Goal: Task Accomplishment & Management: Complete application form

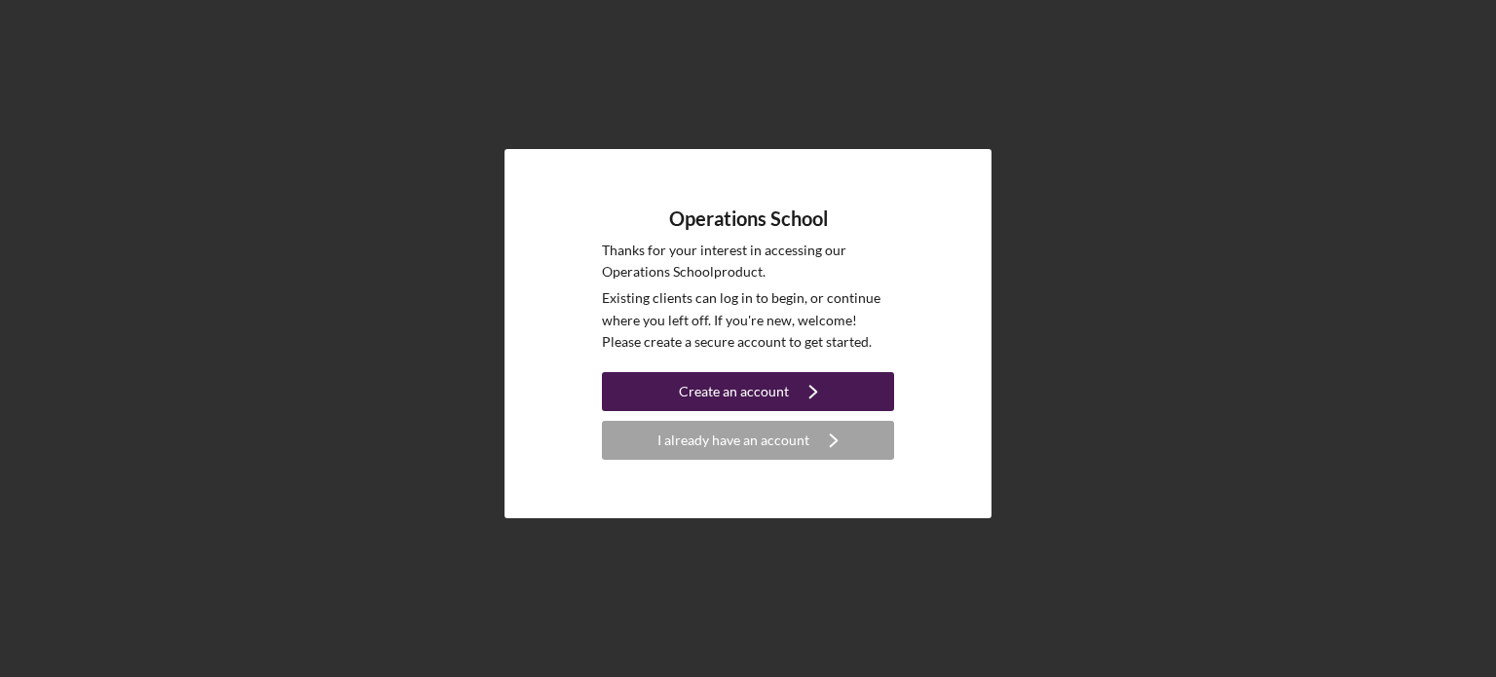
click at [792, 393] on icon "Icon/Navigate" at bounding box center [813, 391] width 49 height 49
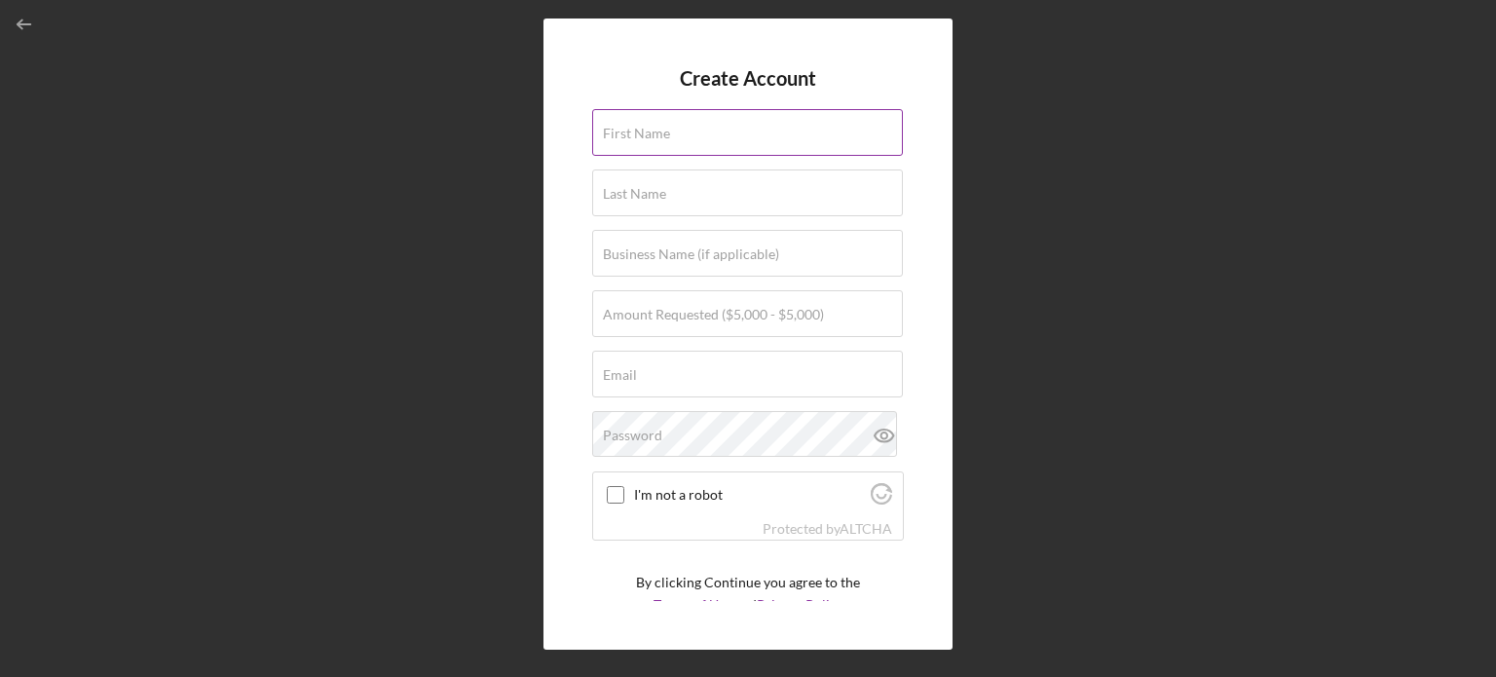
click at [691, 128] on div "First Name" at bounding box center [748, 133] width 312 height 49
type input "Monifah"
type input "Cook"
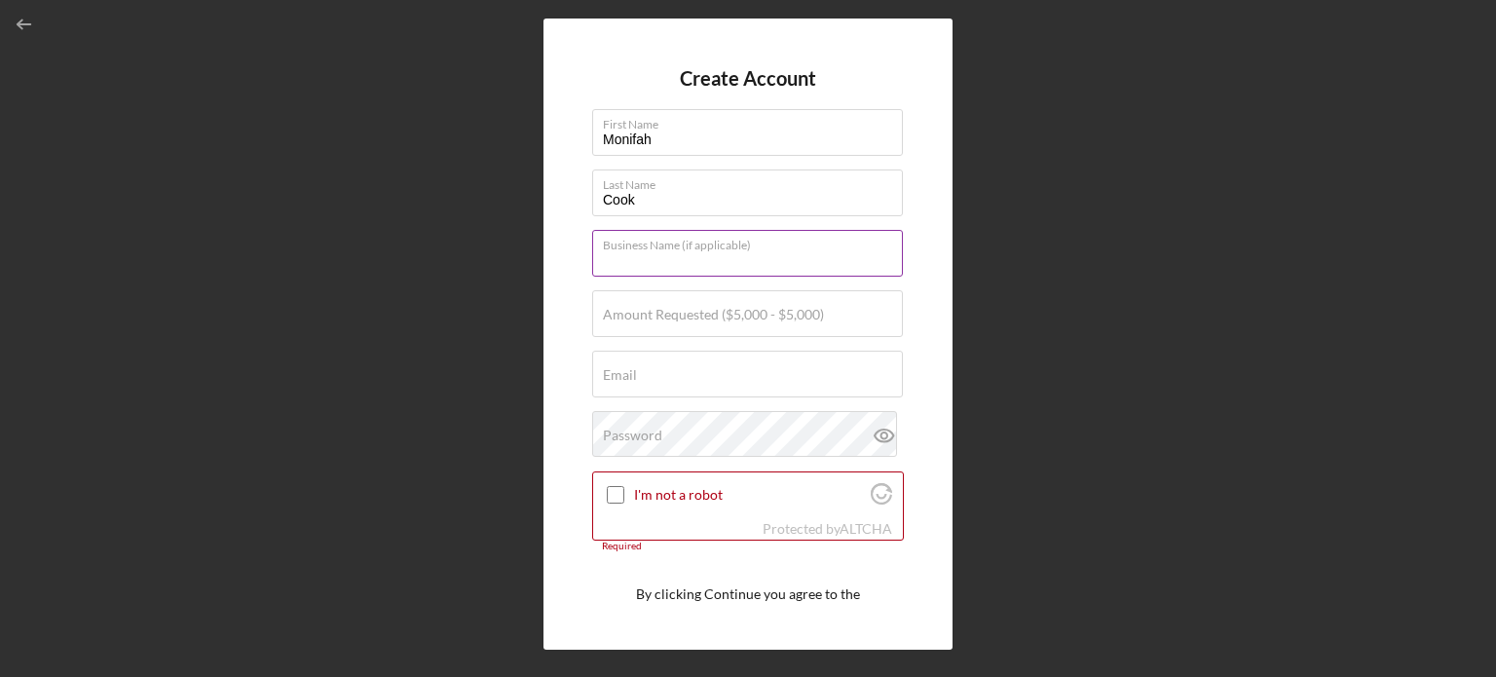
click at [671, 240] on div "Business Name (if applicable)" at bounding box center [748, 254] width 312 height 49
type input "MIRIELLE, LLC"
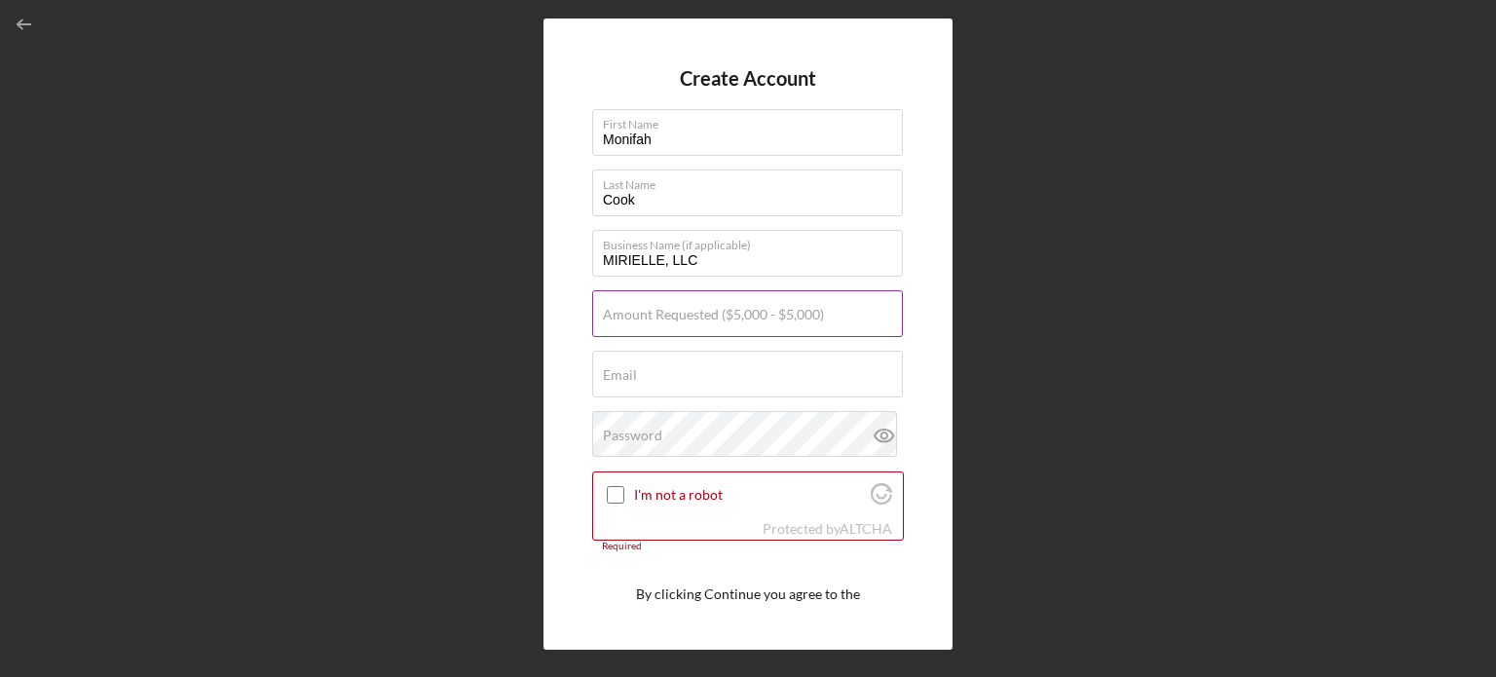
click at [692, 317] on label "Amount Requested ($5,000 - $5,000)" at bounding box center [713, 315] width 221 height 16
click at [692, 317] on input "Amount Requested ($5,000 - $5,000)" at bounding box center [747, 313] width 311 height 47
type input "$5,000"
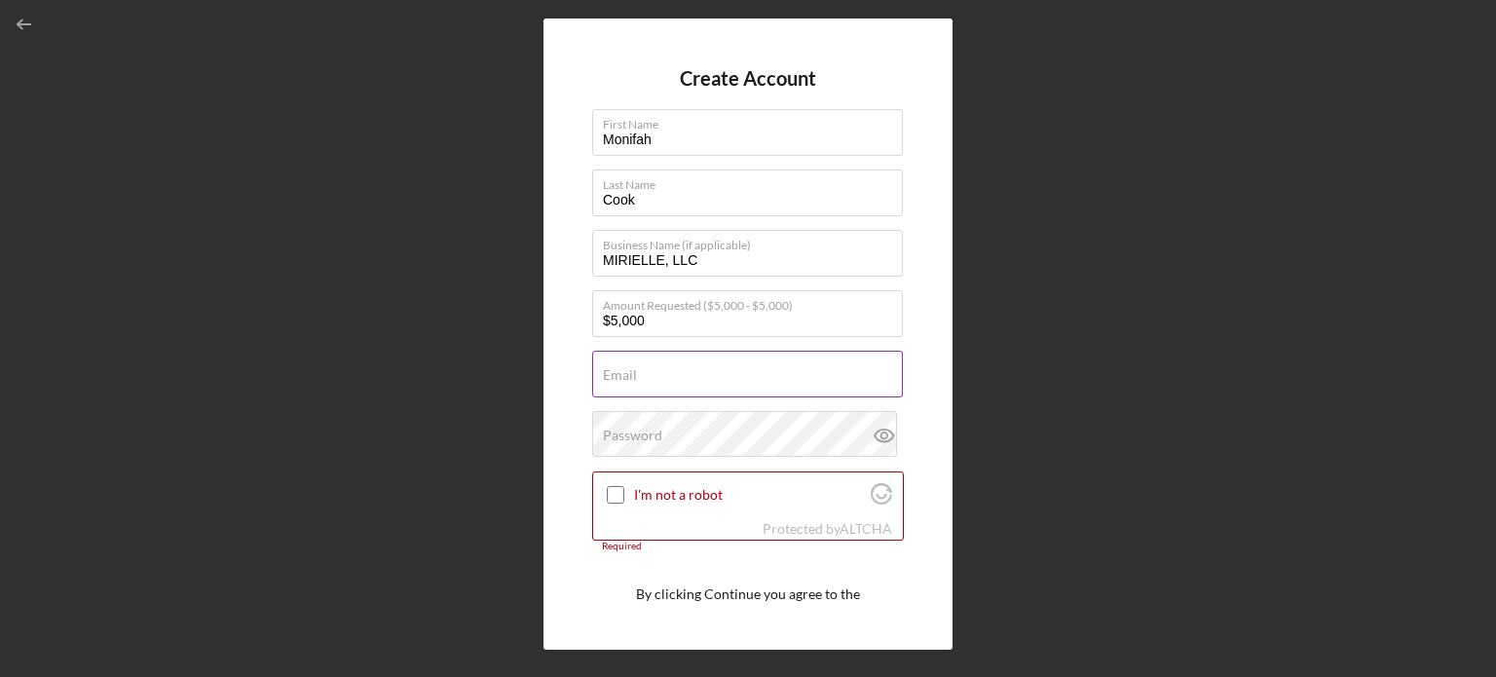
click at [675, 364] on div "Email Required" at bounding box center [748, 375] width 312 height 49
type input "[EMAIL_ADDRESS][DOMAIN_NAME]"
click at [619, 489] on input "I'm not a robot" at bounding box center [616, 495] width 18 height 18
checkbox input "true"
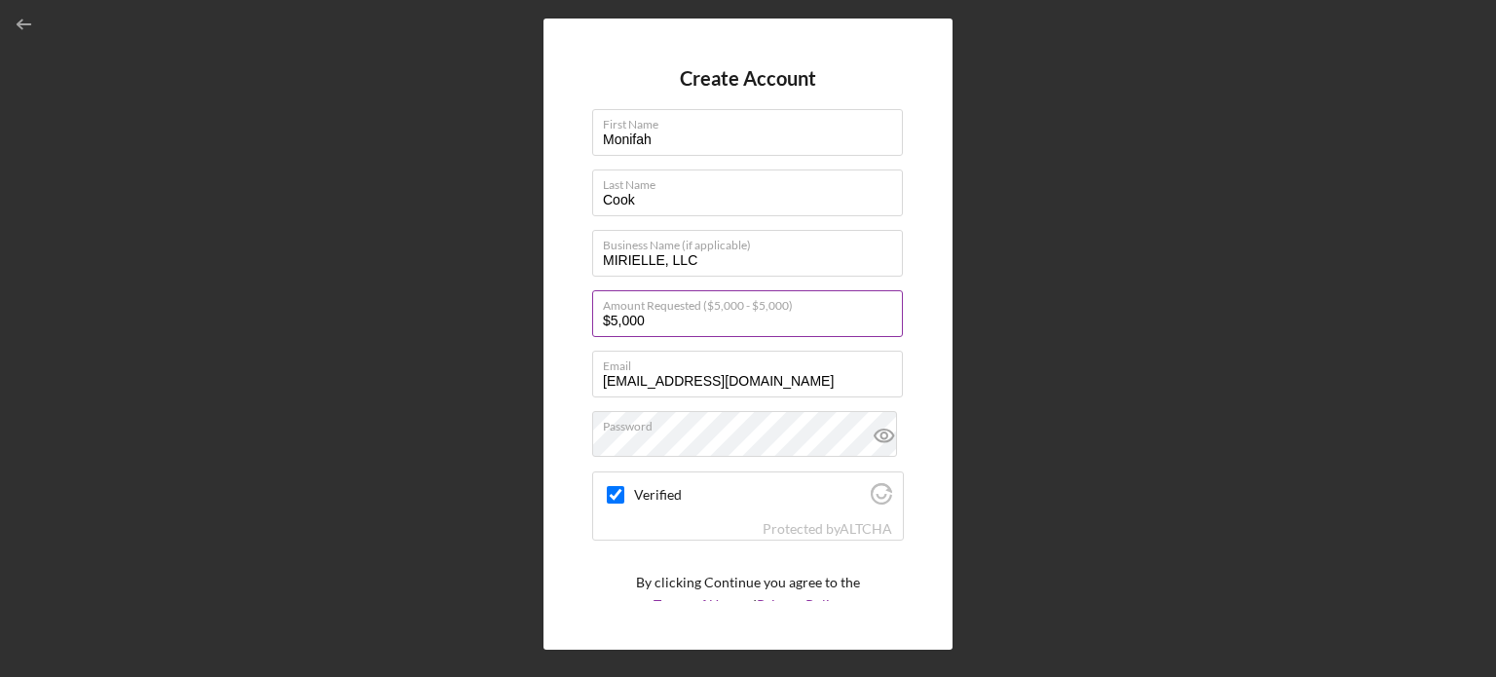
scroll to position [73, 0]
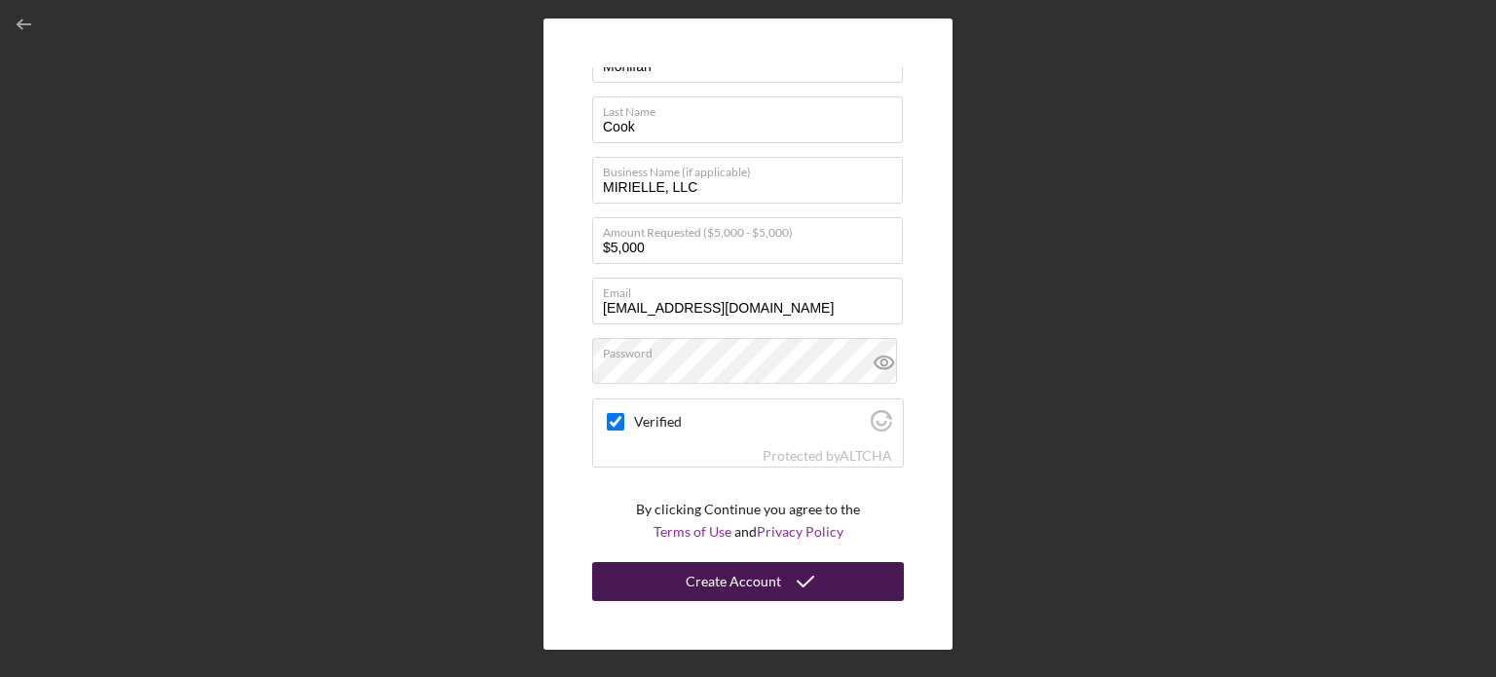
click at [757, 583] on div "Create Account" at bounding box center [733, 581] width 95 height 39
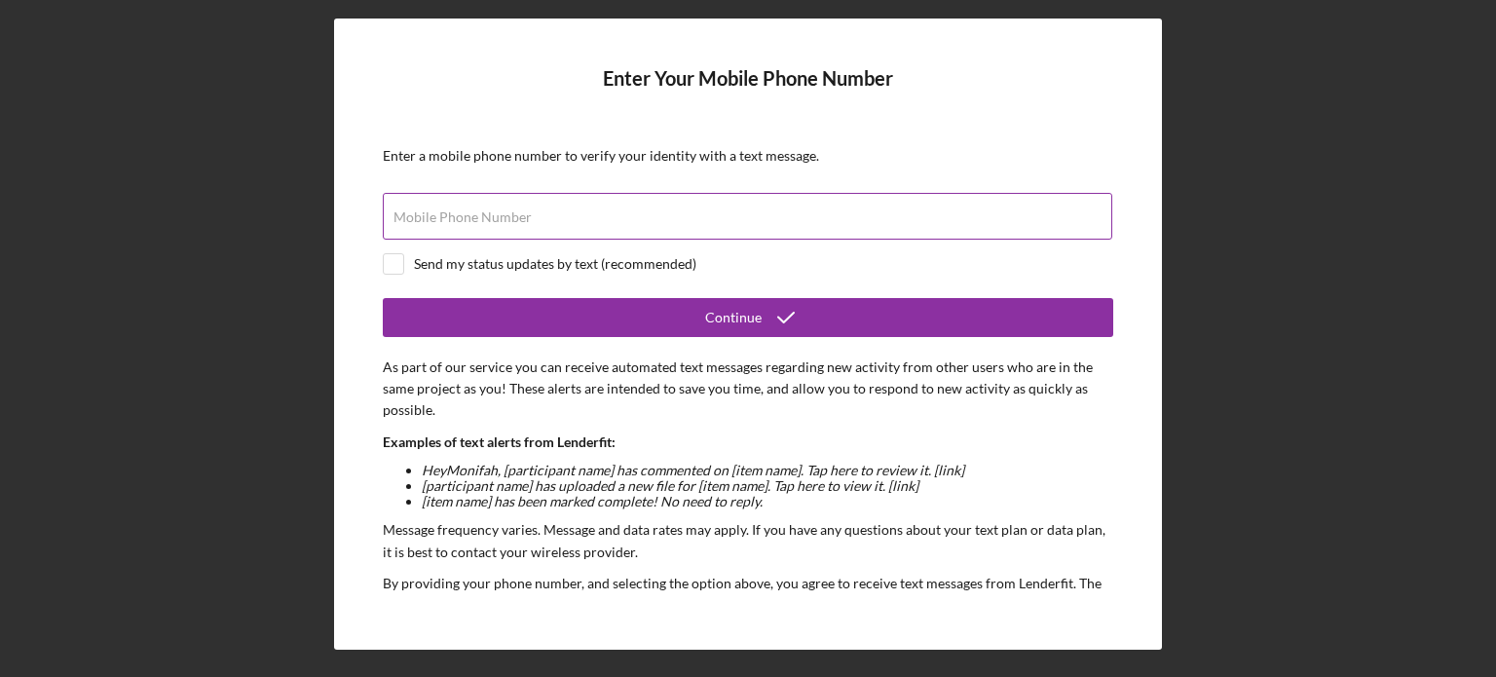
click at [616, 217] on input "Mobile Phone Number" at bounding box center [748, 216] width 730 height 47
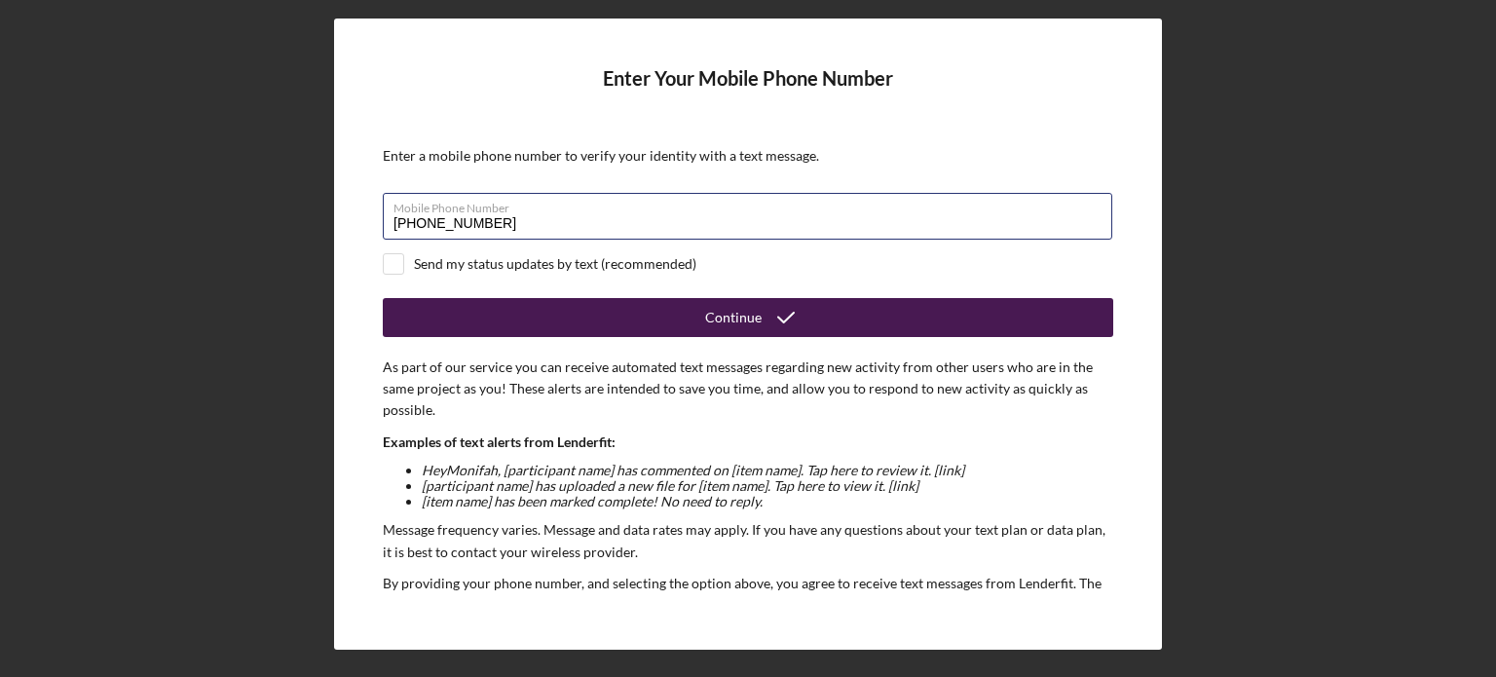
type input "[PHONE_NUMBER]"
click at [645, 311] on button "Continue" at bounding box center [748, 317] width 730 height 39
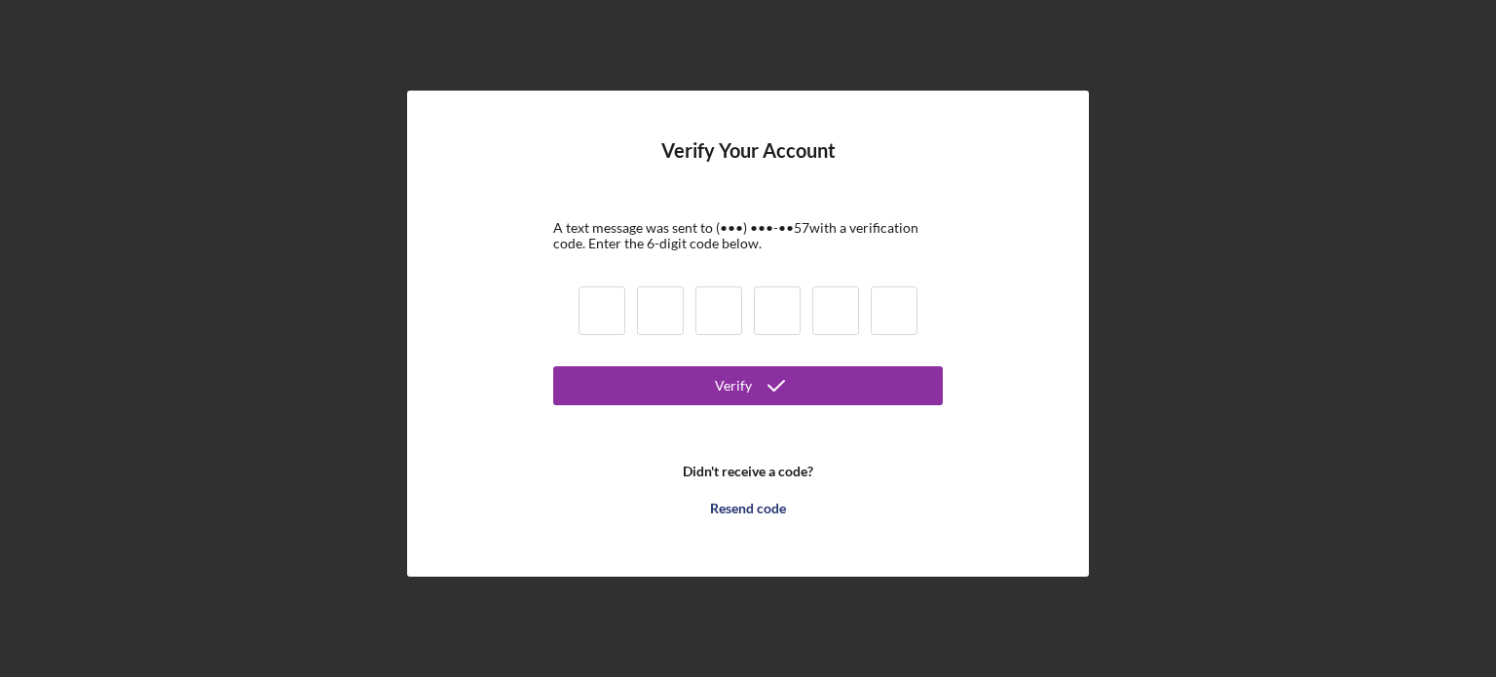
click at [599, 313] on input at bounding box center [602, 310] width 47 height 49
type input "4"
type input "9"
type input "3"
type input "9"
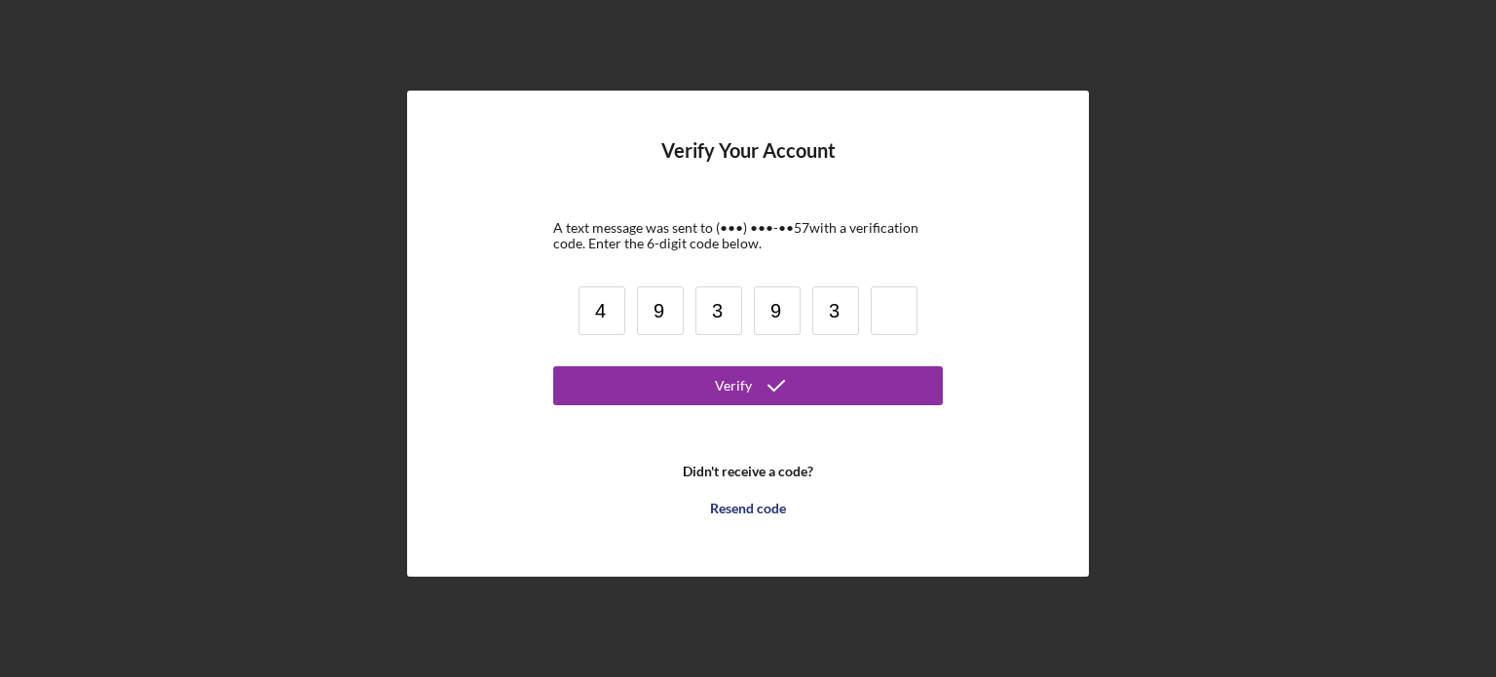
type input "3"
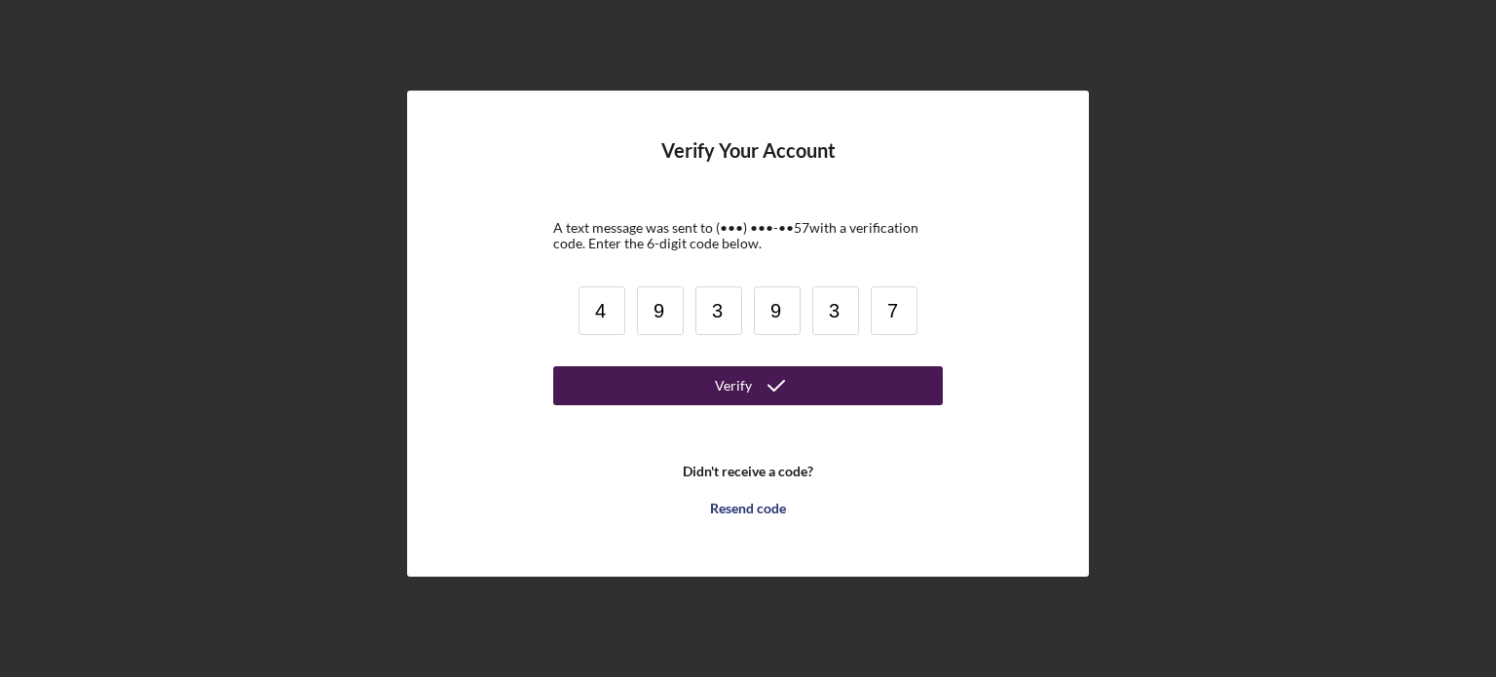
type input "7"
click at [671, 395] on button "Verify" at bounding box center [748, 385] width 390 height 39
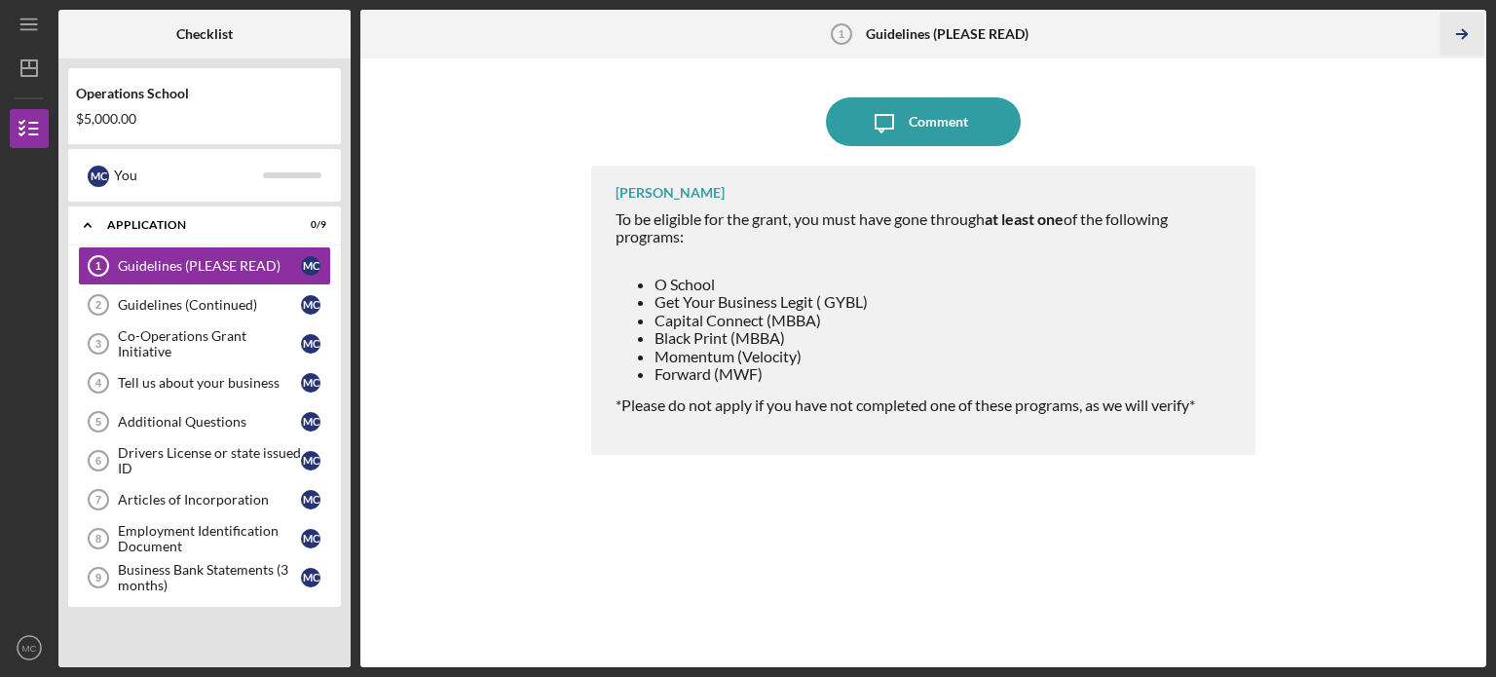
click at [1466, 41] on icon "Icon/Table Pagination Arrow" at bounding box center [1462, 35] width 44 height 44
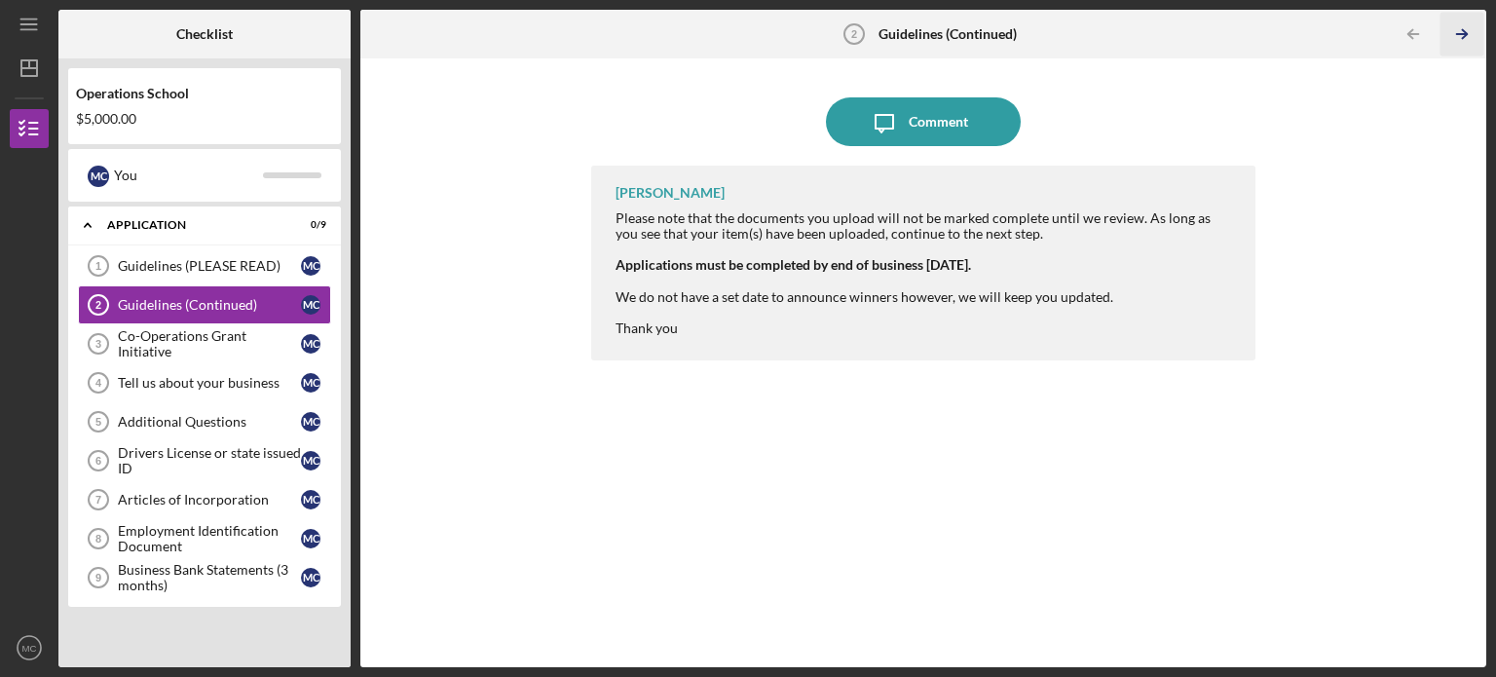
click at [1466, 41] on icon "Icon/Table Pagination Arrow" at bounding box center [1462, 35] width 44 height 44
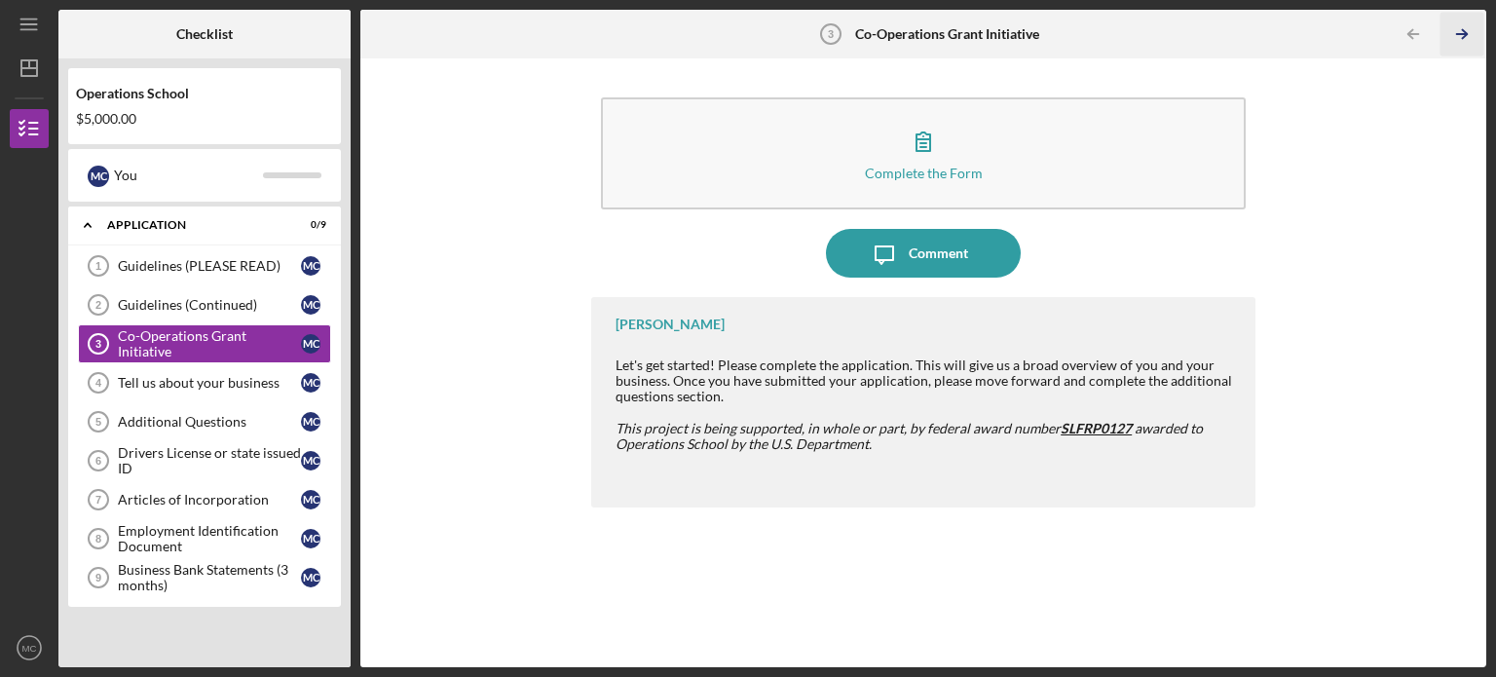
click at [1466, 41] on icon "Icon/Table Pagination Arrow" at bounding box center [1462, 35] width 44 height 44
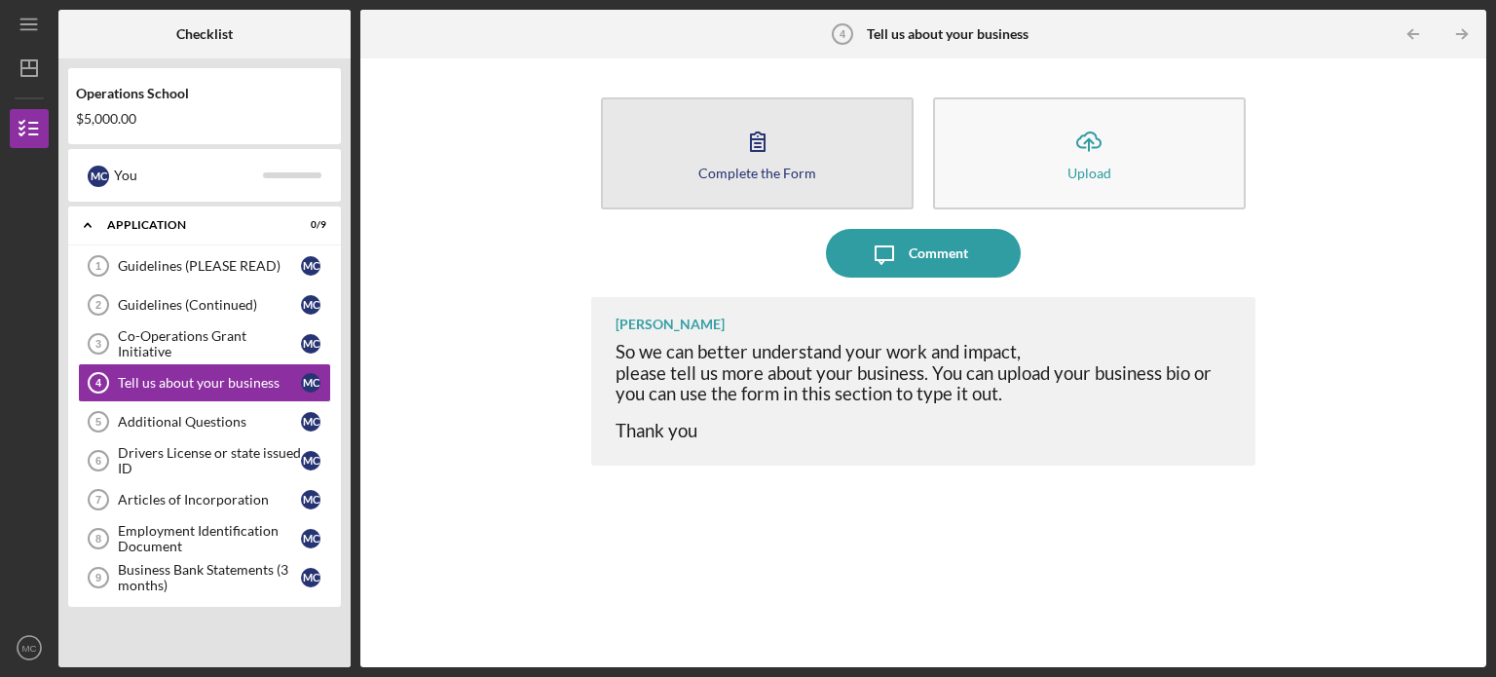
click at [803, 156] on button "Complete the Form Form" at bounding box center [757, 153] width 313 height 112
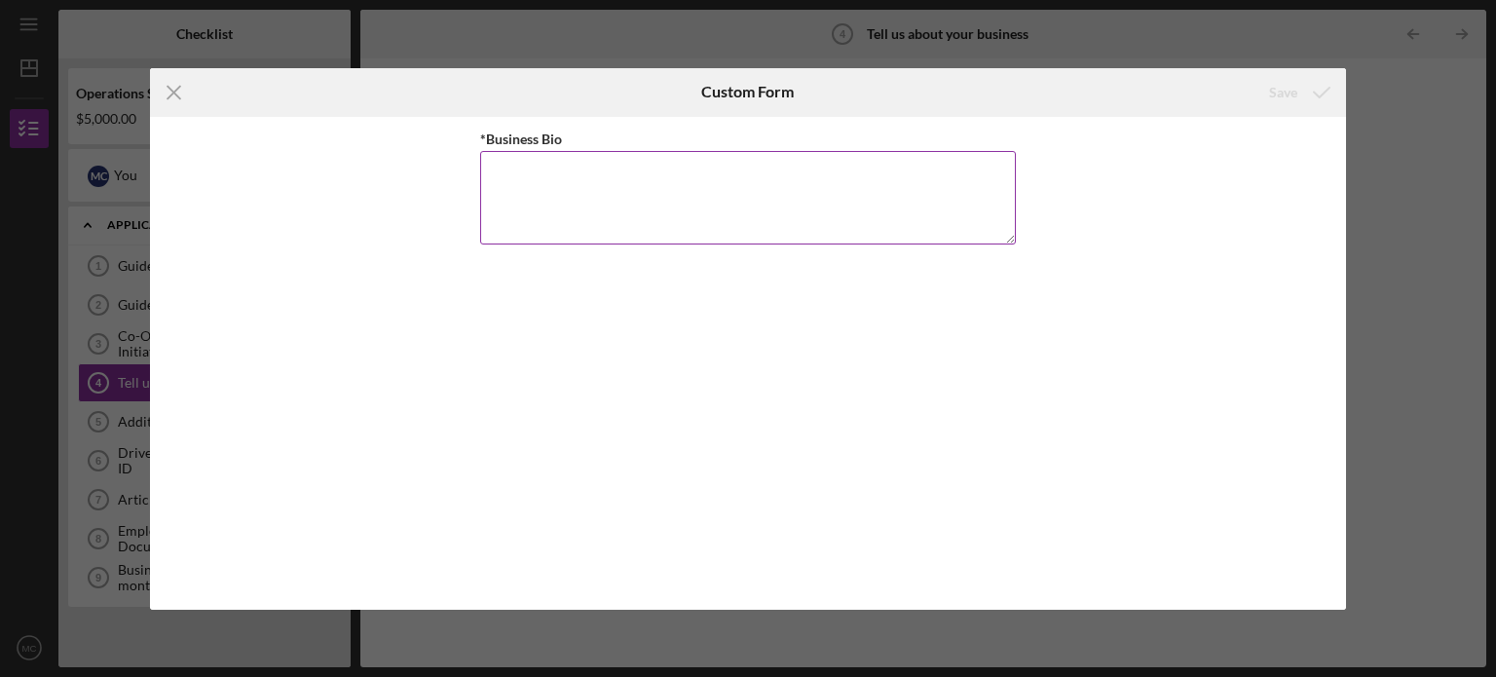
click at [693, 151] on textarea "*Business Bio" at bounding box center [748, 198] width 536 height 94
paste textarea "LOREMIPS do s ametconse adipi elitsed do Eiusmod Temp—i utlab-etdolor magnaali,…"
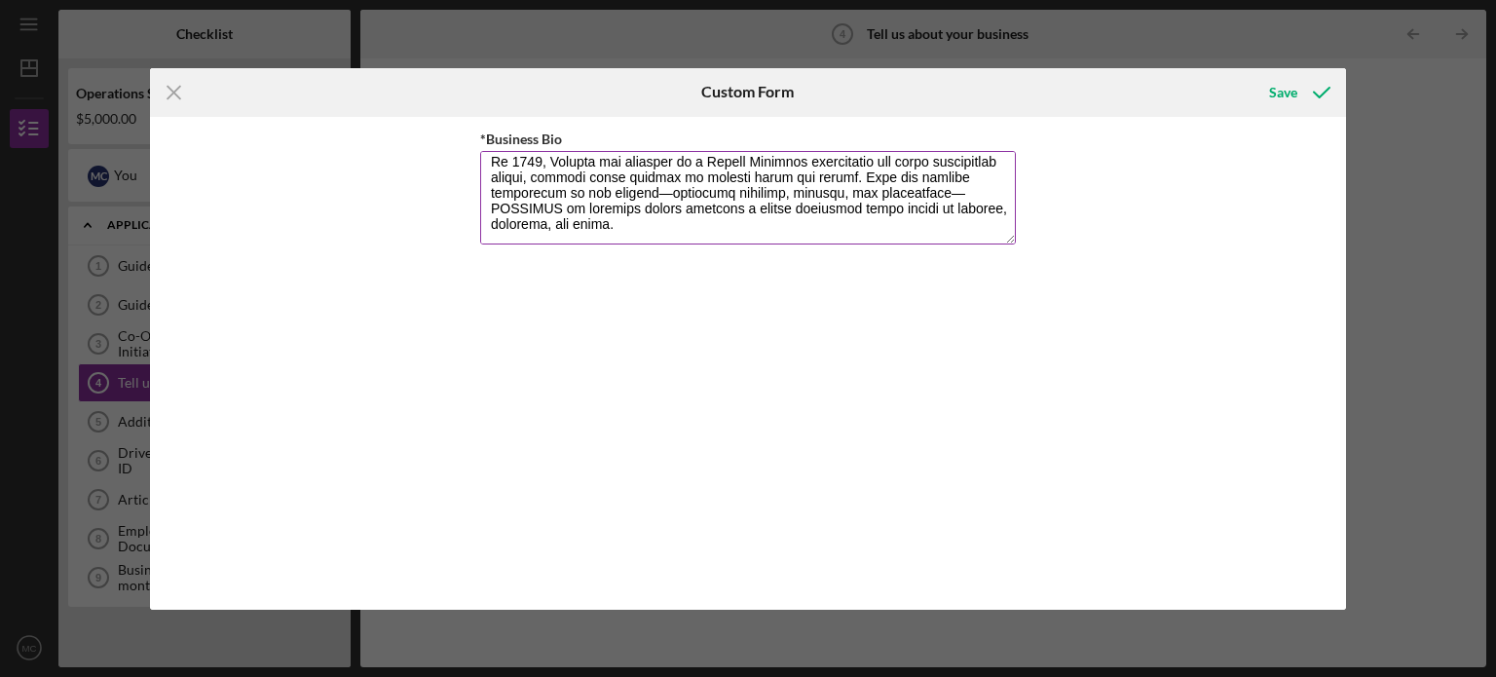
scroll to position [184, 0]
click at [710, 194] on textarea "*Business Bio" at bounding box center [748, 198] width 536 height 94
click at [980, 194] on textarea "*Business Bio" at bounding box center [748, 198] width 536 height 94
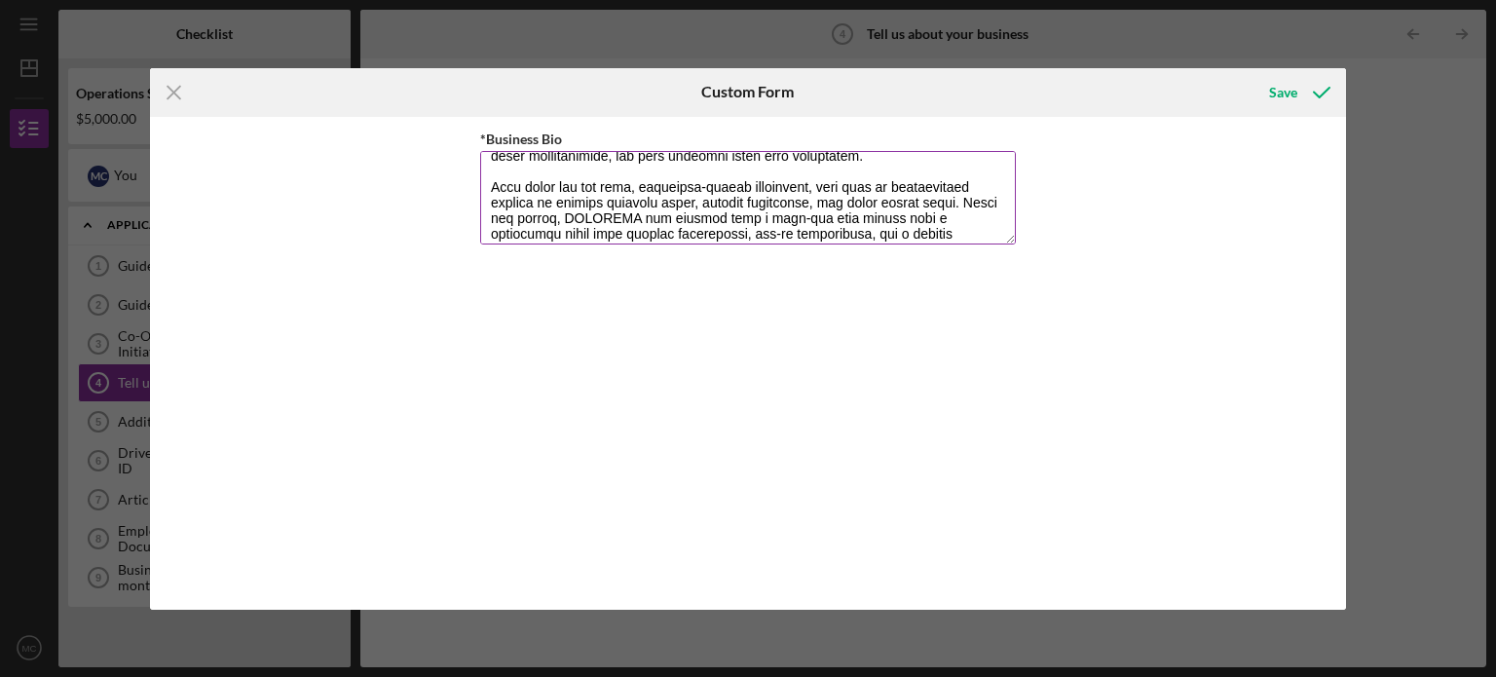
scroll to position [0, 0]
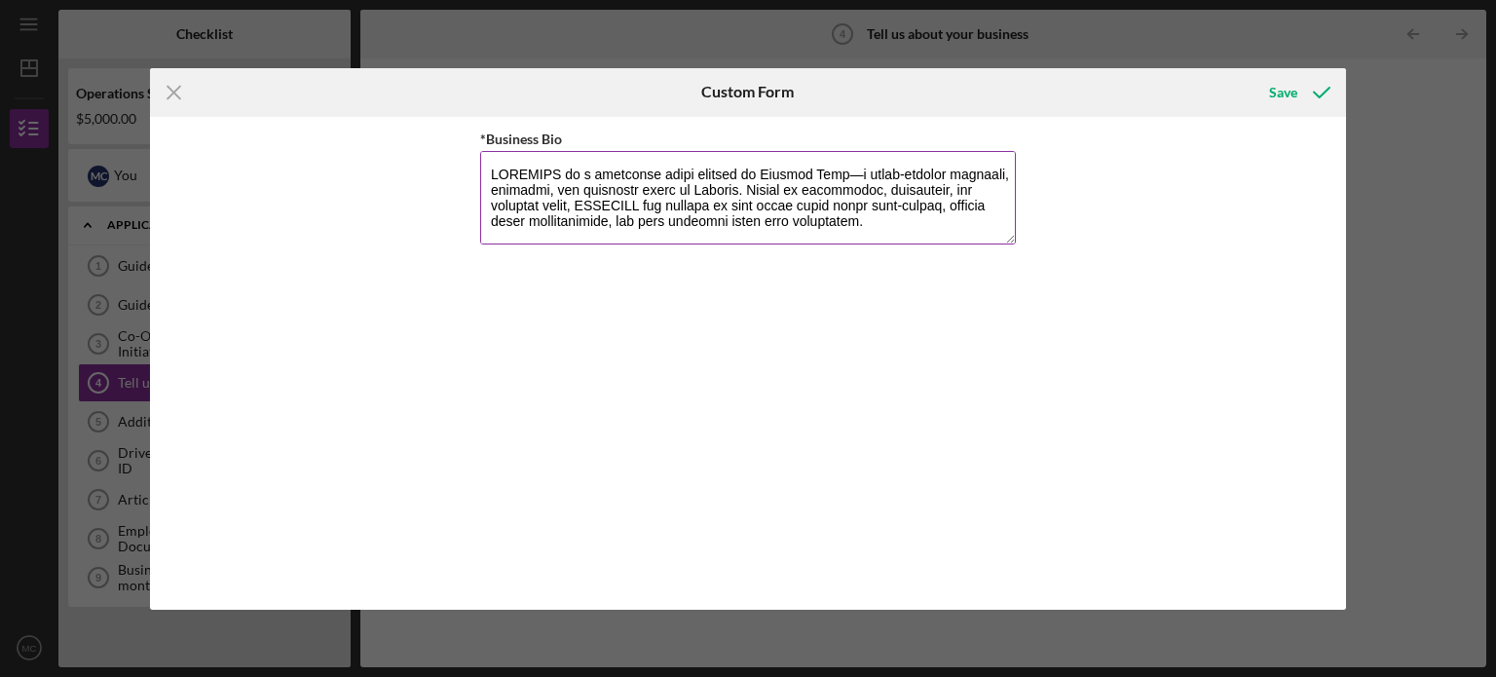
click at [826, 177] on textarea "*Business Bio" at bounding box center [748, 198] width 536 height 94
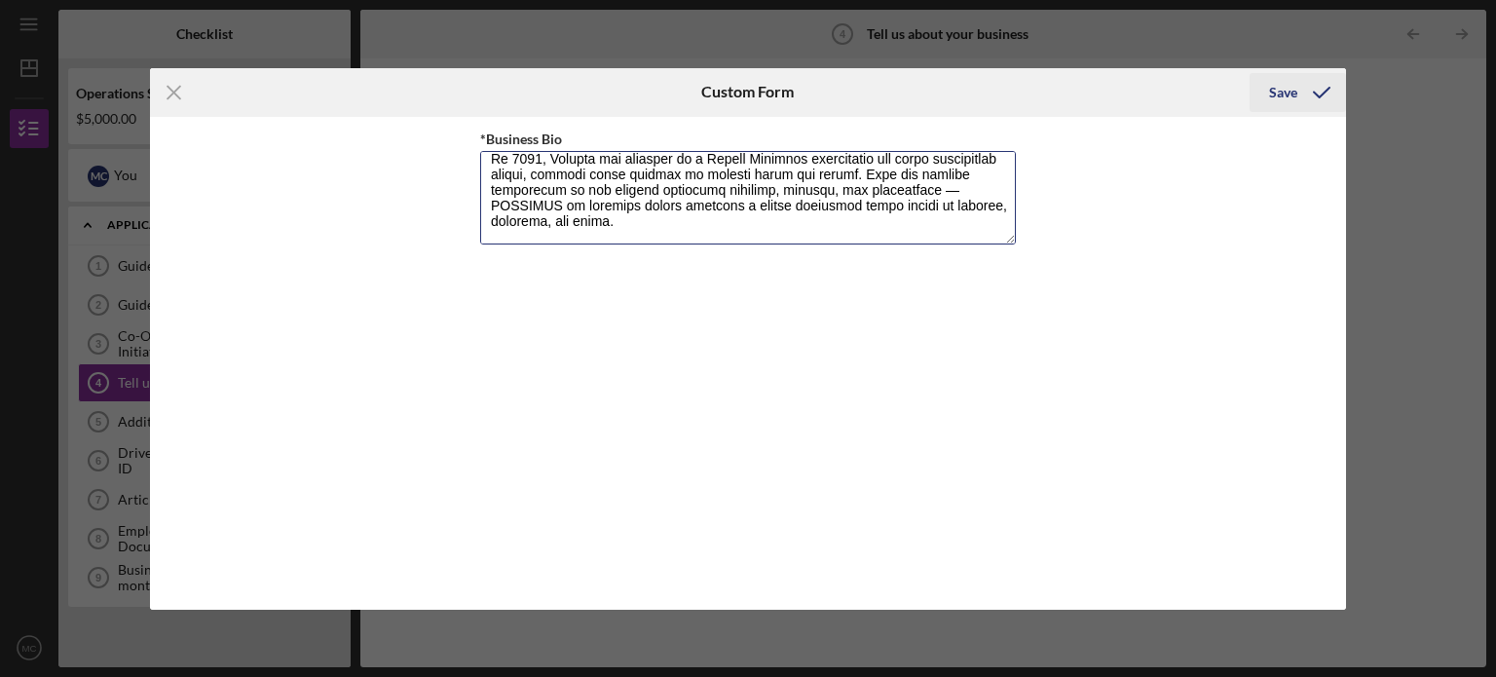
type textarea "LOREMIPS do s ametconse adipi elitsed do Eiusmod Temp — i utlab-etdolor magnaal…"
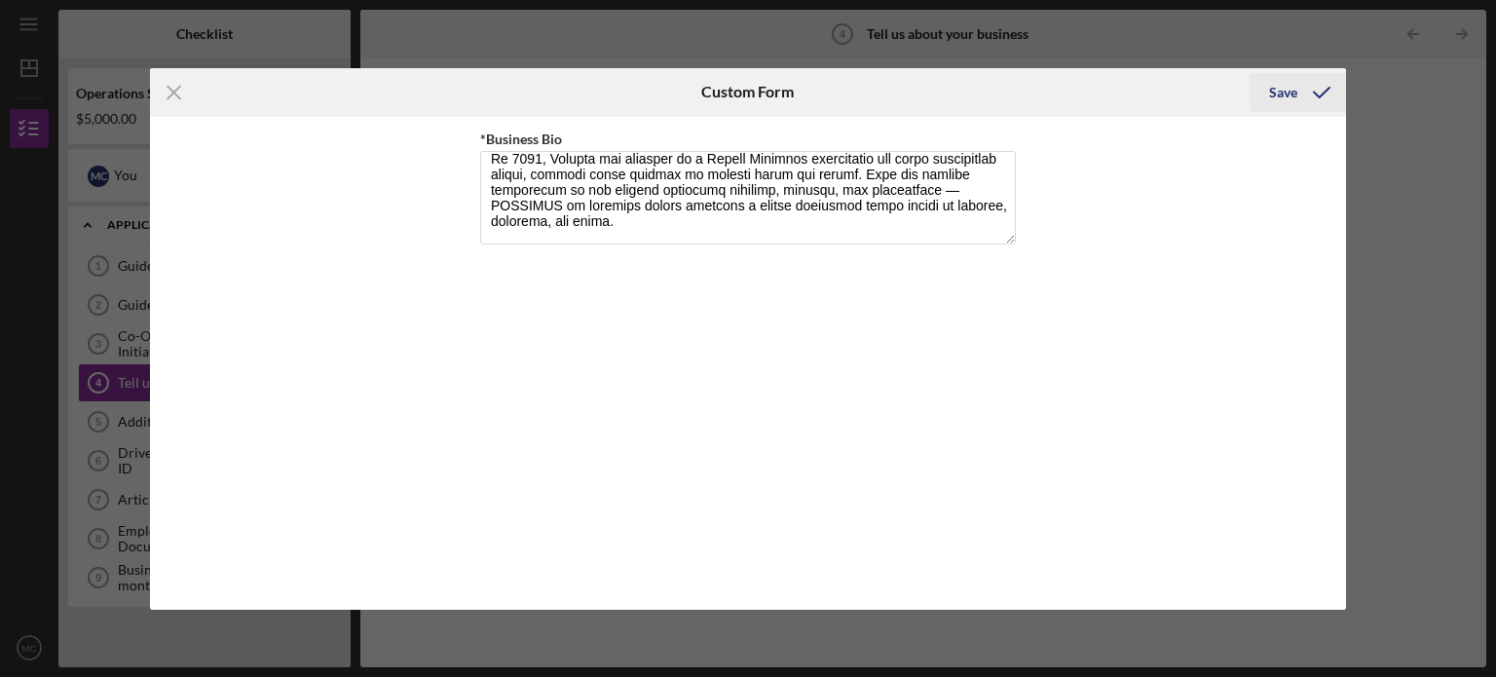
click at [1306, 88] on icon "submit" at bounding box center [1321, 92] width 49 height 49
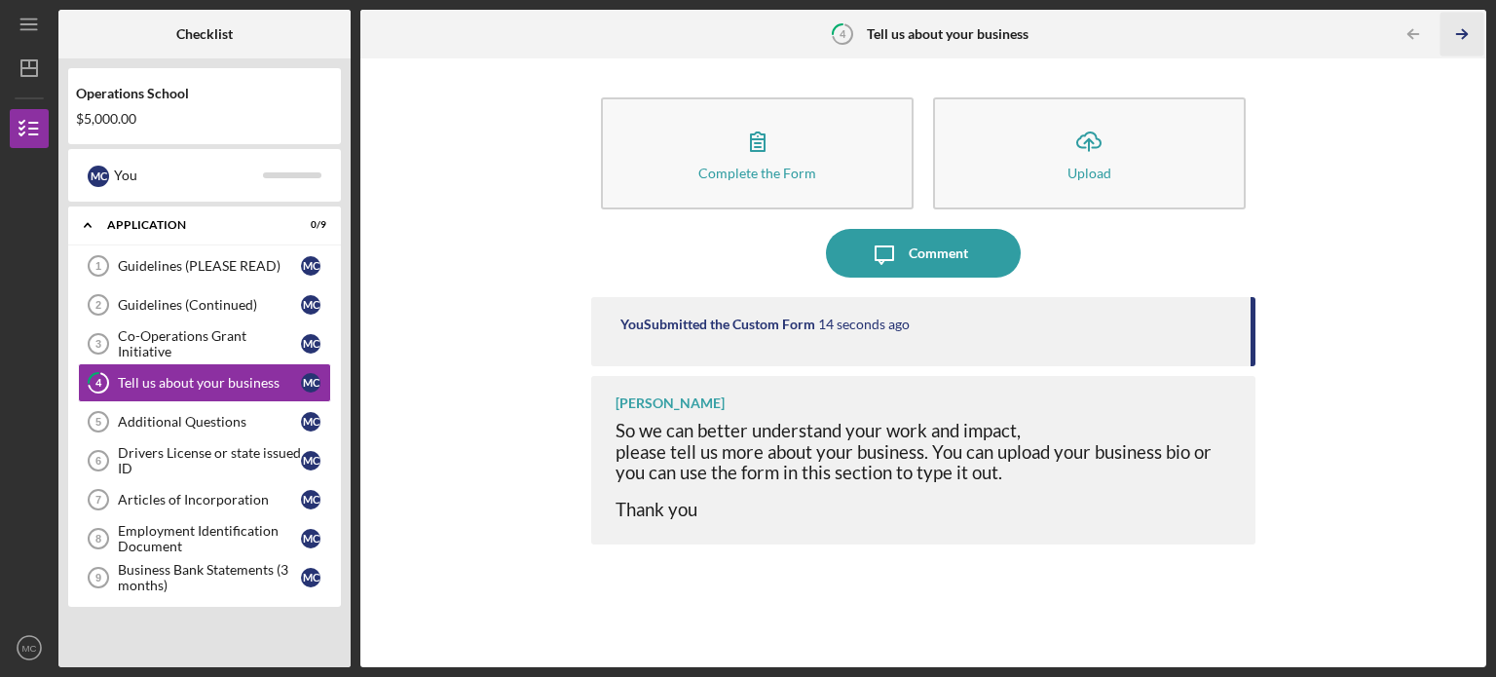
click at [1464, 46] on icon "Icon/Table Pagination Arrow" at bounding box center [1462, 35] width 44 height 44
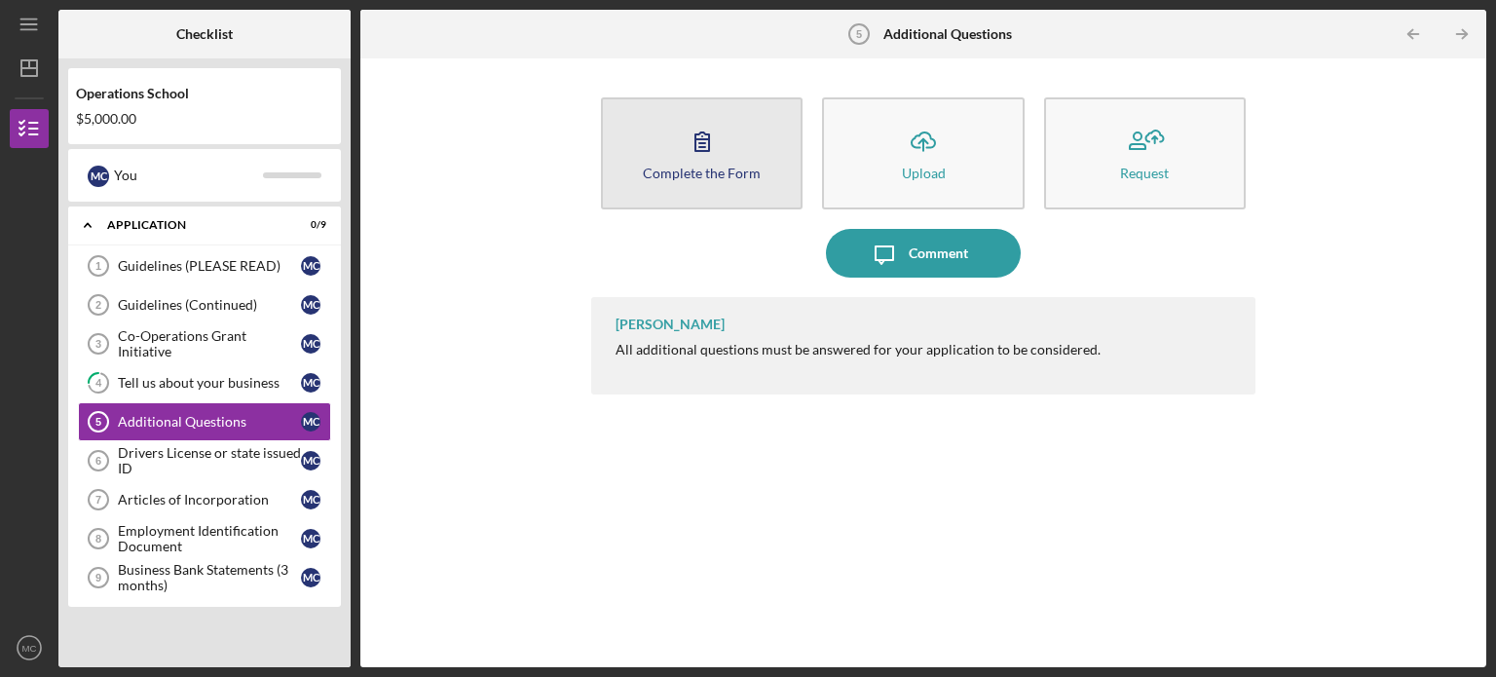
click at [714, 144] on icon "button" at bounding box center [702, 141] width 49 height 49
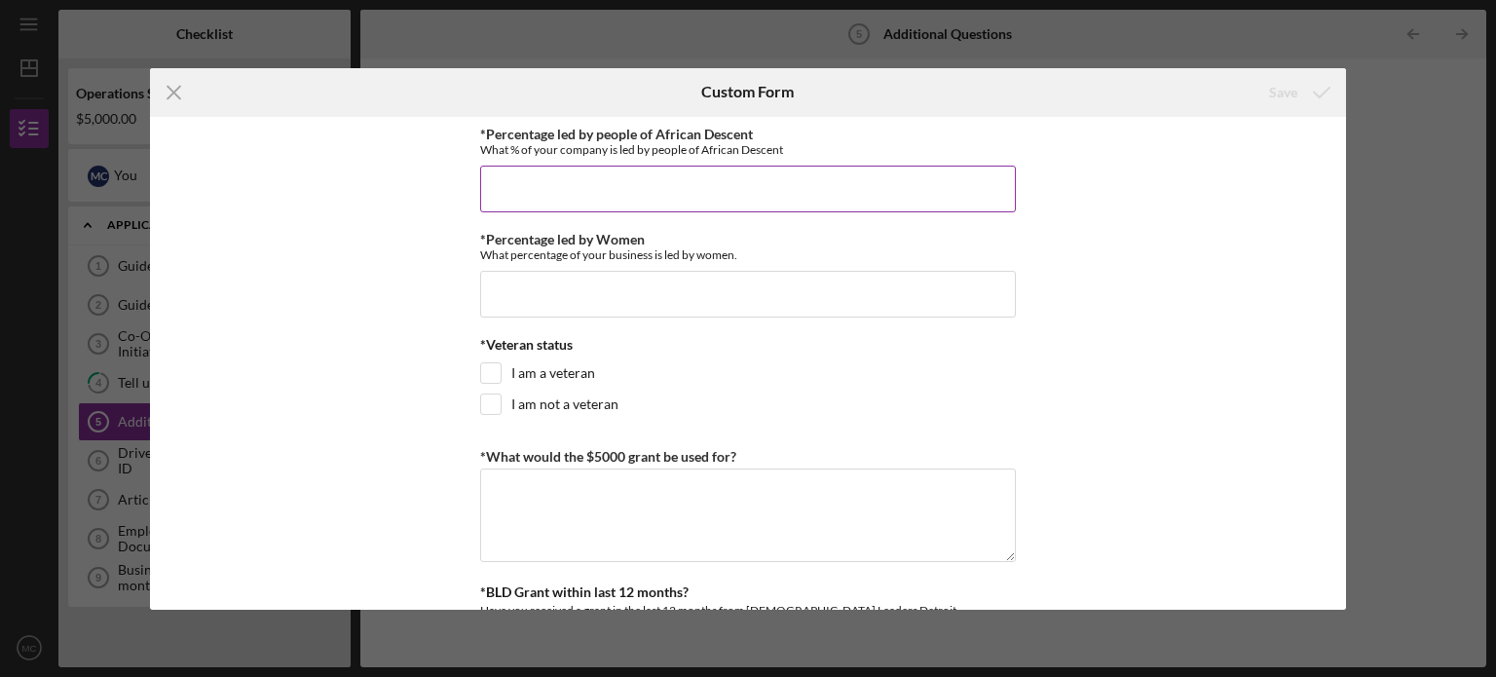
click at [631, 196] on input "*Percentage led by people of African Descent" at bounding box center [748, 189] width 536 height 47
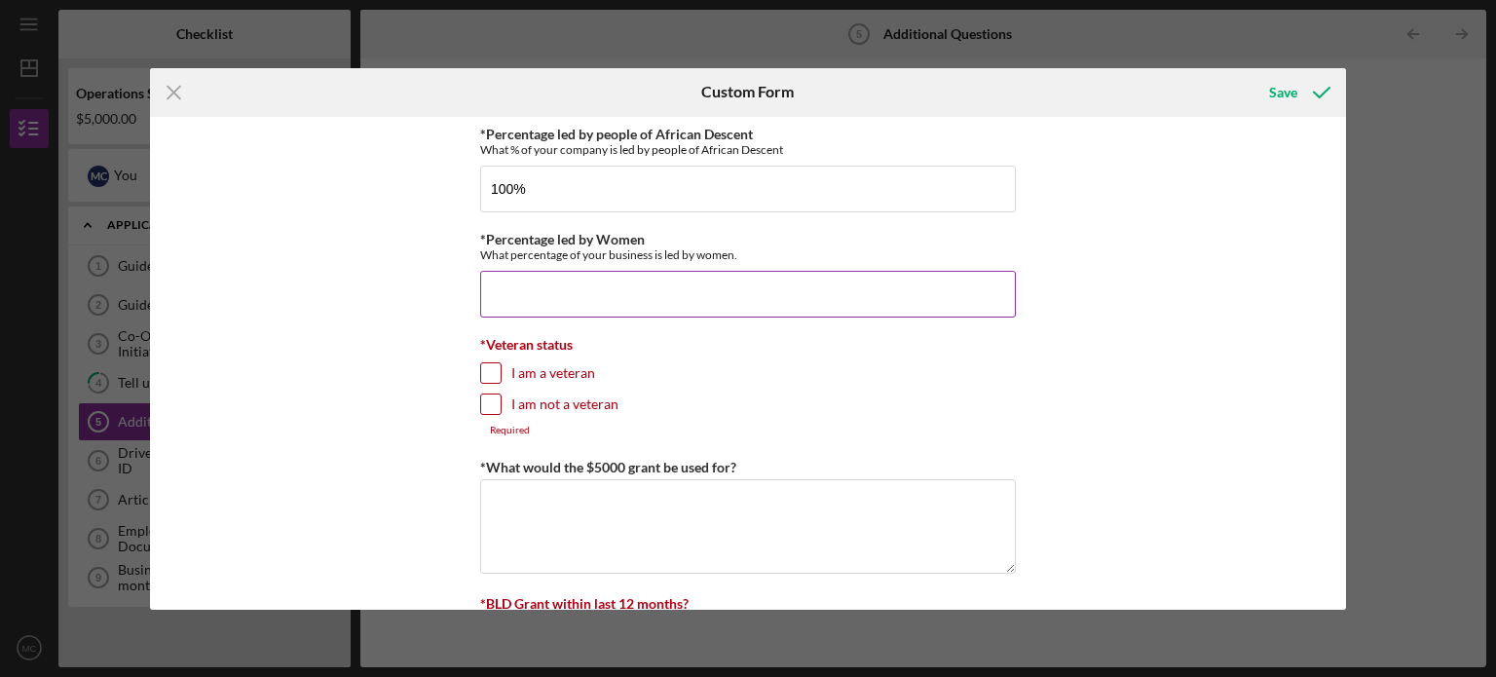
type input "100.00000%"
click at [571, 291] on input "*Percentage led by Women" at bounding box center [748, 294] width 536 height 47
type input "100.00000%"
click at [488, 394] on input "I am not a veteran" at bounding box center [490, 403] width 19 height 19
checkbox input "true"
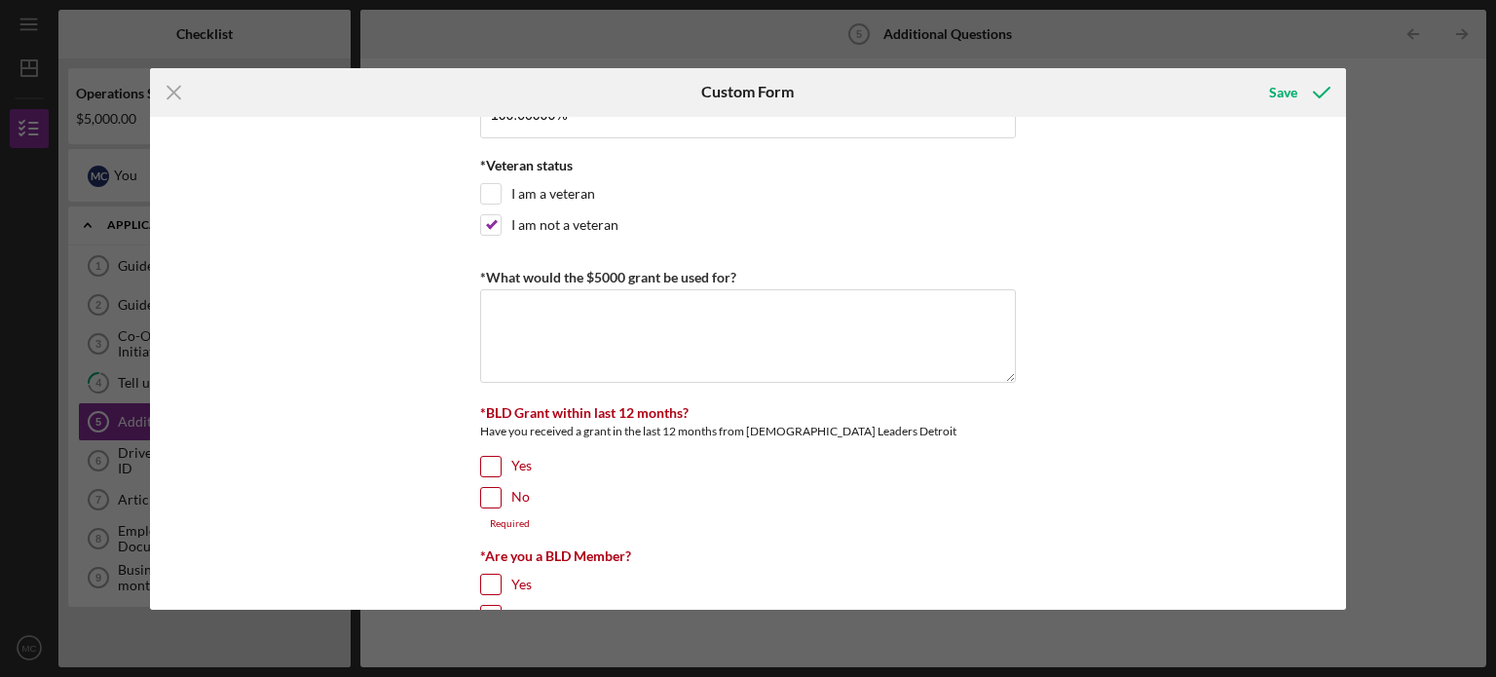
scroll to position [187, 0]
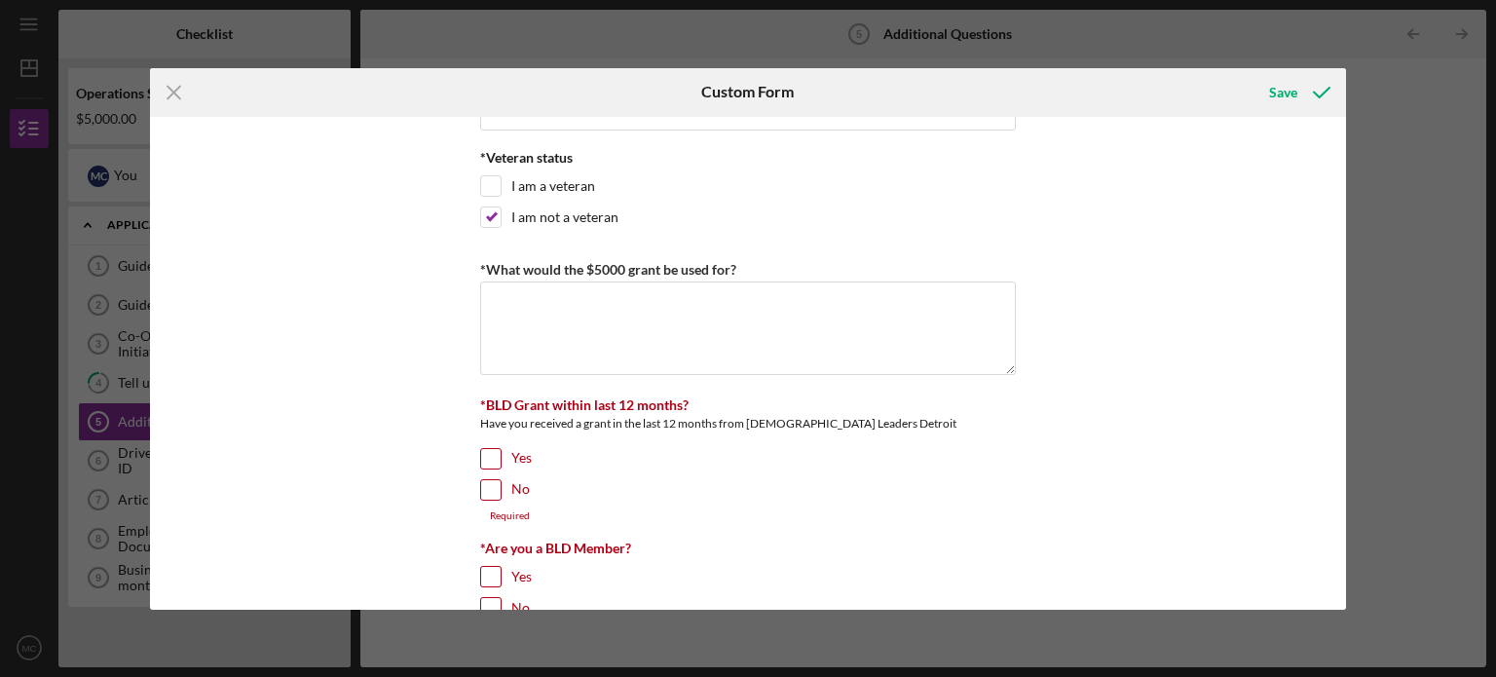
click at [488, 482] on input "No" at bounding box center [490, 489] width 19 height 19
checkbox input "true"
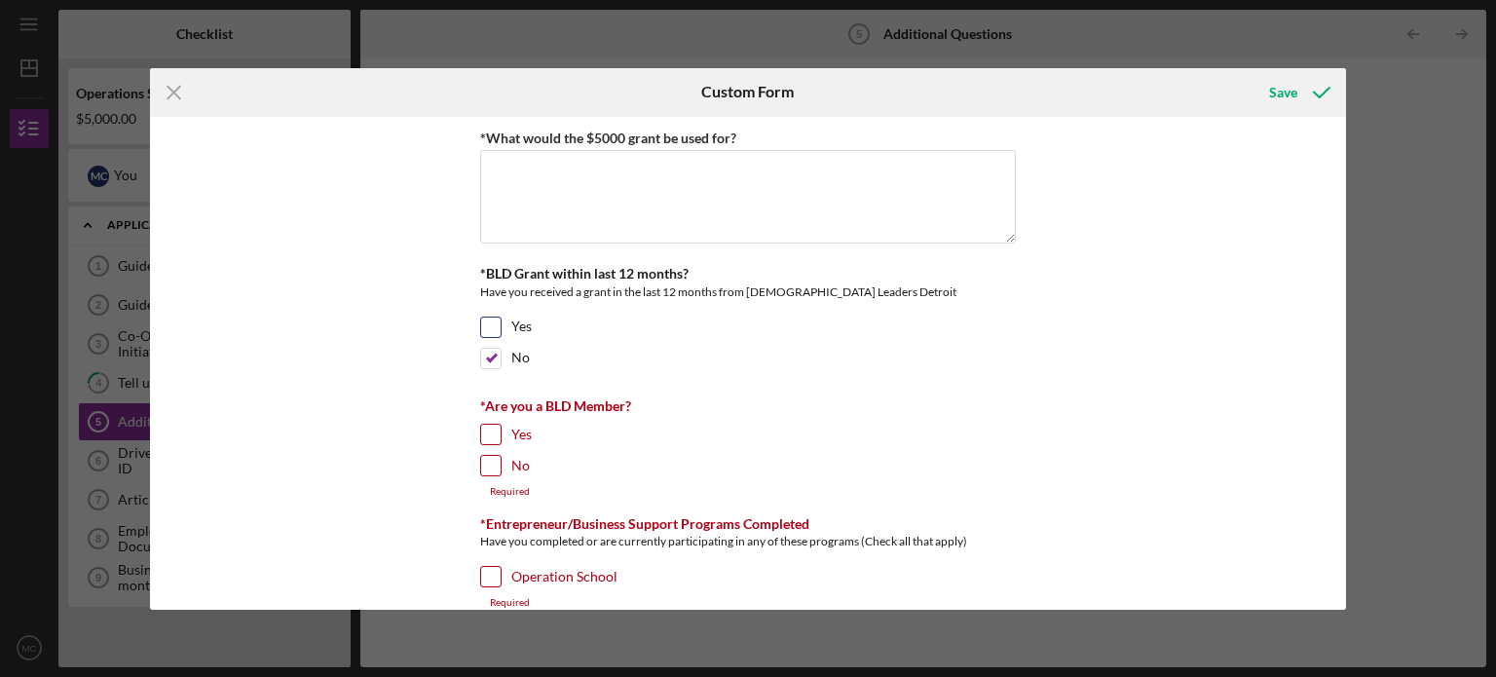
scroll to position [319, 0]
click at [491, 458] on input "No" at bounding box center [490, 464] width 19 height 19
checkbox input "true"
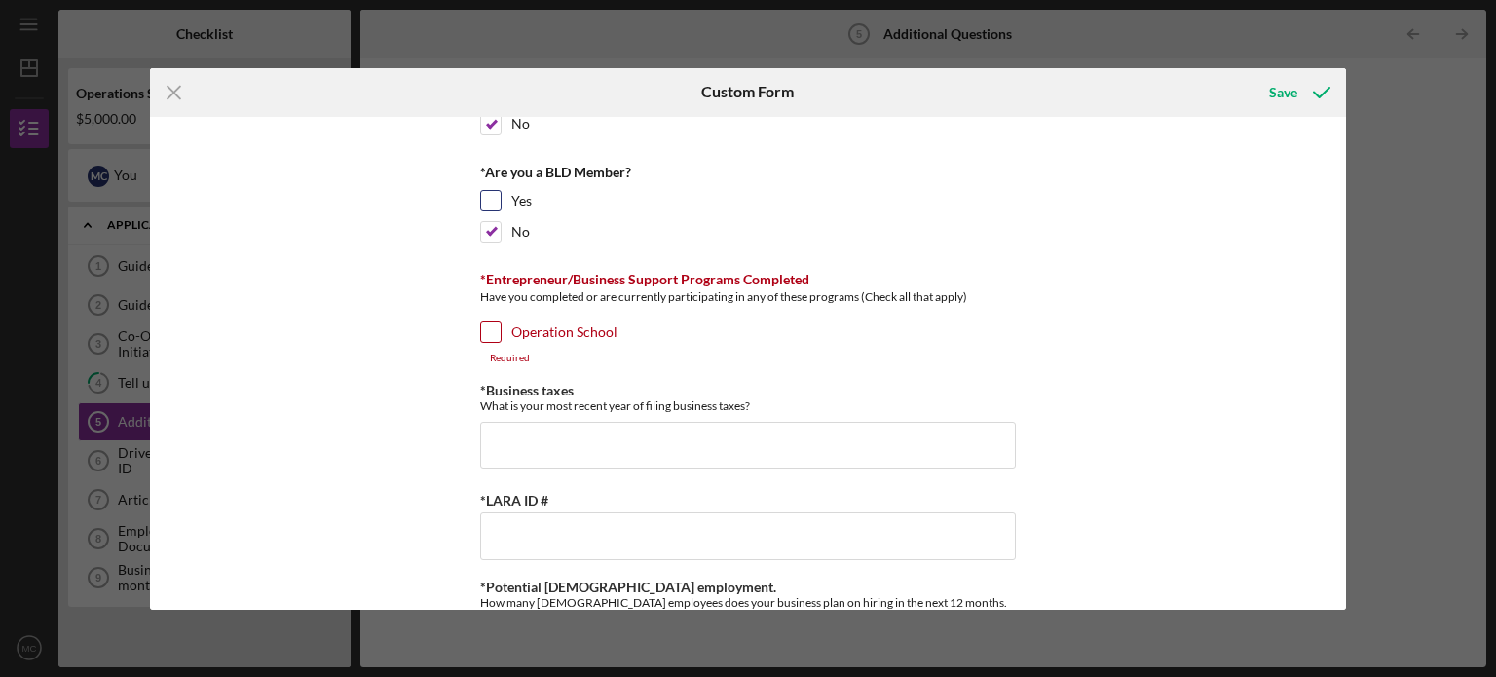
scroll to position [553, 0]
click at [487, 336] on input "Operation School" at bounding box center [490, 330] width 19 height 19
checkbox input "true"
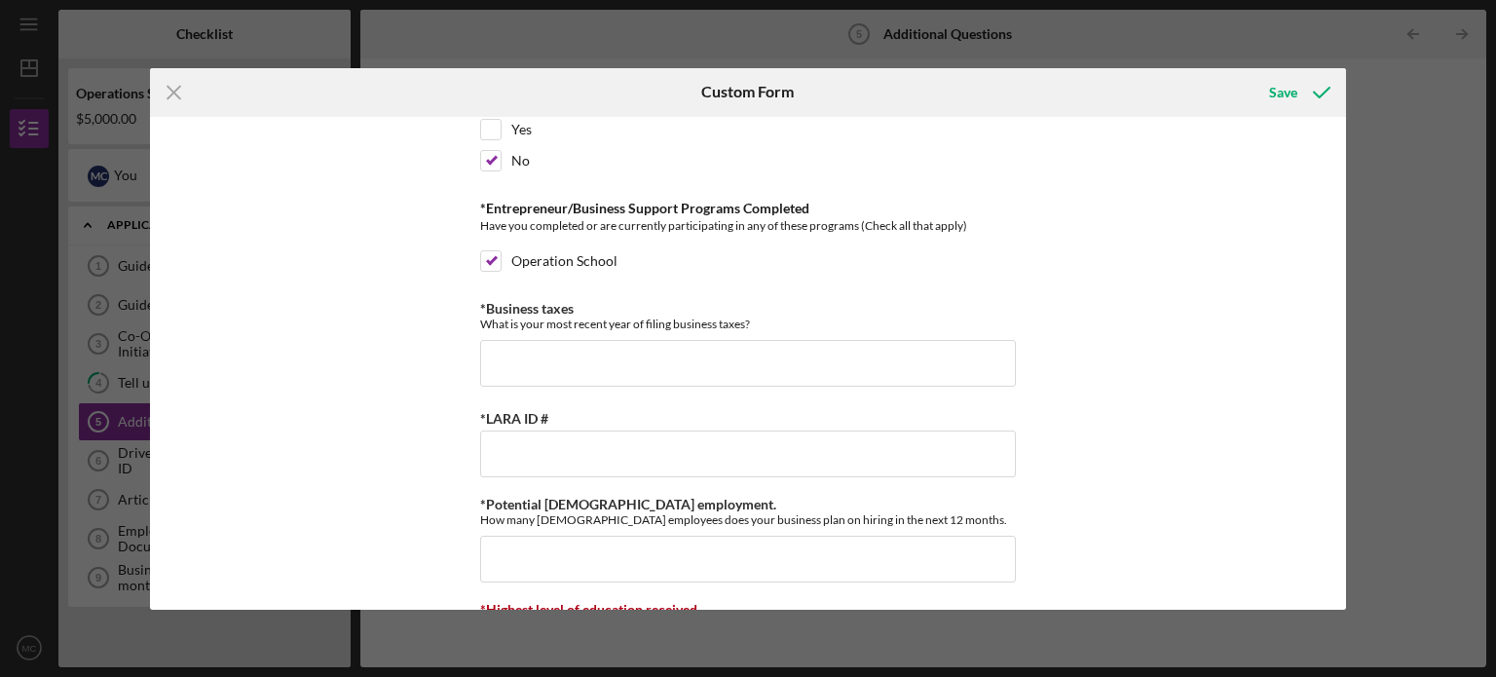
scroll to position [625, 0]
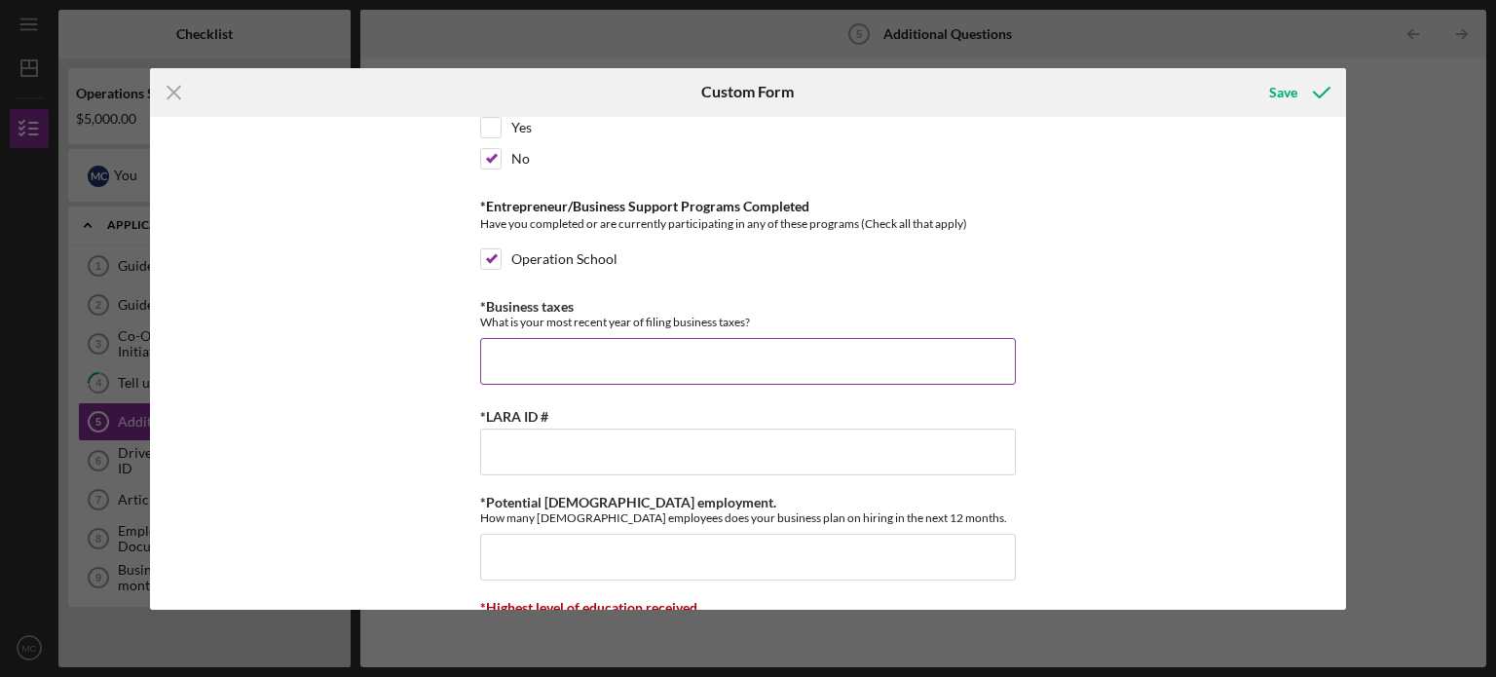
click at [597, 349] on input "*Business taxes" at bounding box center [748, 361] width 536 height 47
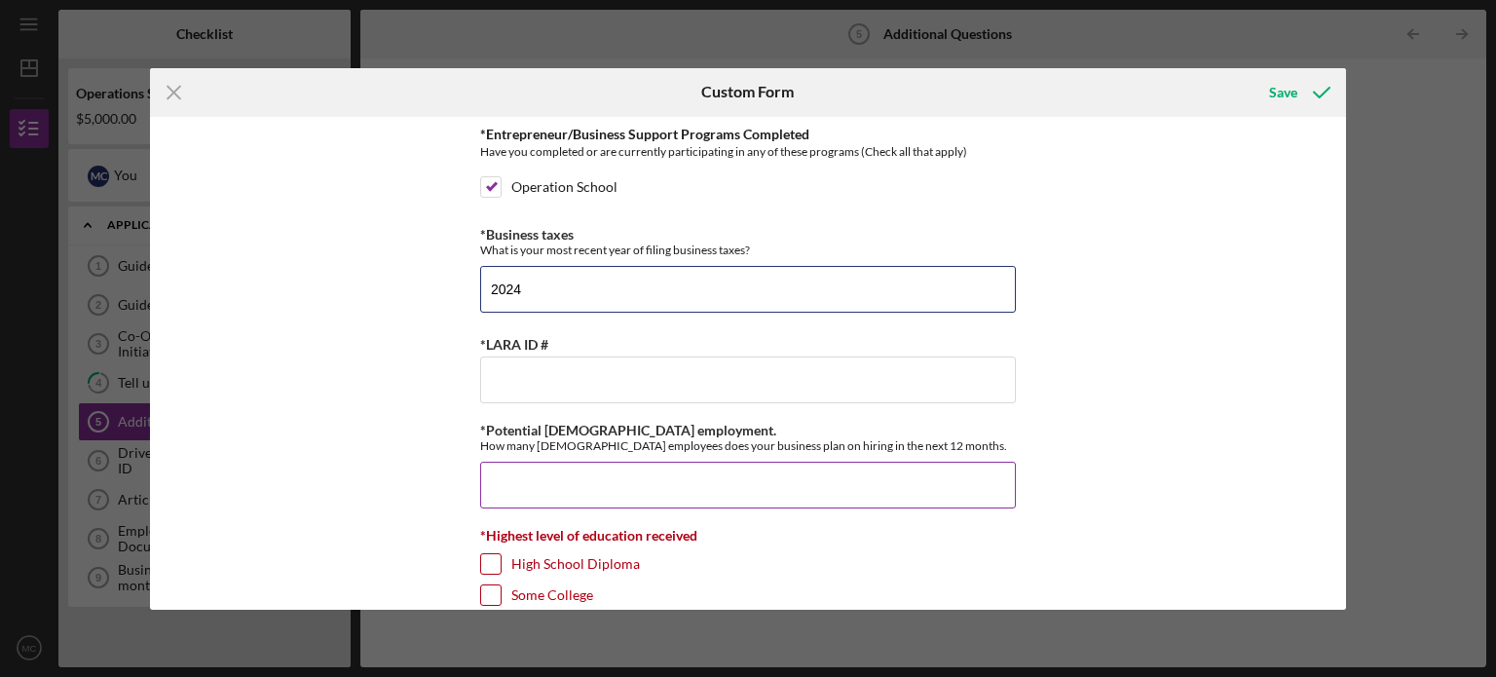
scroll to position [699, 0]
type input "2024"
click at [607, 478] on input "*Potential [DEMOGRAPHIC_DATA] employment." at bounding box center [748, 483] width 536 height 47
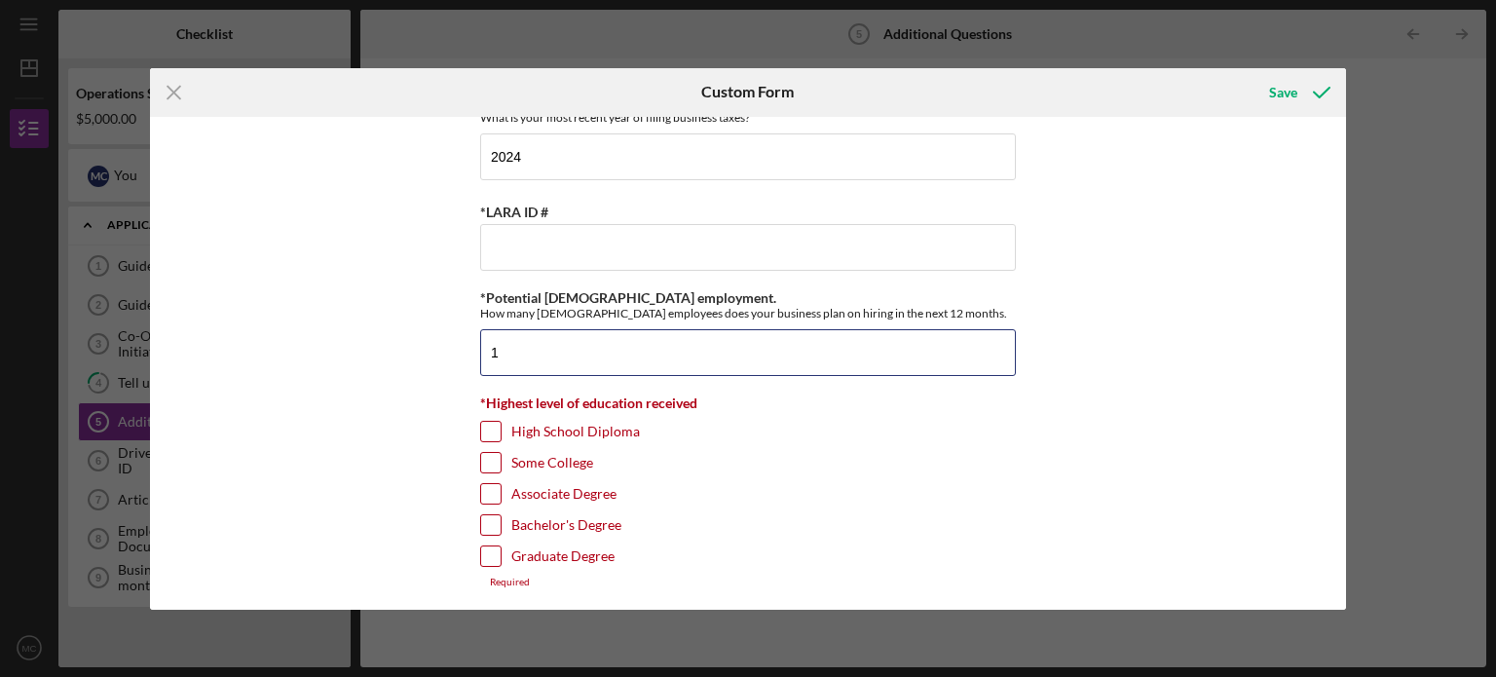
type input "1"
click at [491, 553] on input "Graduate Degree" at bounding box center [490, 555] width 19 height 19
checkbox input "true"
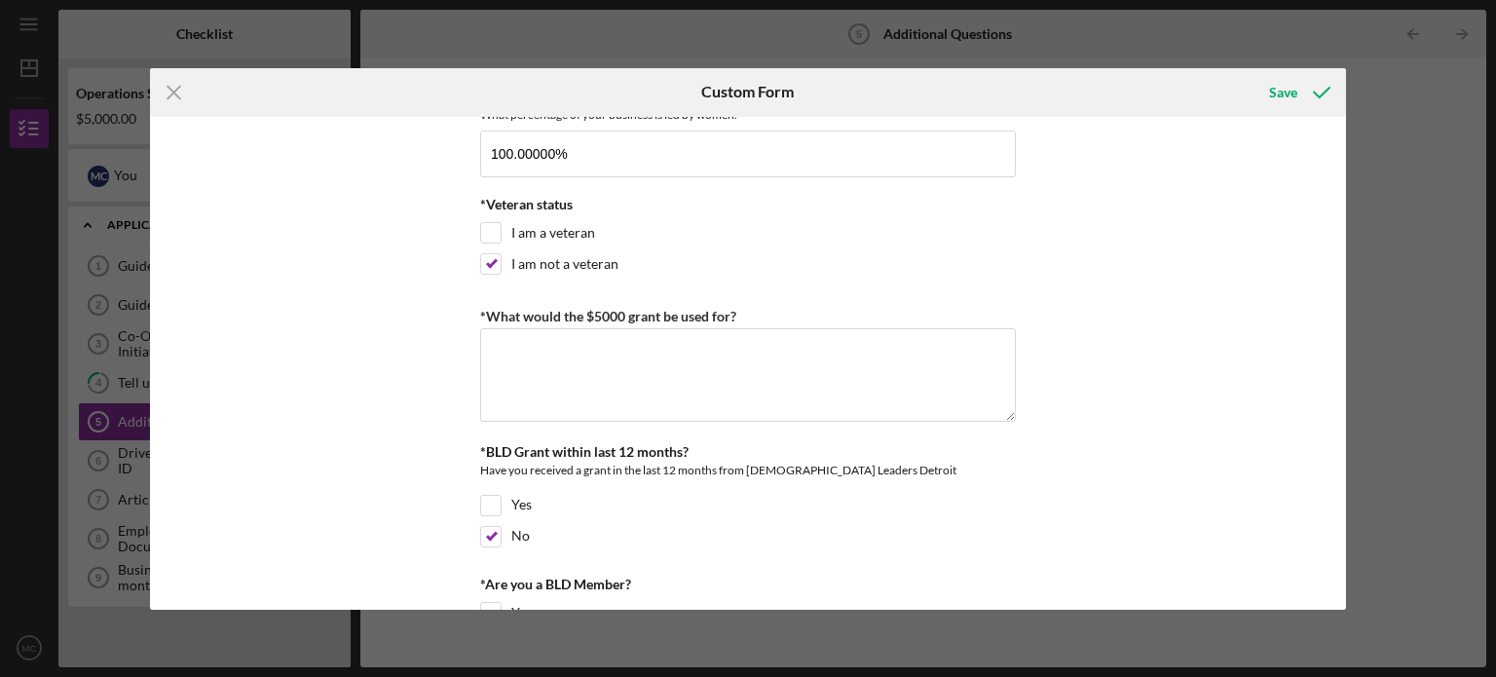
scroll to position [141, 0]
click at [617, 358] on textarea "*What would the $5000 grant be used for?" at bounding box center [748, 374] width 536 height 94
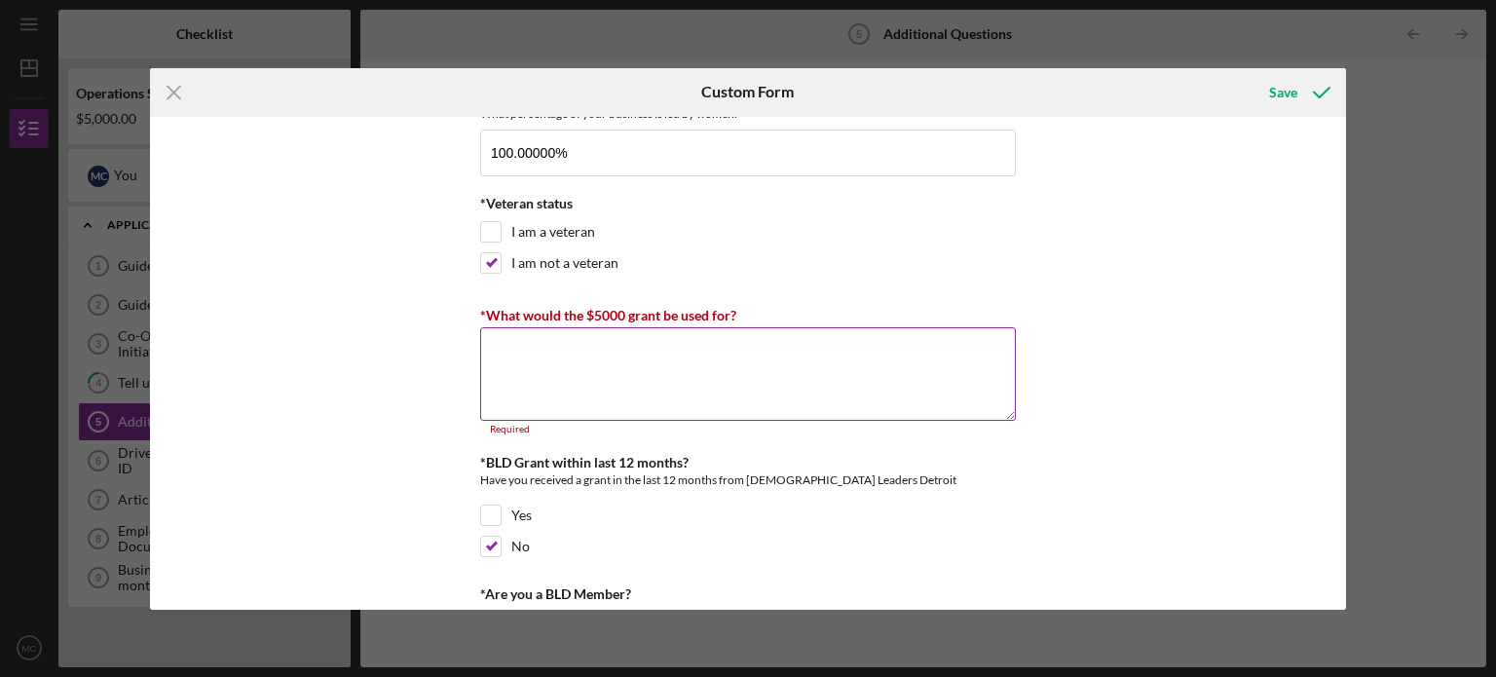
paste textarea "Loremipsu dolo $8,988 sitam conse ad elitseddoeiu te incidid ut laboree dol mag…"
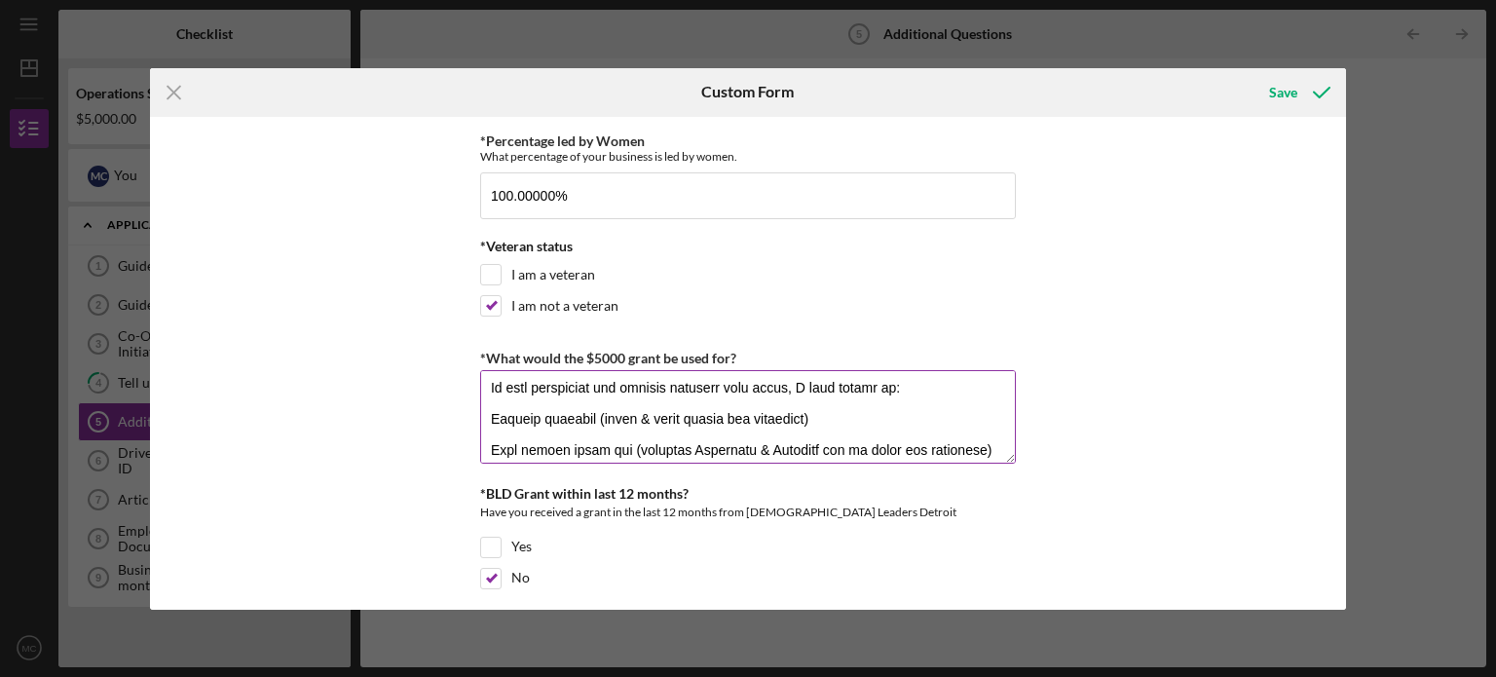
scroll to position [101, 0]
click at [487, 414] on textarea "*What would the $5000 grant be used for?" at bounding box center [748, 417] width 536 height 94
click at [483, 439] on textarea "*What would the $5000 grant be used for?" at bounding box center [748, 417] width 536 height 94
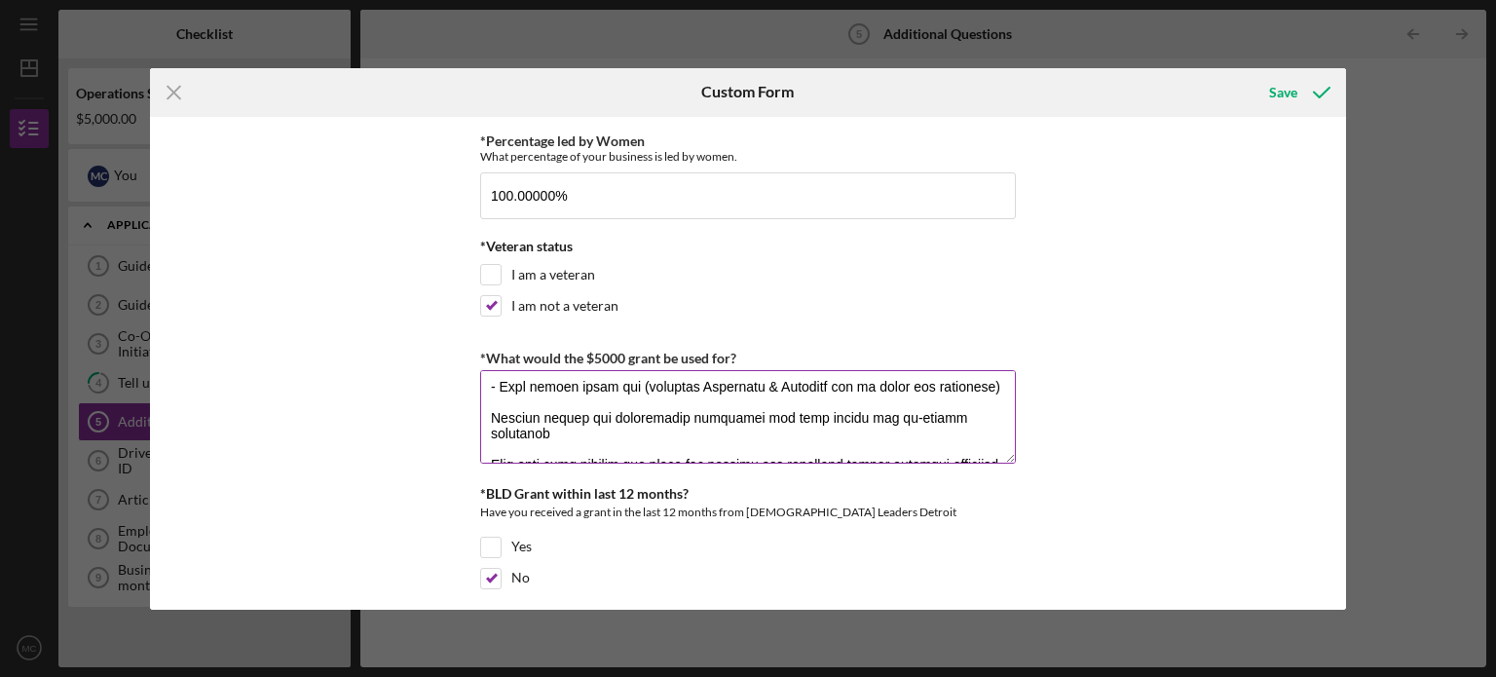
scroll to position [166, 0]
click at [488, 428] on textarea "*What would the $5000 grant be used for?" at bounding box center [748, 417] width 536 height 94
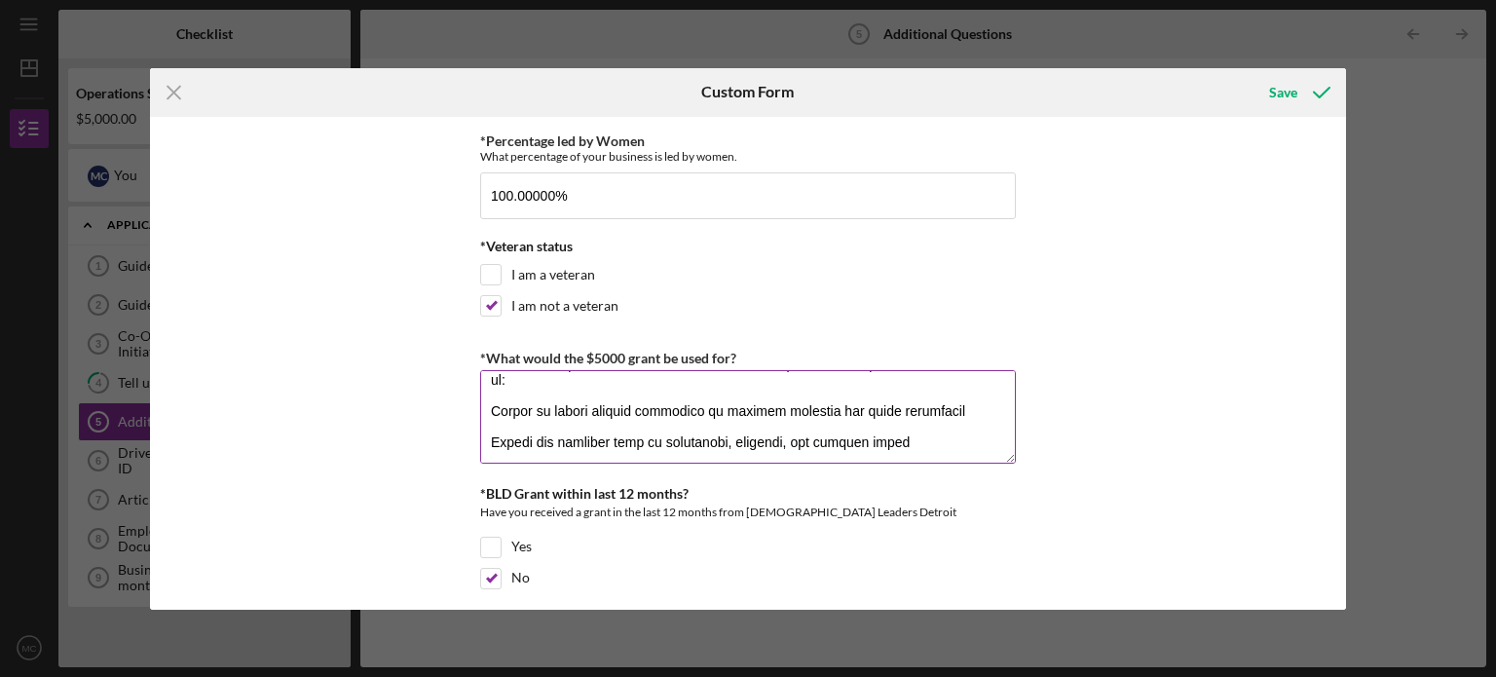
scroll to position [343, 0]
click at [485, 400] on textarea "*What would the $5000 grant be used for?" at bounding box center [748, 417] width 536 height 94
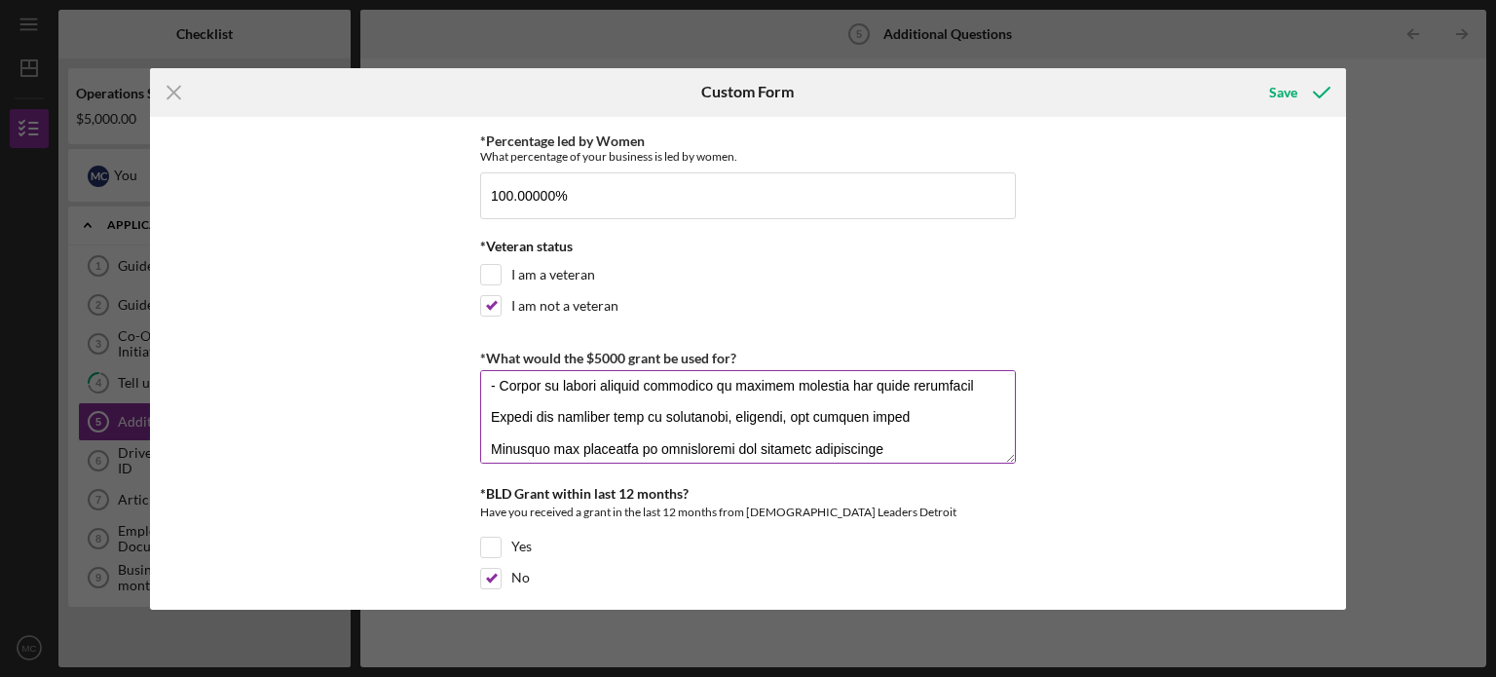
click at [487, 411] on textarea "*What would the $5000 grant be used for?" at bounding box center [748, 417] width 536 height 94
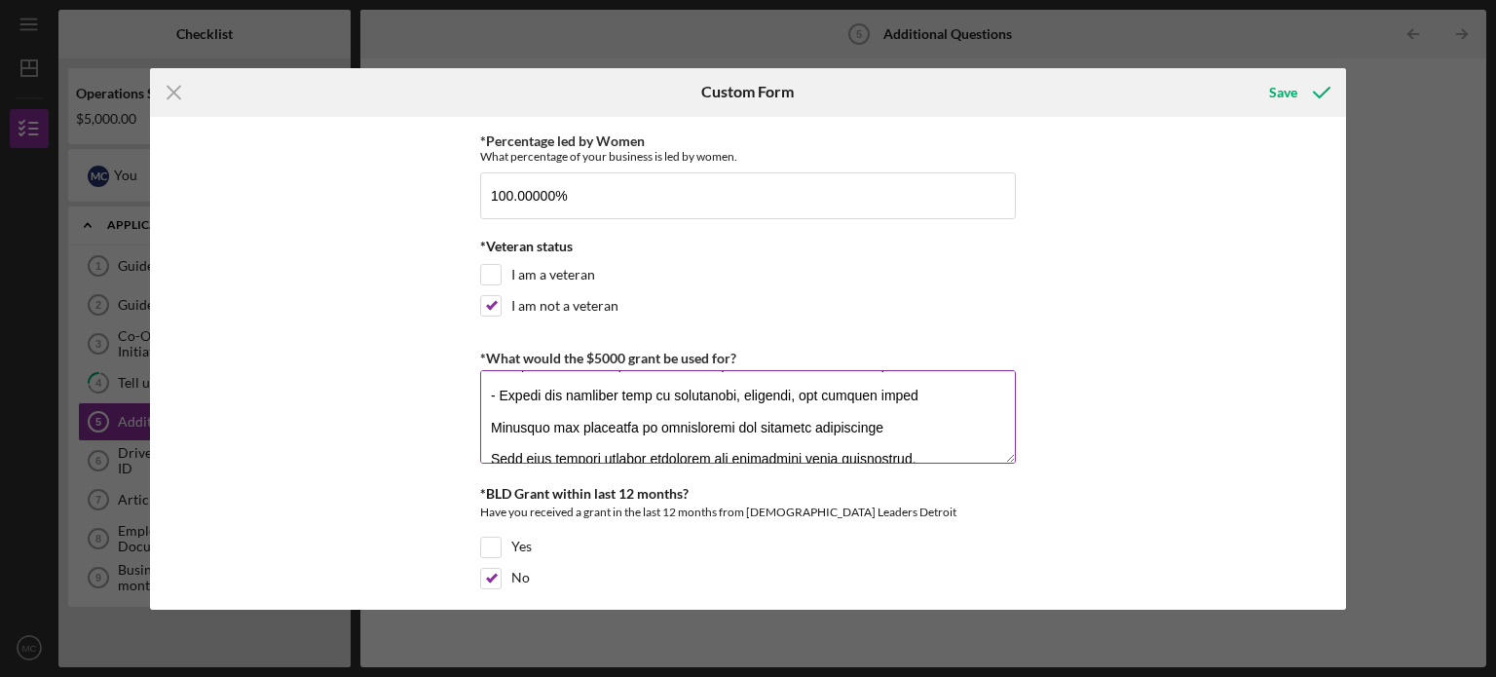
scroll to position [392, 0]
click at [485, 418] on textarea "*What would the $5000 grant be used for?" at bounding box center [748, 417] width 536 height 94
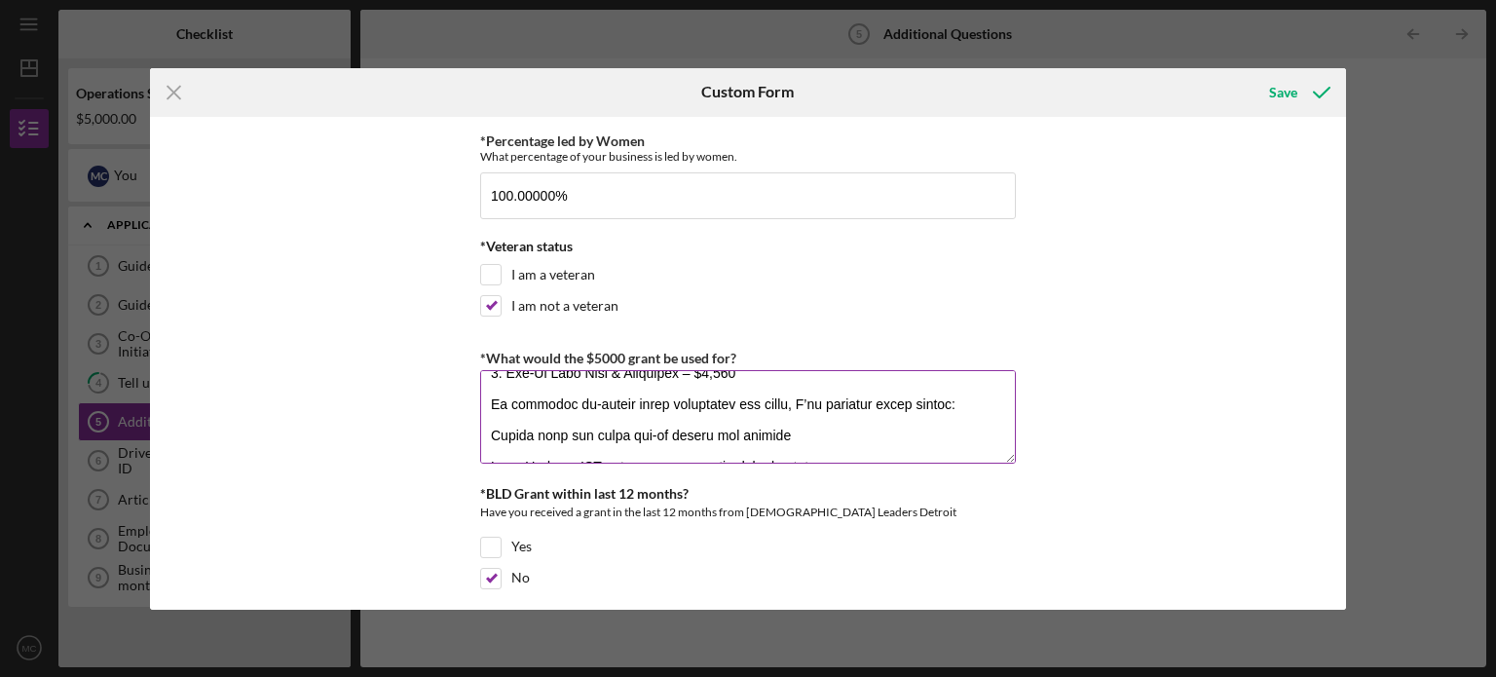
scroll to position [508, 0]
click at [492, 426] on textarea "*What would the $5000 grant be used for?" at bounding box center [748, 417] width 536 height 94
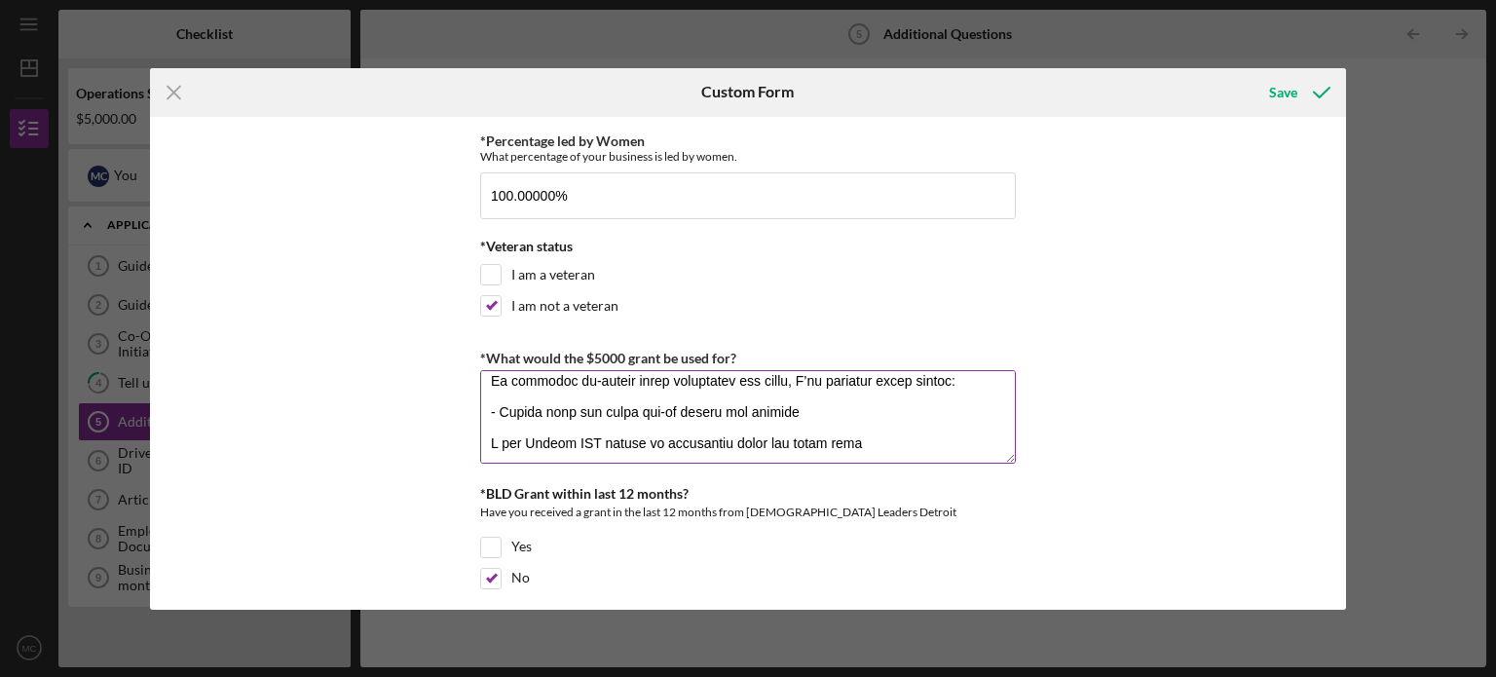
scroll to position [541, 0]
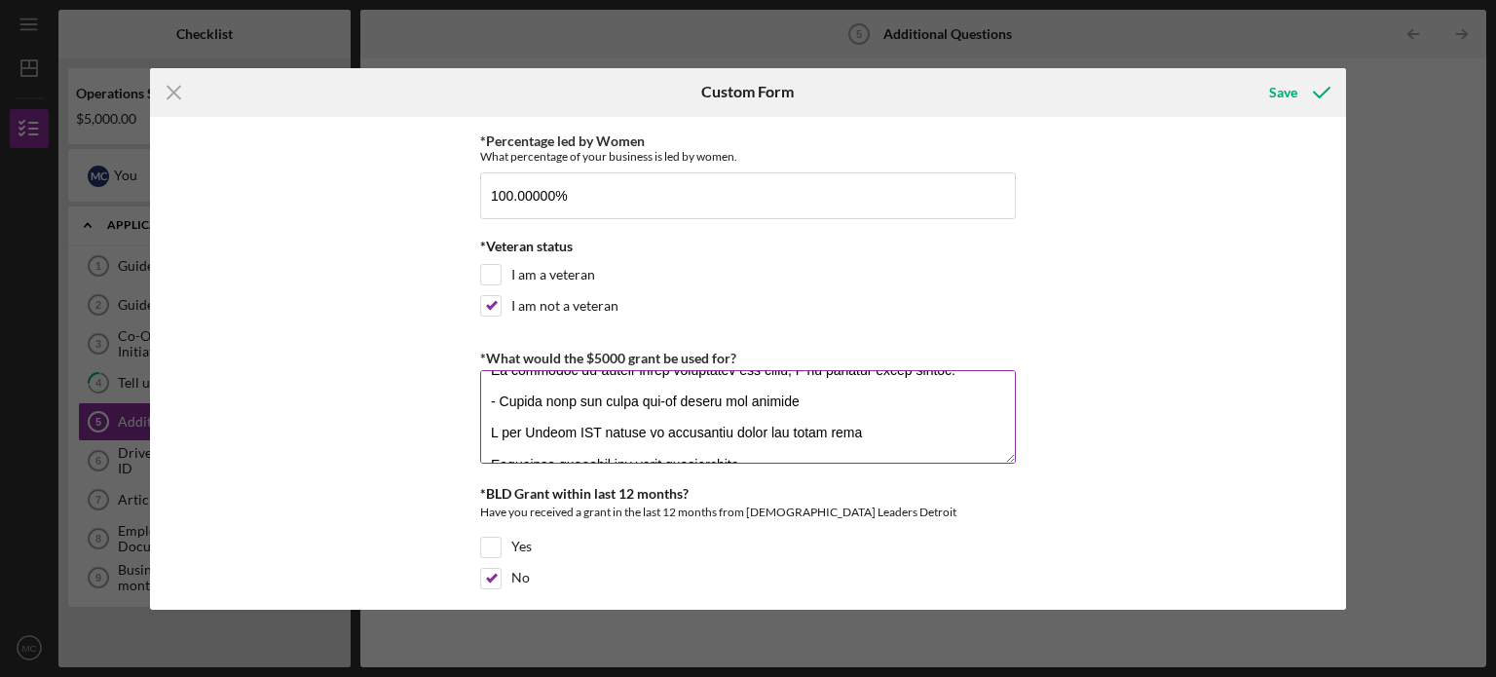
click at [482, 429] on textarea "*What would the $5000 grant be used for?" at bounding box center [748, 417] width 536 height 94
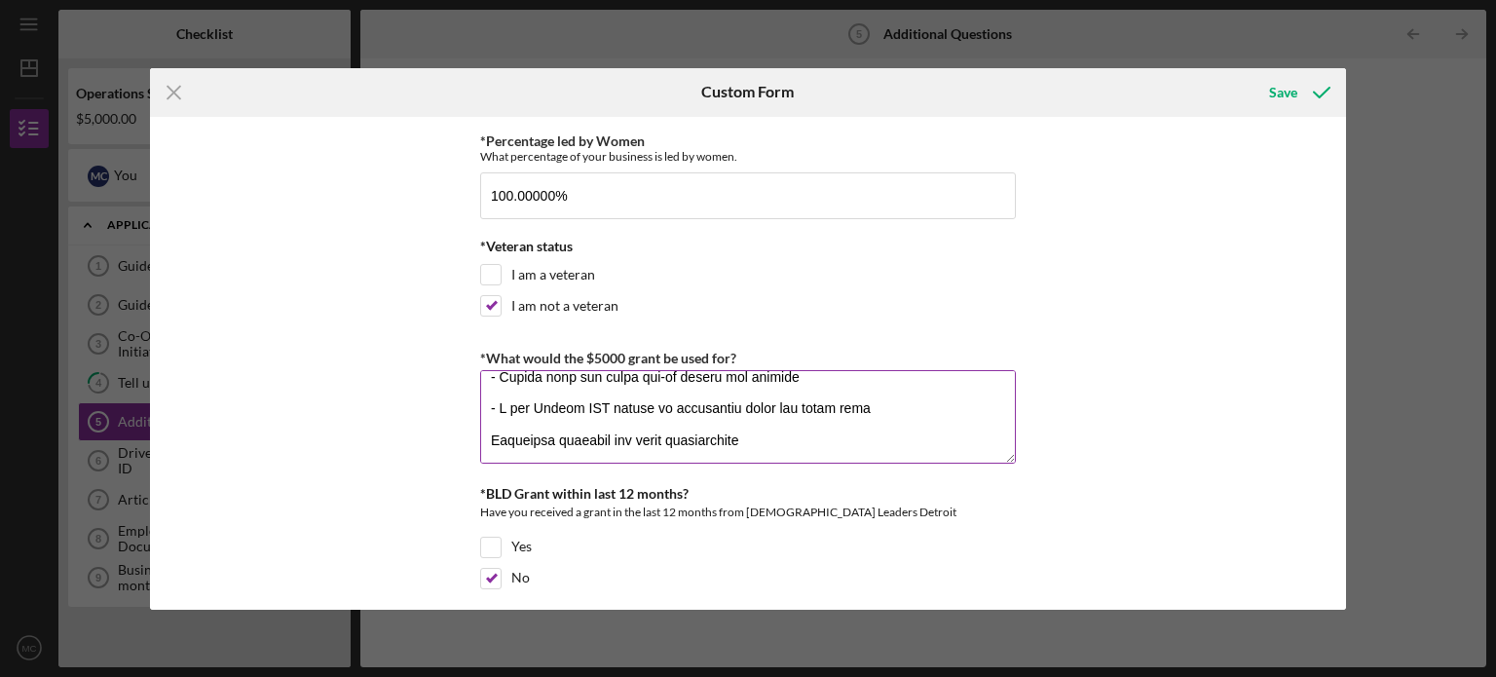
click at [485, 432] on textarea "*What would the $5000 grant be used for?" at bounding box center [748, 417] width 536 height 94
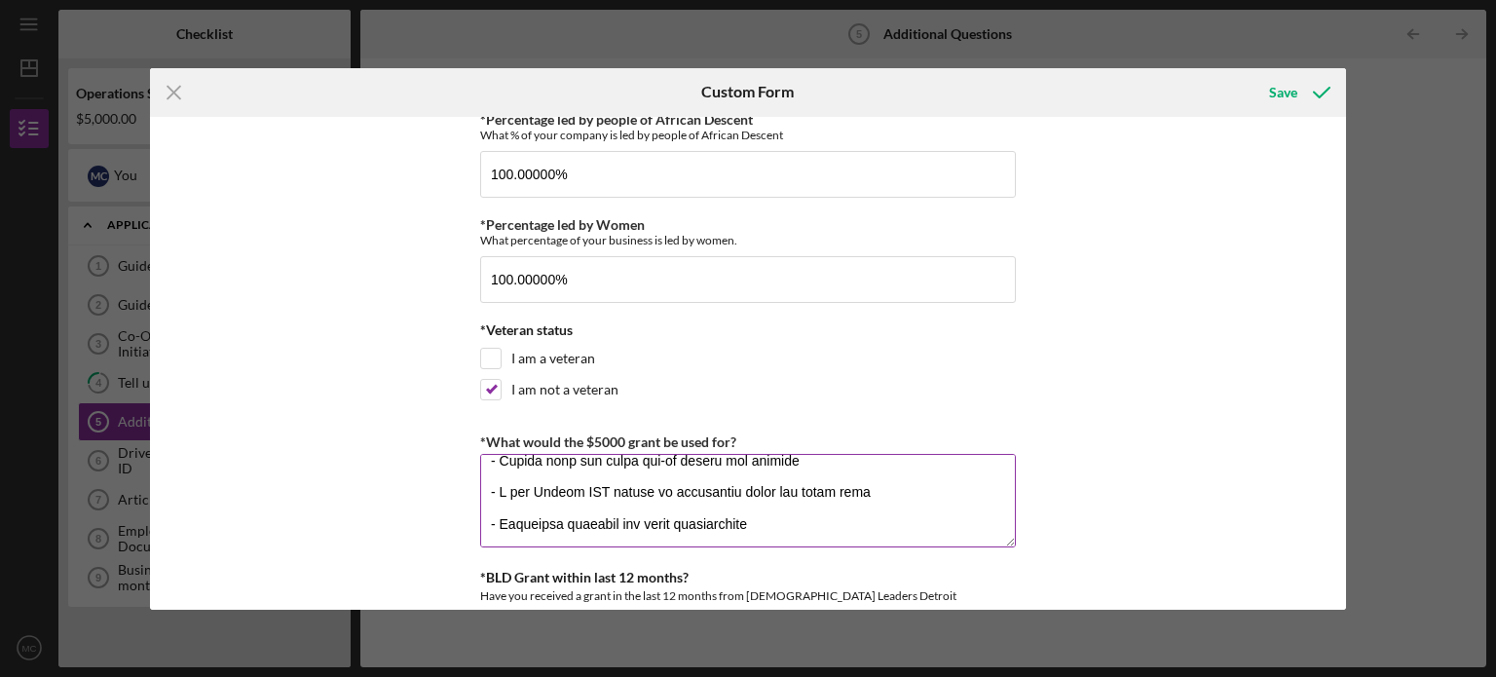
scroll to position [0, 0]
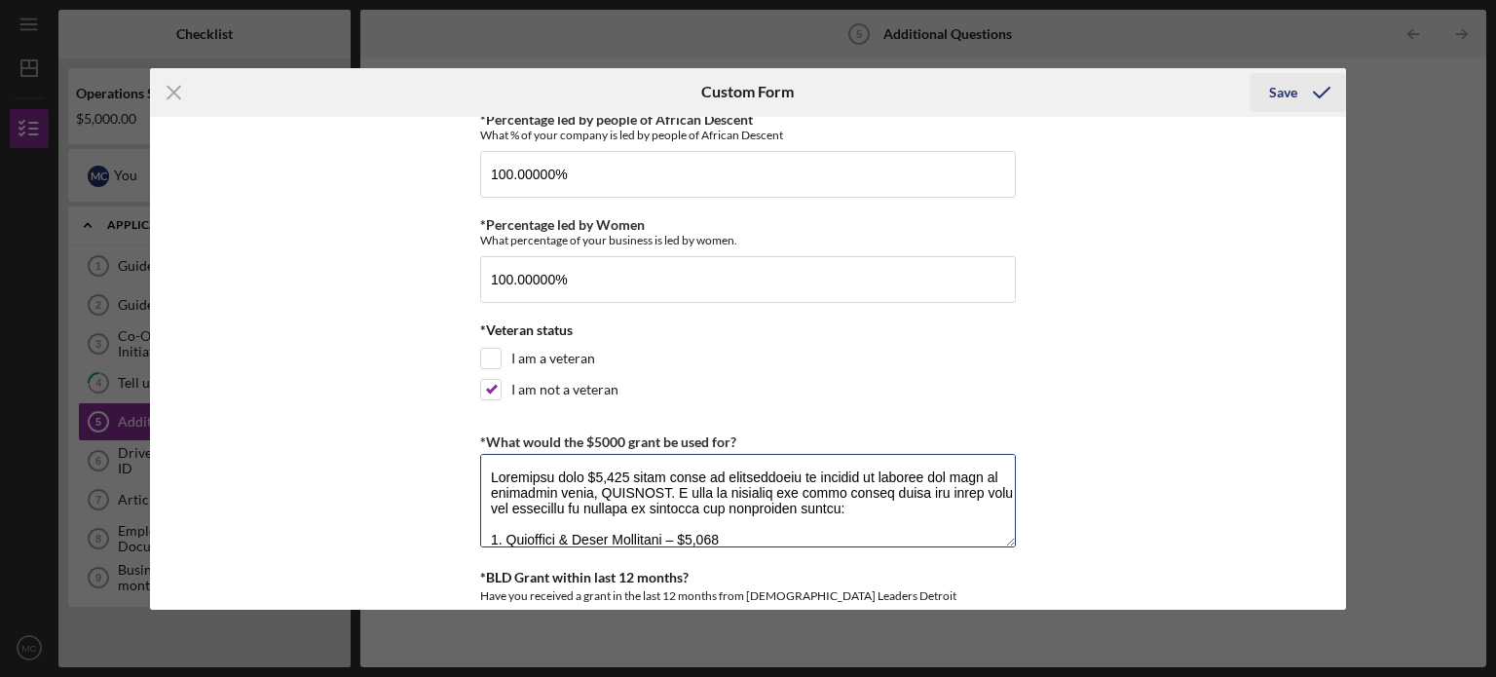
type textarea "Loremipsu dolo $7,069 sitam conse ad elitseddoeiu te incidid ut laboree dol mag…"
click at [1279, 85] on div "Save" at bounding box center [1283, 92] width 28 height 39
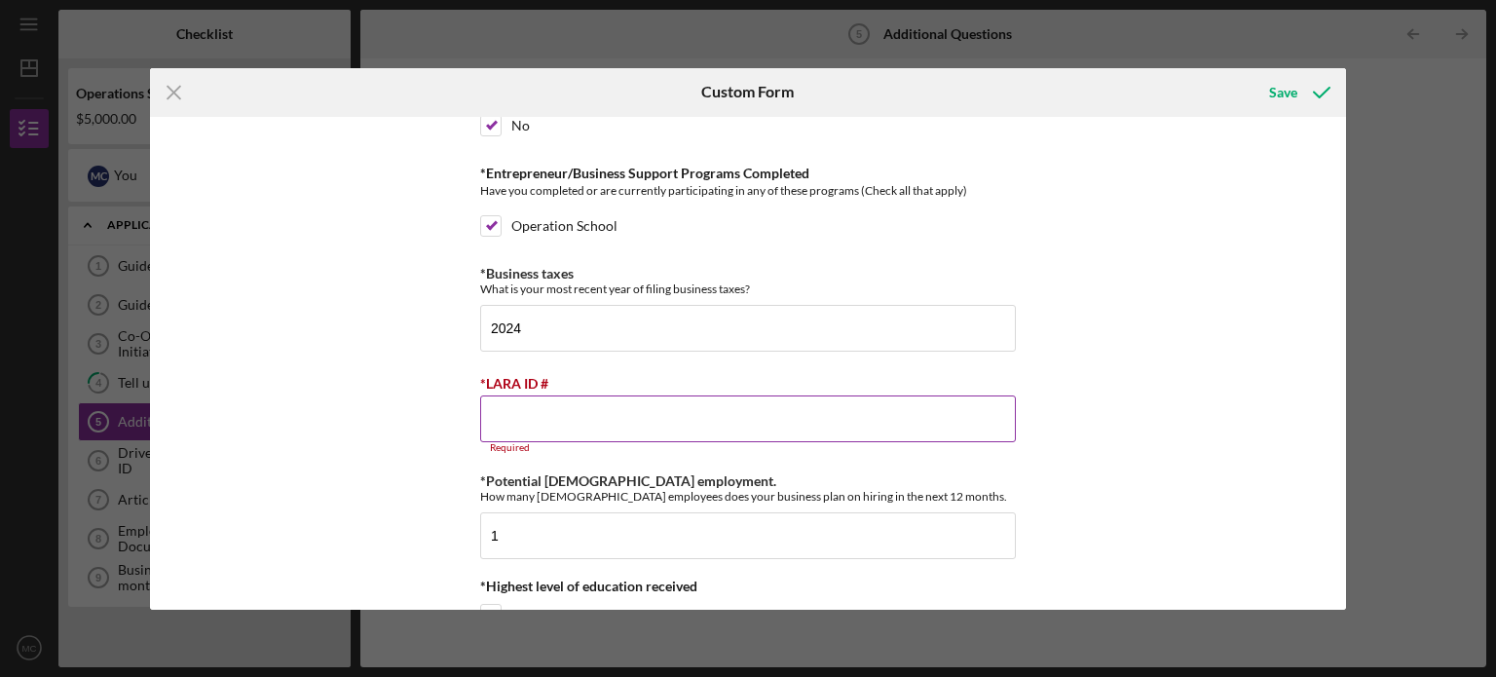
scroll to position [725, 0]
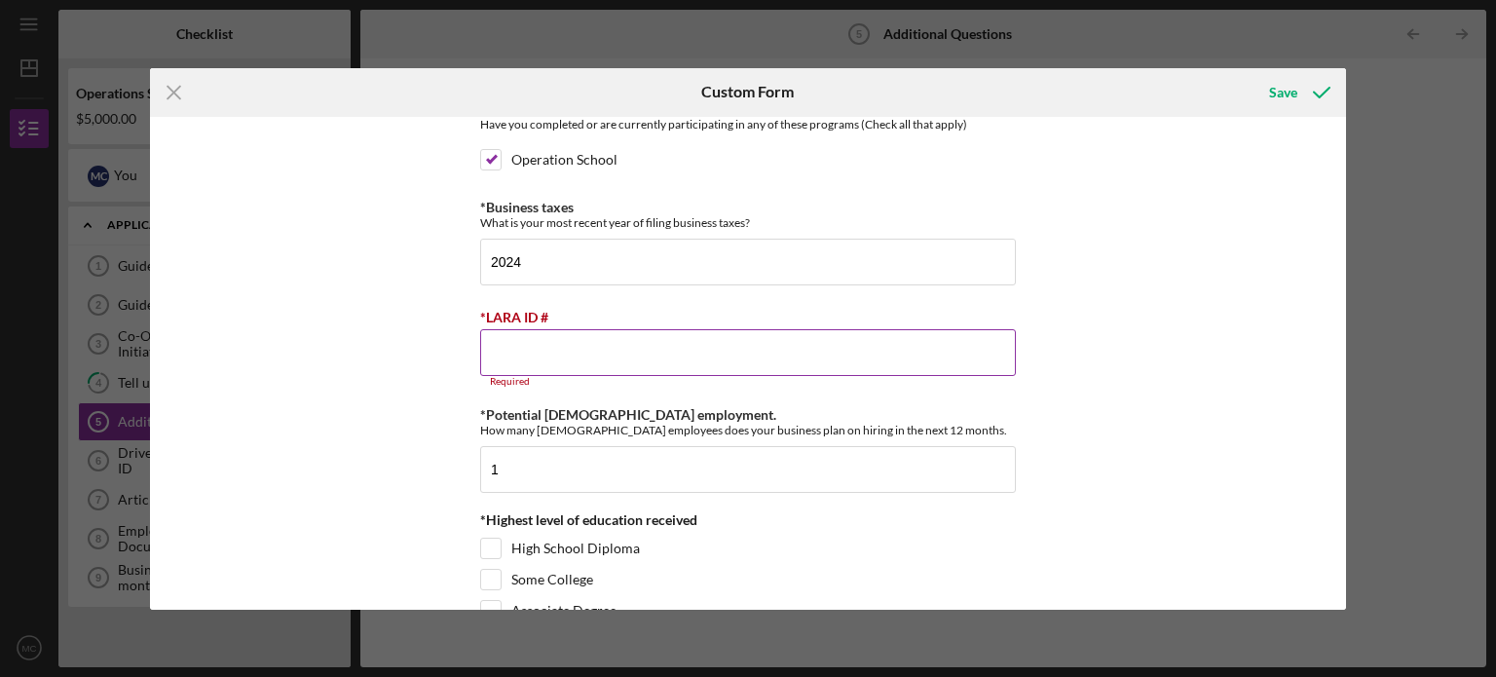
paste input "802958998"
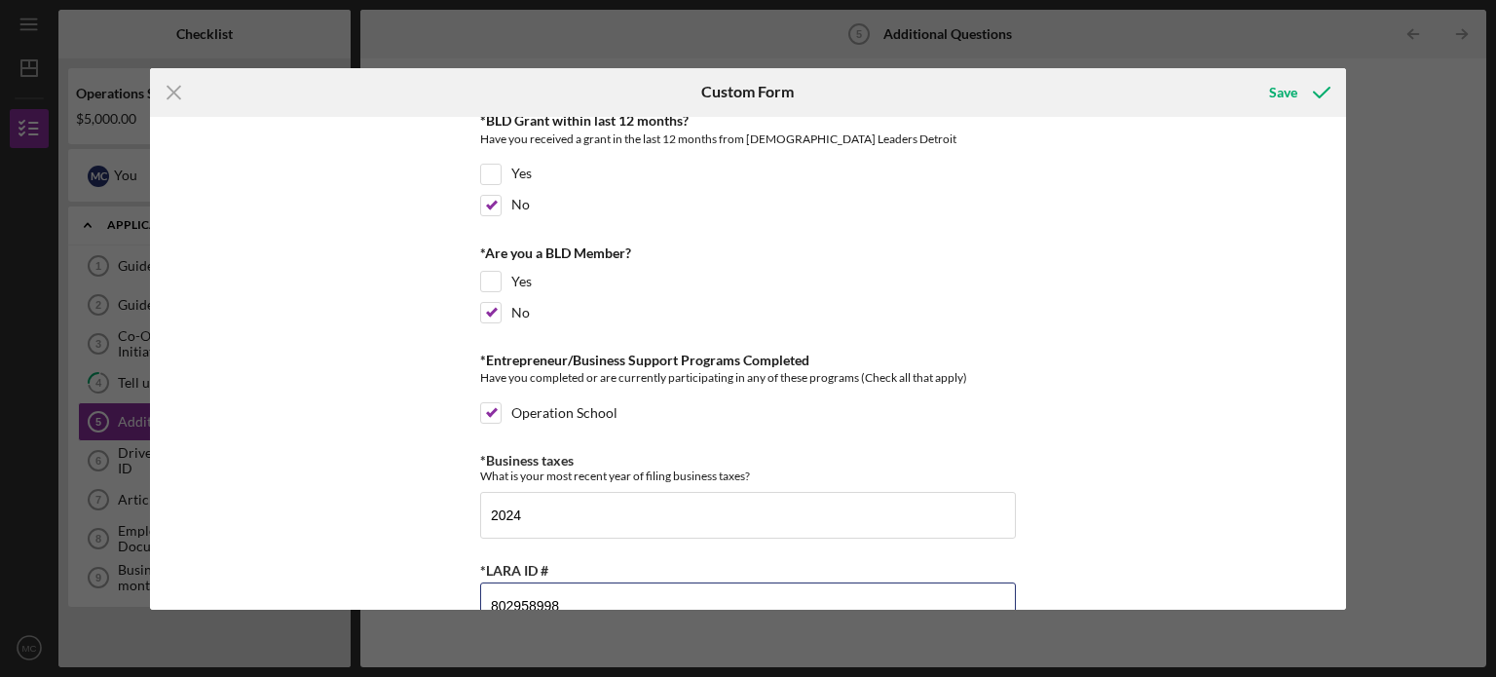
scroll to position [460, 0]
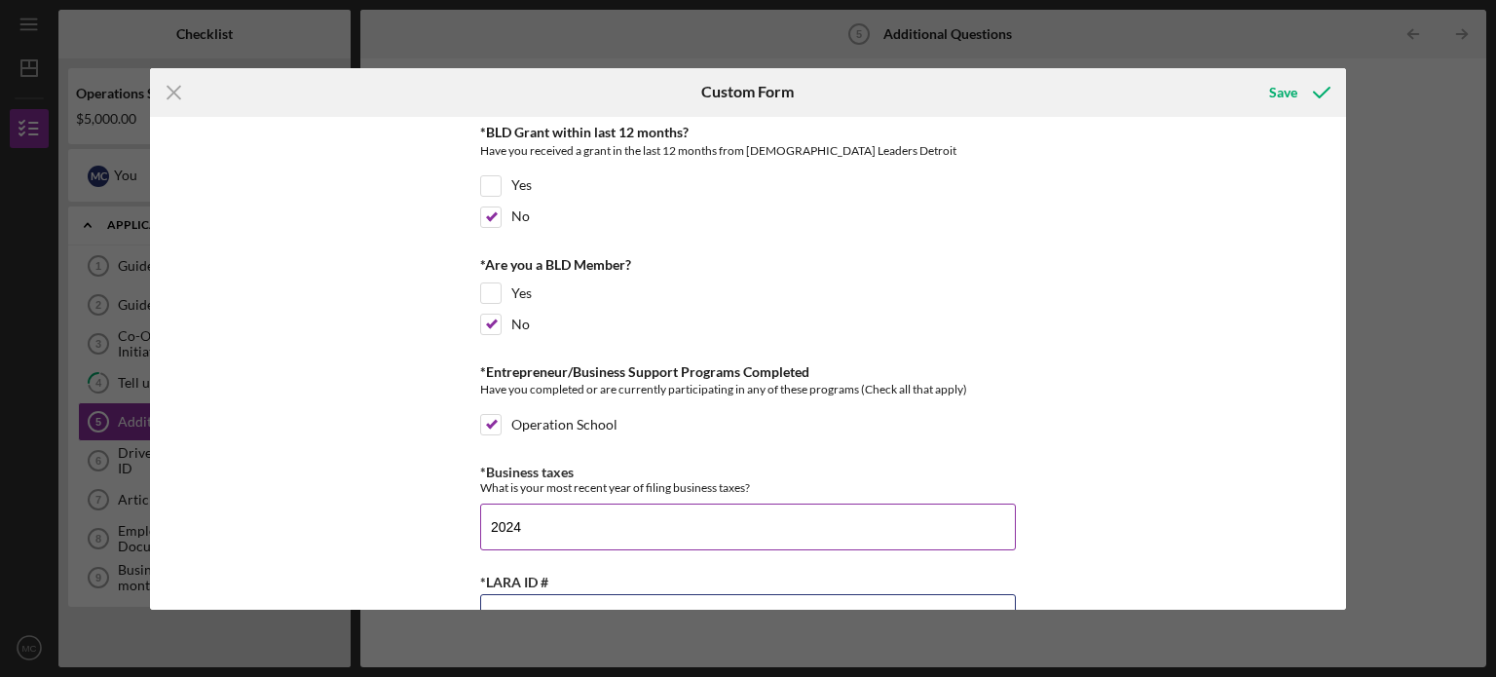
type input "802958998"
click at [573, 517] on input "2024" at bounding box center [748, 527] width 536 height 47
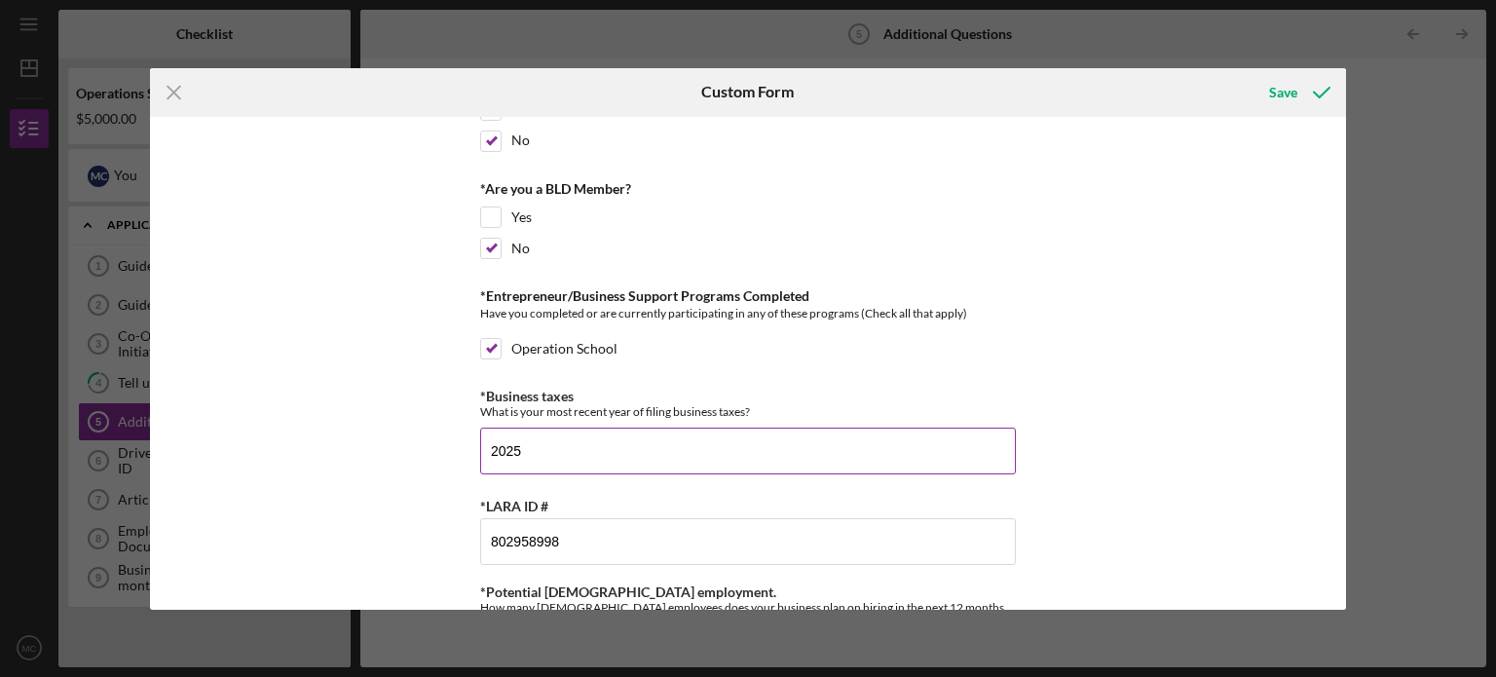
scroll to position [543, 0]
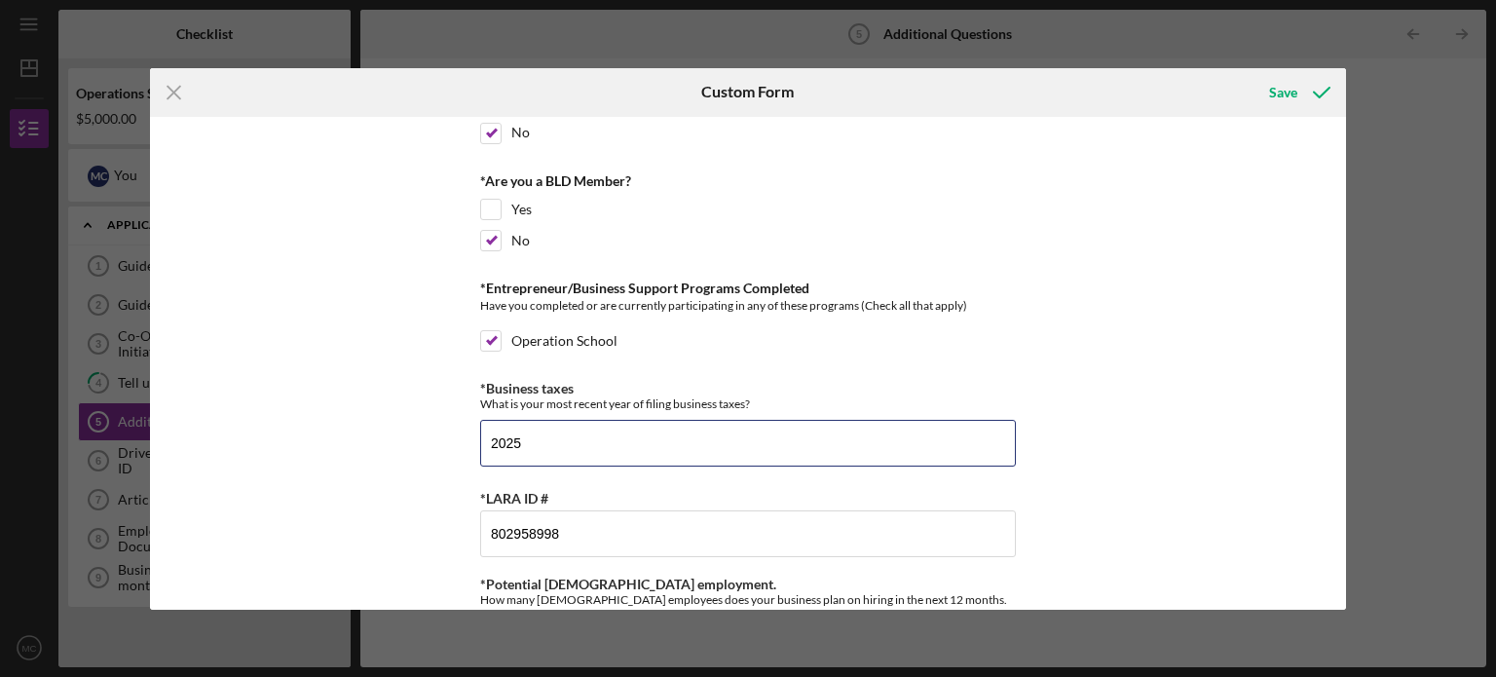
type input "2025"
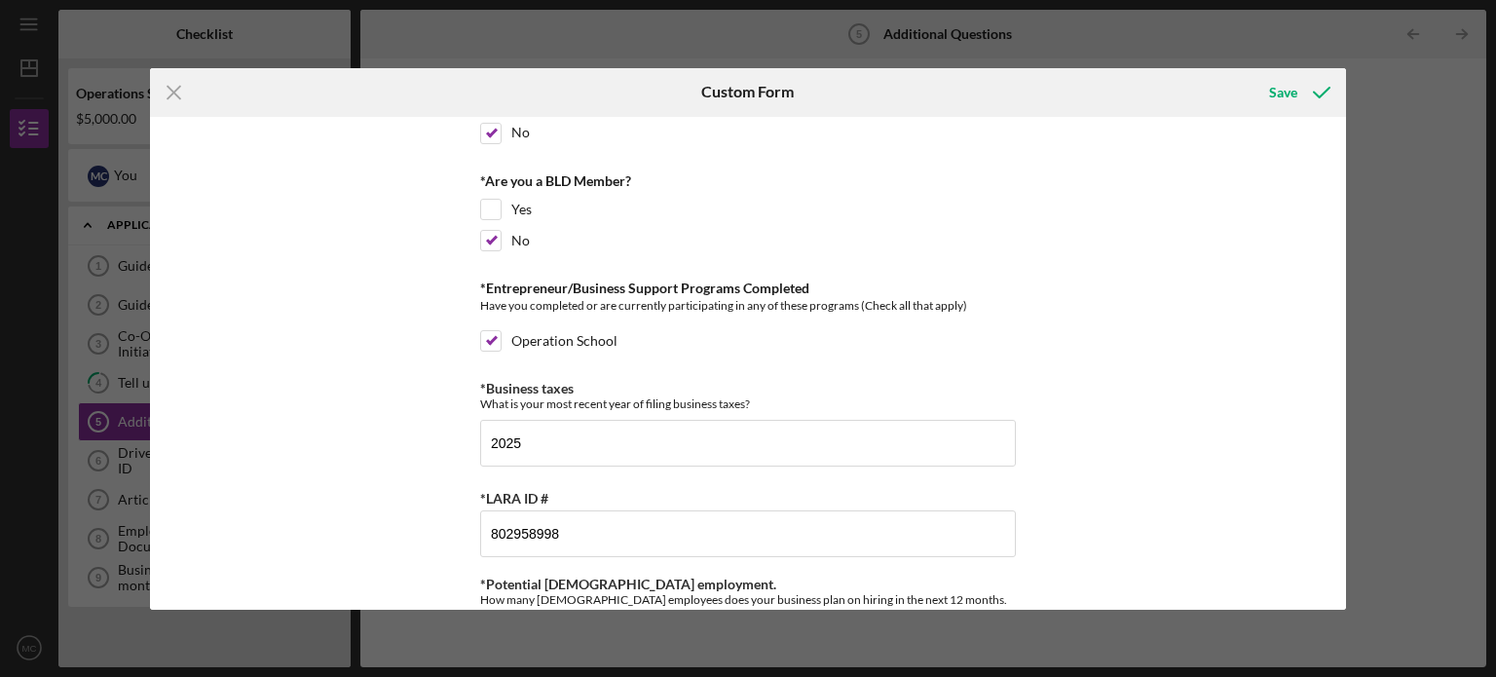
click at [1092, 338] on div "*Percentage led by people of African Descent What % of your company is led by p…" at bounding box center [748, 363] width 1197 height 493
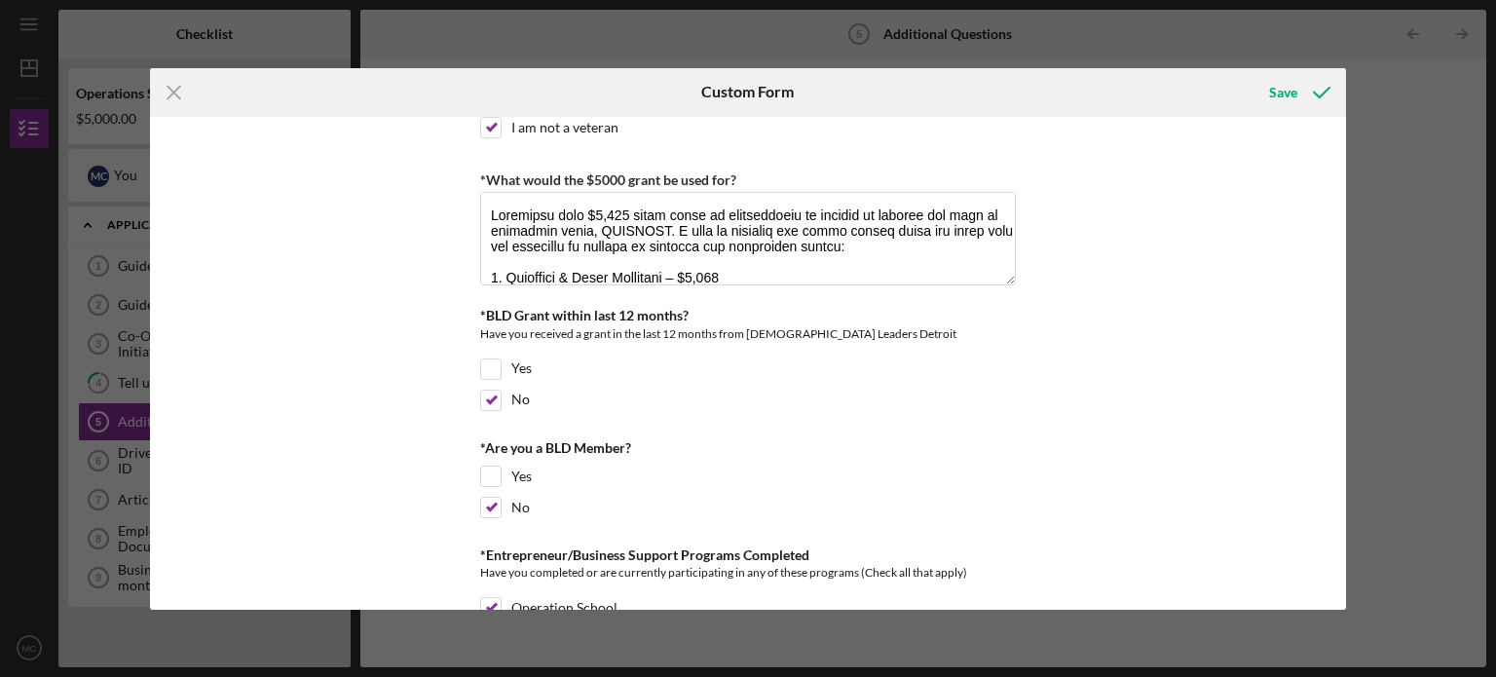
scroll to position [0, 0]
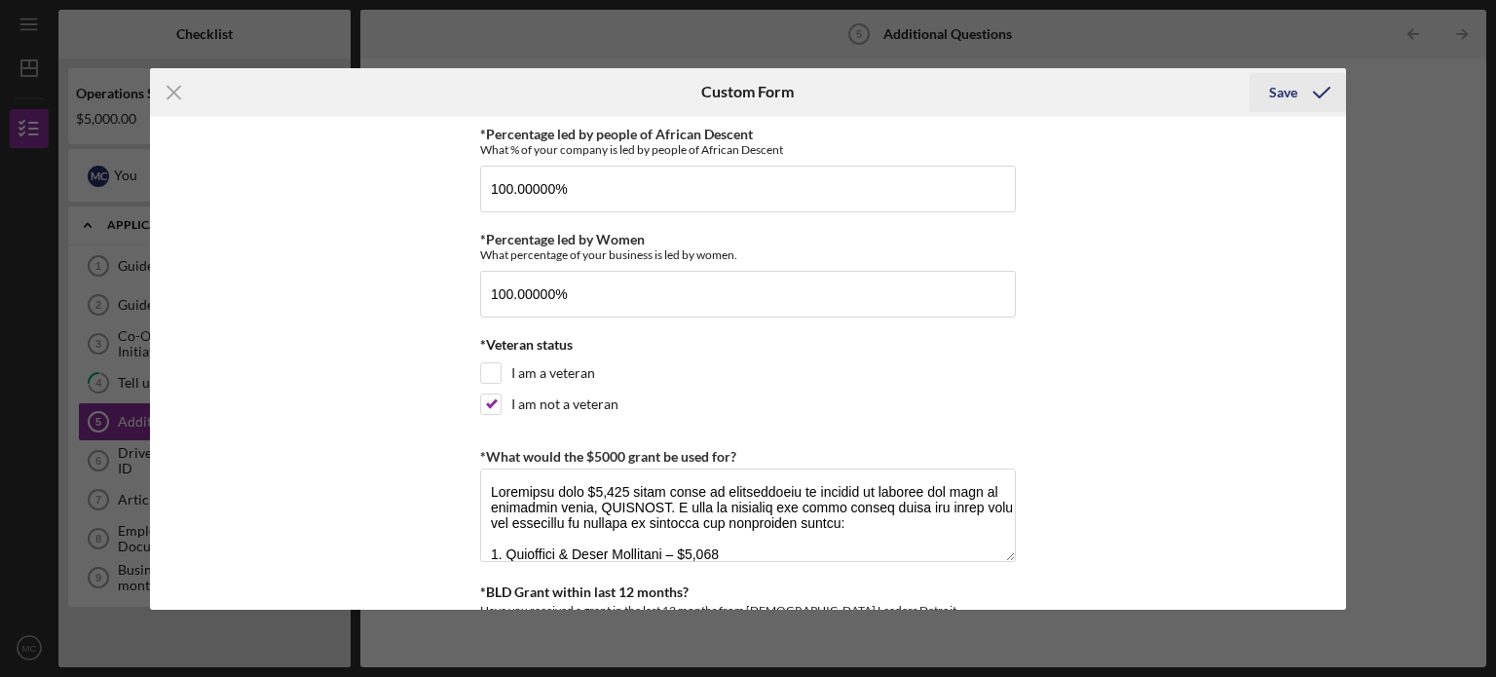
click at [1290, 85] on div "Save" at bounding box center [1283, 92] width 28 height 39
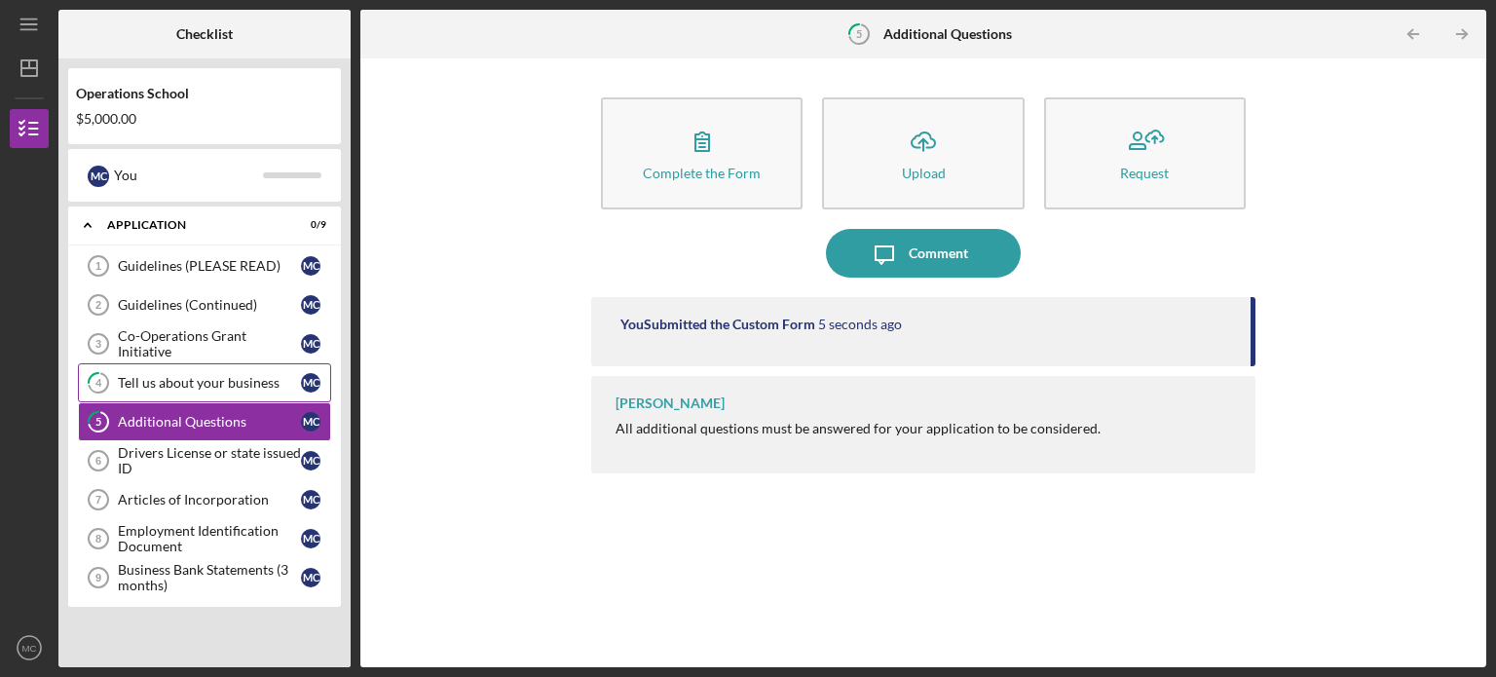
click at [171, 367] on link "4 Tell us about your business M C" at bounding box center [204, 382] width 253 height 39
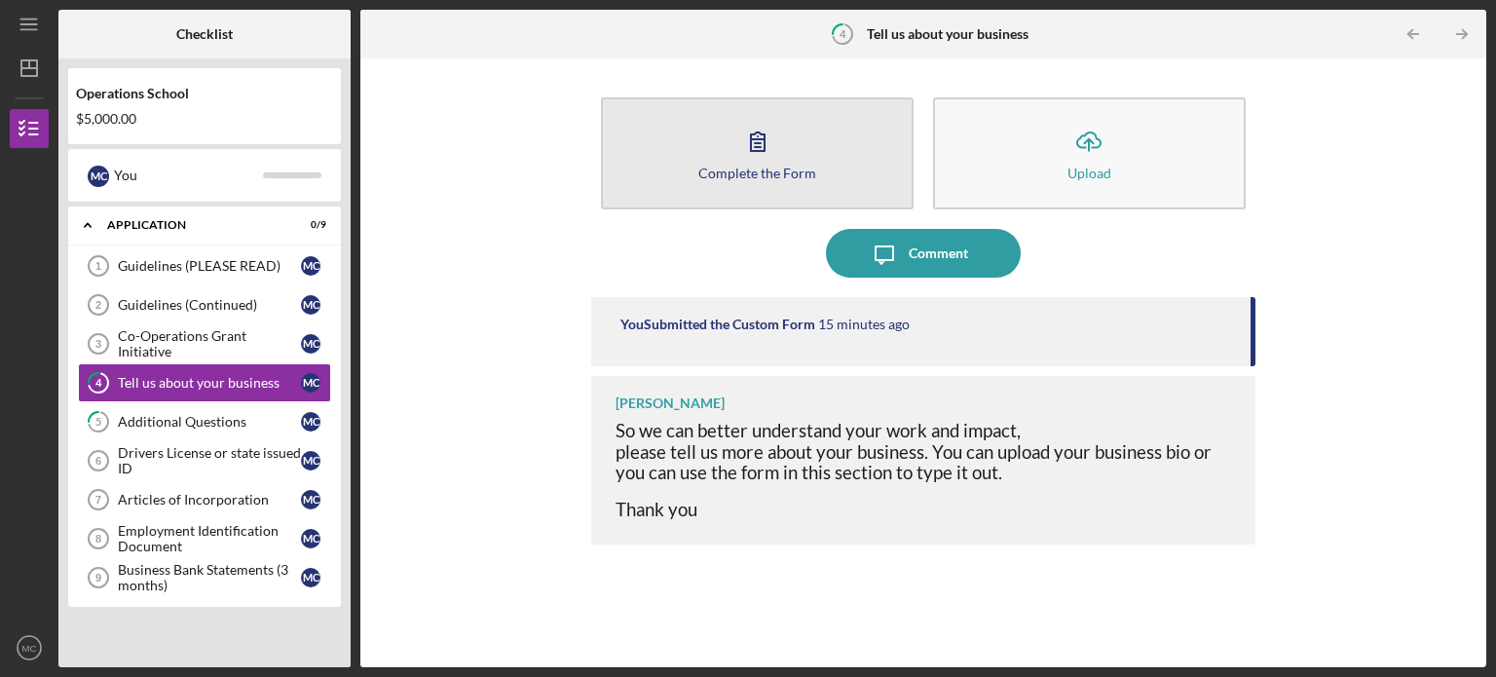
click at [788, 132] on button "Complete the Form Form" at bounding box center [757, 153] width 313 height 112
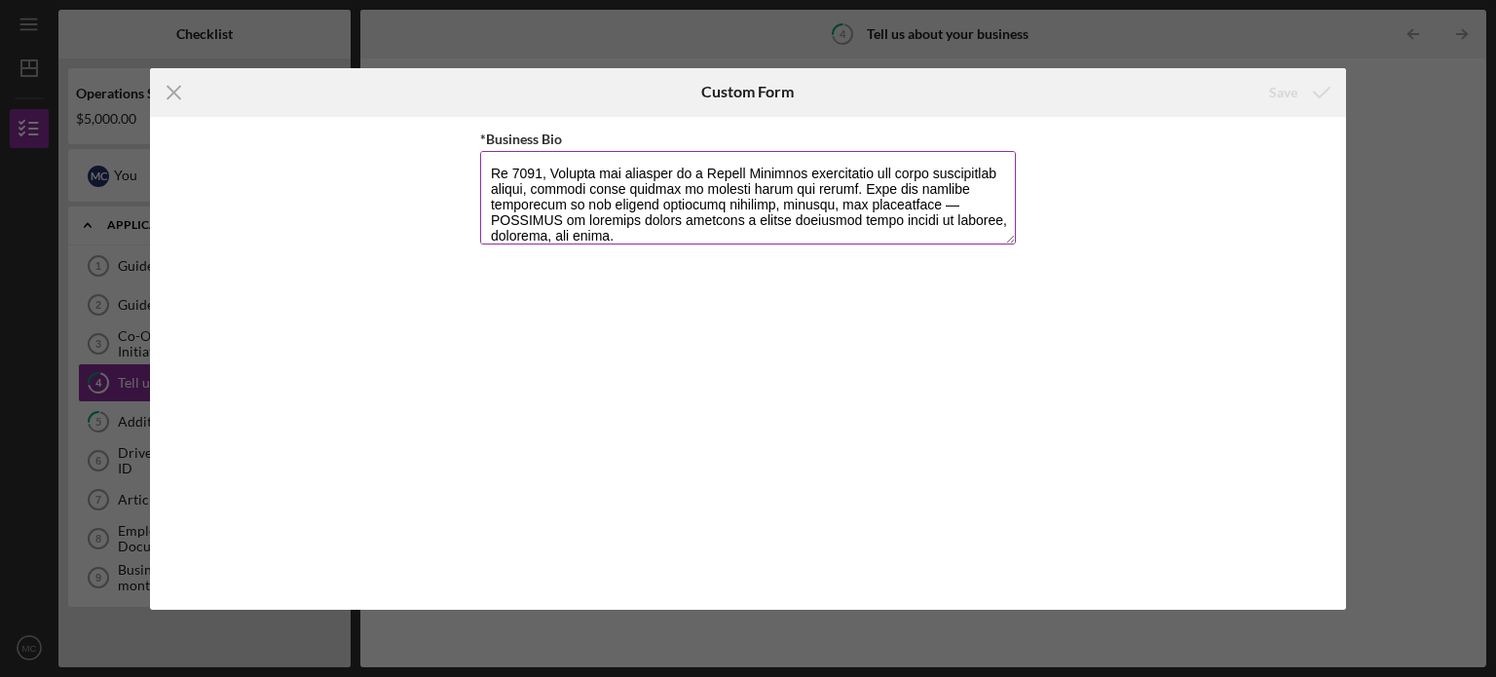
scroll to position [161, 0]
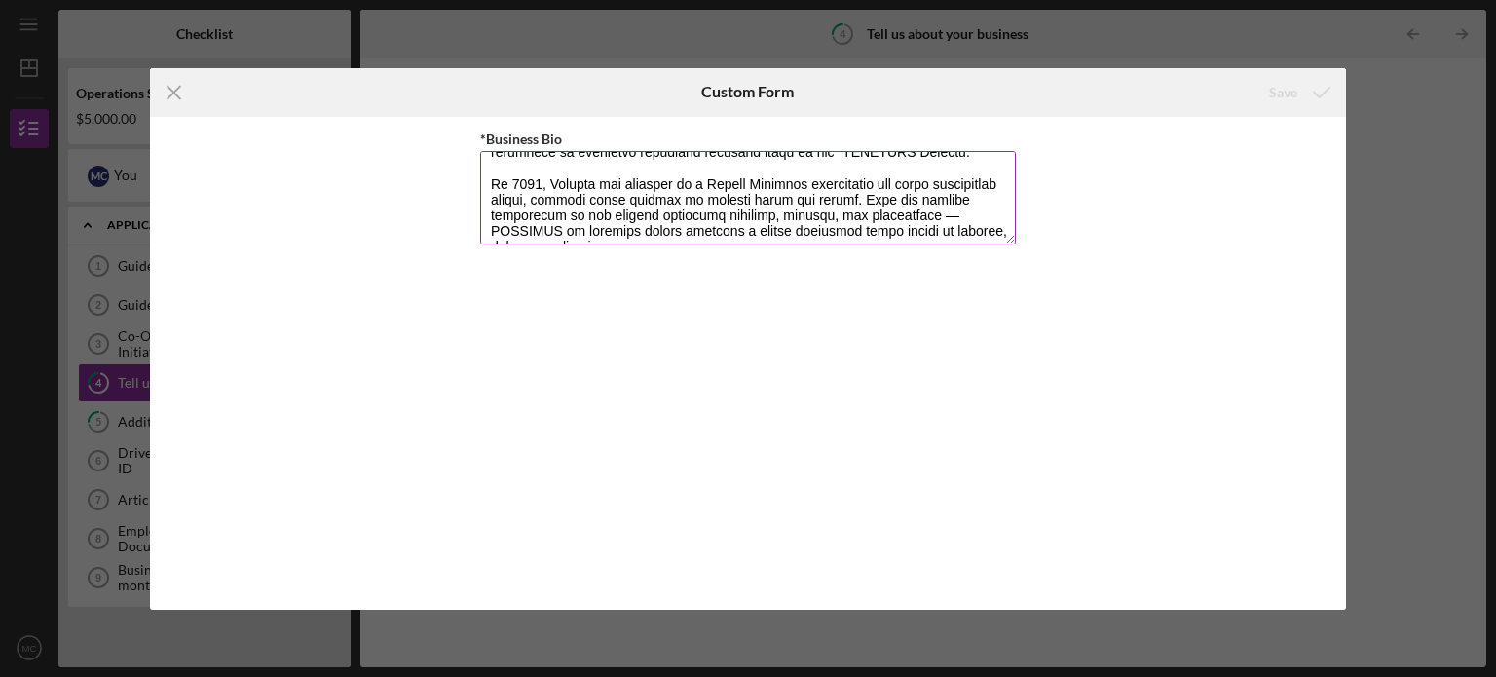
drag, startPoint x: 898, startPoint y: 175, endPoint x: 492, endPoint y: 165, distance: 406.3
click at [492, 165] on textarea "*Business Bio" at bounding box center [748, 198] width 536 height 94
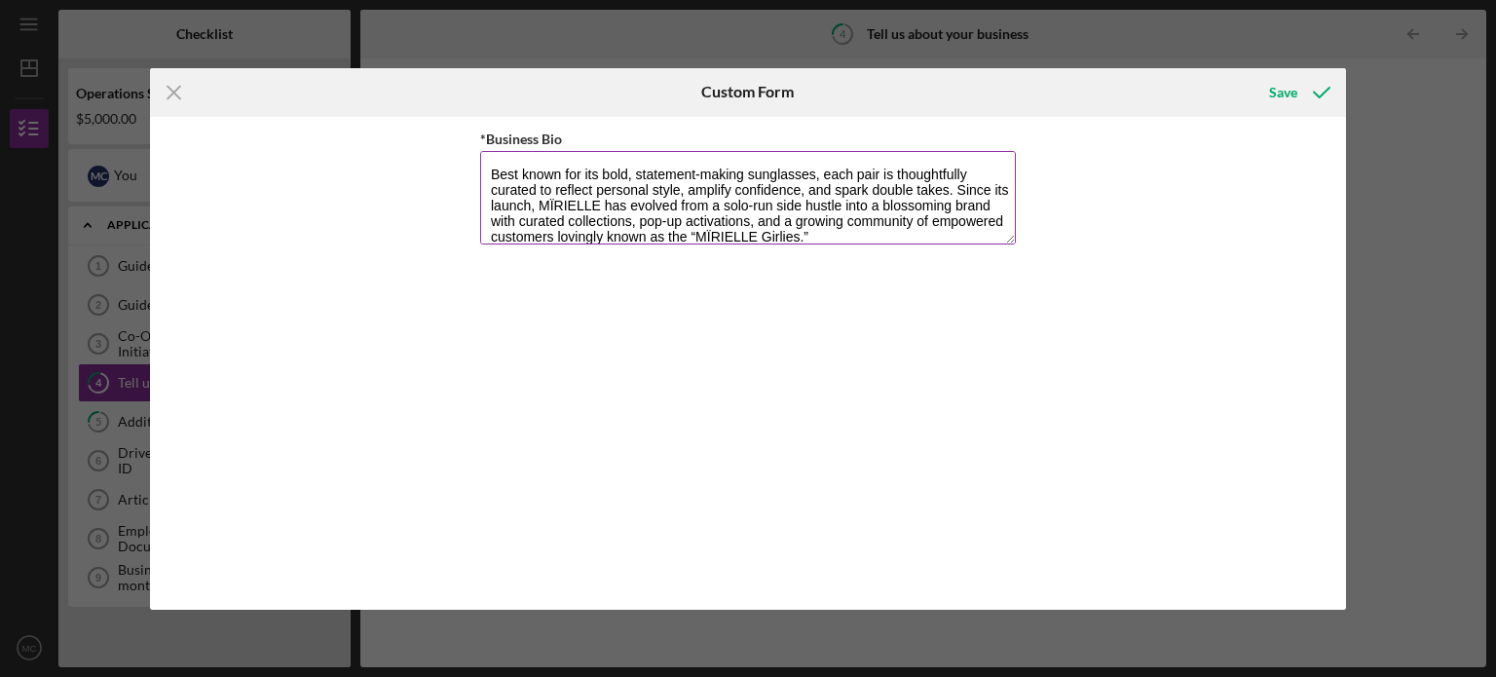
scroll to position [0, 0]
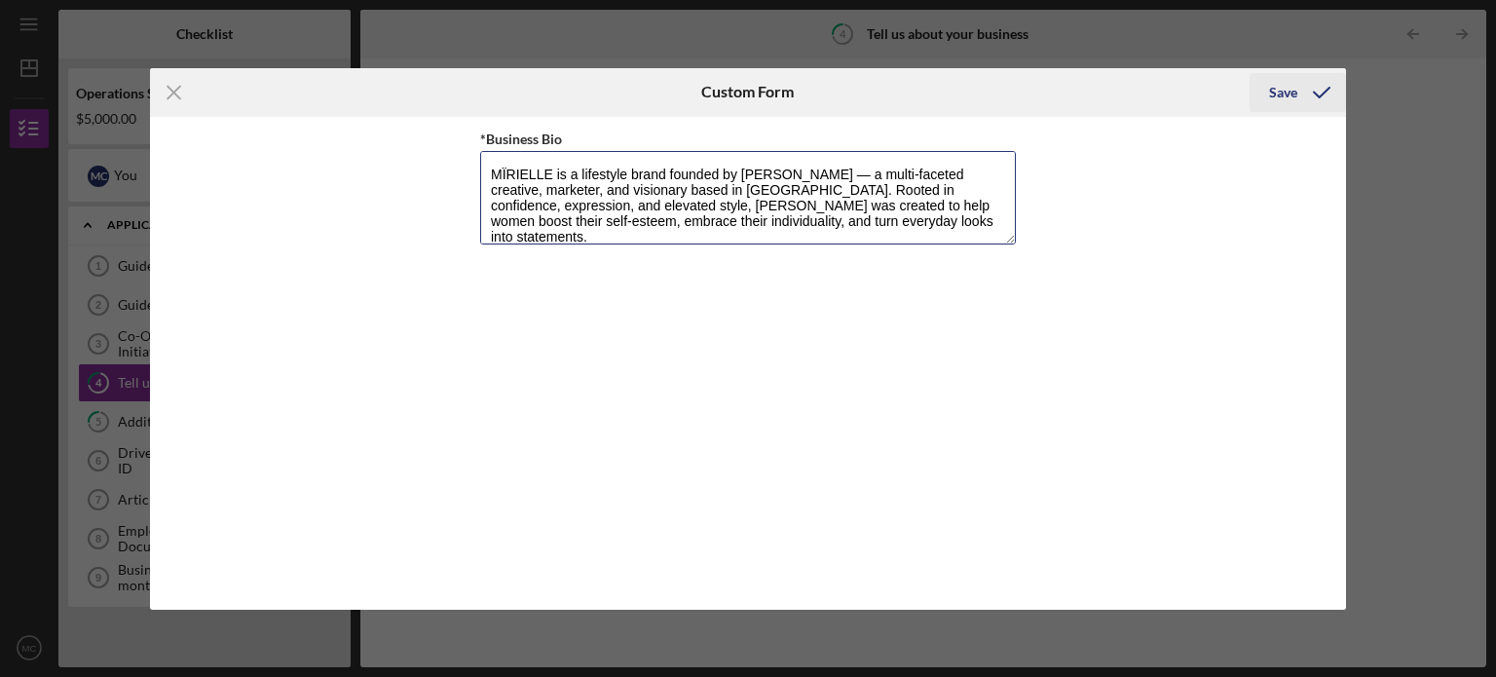
type textarea "MÏRIELLE is a lifestyle brand founded by [PERSON_NAME] — a multi-faceted creati…"
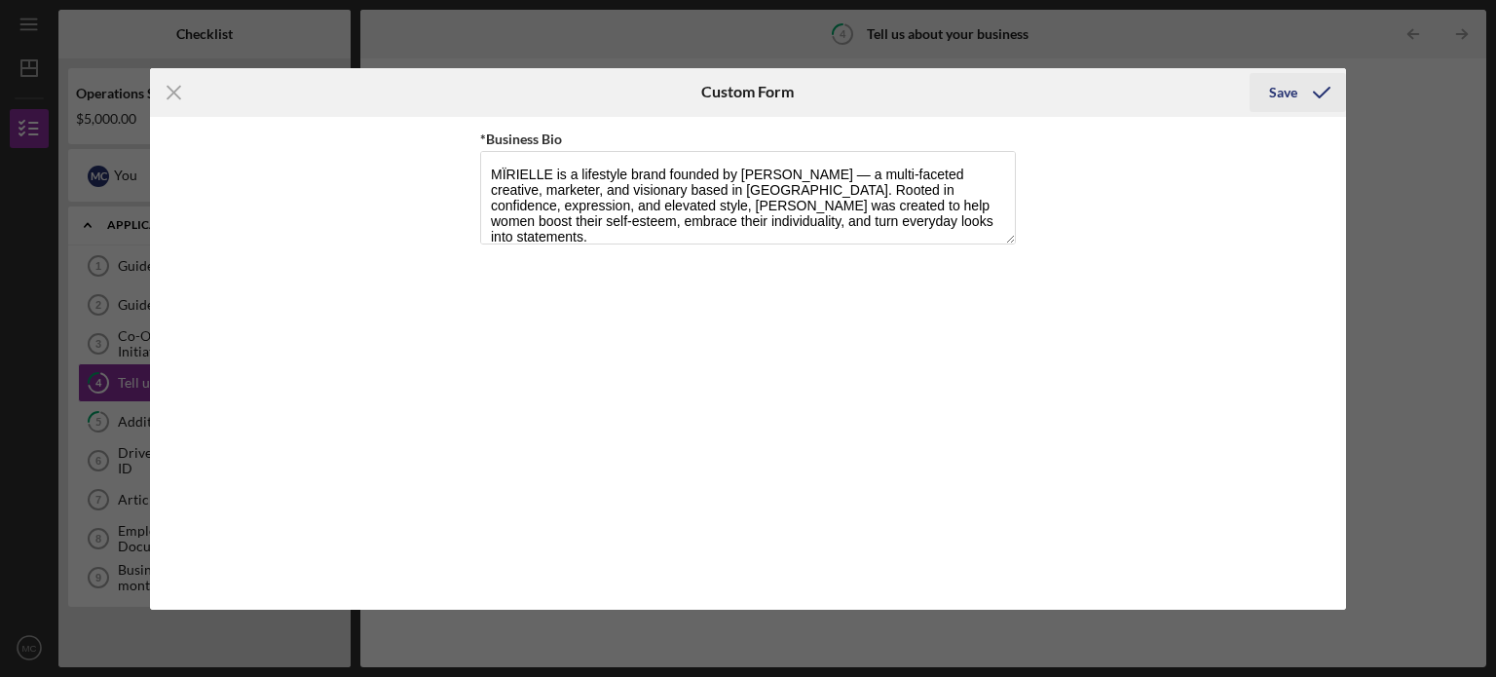
click at [1281, 92] on div "Save" at bounding box center [1283, 92] width 28 height 39
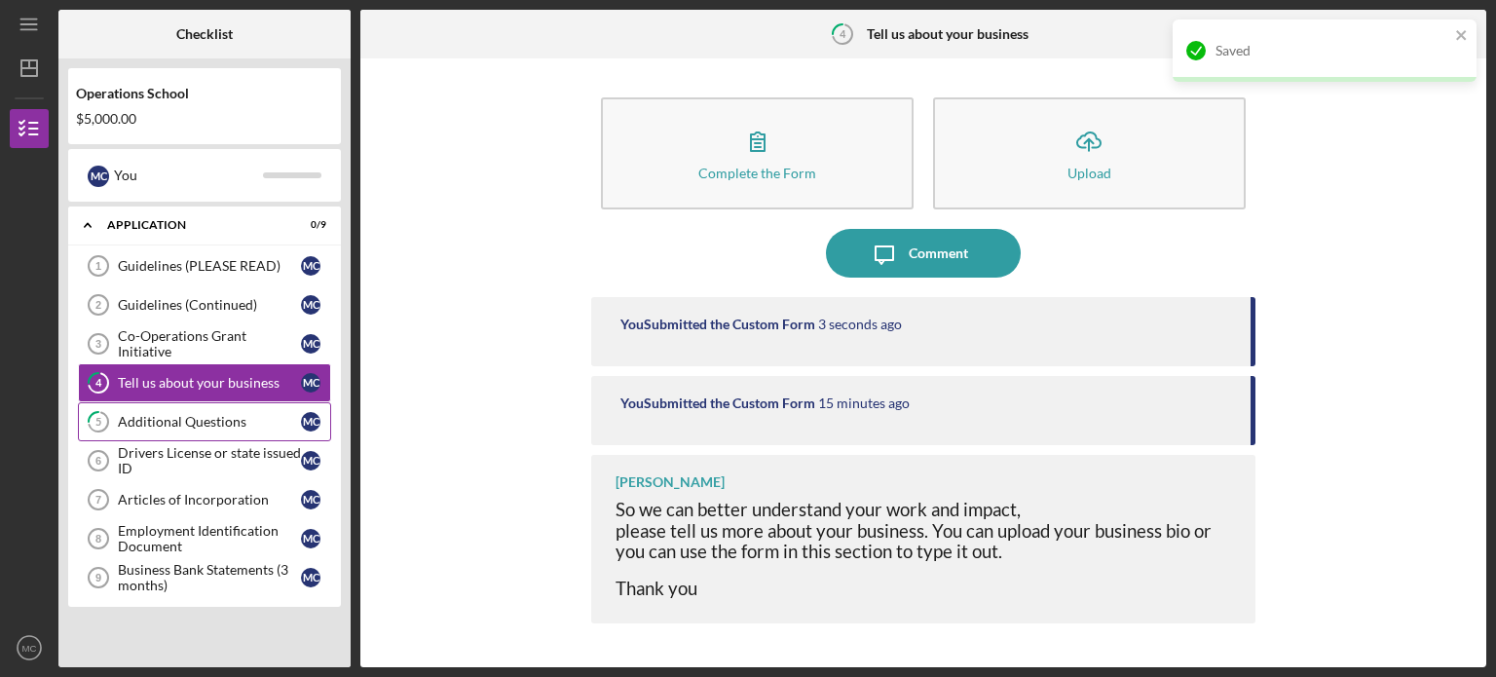
click at [143, 424] on div "Additional Questions" at bounding box center [209, 422] width 183 height 16
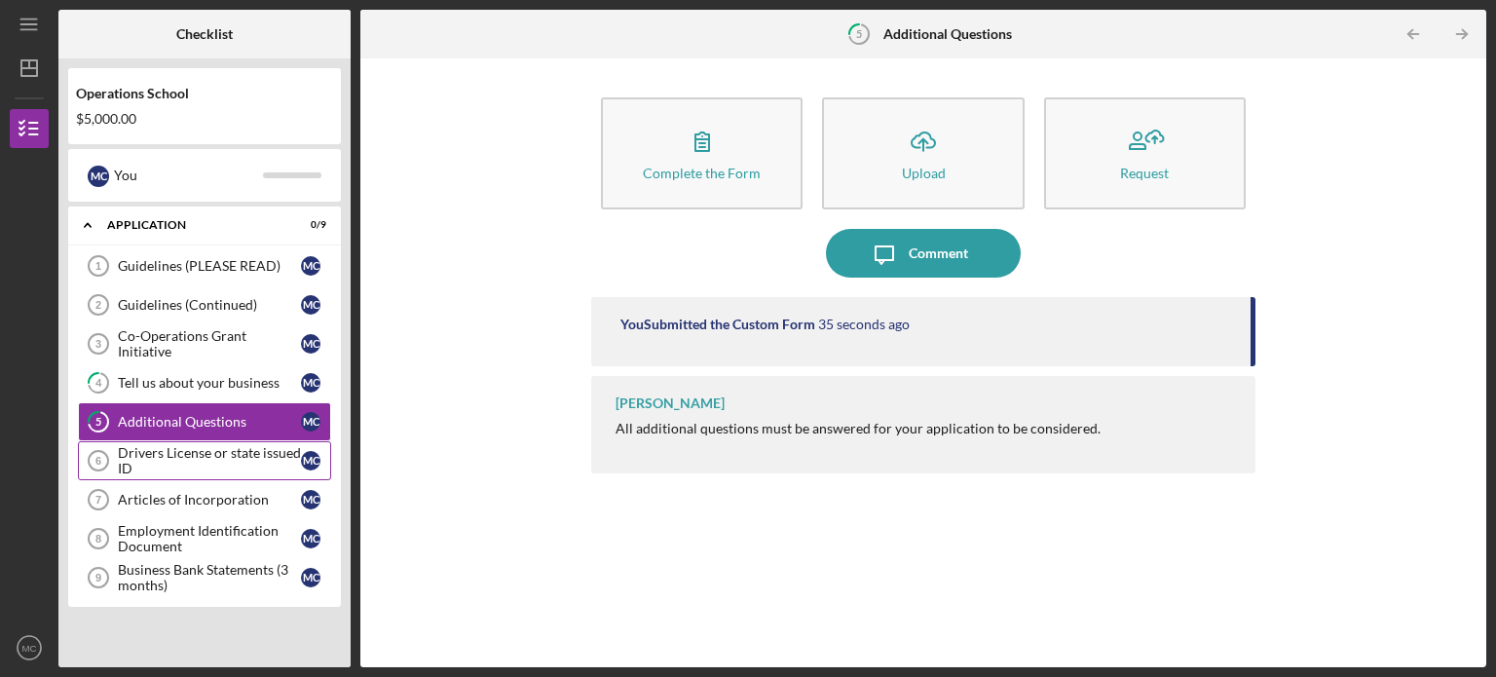
click at [203, 457] on div "Drivers License or state issued ID" at bounding box center [209, 460] width 183 height 31
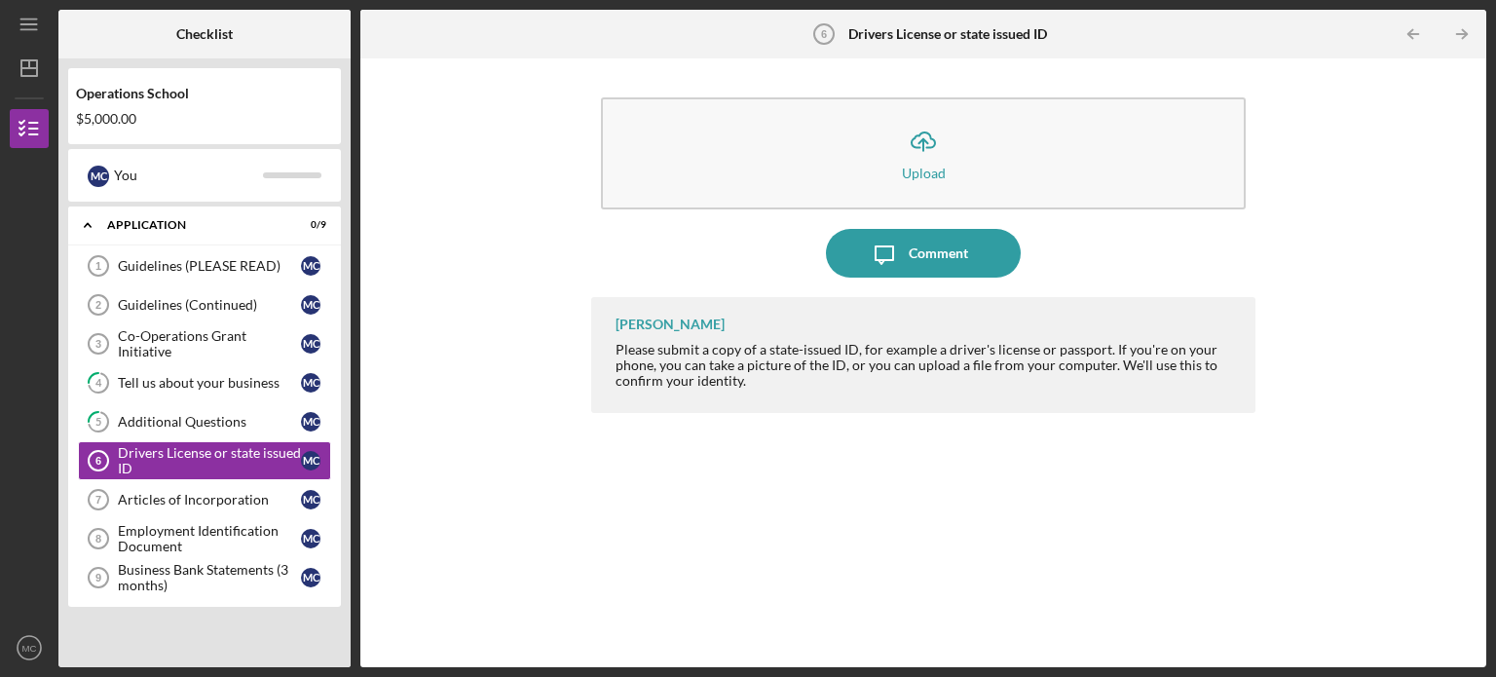
click at [1397, 315] on div "Icon/Upload Upload Icon/Message Comment [PERSON_NAME] Please submit a copy of a…" at bounding box center [923, 362] width 1106 height 589
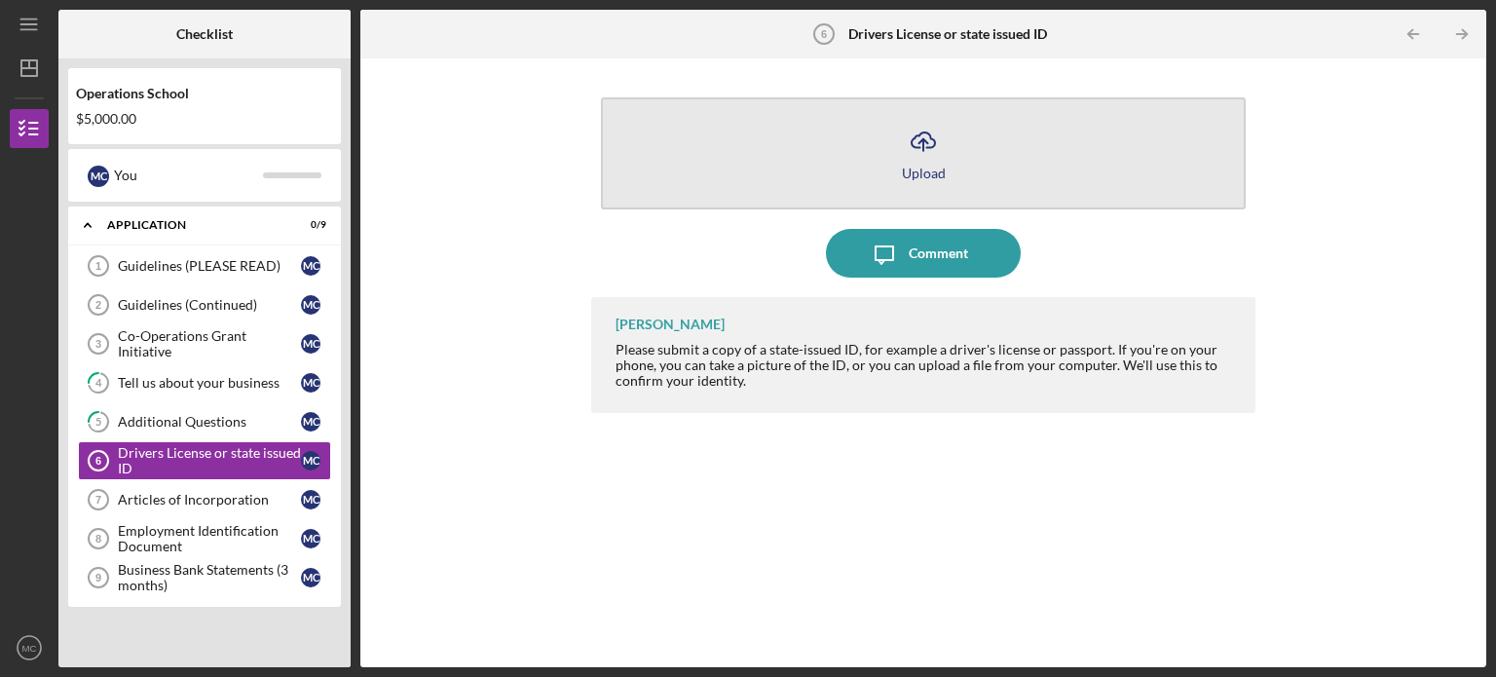
click at [952, 150] on button "Icon/Upload Upload" at bounding box center [923, 153] width 645 height 112
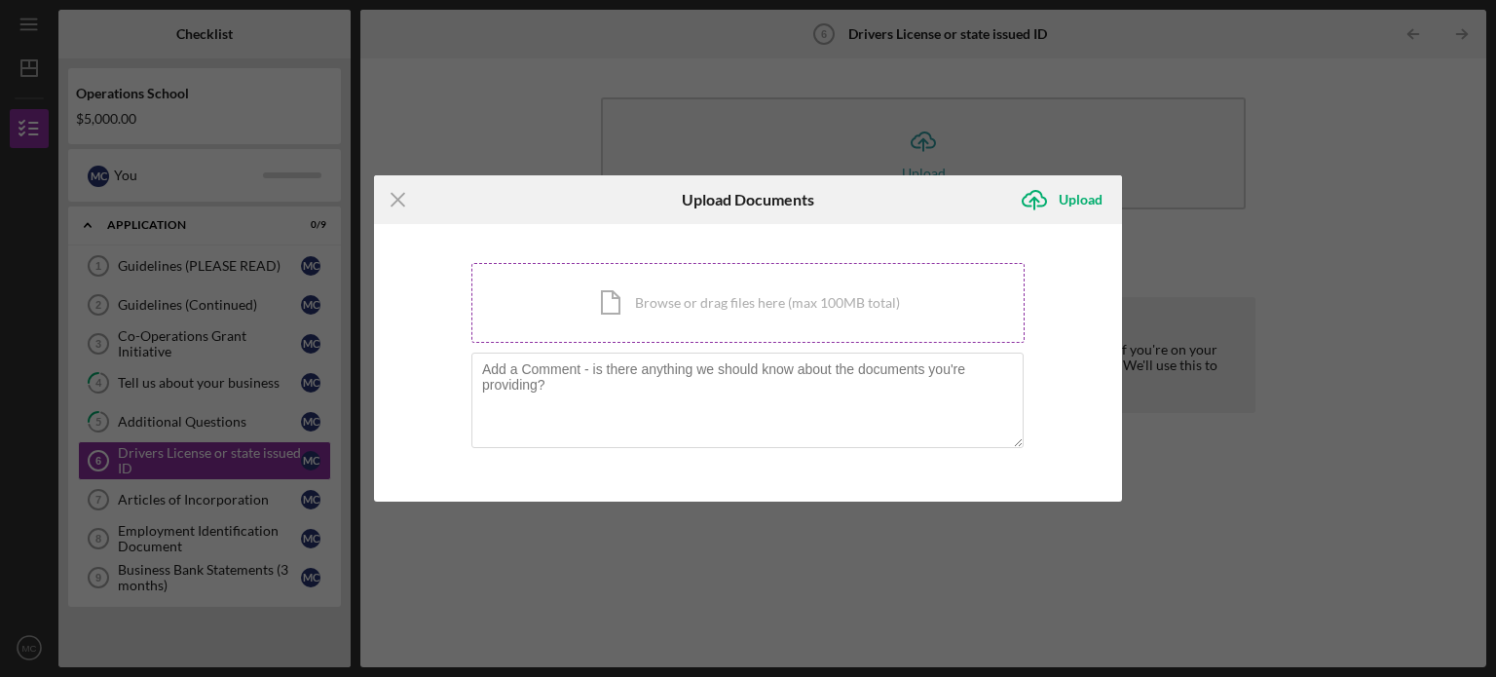
click at [668, 301] on div "Icon/Document Browse or drag files here (max 100MB total) Tap to choose files o…" at bounding box center [747, 303] width 553 height 80
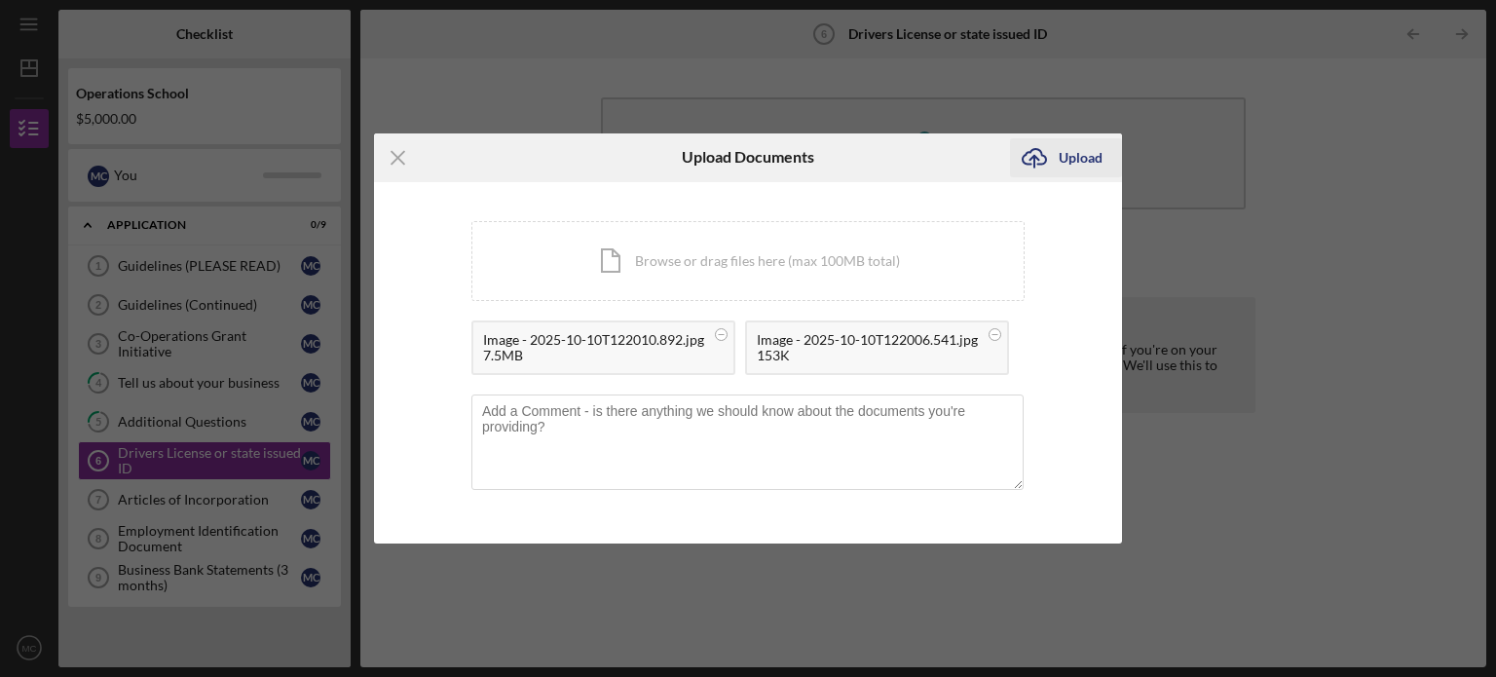
click at [1068, 165] on div "Upload" at bounding box center [1081, 157] width 44 height 39
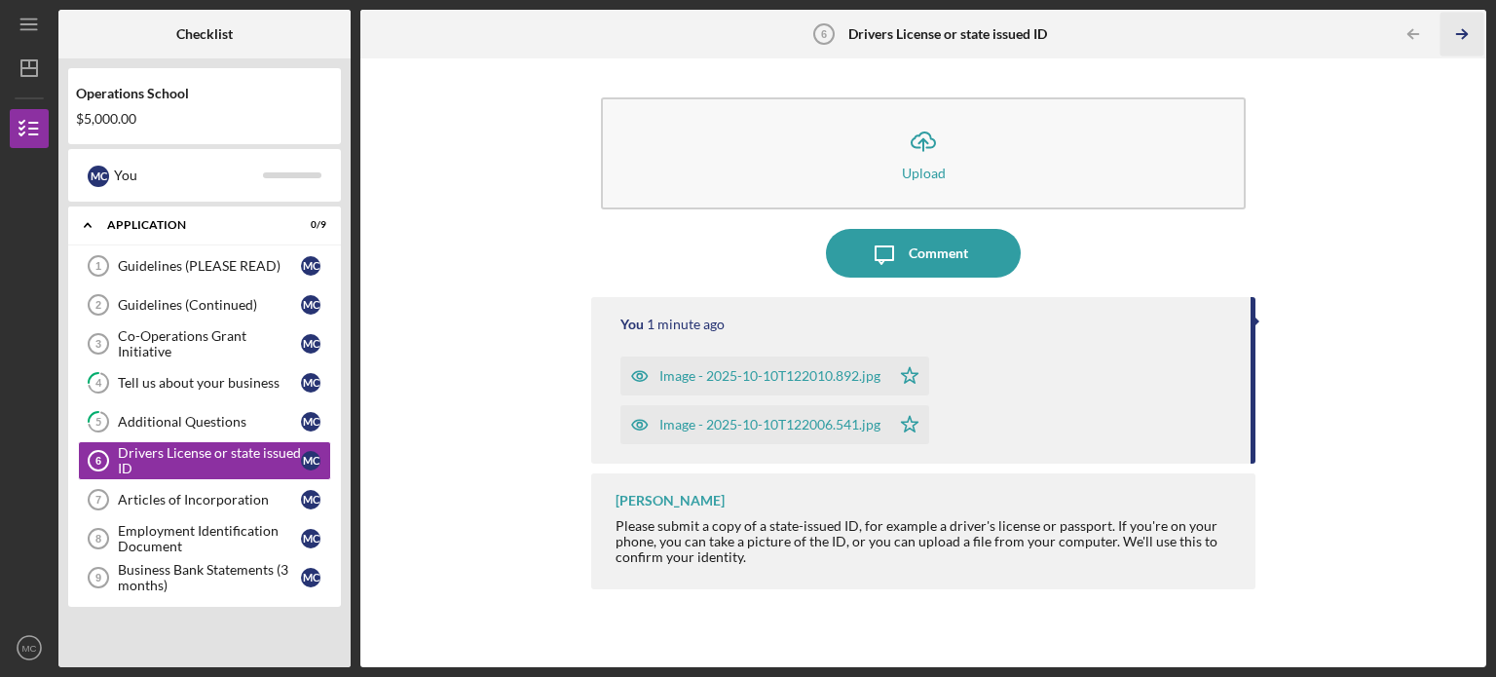
click at [1459, 34] on line "button" at bounding box center [1462, 34] width 10 height 0
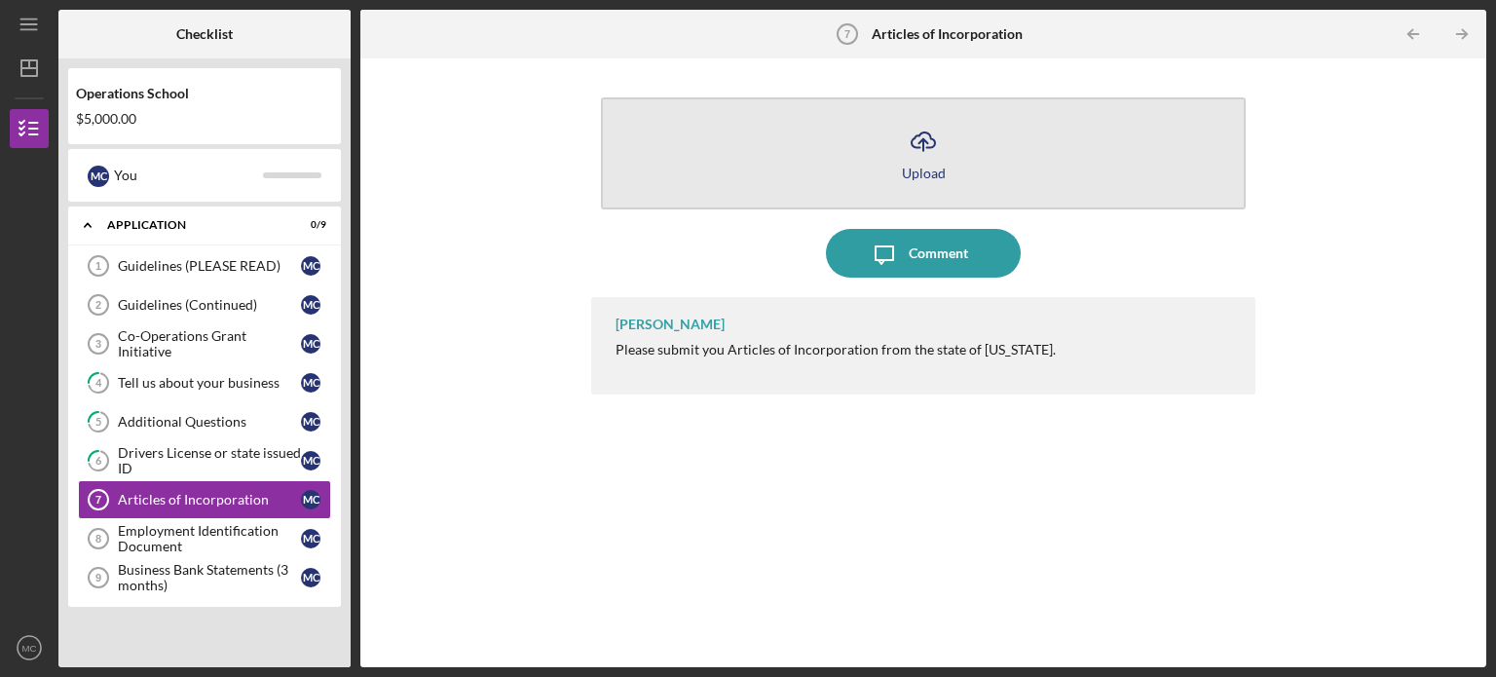
click at [930, 139] on icon "button" at bounding box center [923, 139] width 23 height 15
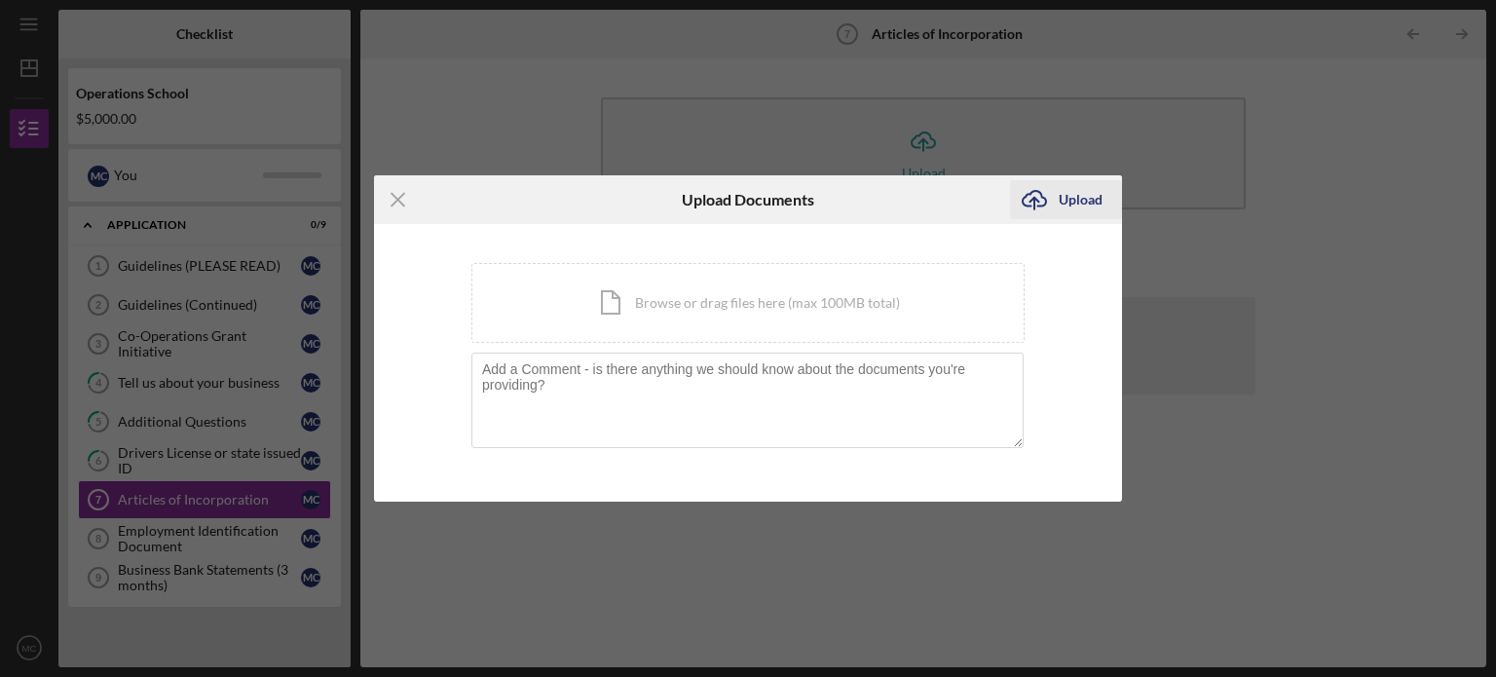
click at [1072, 204] on div "Upload" at bounding box center [1081, 199] width 44 height 39
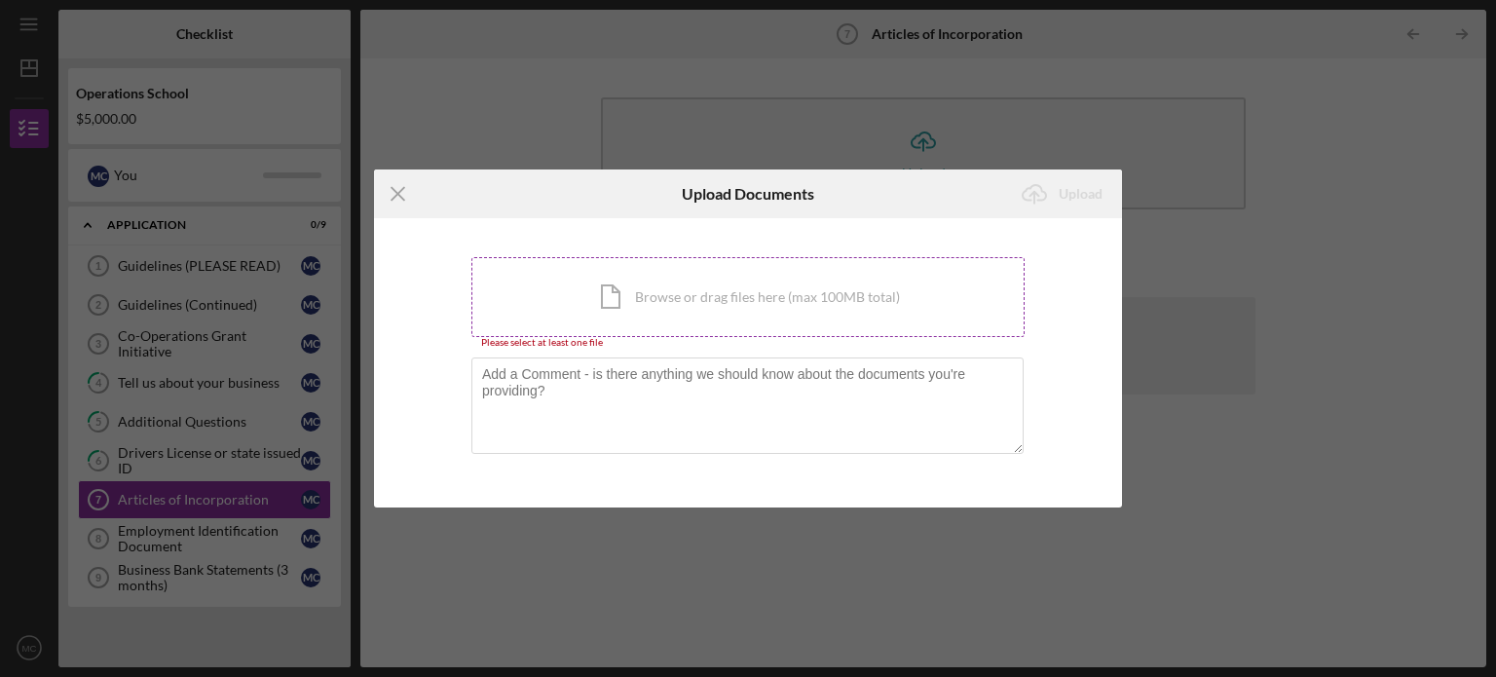
click at [680, 311] on div "Icon/Document Browse or drag files here (max 100MB total) Tap to choose files o…" at bounding box center [747, 297] width 553 height 80
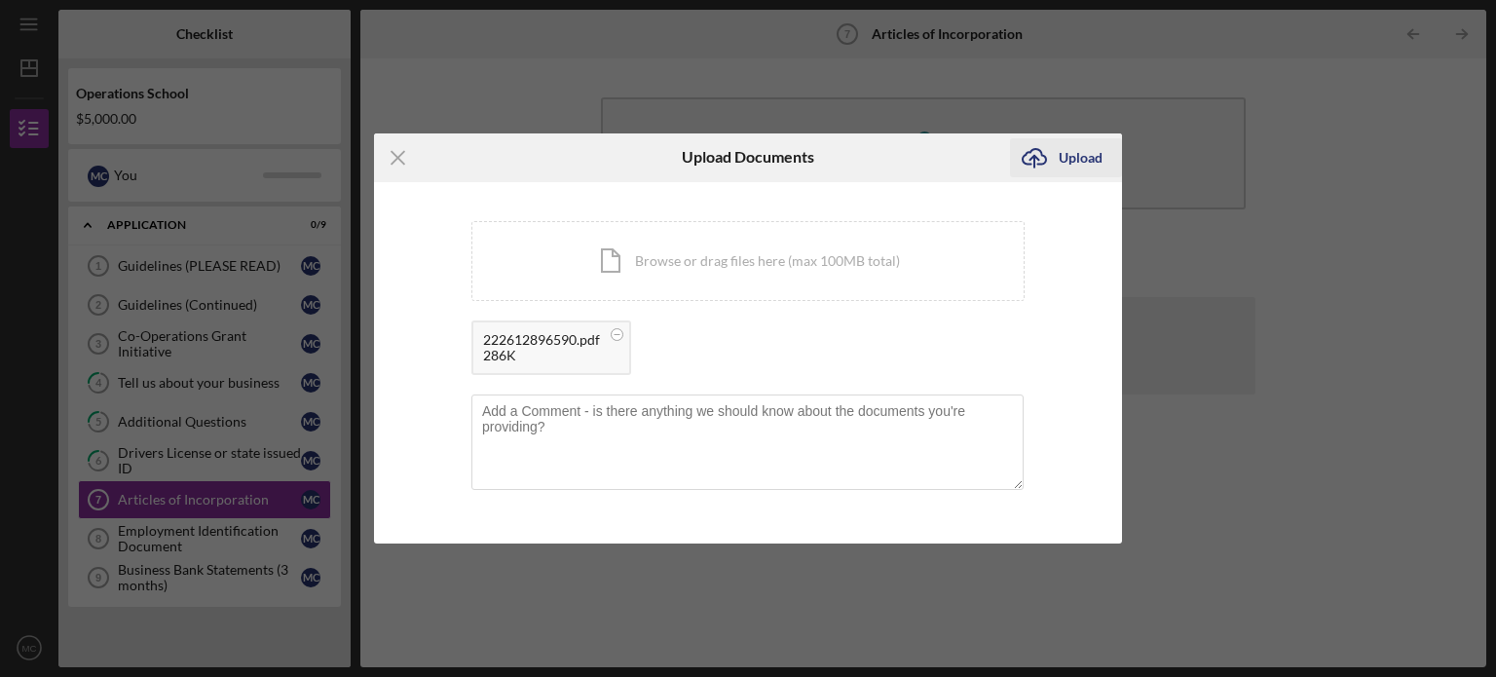
click at [1071, 161] on div "Upload" at bounding box center [1081, 157] width 44 height 39
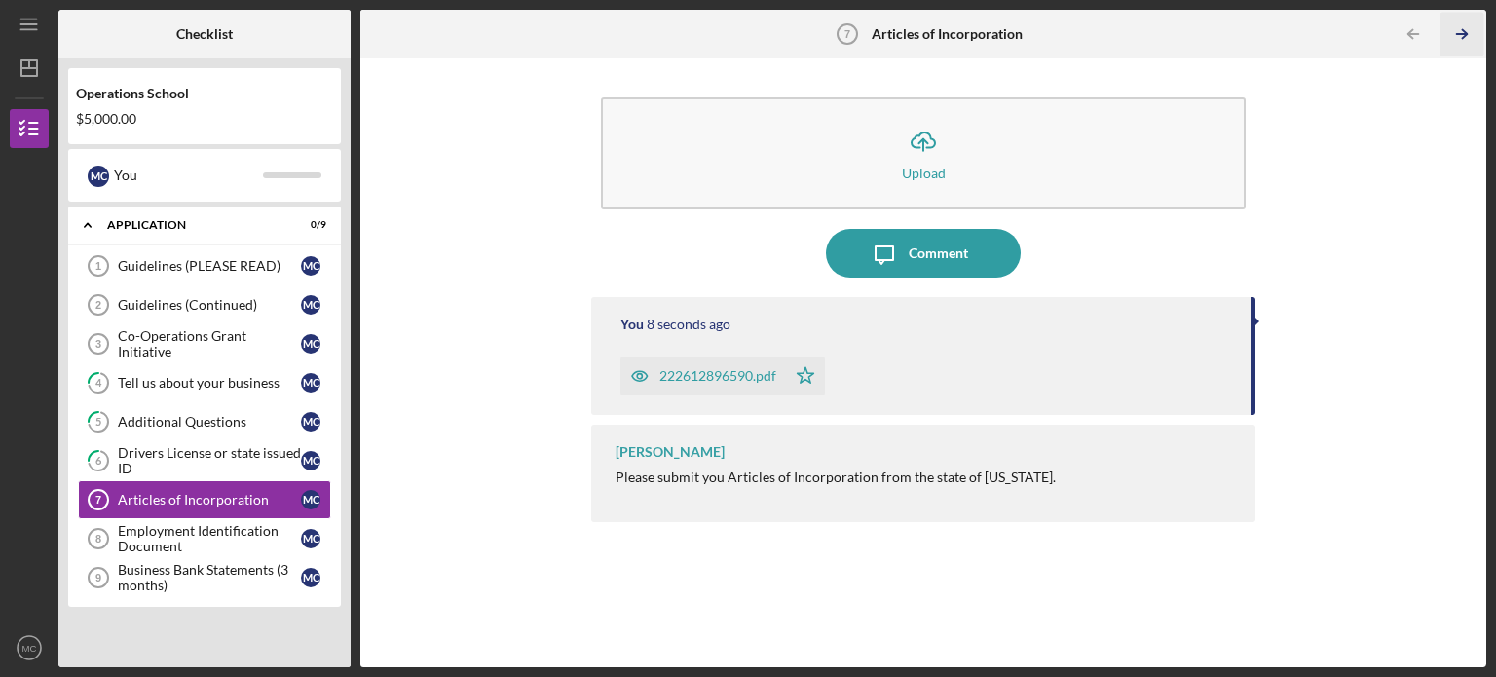
click at [1458, 36] on icon "Icon/Table Pagination Arrow" at bounding box center [1462, 35] width 44 height 44
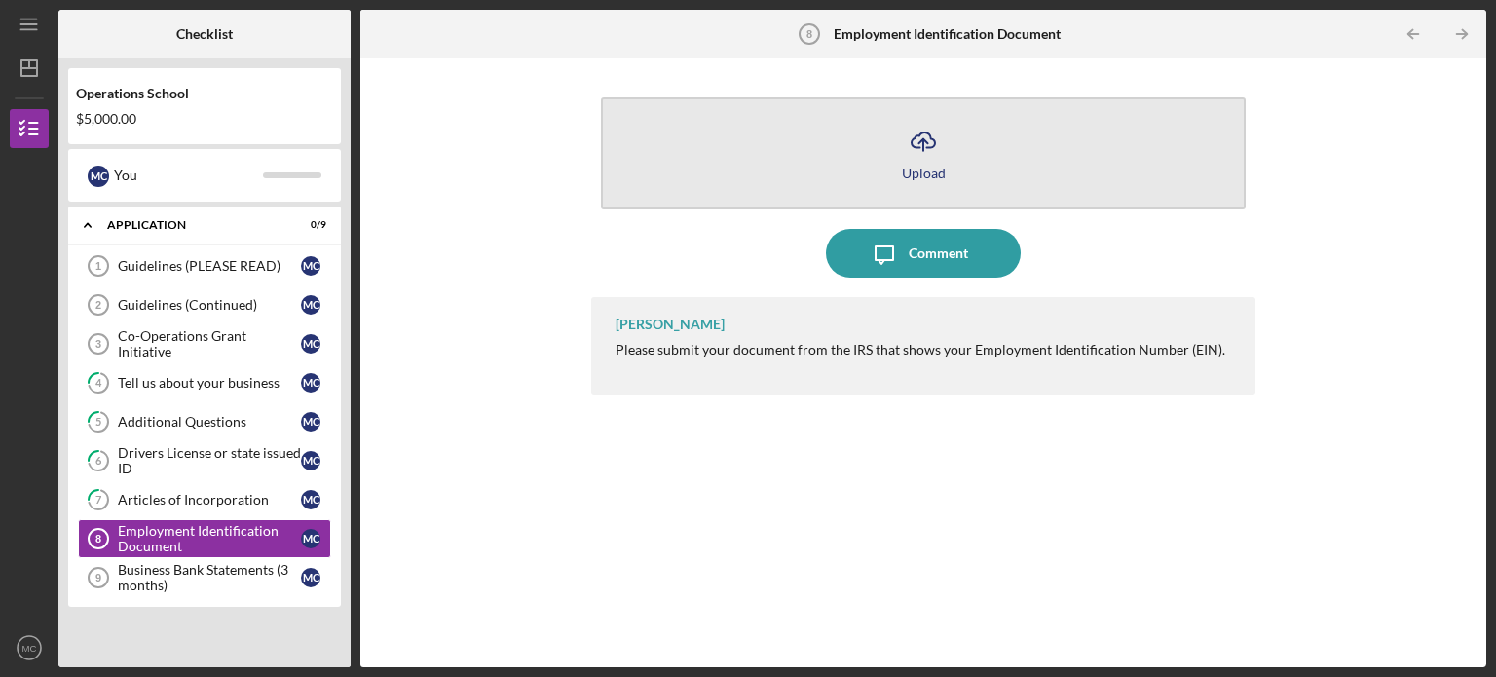
click at [942, 148] on icon "Icon/Upload" at bounding box center [923, 141] width 49 height 49
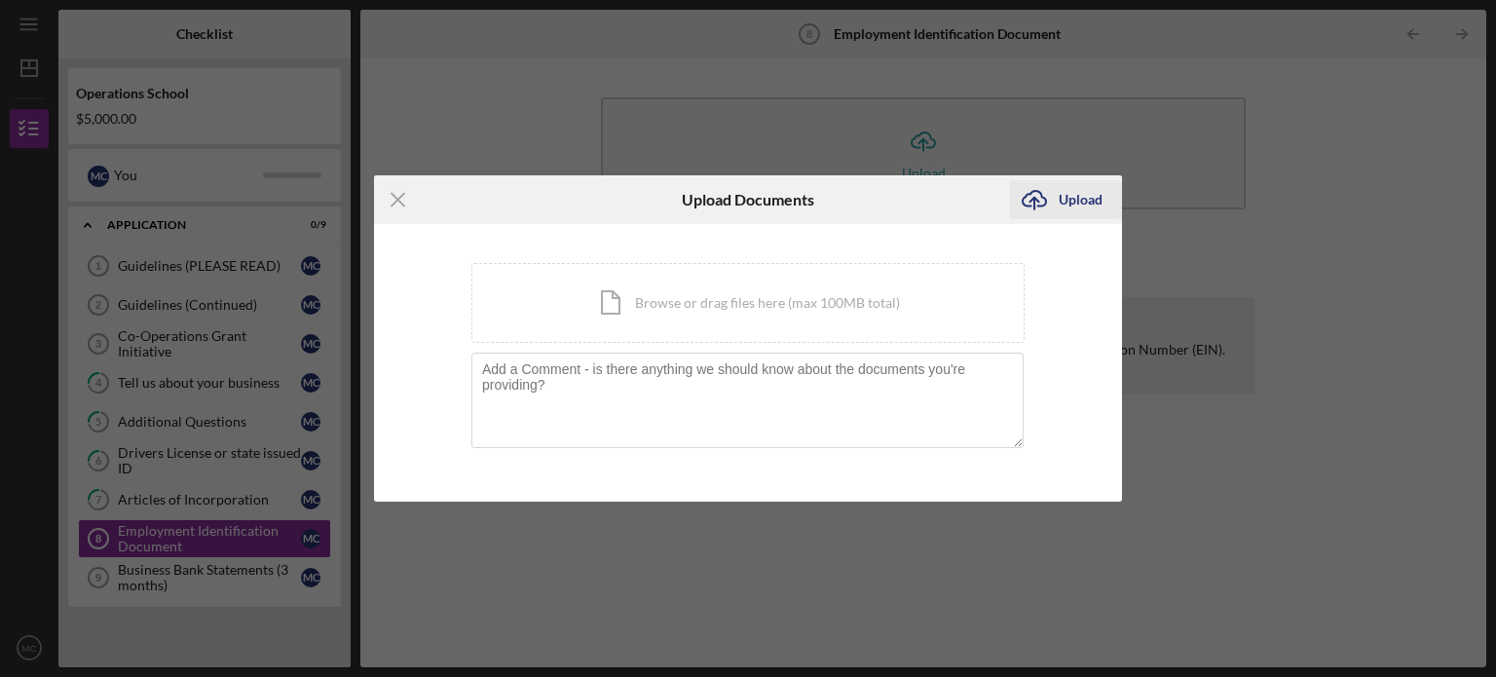
click at [1049, 199] on icon "Icon/Upload" at bounding box center [1034, 199] width 49 height 49
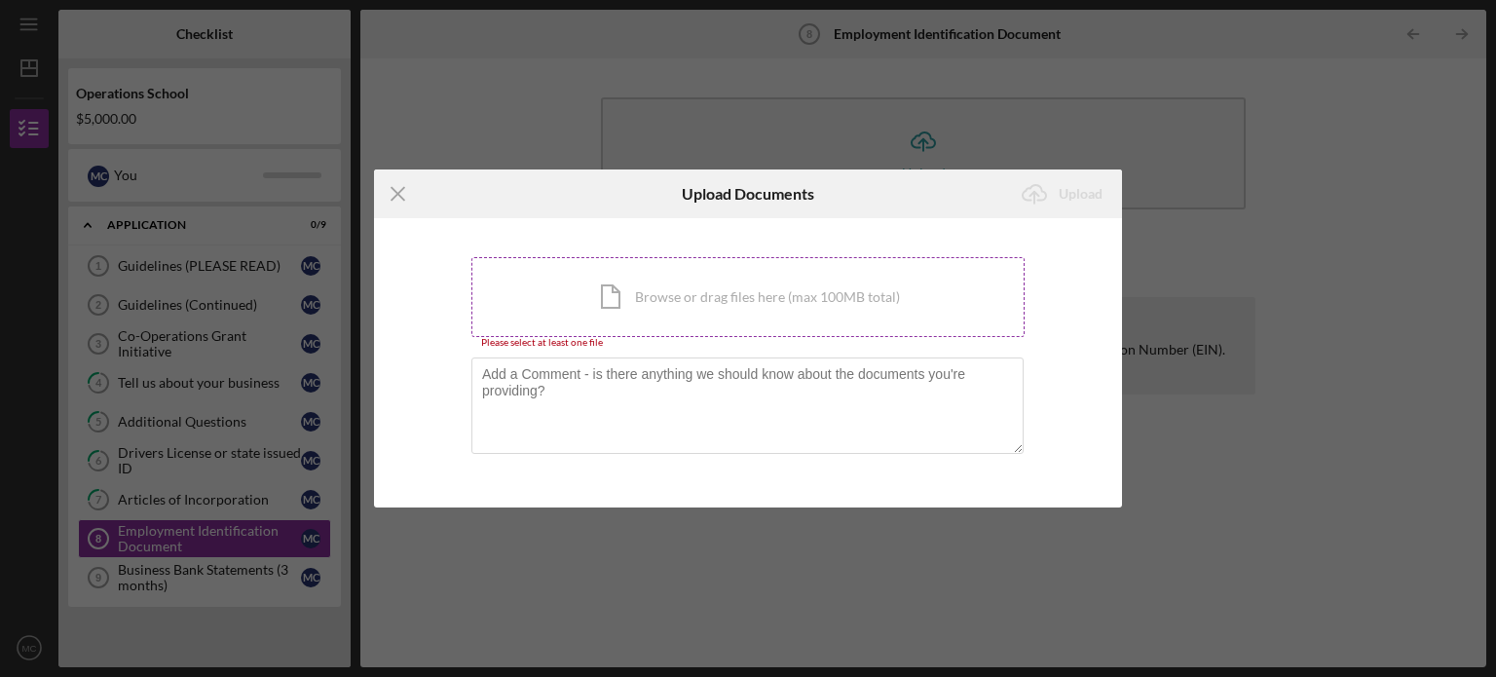
click at [752, 290] on div "Icon/Document Browse or drag files here (max 100MB total) Tap to choose files o…" at bounding box center [747, 297] width 553 height 80
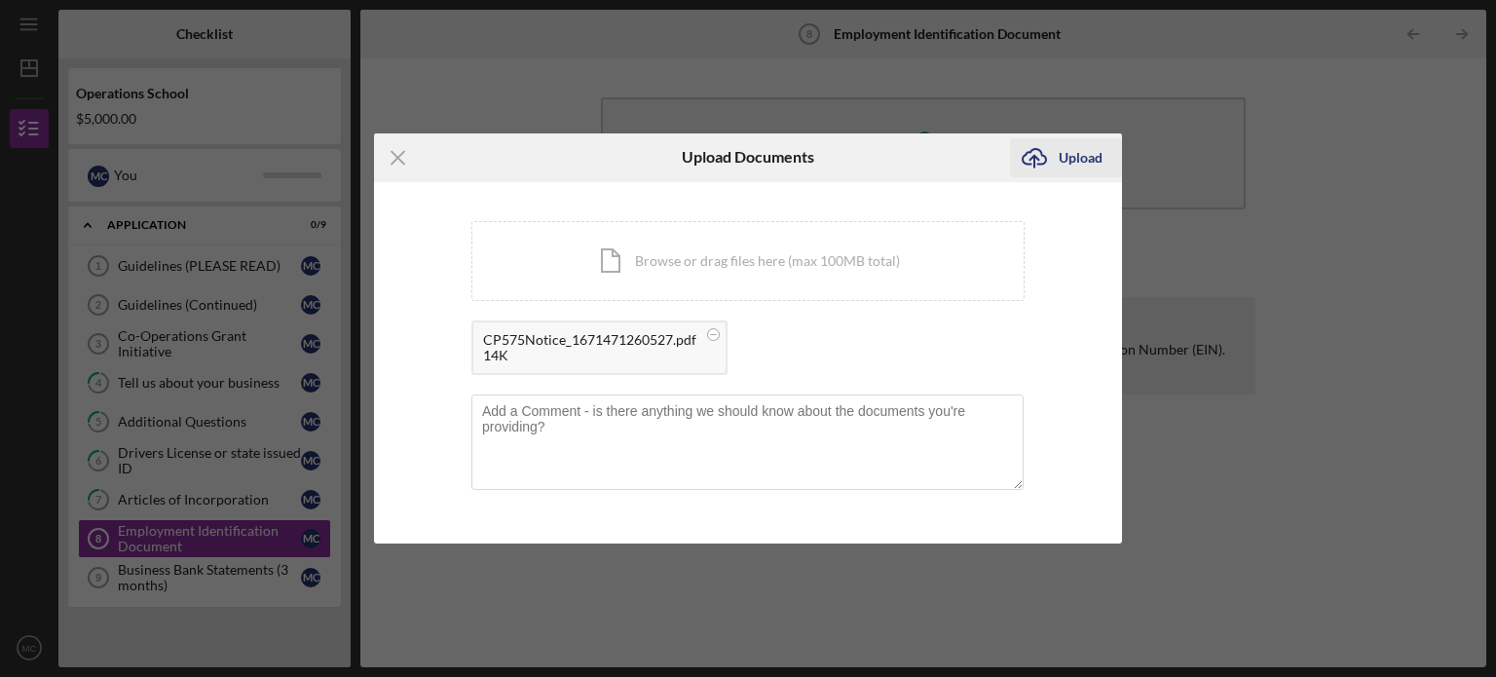
click at [1052, 161] on icon "Icon/Upload" at bounding box center [1034, 157] width 49 height 49
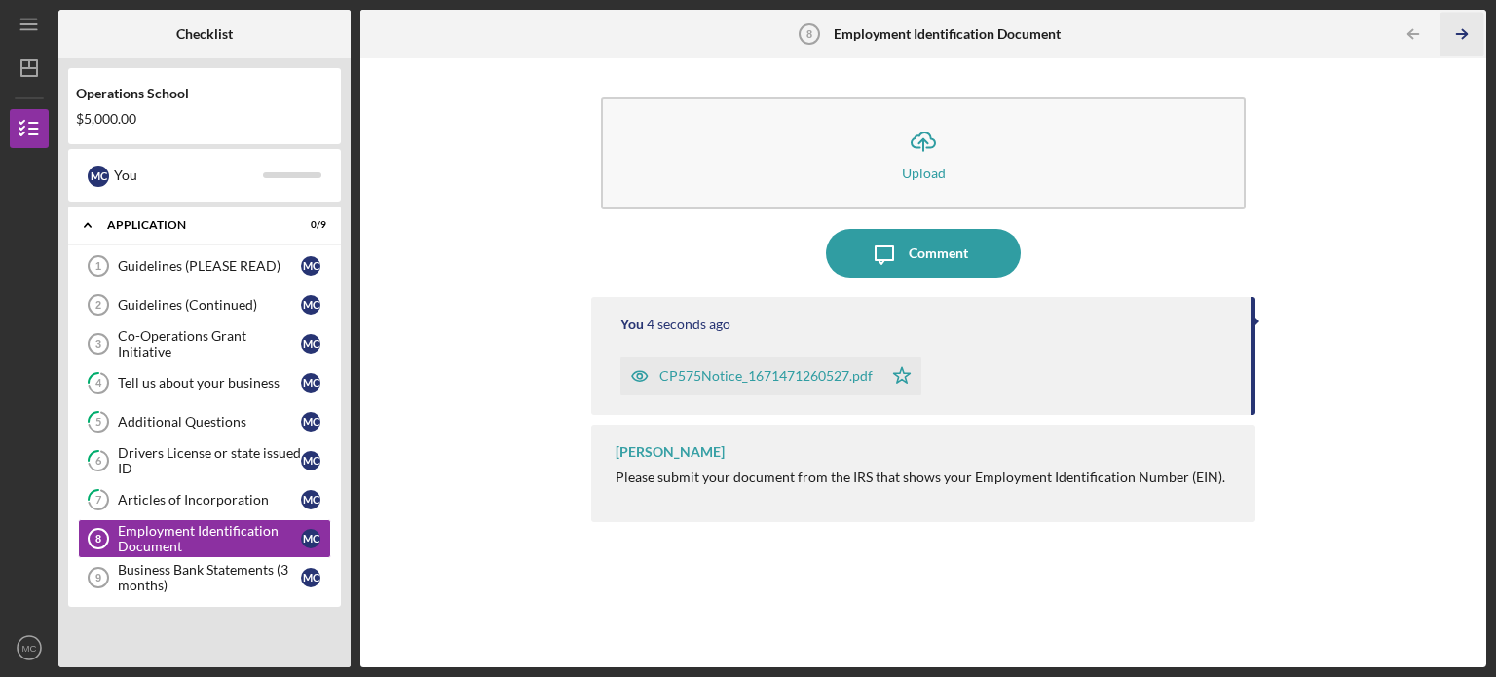
click at [1463, 38] on polyline "button" at bounding box center [1464, 34] width 5 height 9
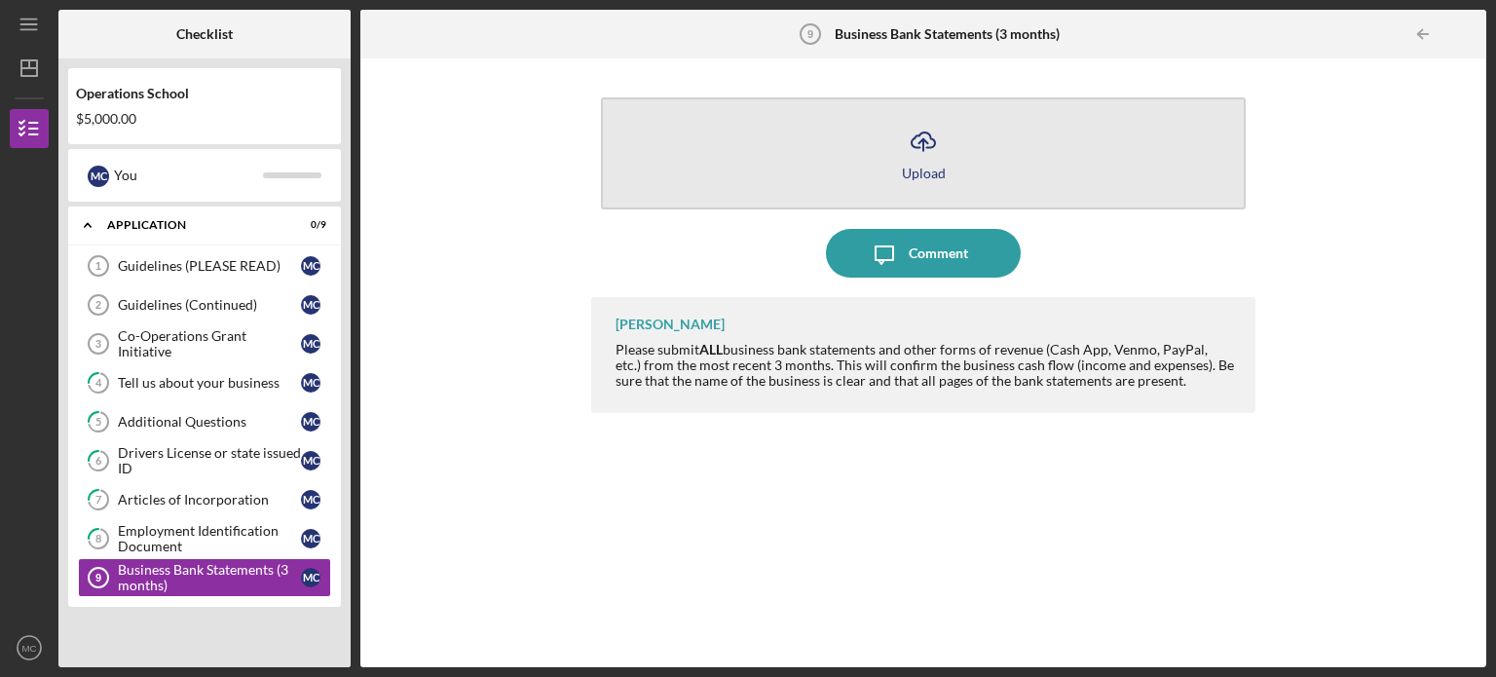
click at [912, 143] on icon "Icon/Upload" at bounding box center [923, 141] width 49 height 49
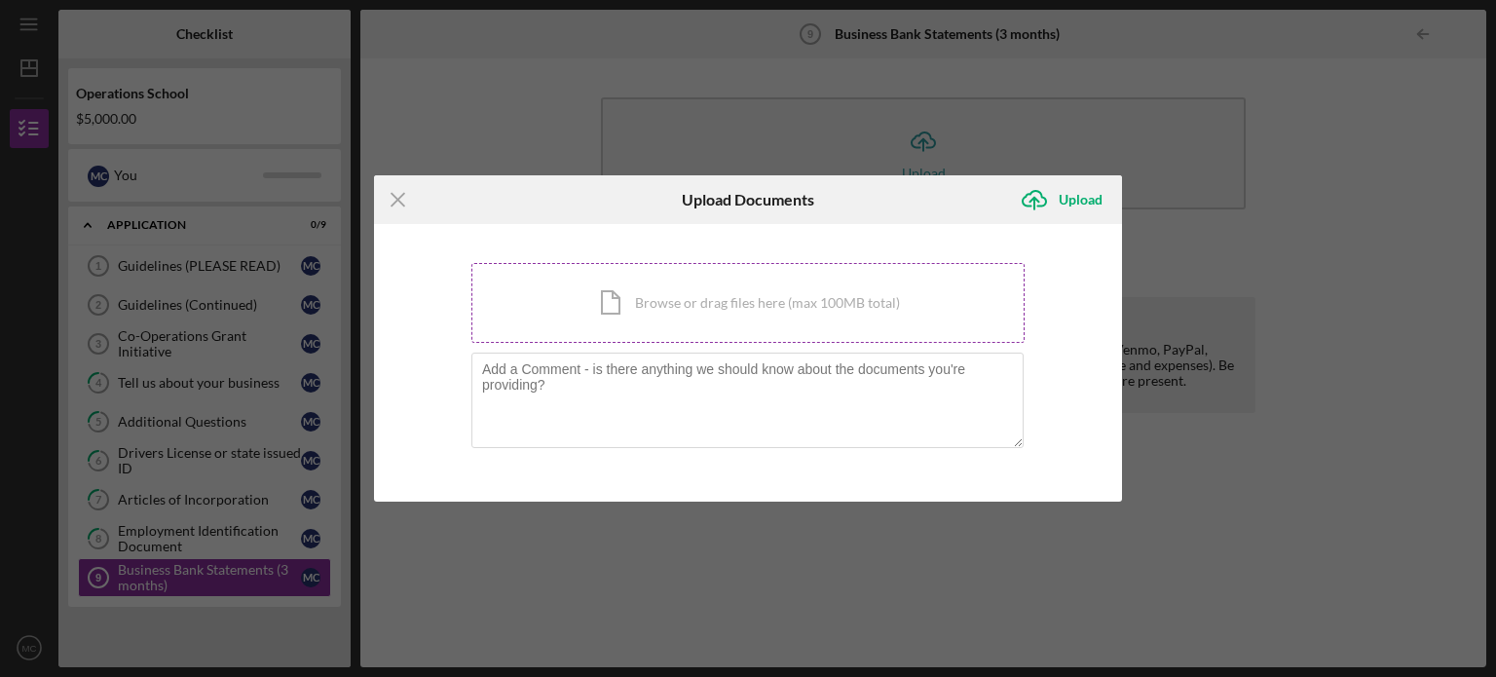
click at [781, 303] on div "Icon/Document Browse or drag files here (max 100MB total) Tap to choose files o…" at bounding box center [747, 303] width 553 height 80
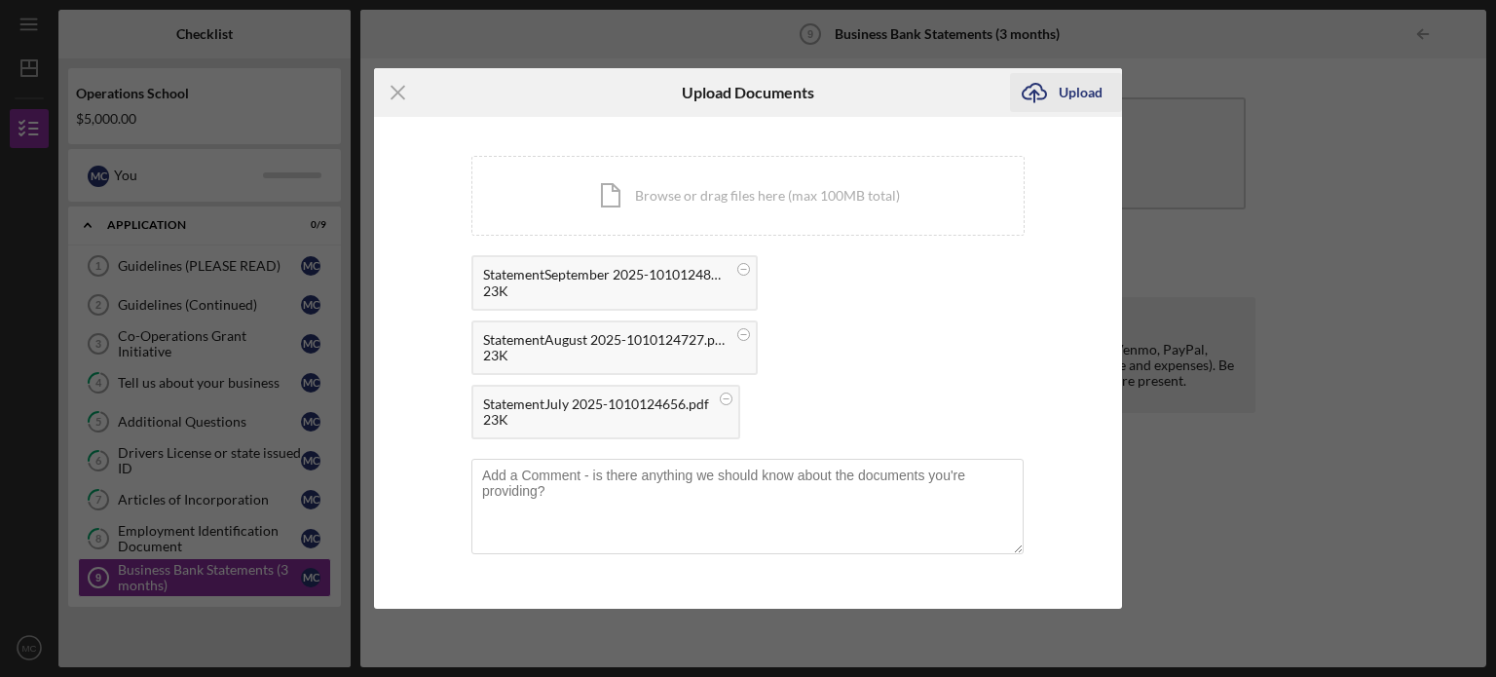
click at [1063, 90] on div "Upload" at bounding box center [1081, 92] width 44 height 39
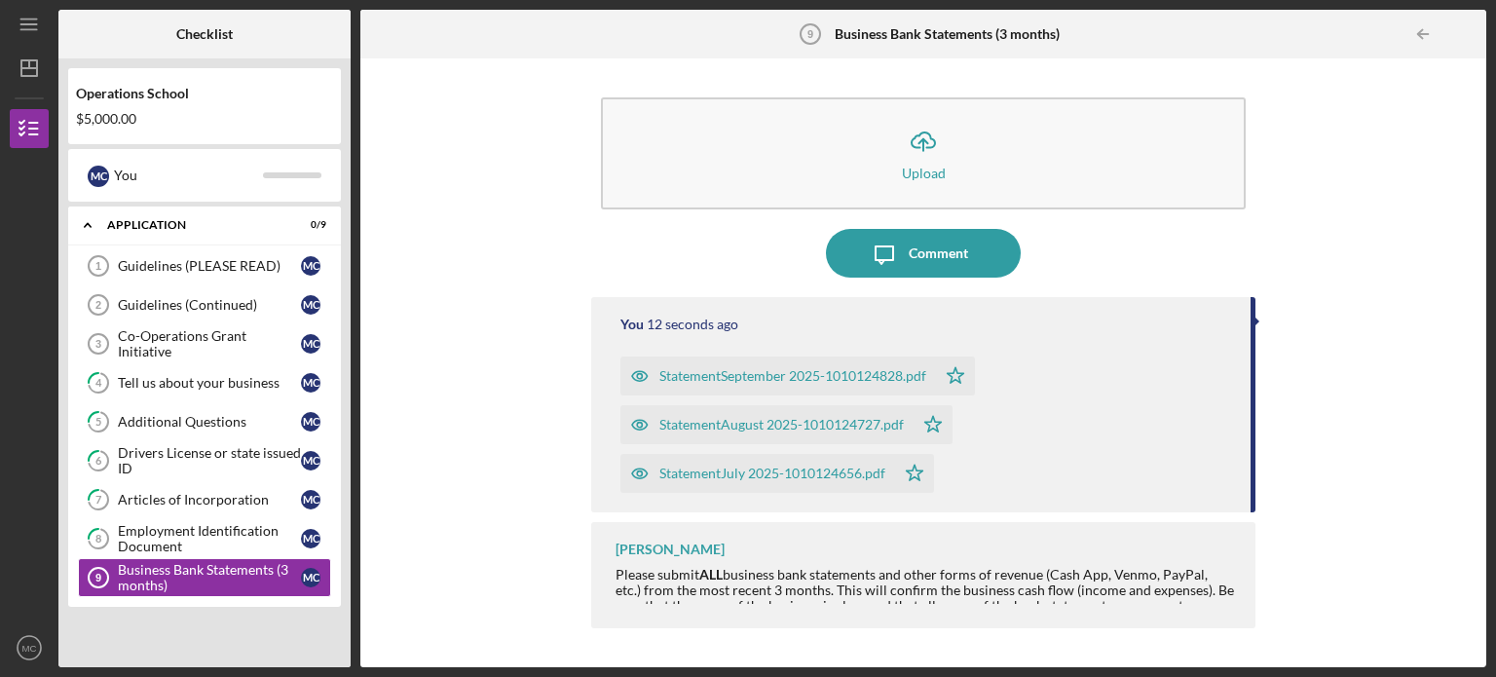
drag, startPoint x: 1255, startPoint y: 389, endPoint x: 1246, endPoint y: 447, distance: 59.1
click at [1246, 447] on div "Icon/Upload Upload Icon/Message Comment You 12 seconds ago StatementSeptember 2…" at bounding box center [923, 362] width 1106 height 589
click at [157, 272] on div "Guidelines (PLEASE READ)" at bounding box center [209, 266] width 183 height 16
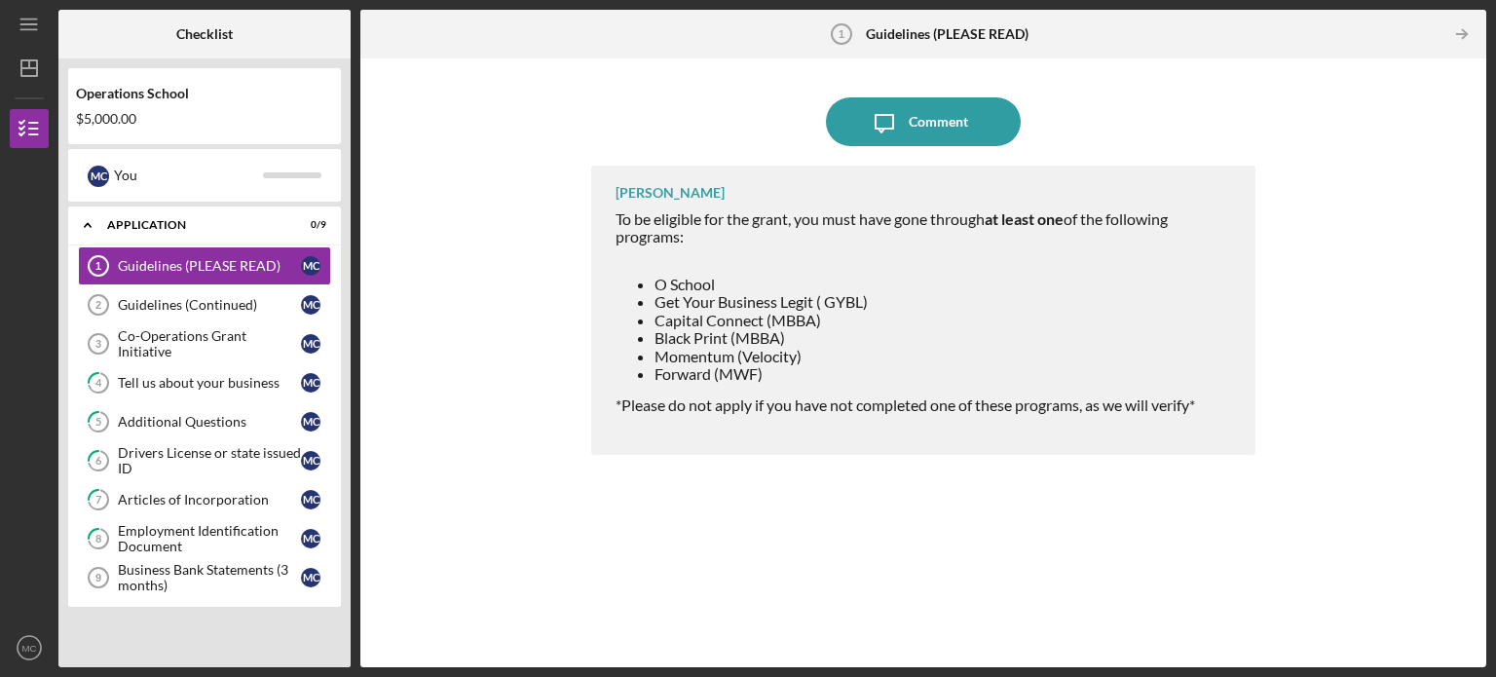
click at [736, 385] on div "O School Get Your Business Legit ( GYBL) Capital Connect (MBBA) Black Print (MB…" at bounding box center [926, 345] width 620 height 139
click at [941, 116] on div "Comment" at bounding box center [938, 121] width 59 height 49
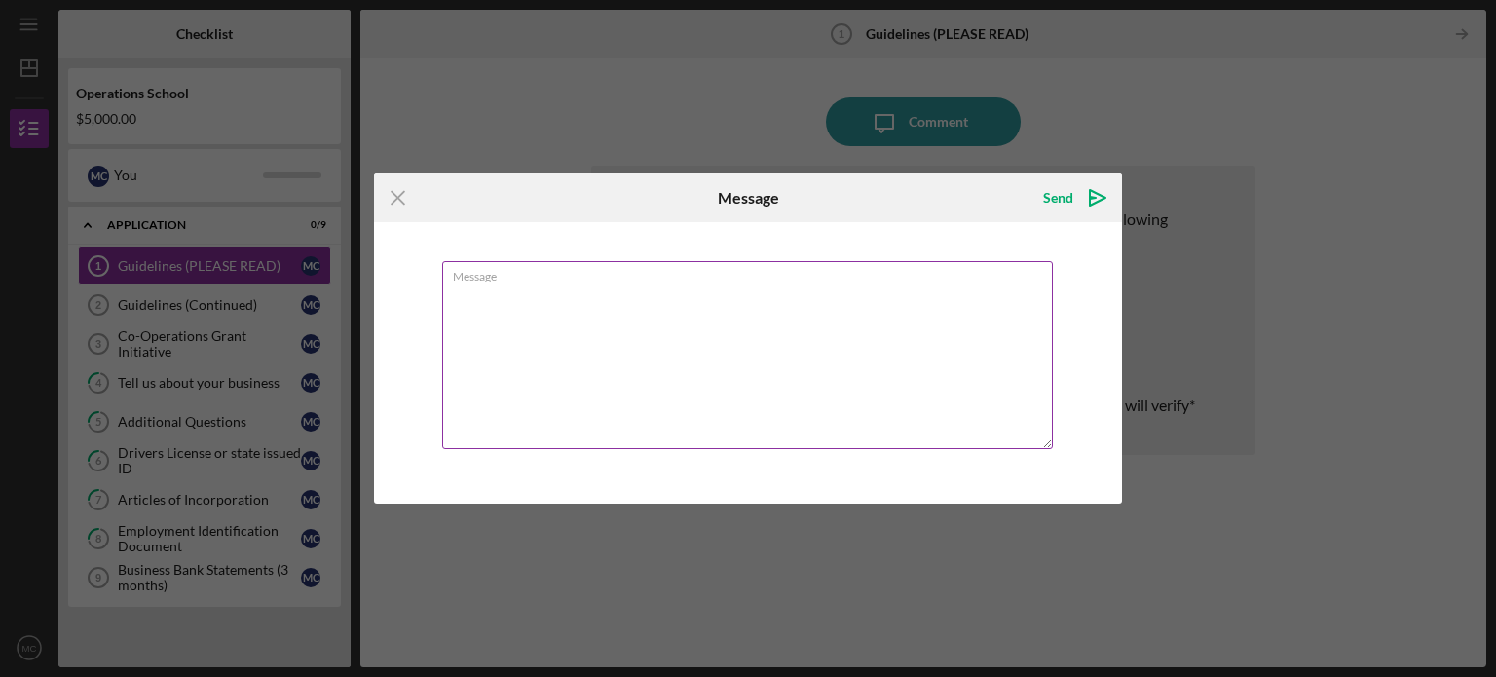
click at [701, 288] on textarea "Message" at bounding box center [747, 355] width 611 height 188
type textarea "I went through Capital"
click at [701, 288] on textarea "I went through Capital" at bounding box center [747, 355] width 611 height 188
type textarea "I went through Capital Connect and technically O-School for 3 weeks as well thr…"
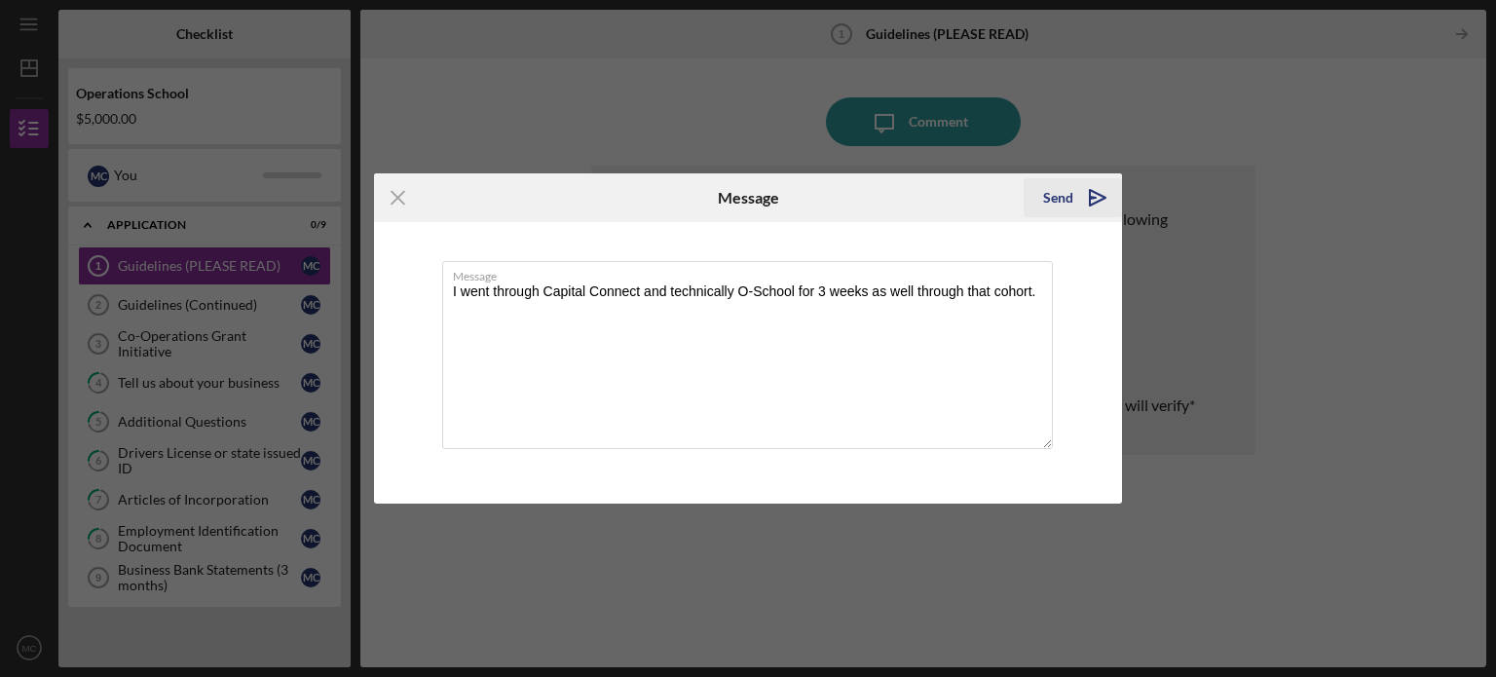
click at [1075, 207] on icon "Icon/icon-invite-send" at bounding box center [1097, 197] width 49 height 49
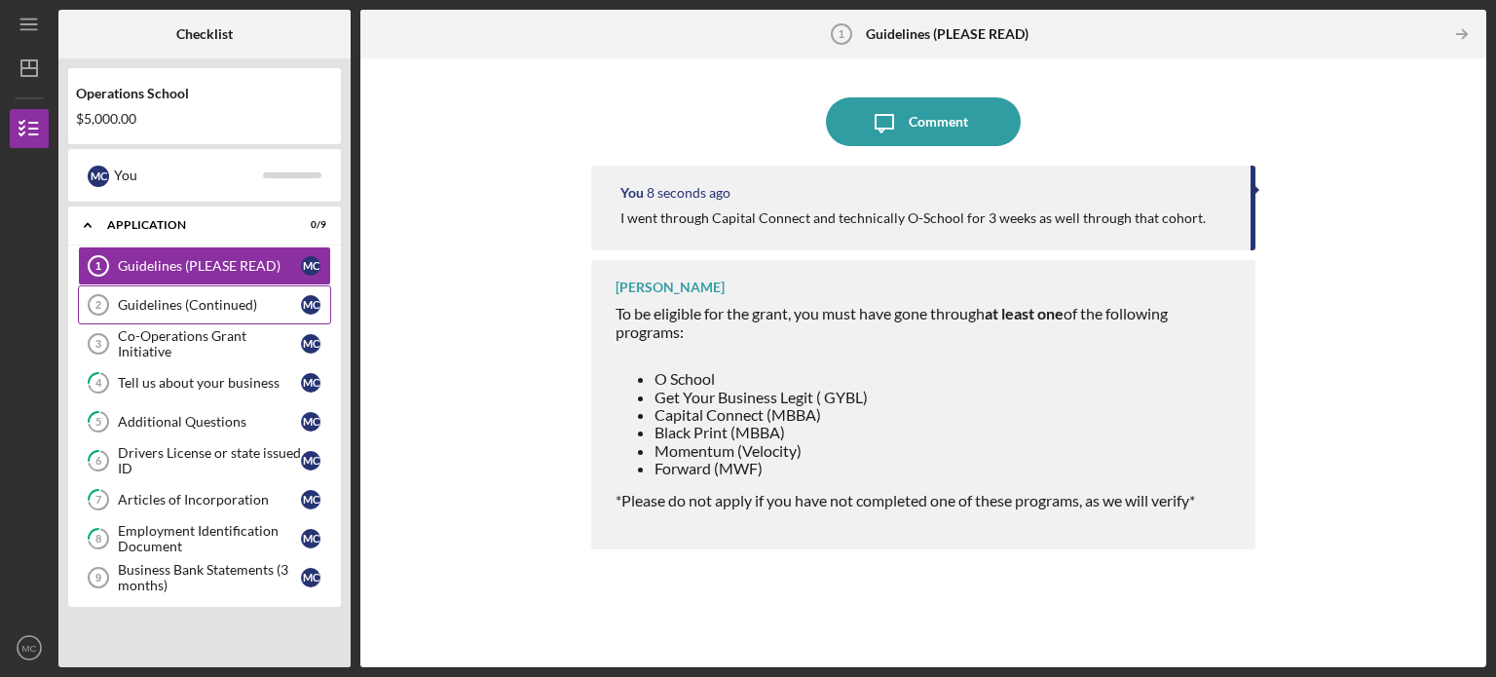
click at [231, 302] on div "Guidelines (Continued)" at bounding box center [209, 305] width 183 height 16
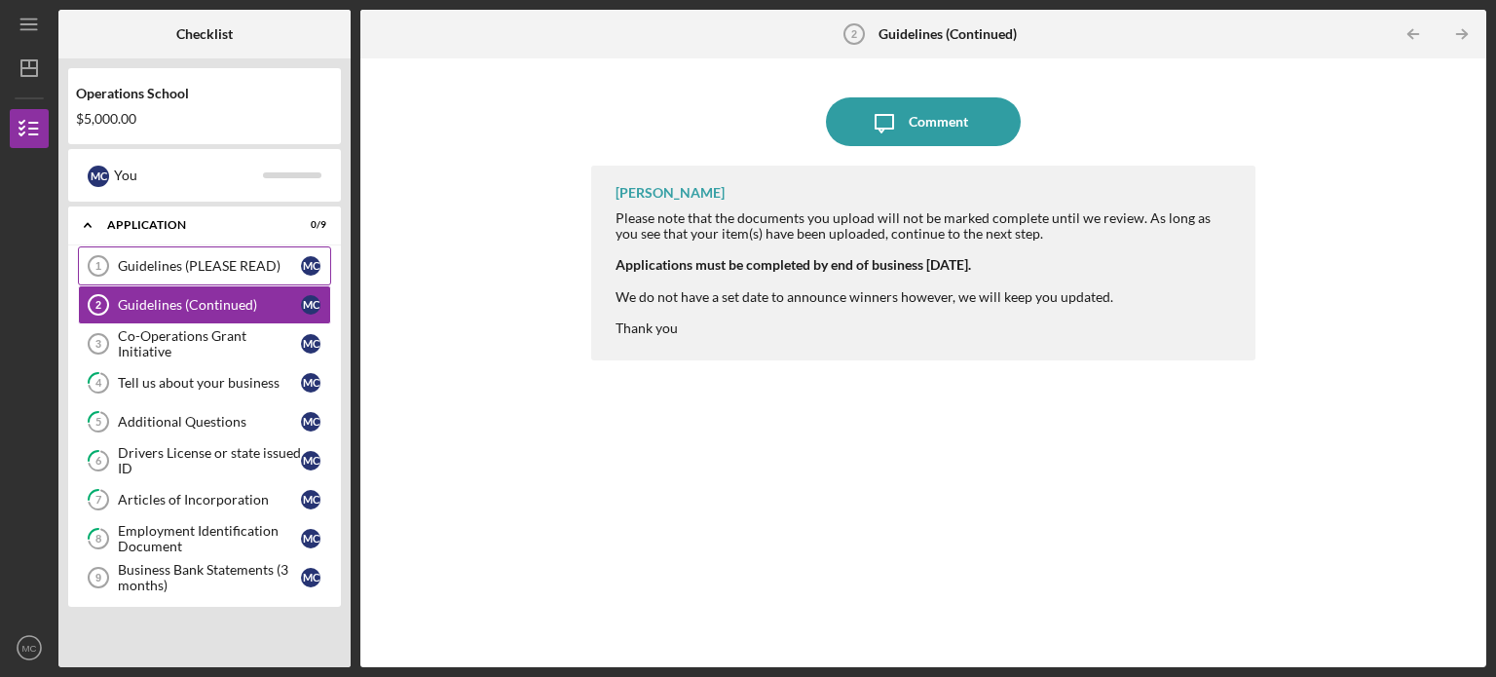
click at [200, 271] on div "Guidelines (PLEASE READ)" at bounding box center [209, 266] width 183 height 16
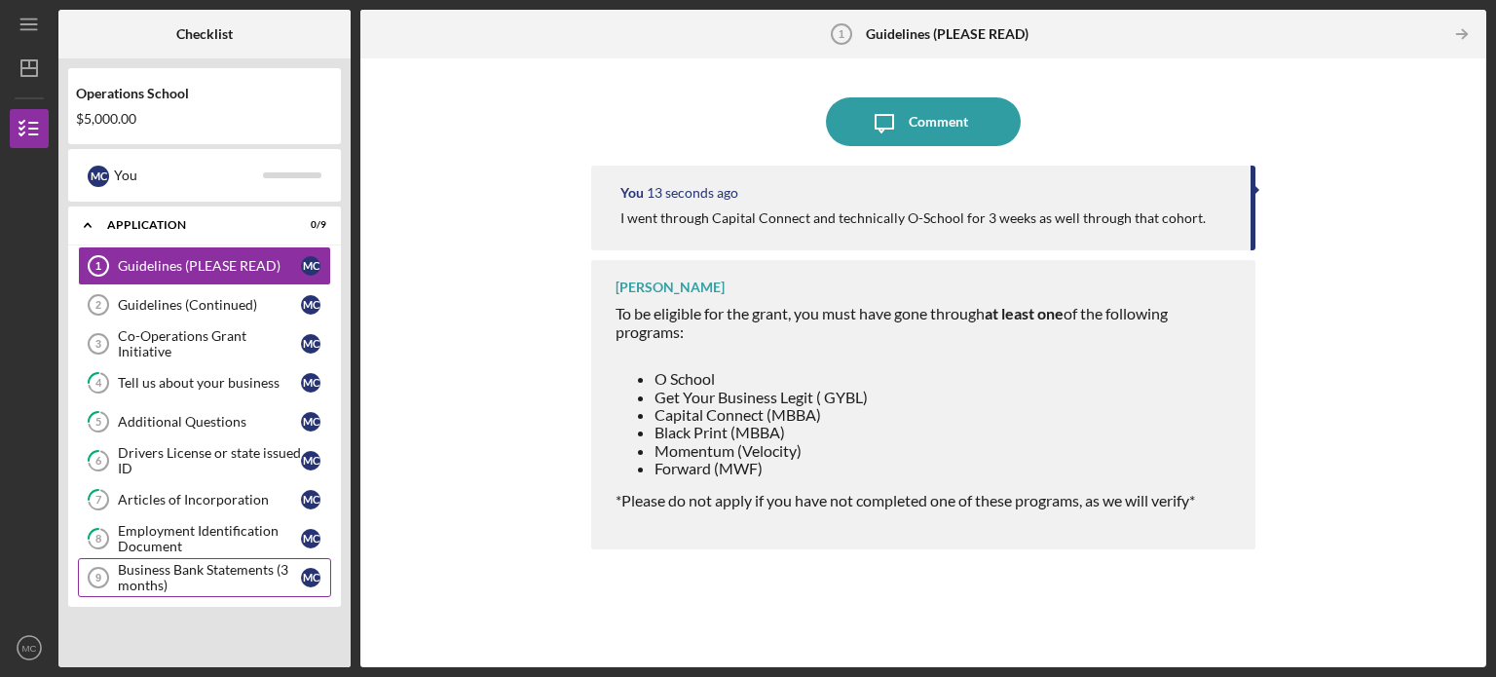
click at [192, 573] on div "Business Bank Statements (3 months)" at bounding box center [209, 577] width 183 height 31
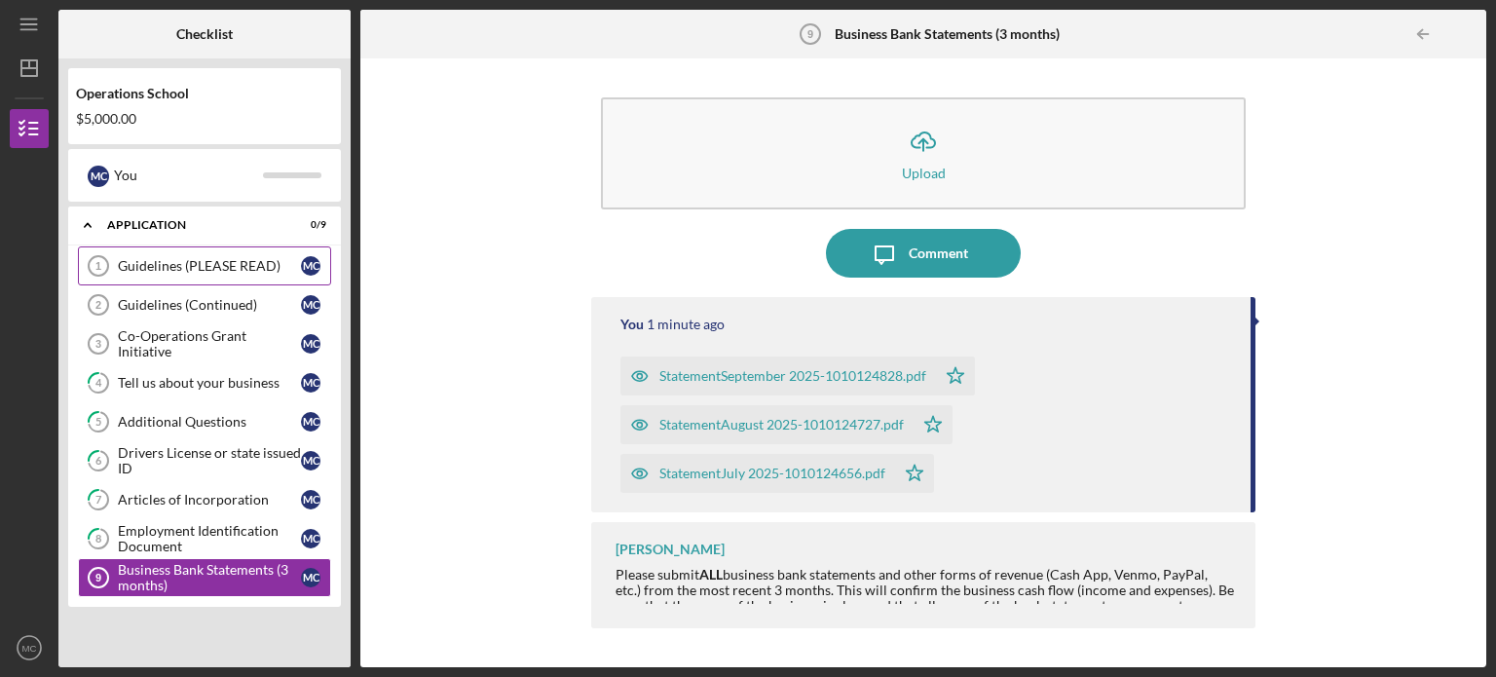
click at [203, 272] on div "Guidelines (PLEASE READ)" at bounding box center [209, 266] width 183 height 16
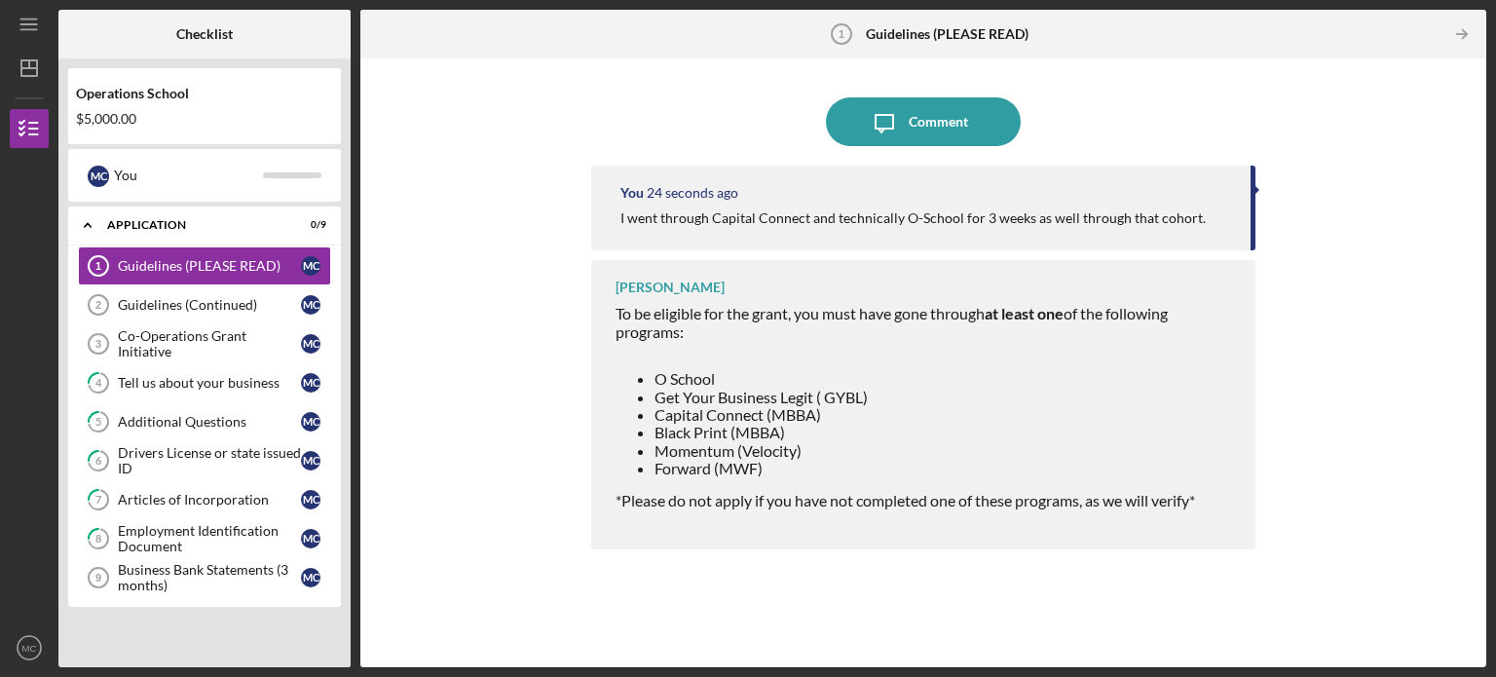
click at [891, 391] on li "Get Your Business Legit ( GYBL)" at bounding box center [945, 398] width 581 height 18
click at [666, 283] on div "[PERSON_NAME]" at bounding box center [670, 288] width 109 height 16
click at [1254, 207] on div "You 29 seconds ago I went through Capital Connect and technically O-School for …" at bounding box center [923, 208] width 664 height 85
click at [750, 477] on span "Forward (MWF)" at bounding box center [709, 468] width 108 height 19
click at [156, 300] on div "Guidelines (Continued)" at bounding box center [209, 305] width 183 height 16
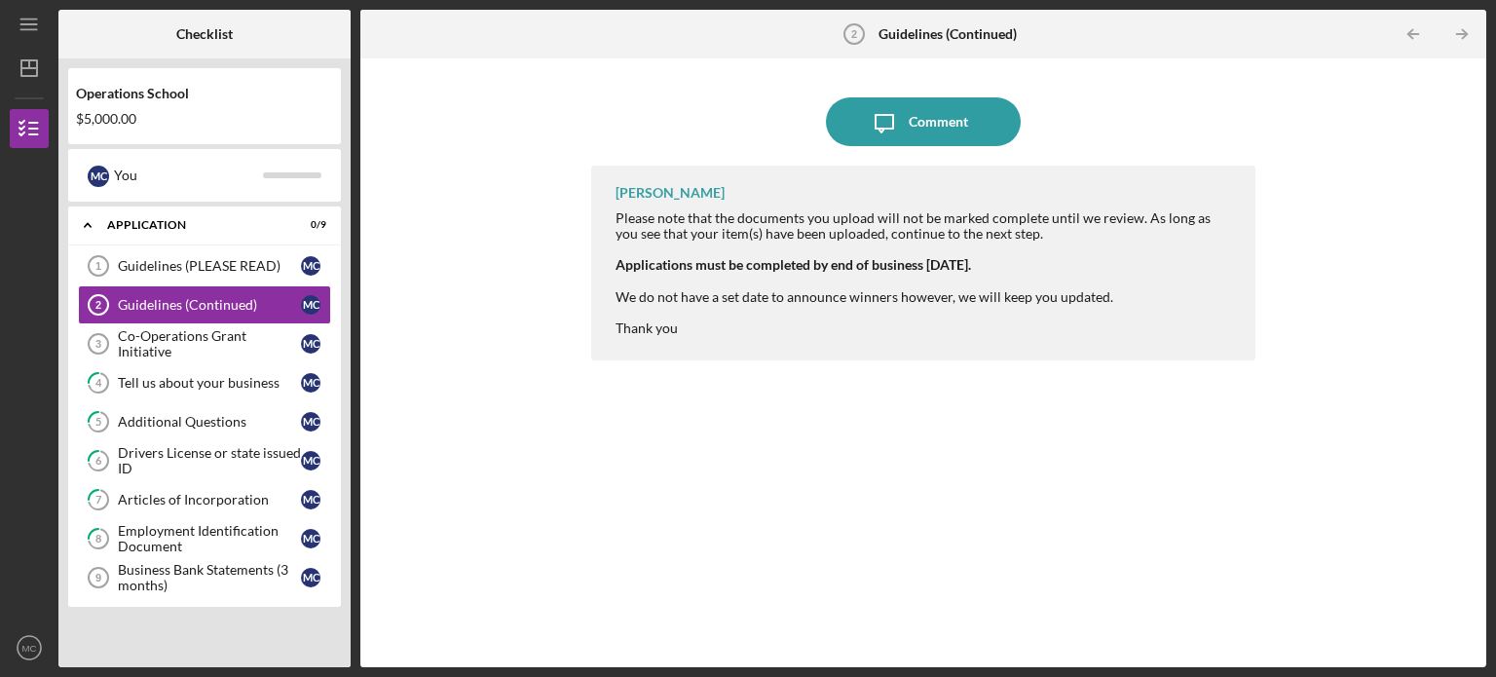
click at [768, 312] on div at bounding box center [926, 313] width 620 height 16
click at [1466, 29] on icon "Icon/Table Pagination Arrow" at bounding box center [1462, 35] width 44 height 44
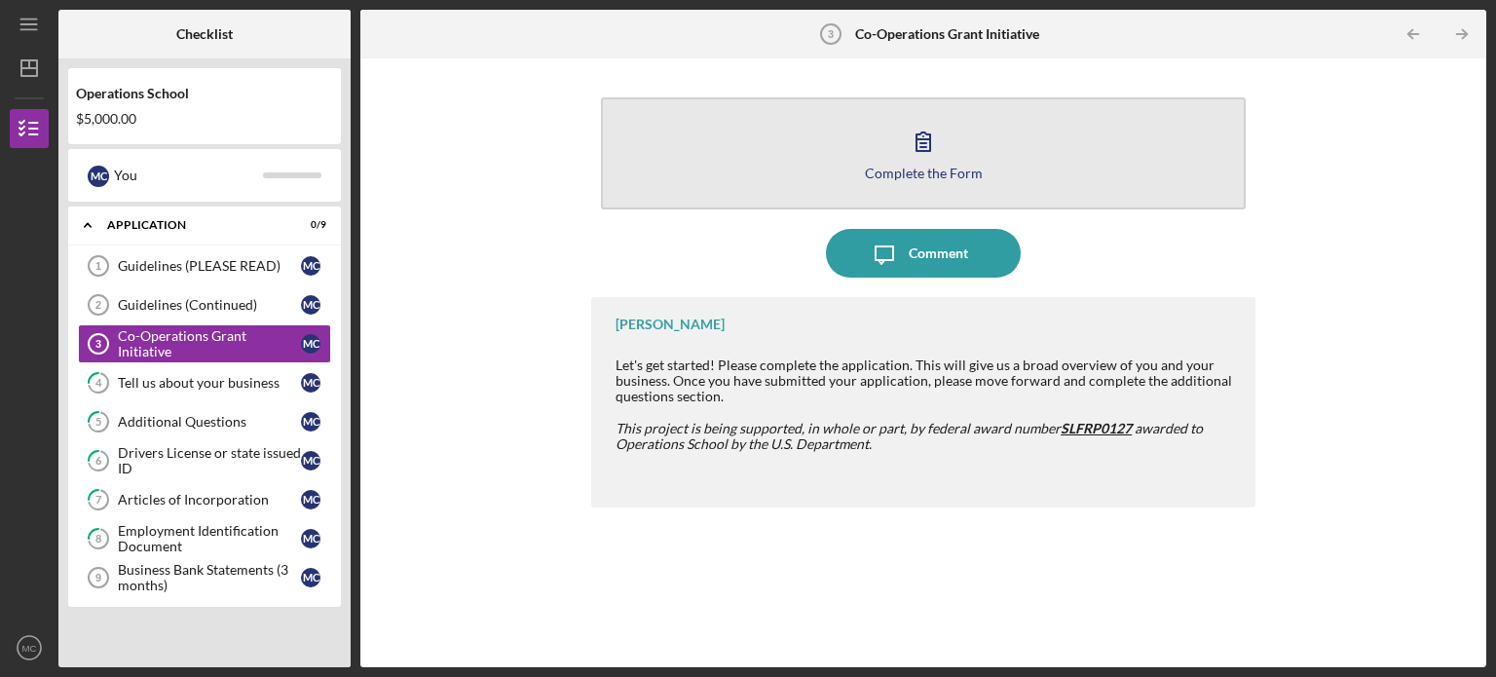
click at [966, 163] on button "Complete the Form Form" at bounding box center [923, 153] width 645 height 112
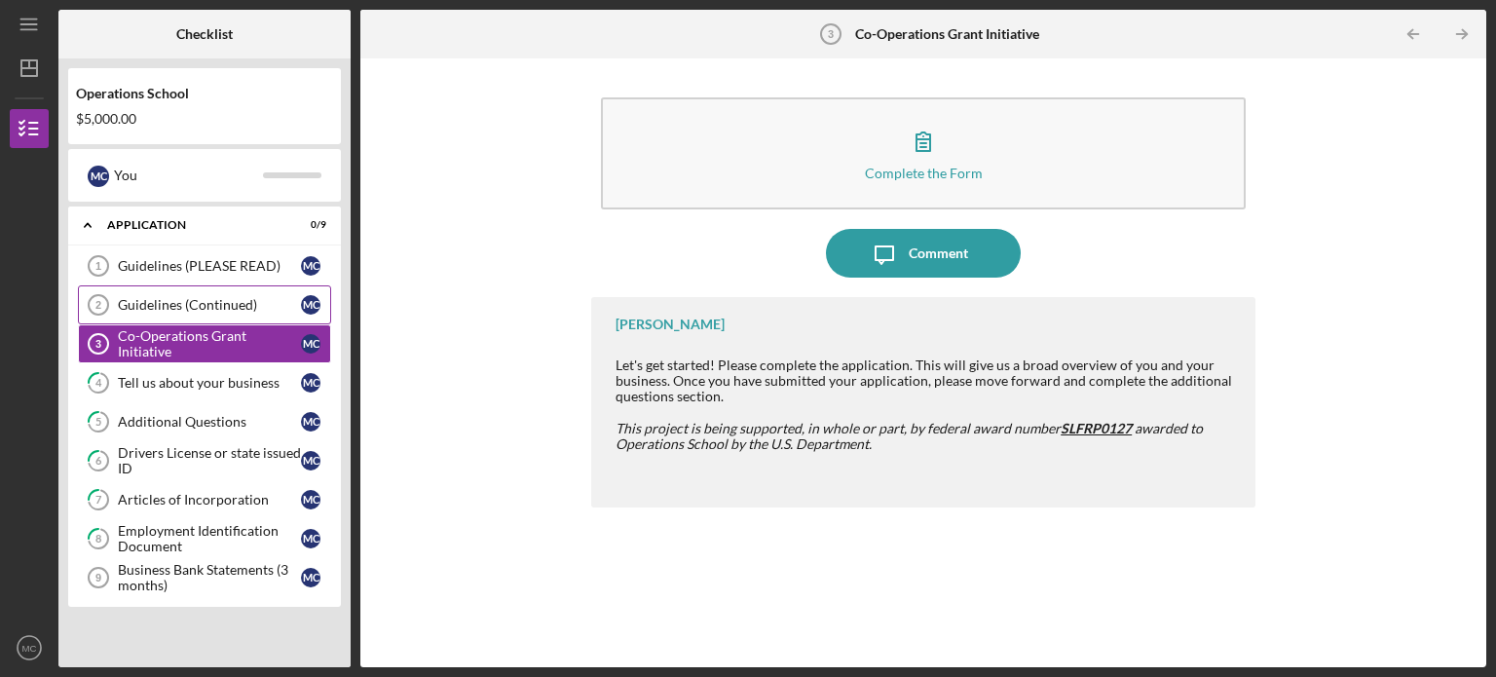
click at [142, 297] on div "Guidelines (Continued)" at bounding box center [209, 305] width 183 height 16
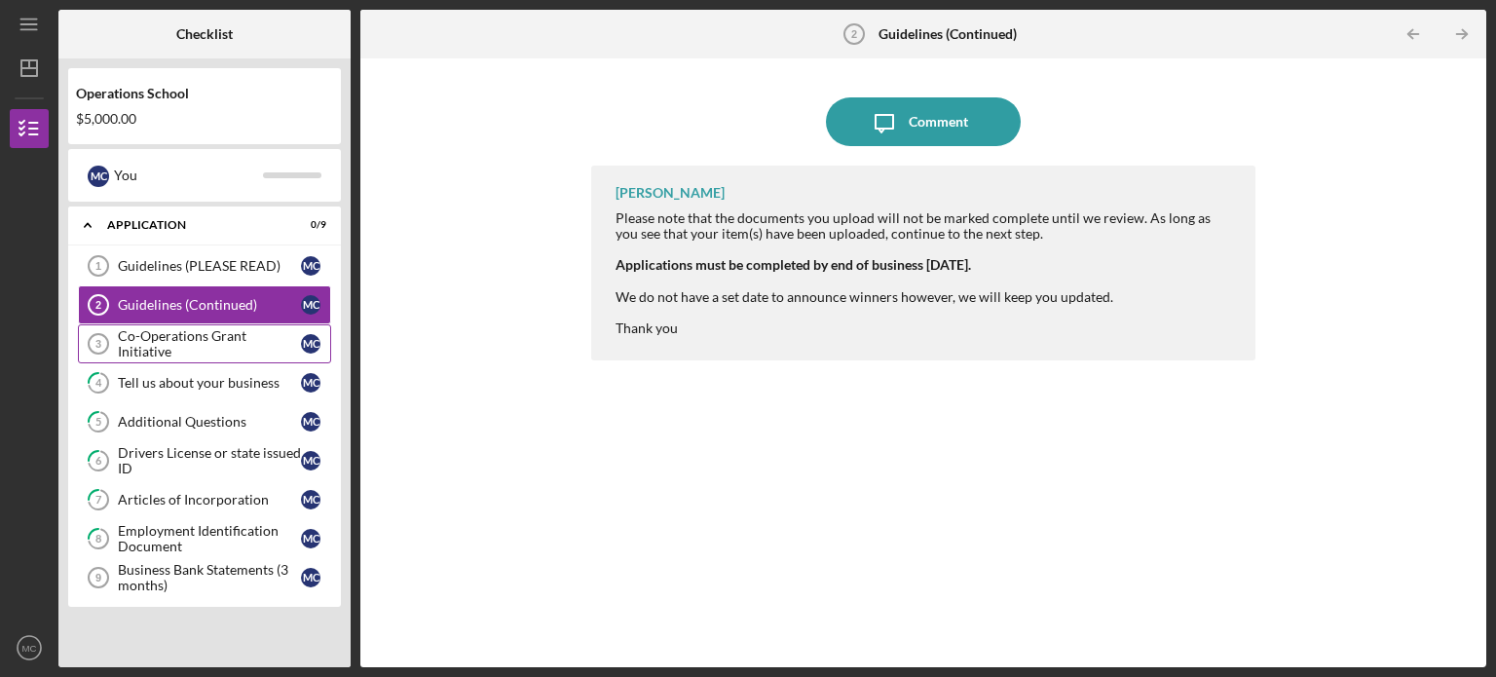
click at [185, 338] on div "Co-Operations Grant Initiative" at bounding box center [209, 343] width 183 height 31
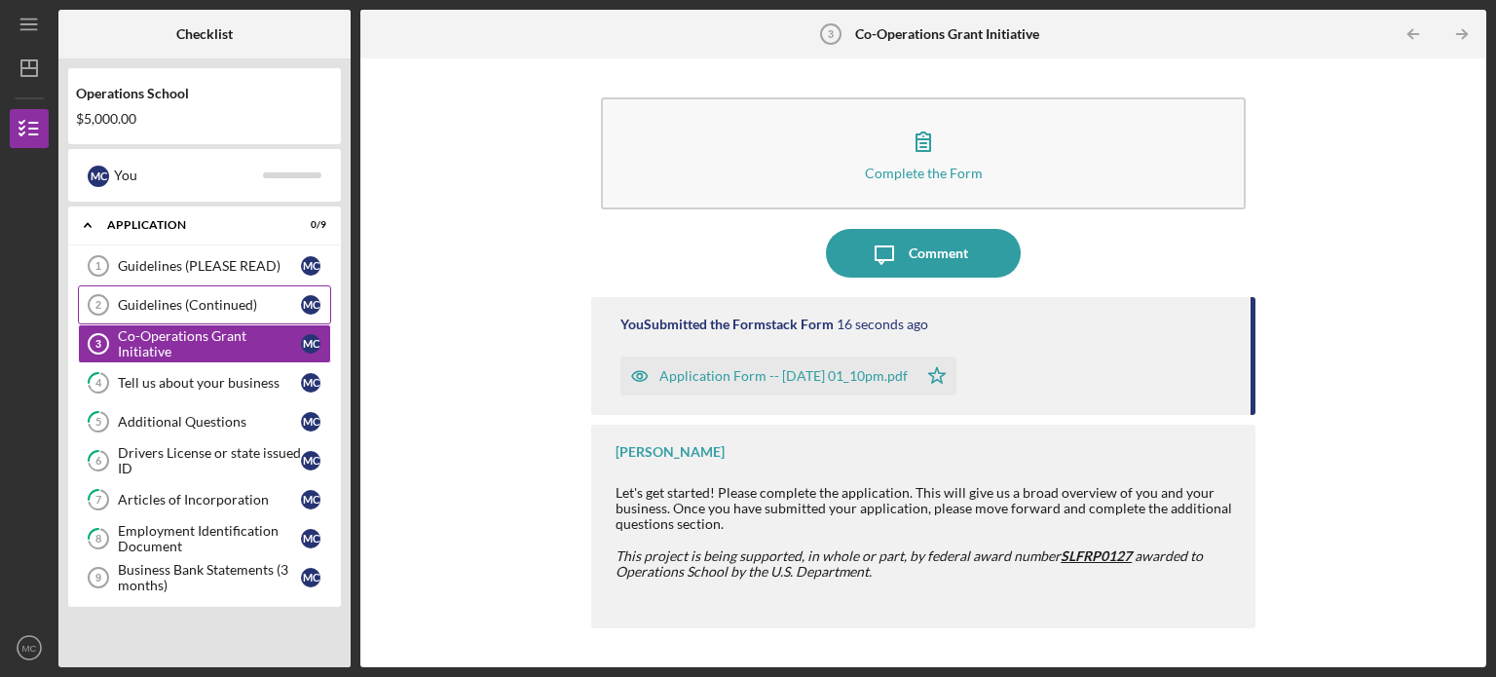
click at [213, 297] on div "Guidelines (Continued)" at bounding box center [209, 305] width 183 height 16
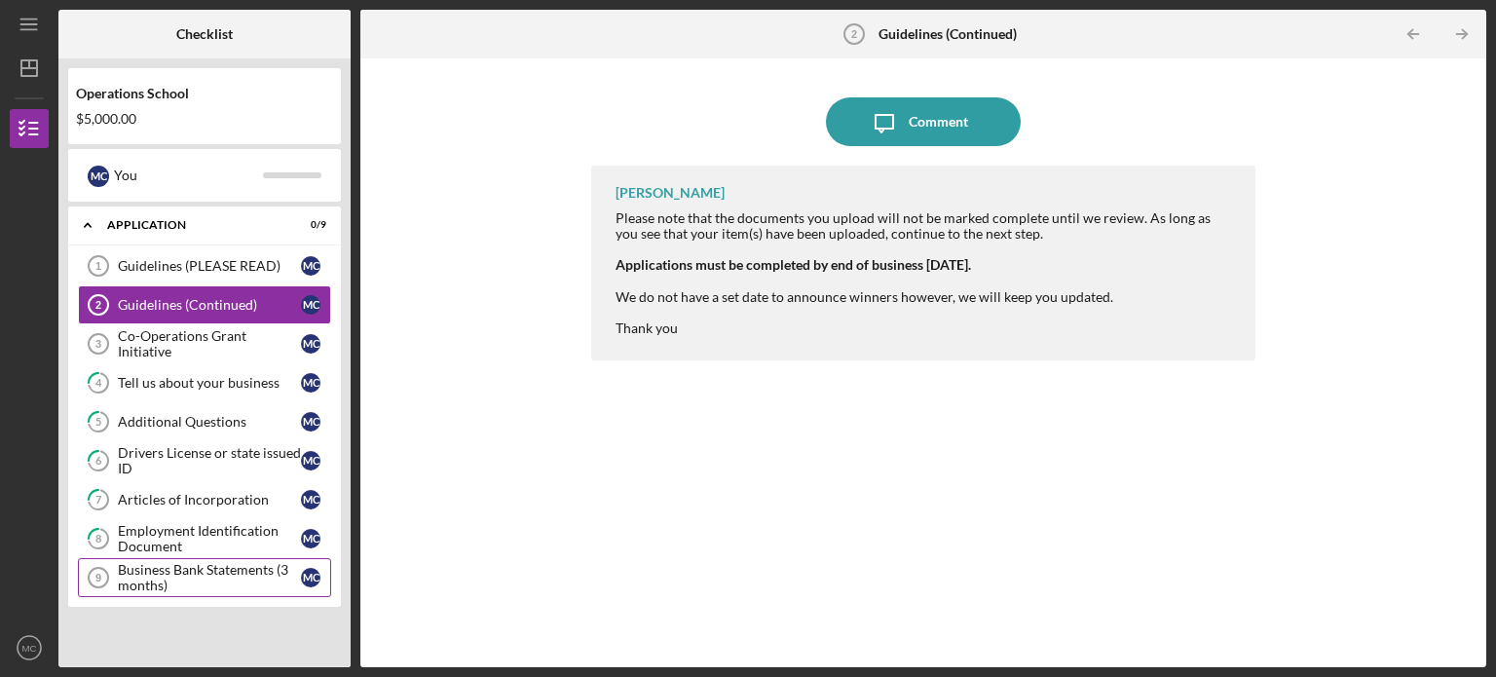
click at [185, 580] on div "Business Bank Statements (3 months)" at bounding box center [209, 577] width 183 height 31
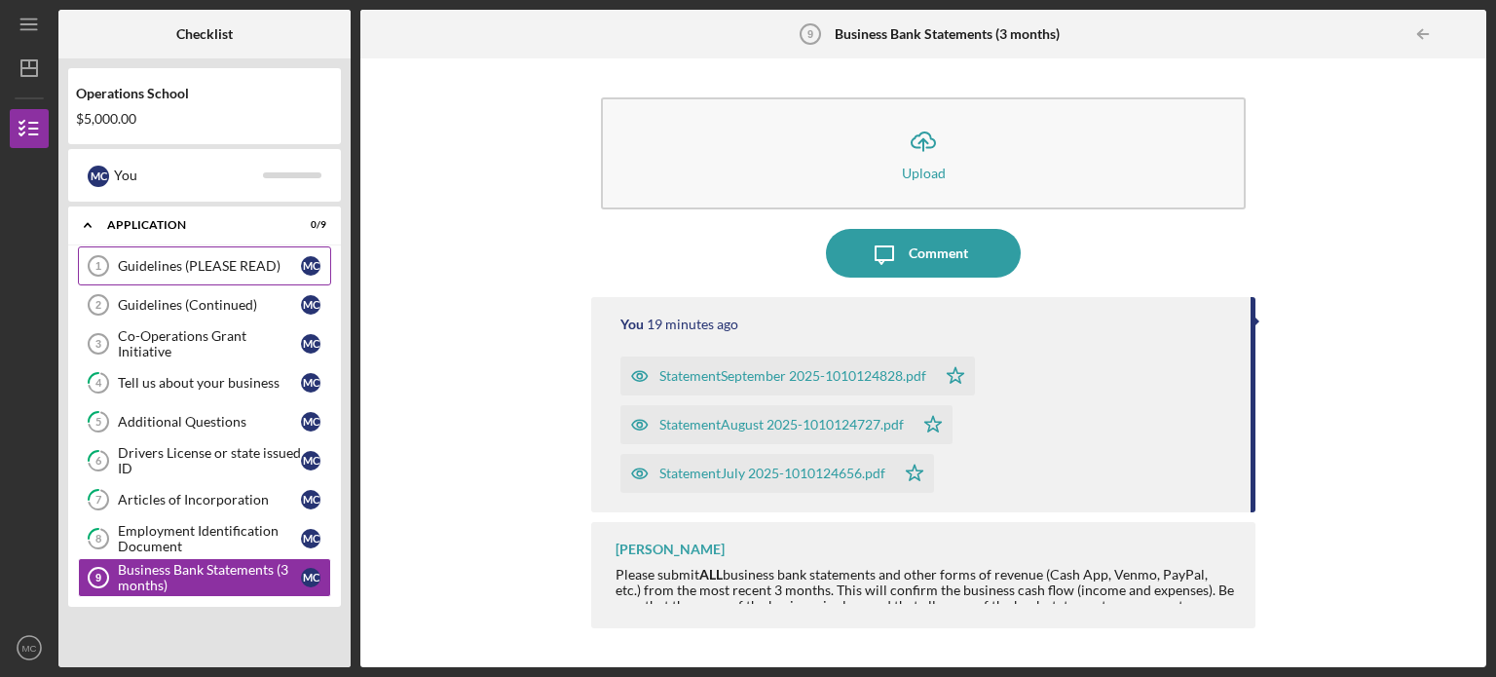
click at [203, 260] on div "Guidelines (PLEASE READ)" at bounding box center [209, 266] width 183 height 16
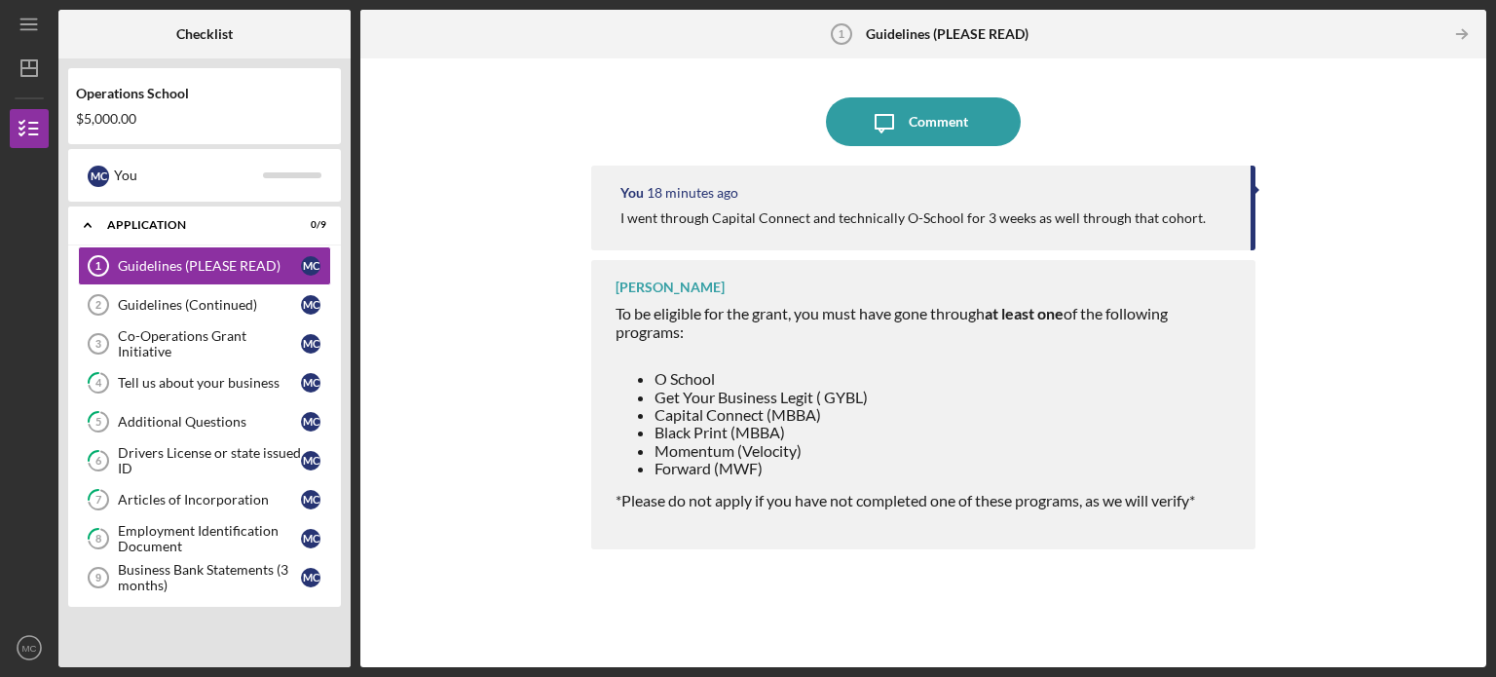
click at [644, 285] on div "[PERSON_NAME]" at bounding box center [670, 288] width 109 height 16
click at [782, 523] on div at bounding box center [926, 517] width 620 height 16
click at [1260, 199] on div "Icon/Message Comment You 18 minutes ago I went through Capital Connect and tech…" at bounding box center [923, 362] width 1106 height 589
click at [1257, 190] on div at bounding box center [1257, 190] width 5 height 10
click at [198, 299] on div "Guidelines (Continued)" at bounding box center [209, 305] width 183 height 16
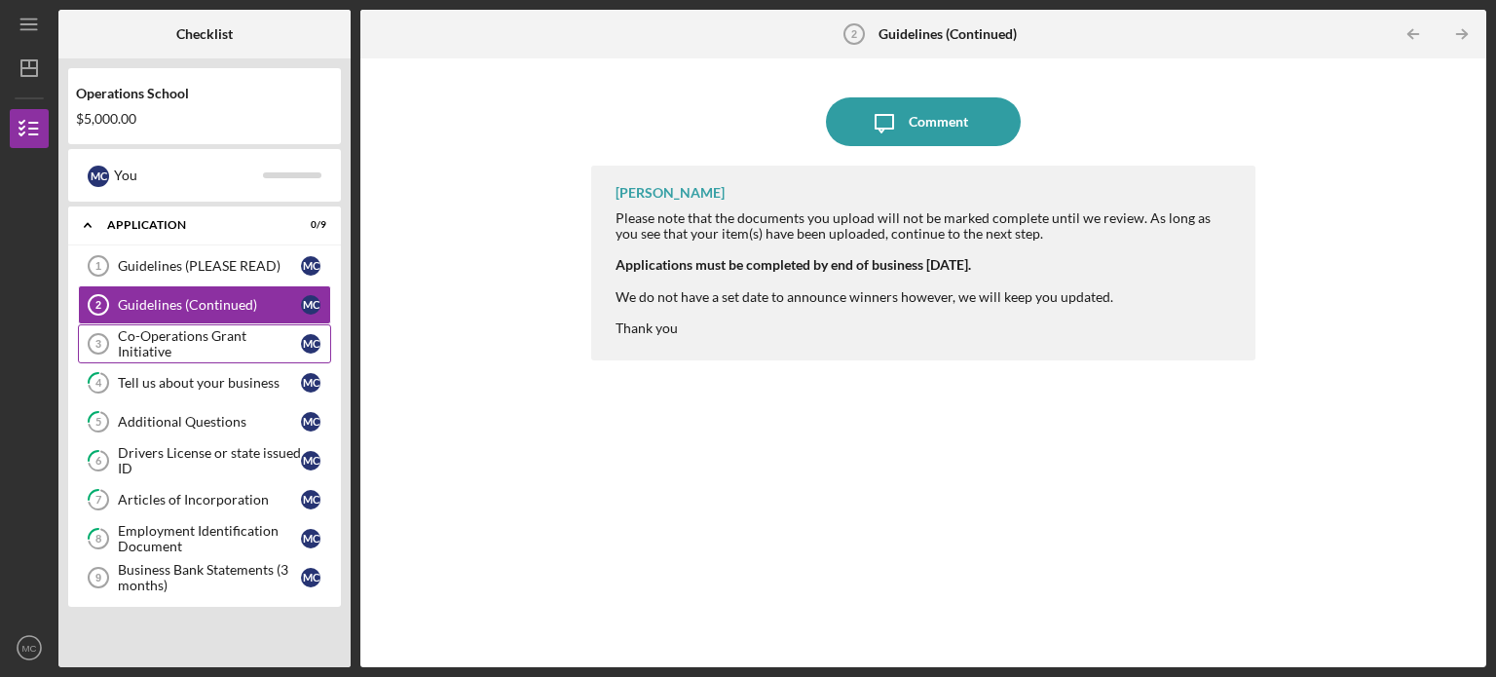
click at [210, 336] on div "Co-Operations Grant Initiative" at bounding box center [209, 343] width 183 height 31
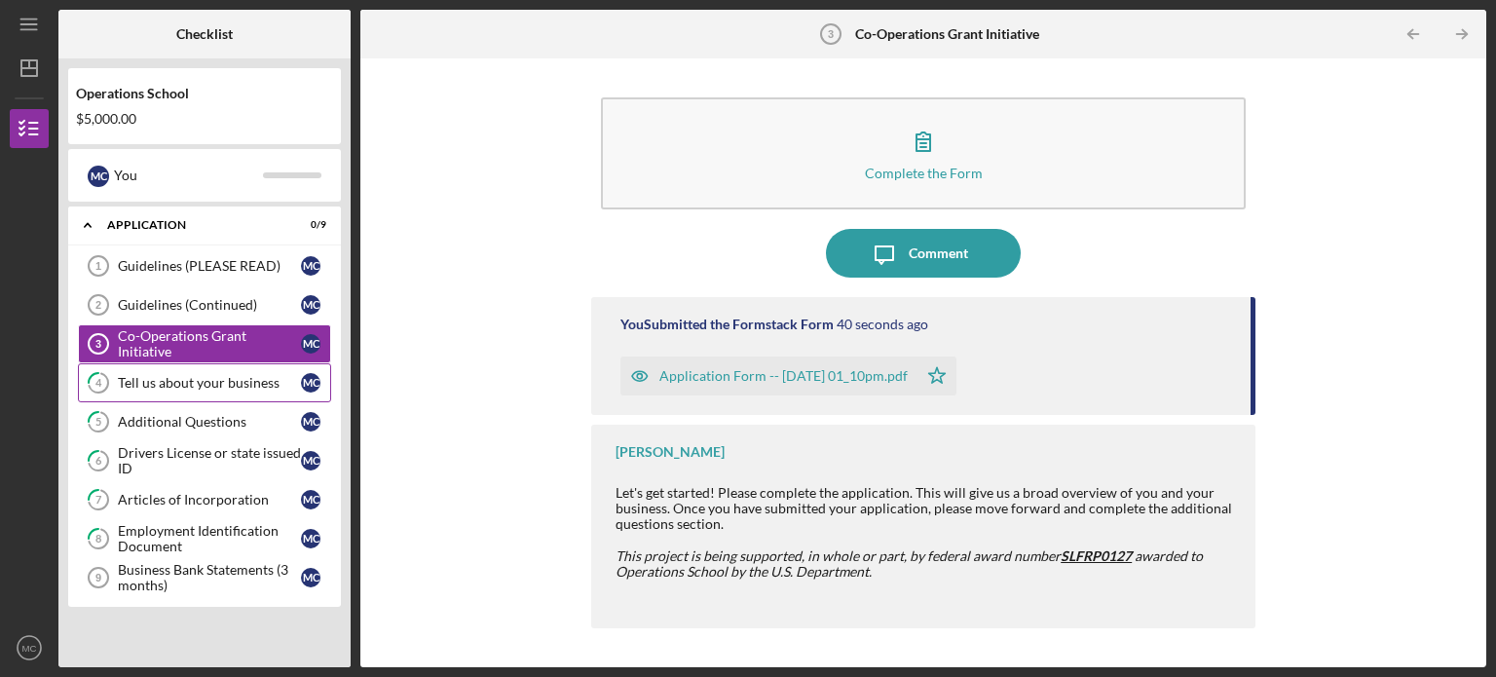
click at [220, 380] on div "Tell us about your business" at bounding box center [209, 383] width 183 height 16
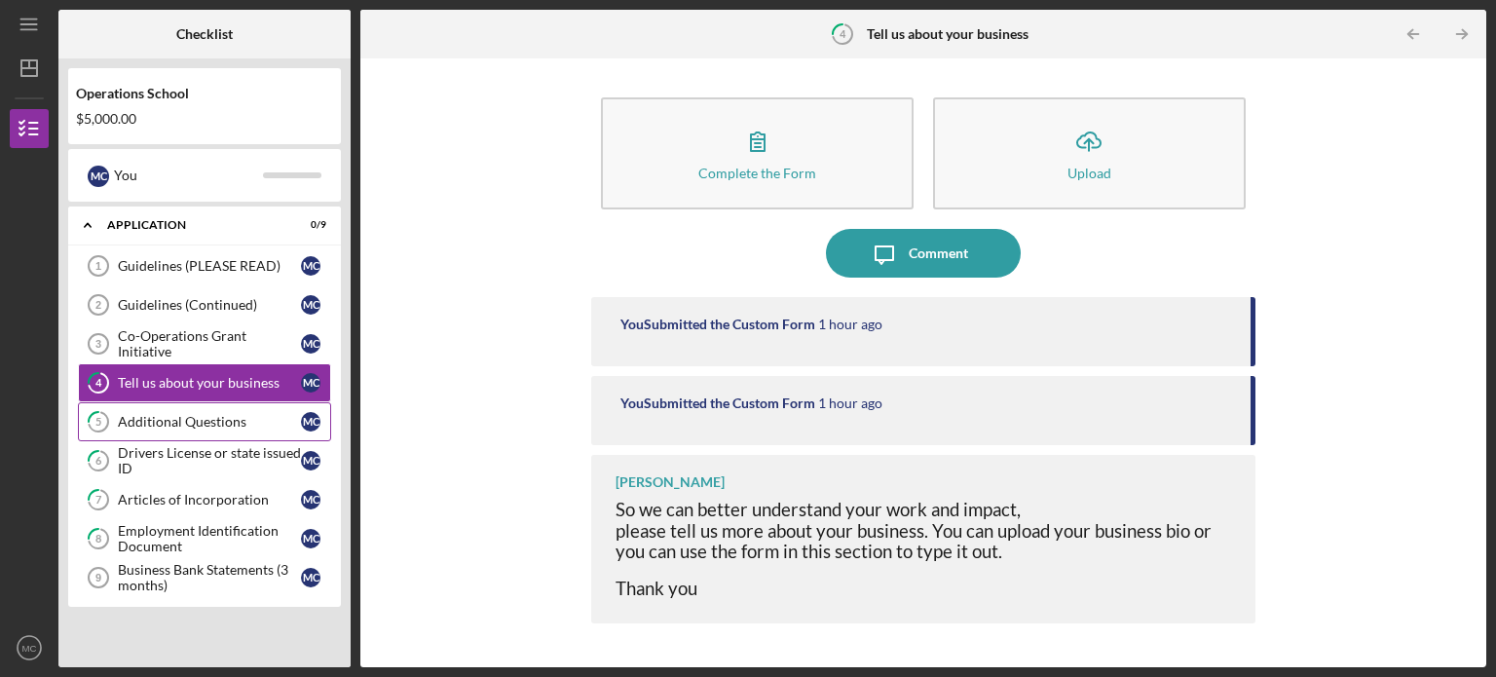
click at [203, 420] on div "Additional Questions" at bounding box center [209, 422] width 183 height 16
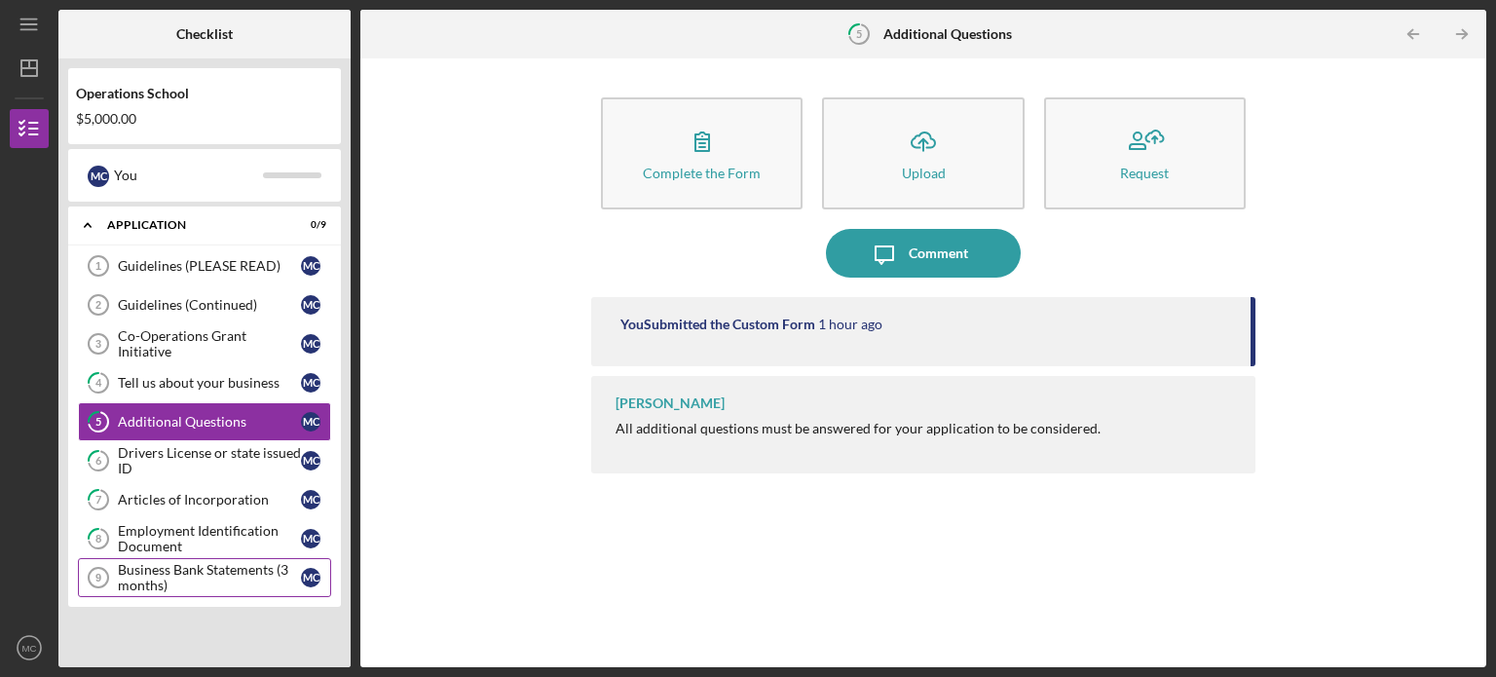
click at [187, 562] on div "Business Bank Statements (3 months)" at bounding box center [209, 577] width 183 height 31
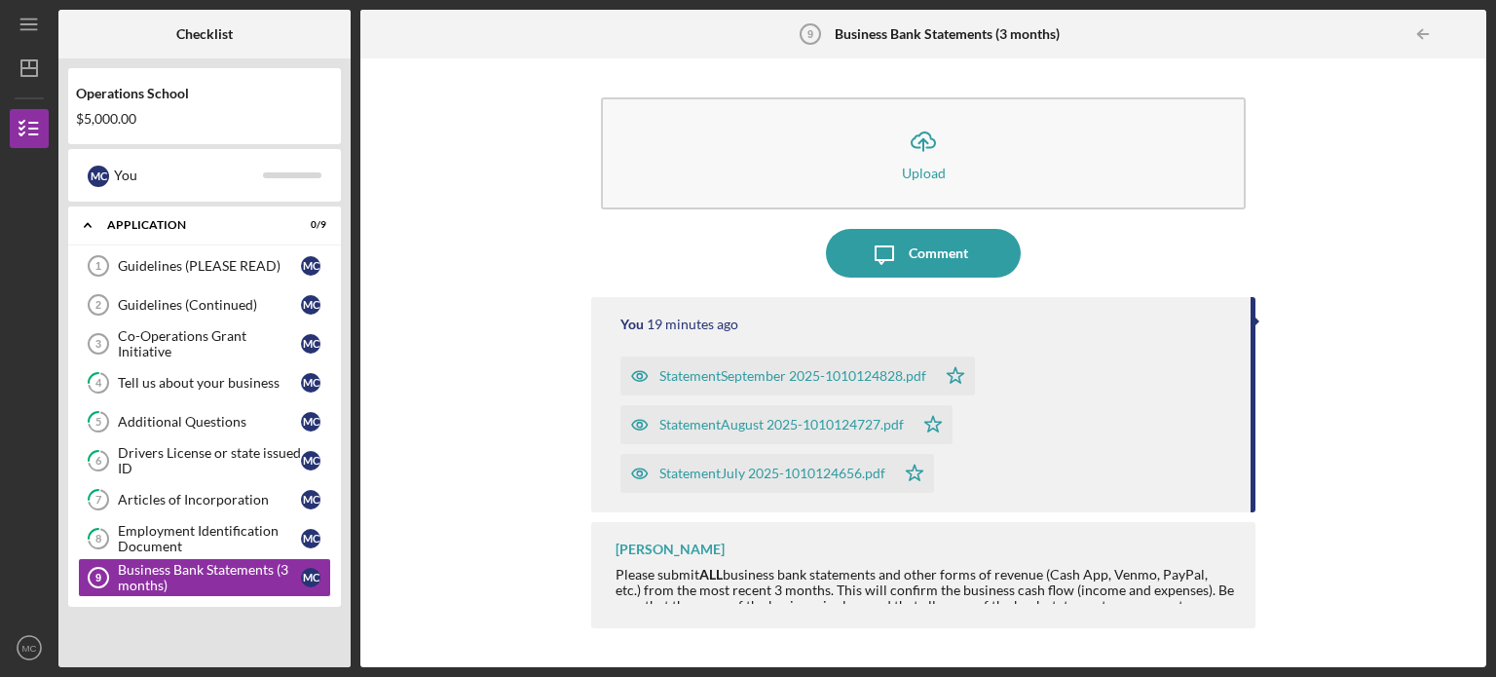
click at [953, 377] on icon "Icon/Star" at bounding box center [955, 375] width 39 height 39
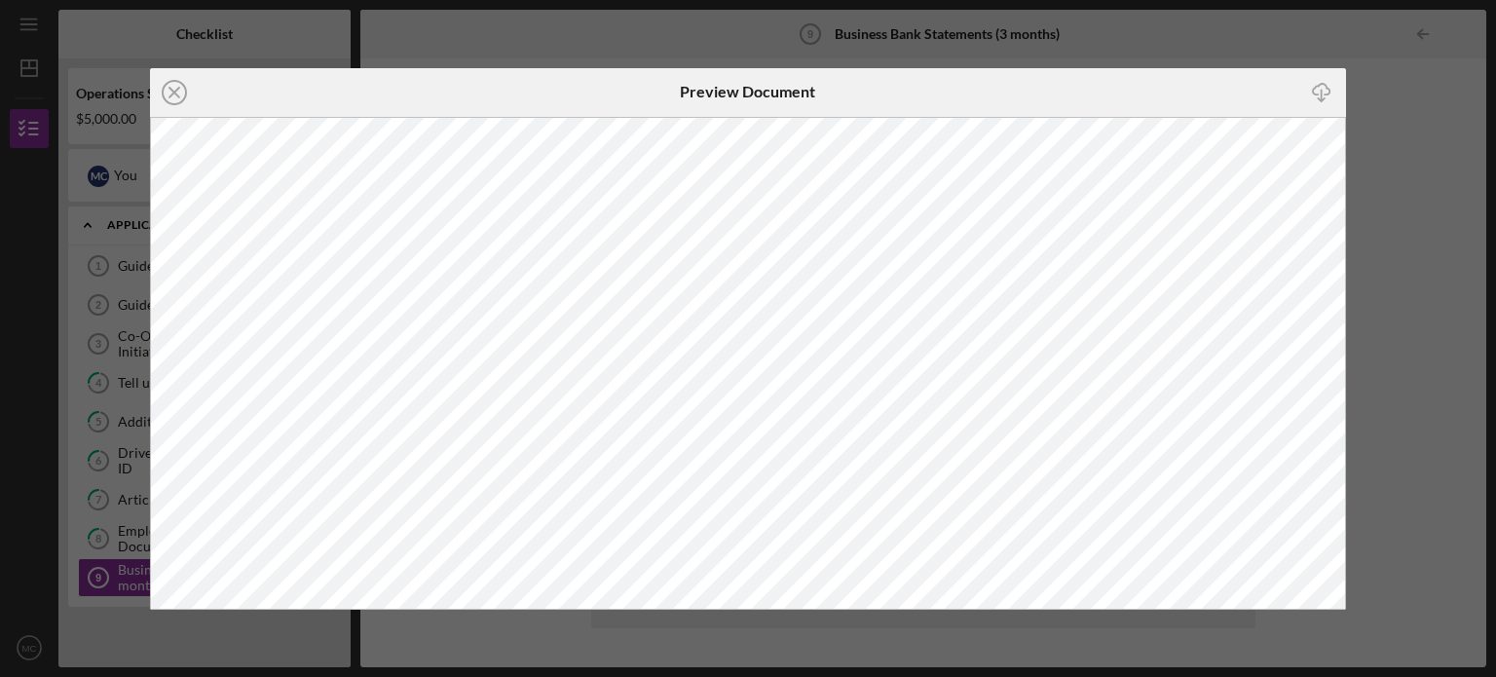
click at [1429, 291] on div "Icon/Close Preview Document Icon/Download" at bounding box center [748, 338] width 1496 height 677
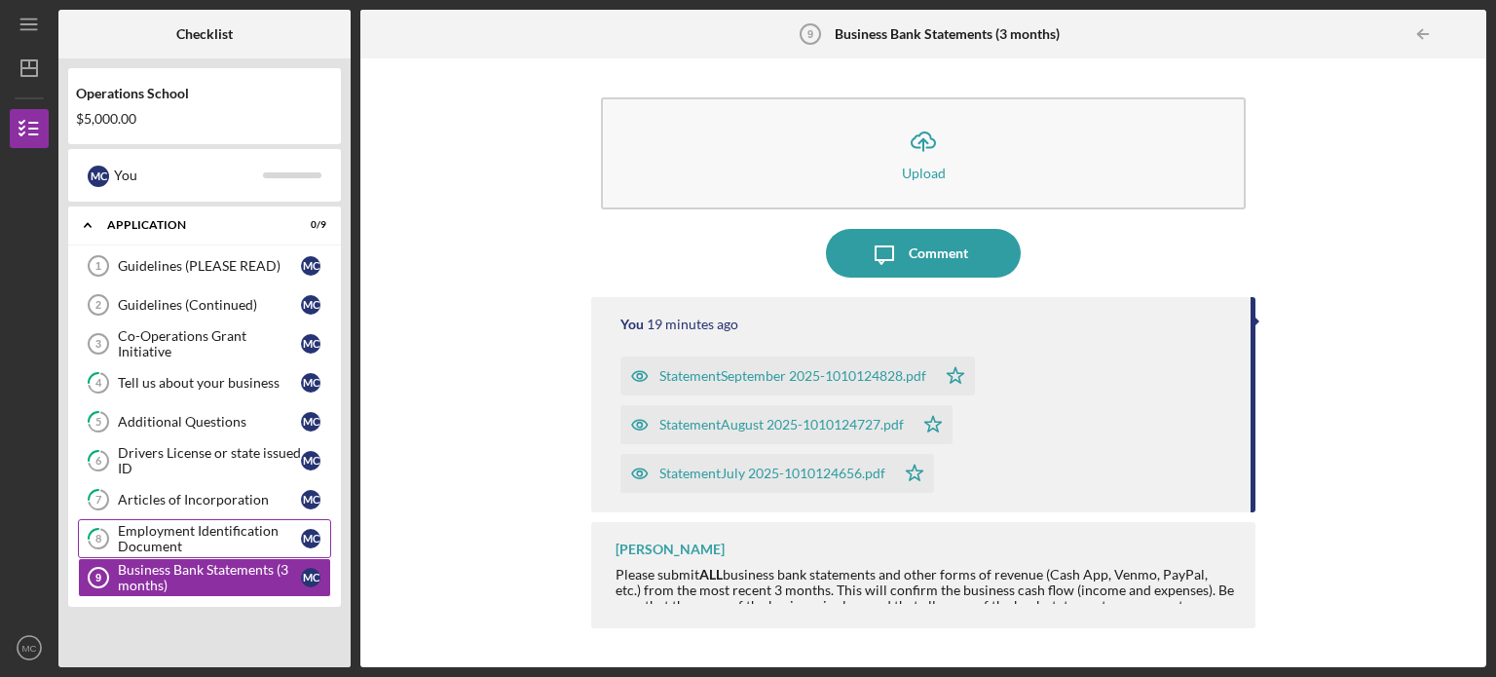
click at [203, 534] on div "Employment Identification Document" at bounding box center [209, 538] width 183 height 31
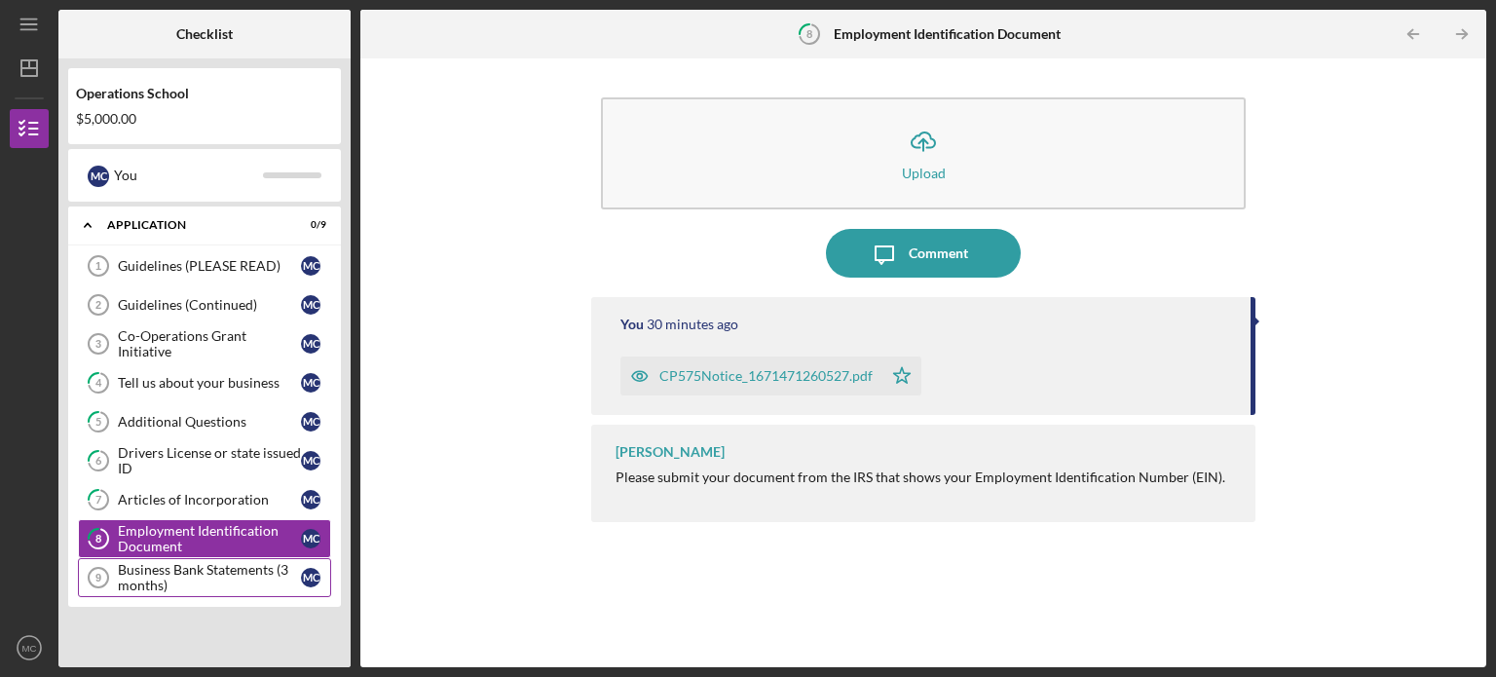
click at [195, 582] on div "Business Bank Statements (3 months)" at bounding box center [209, 577] width 183 height 31
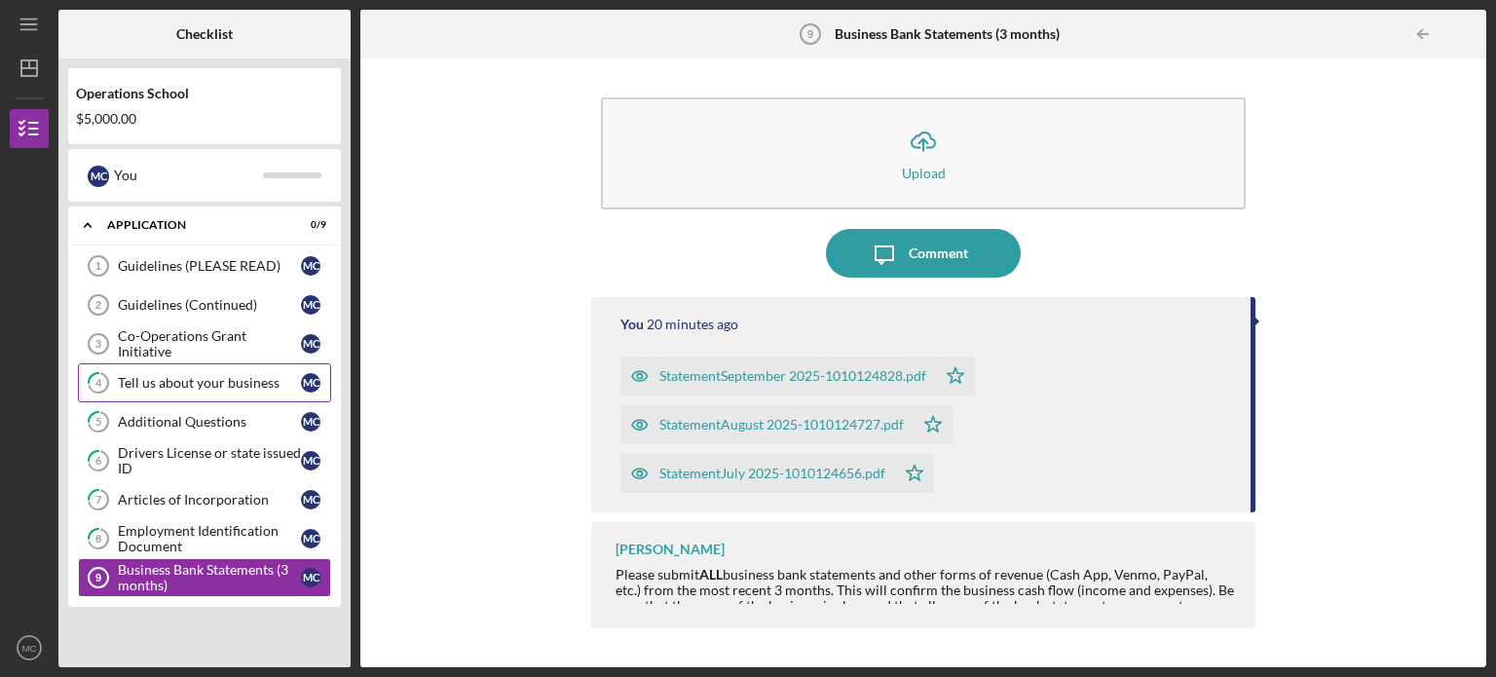
click at [171, 381] on div "Tell us about your business" at bounding box center [209, 383] width 183 height 16
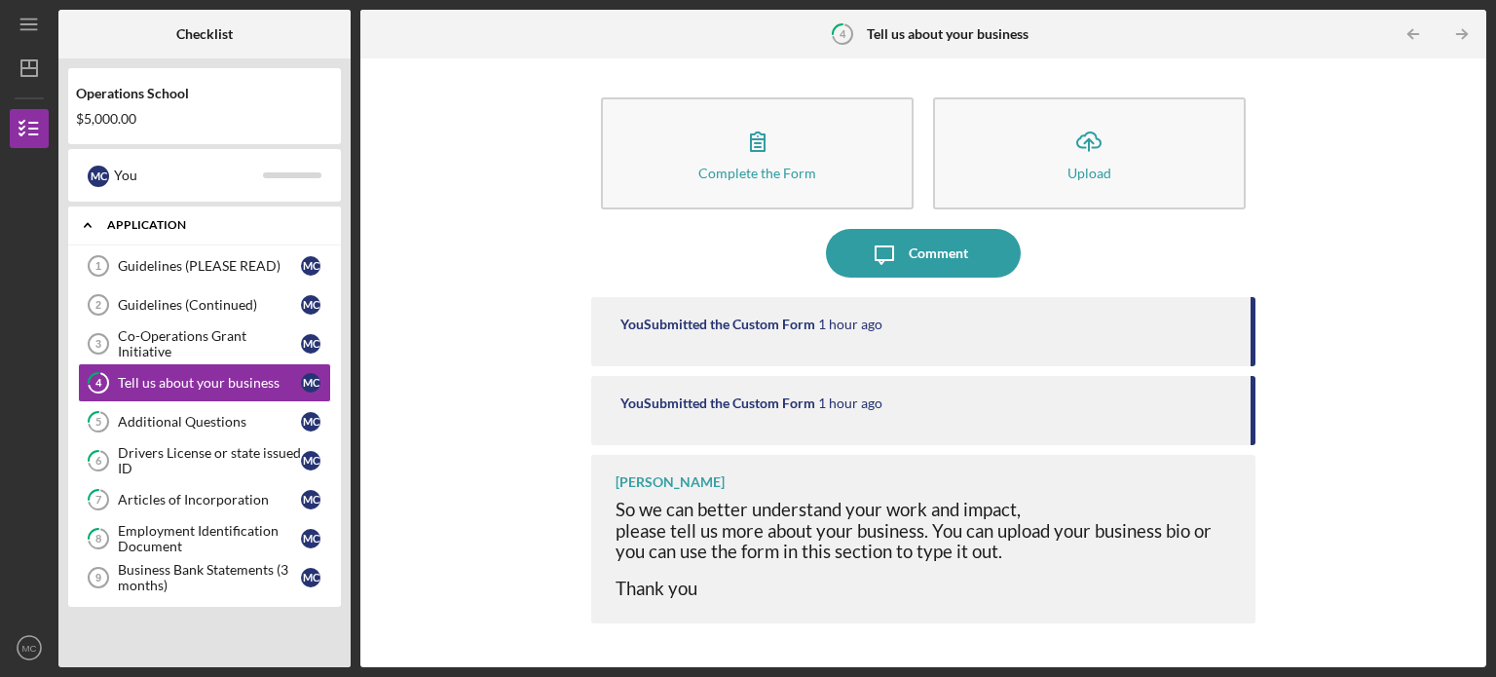
click at [82, 227] on icon "Icon/Expander" at bounding box center [87, 225] width 39 height 39
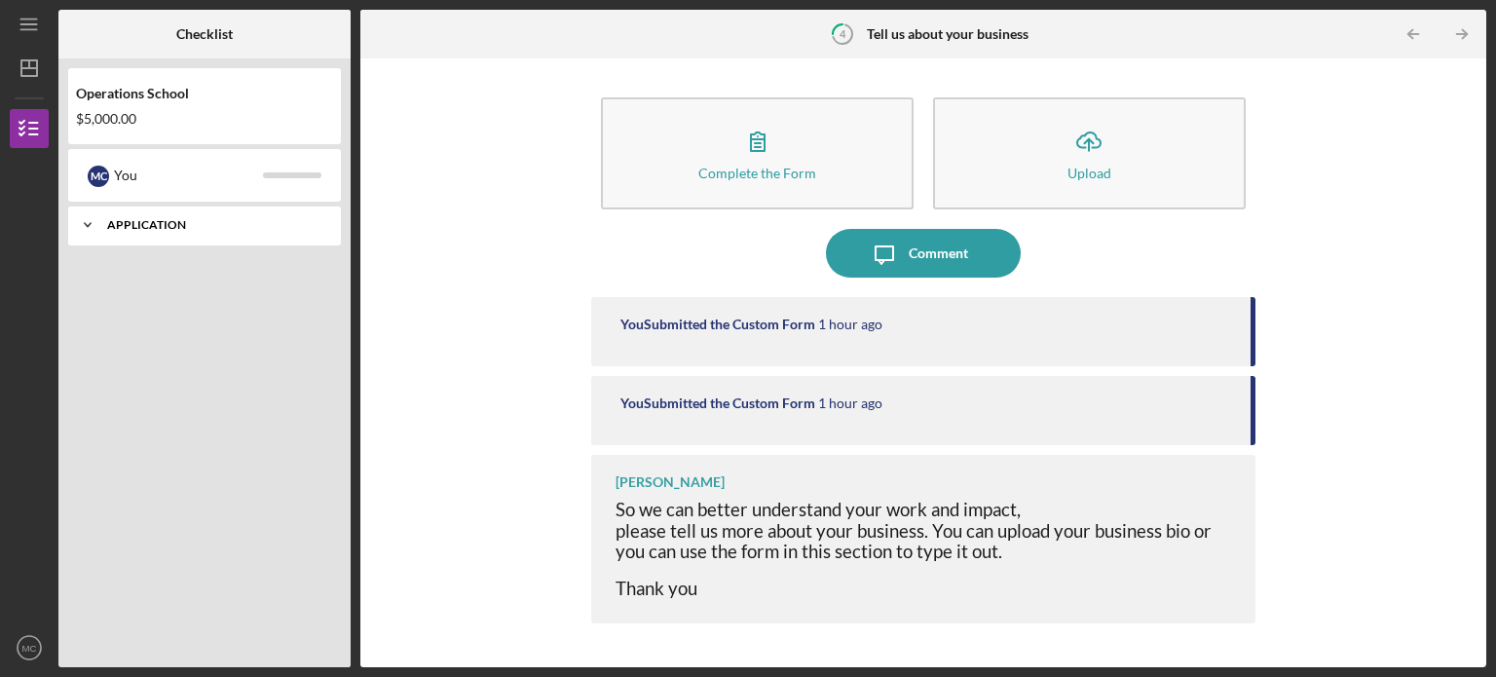
click at [82, 227] on icon "Icon/Expander" at bounding box center [87, 225] width 39 height 39
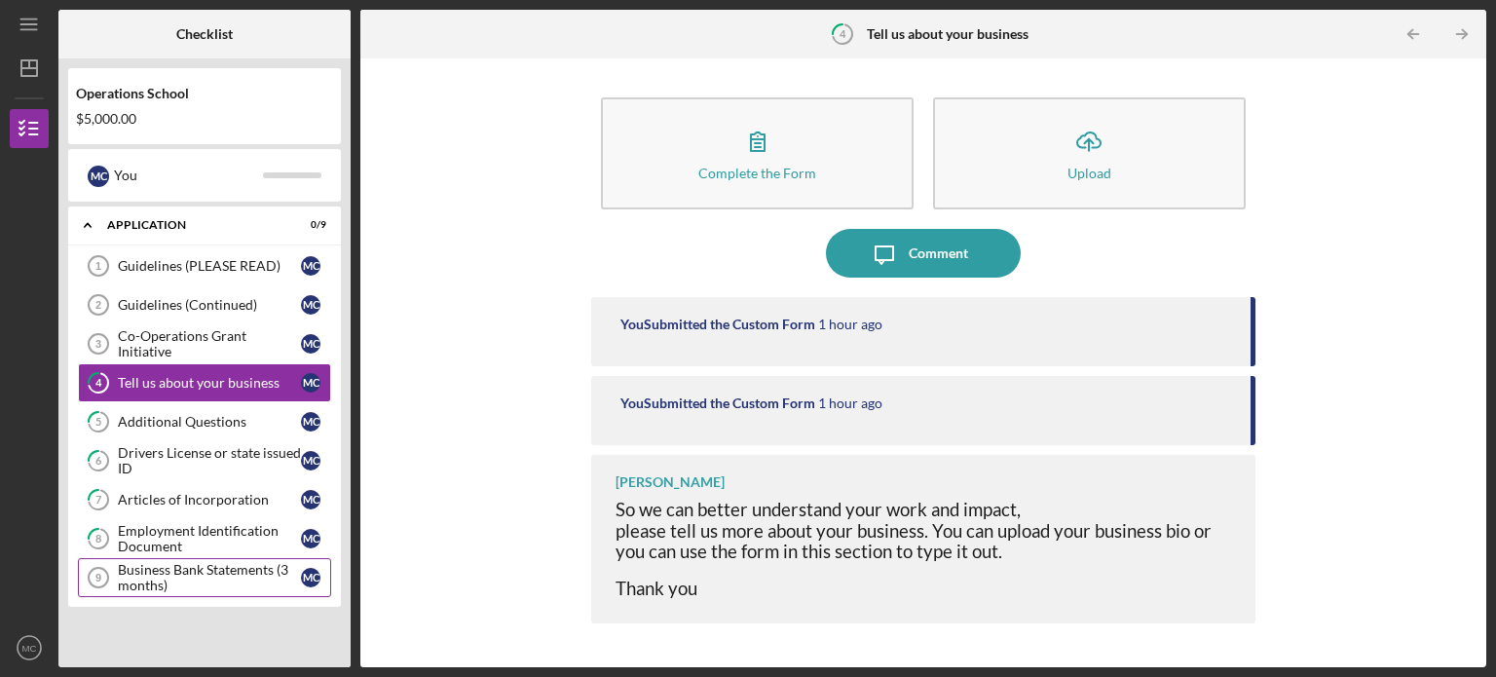
click at [203, 577] on div "Business Bank Statements (3 months)" at bounding box center [209, 577] width 183 height 31
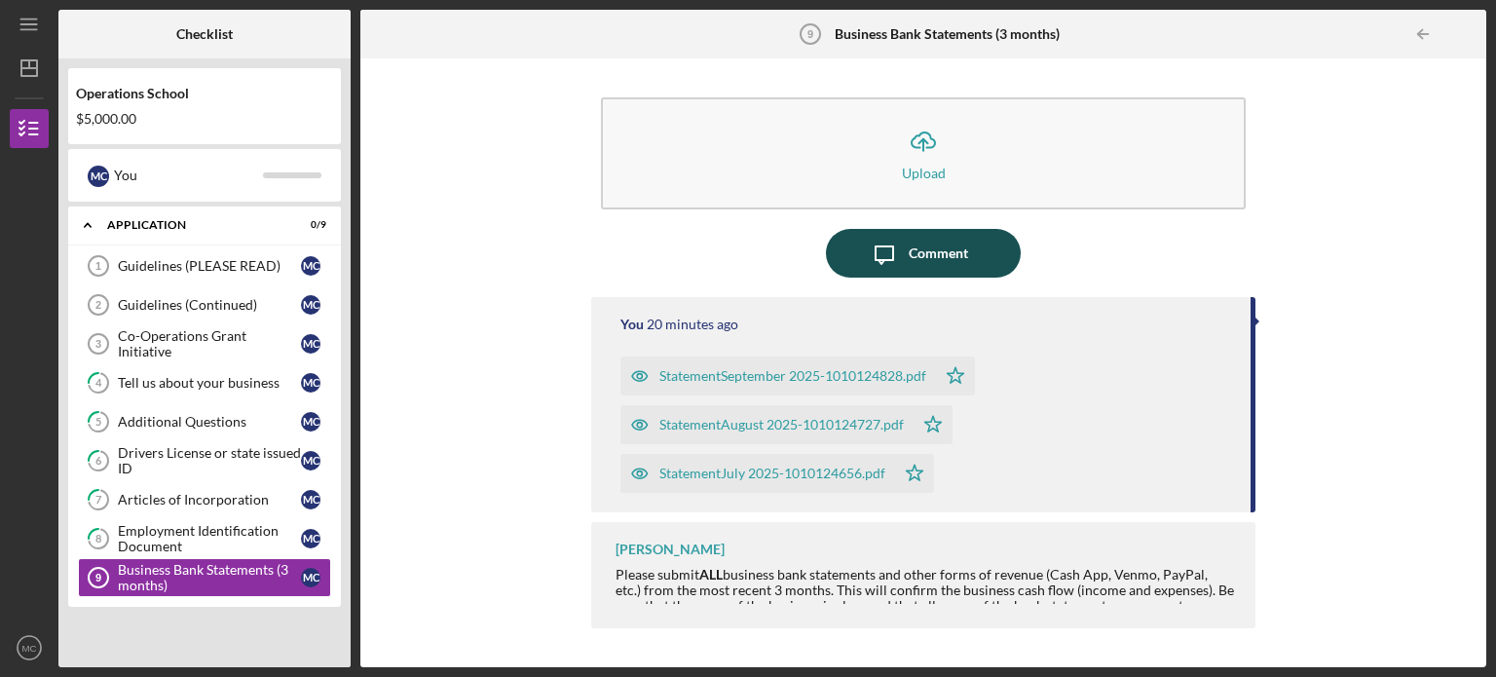
click at [928, 242] on div "Comment" at bounding box center [938, 253] width 59 height 49
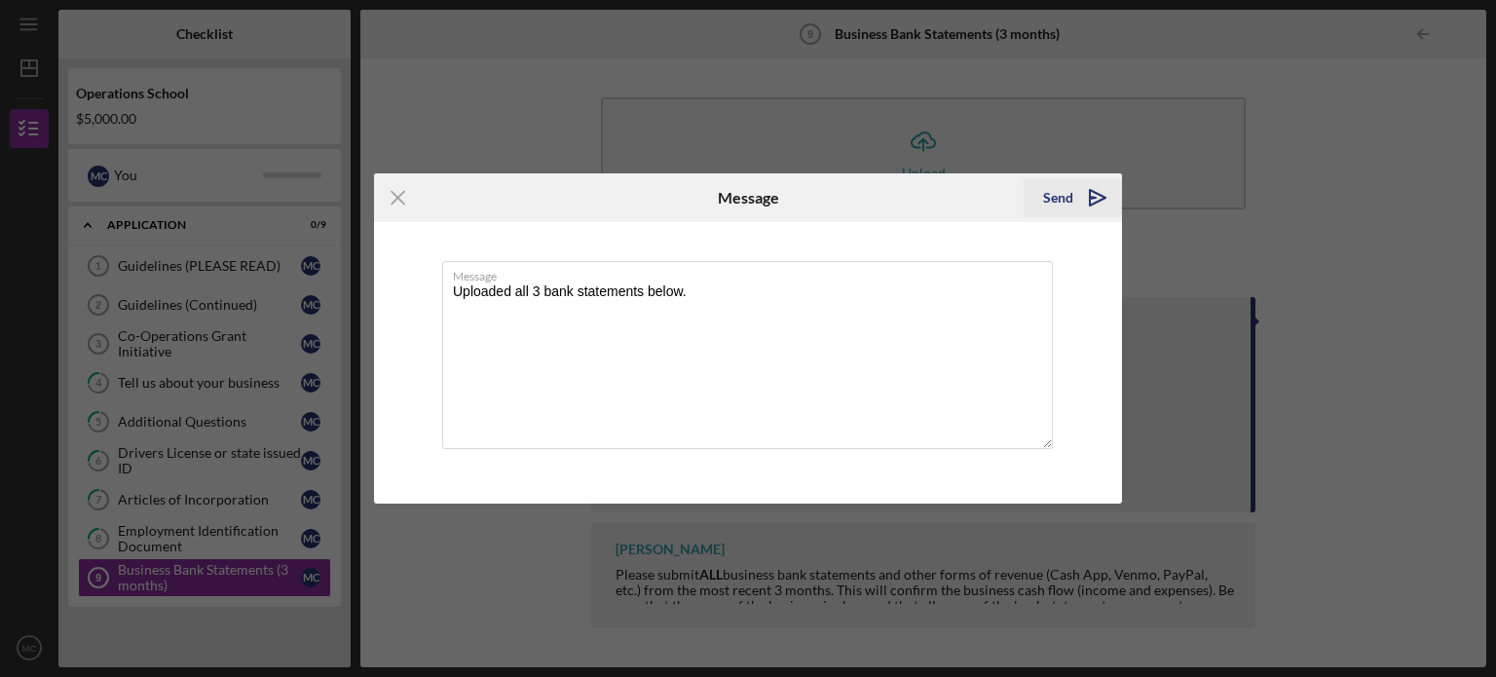
type textarea "Uploaded all 3 bank statements below."
click at [1066, 200] on div "Send" at bounding box center [1058, 197] width 30 height 39
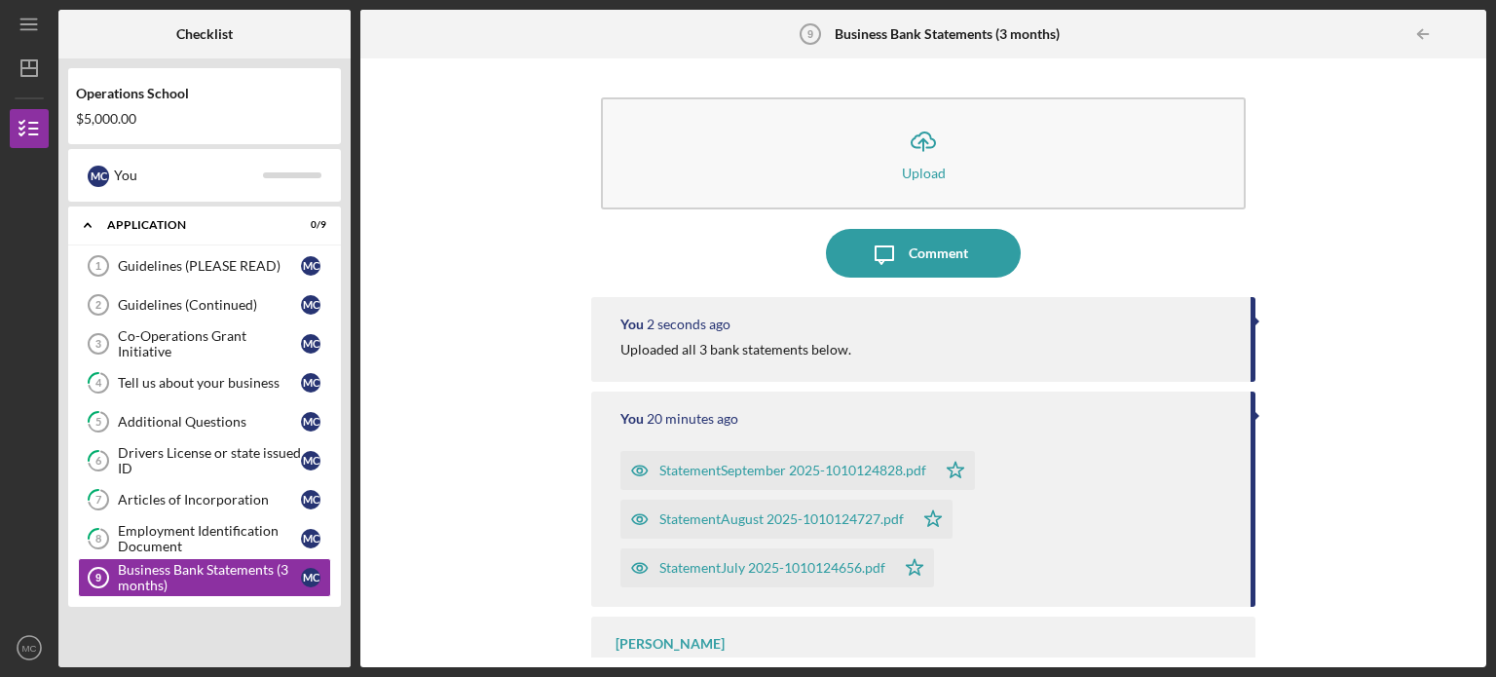
scroll to position [56, 0]
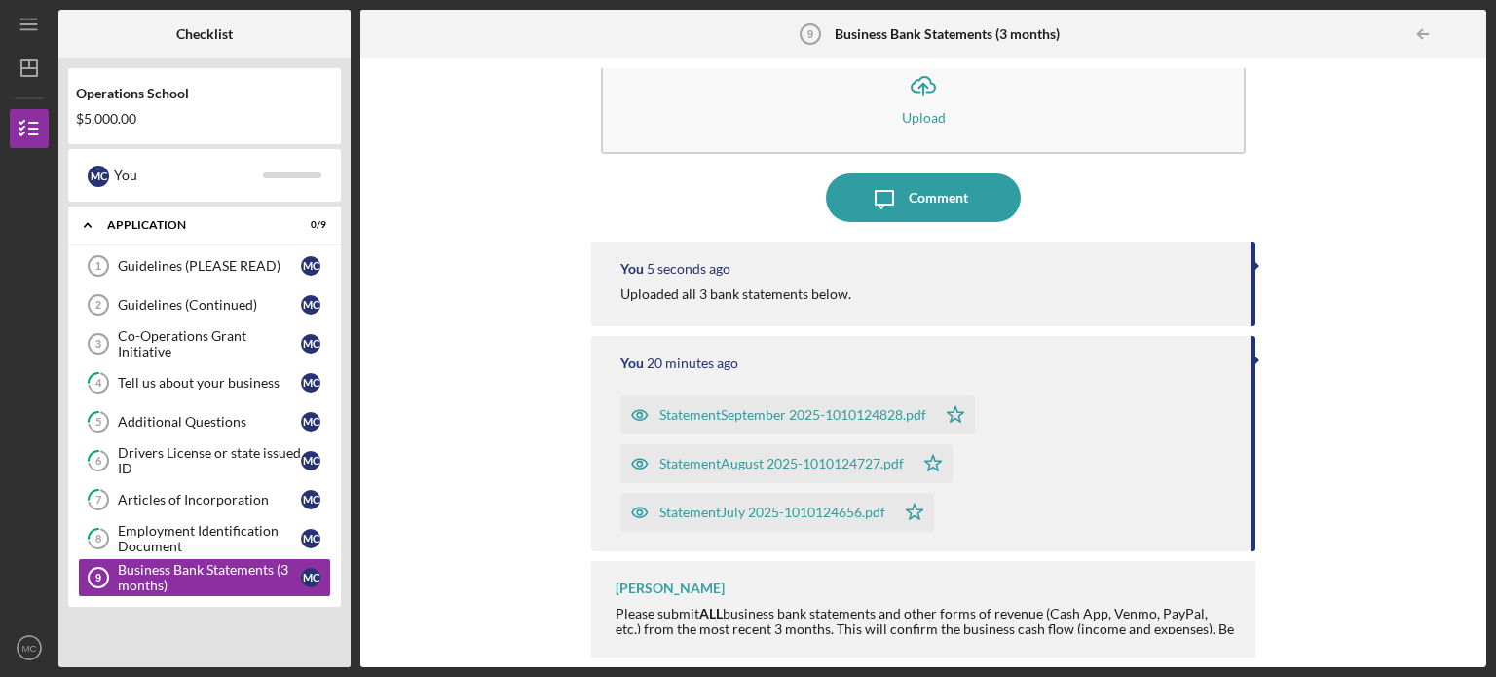
click at [731, 595] on div "[PERSON_NAME] Please submit ALL business bank statements and other forms of rev…" at bounding box center [923, 609] width 664 height 97
click at [187, 523] on div "Employment Identification Document" at bounding box center [209, 538] width 183 height 31
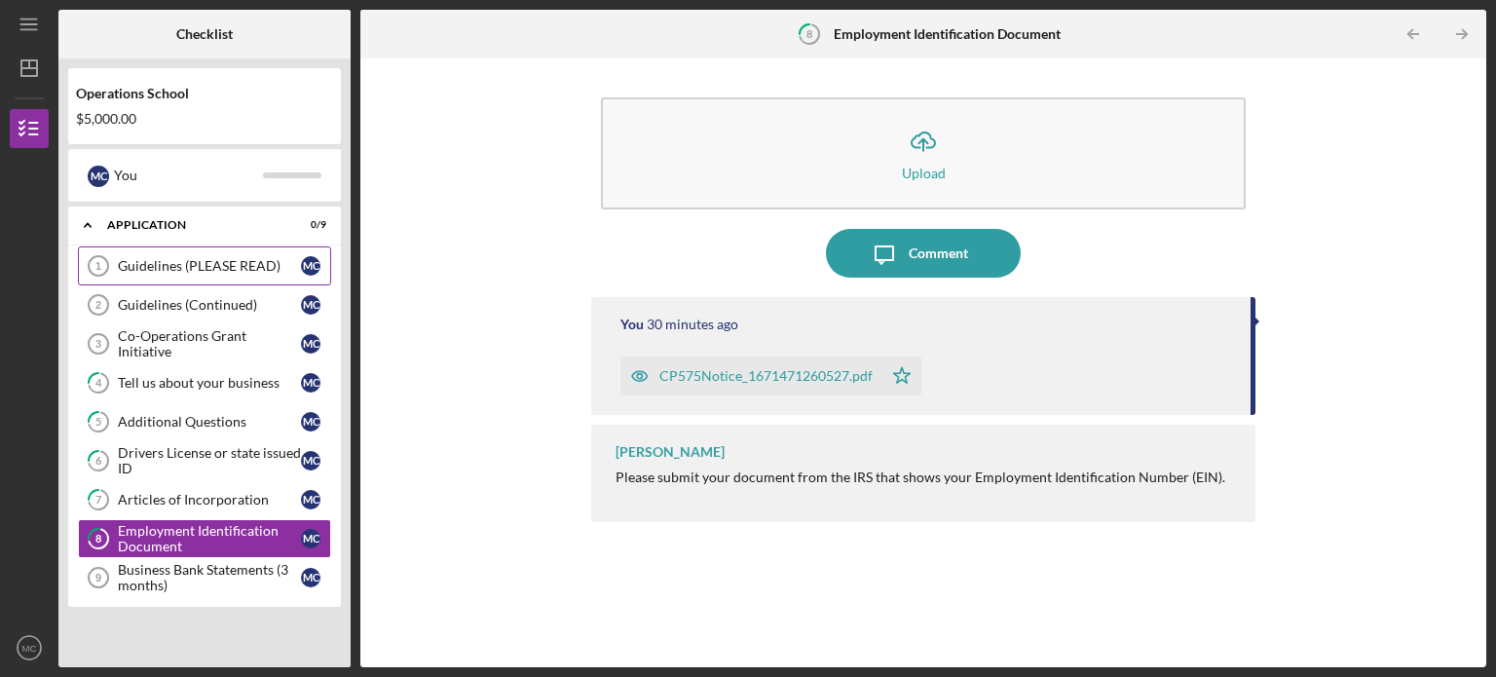
click at [159, 268] on div "Guidelines (PLEASE READ)" at bounding box center [209, 266] width 183 height 16
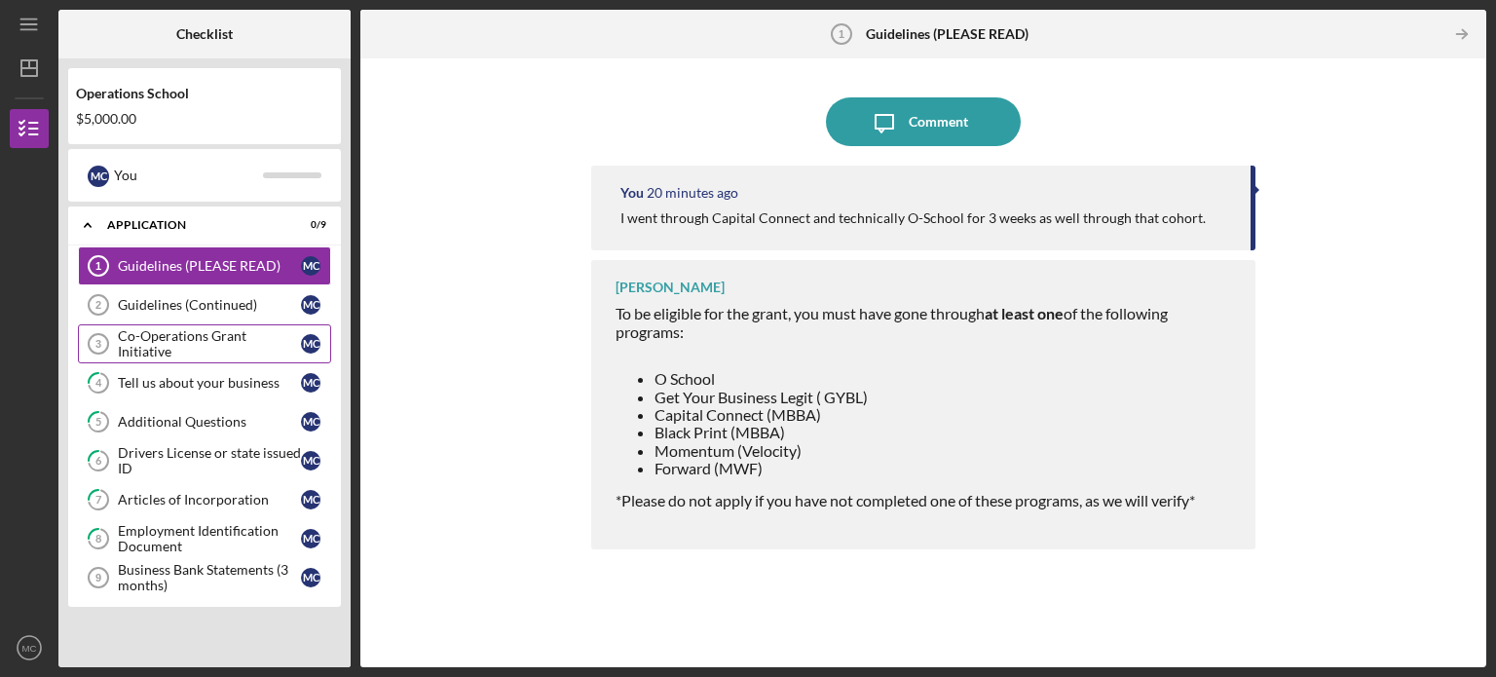
click at [218, 347] on div "Co-Operations Grant Initiative" at bounding box center [209, 343] width 183 height 31
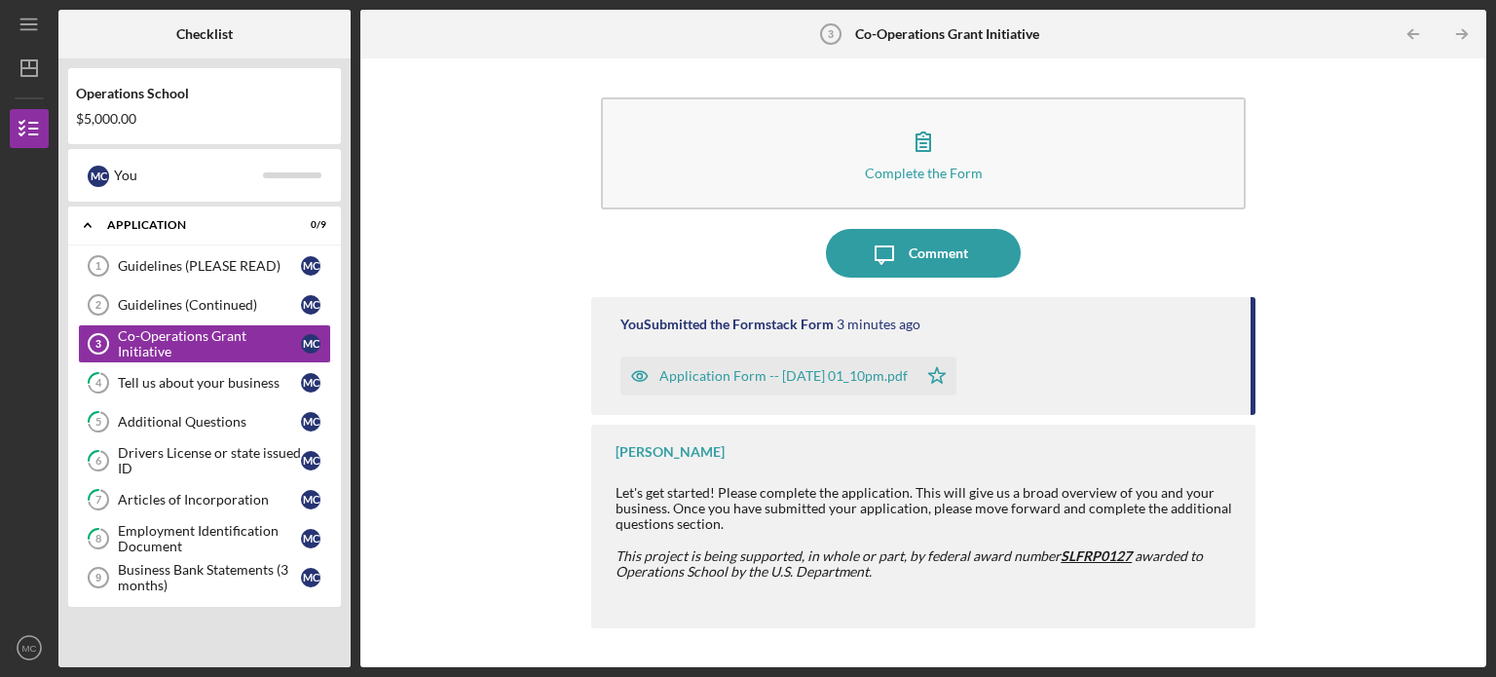
click at [956, 373] on icon "Icon/Star" at bounding box center [937, 375] width 39 height 39
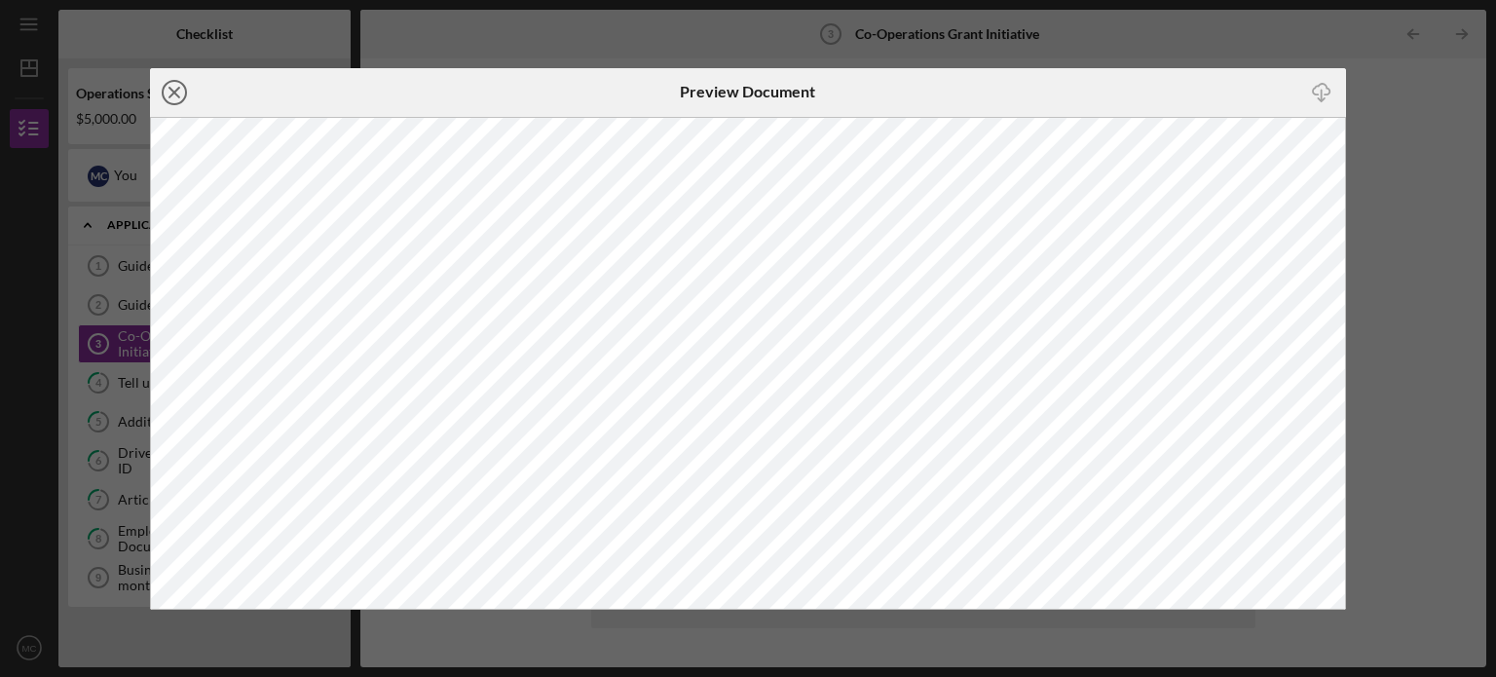
click at [169, 86] on icon "Icon/Close" at bounding box center [174, 92] width 49 height 49
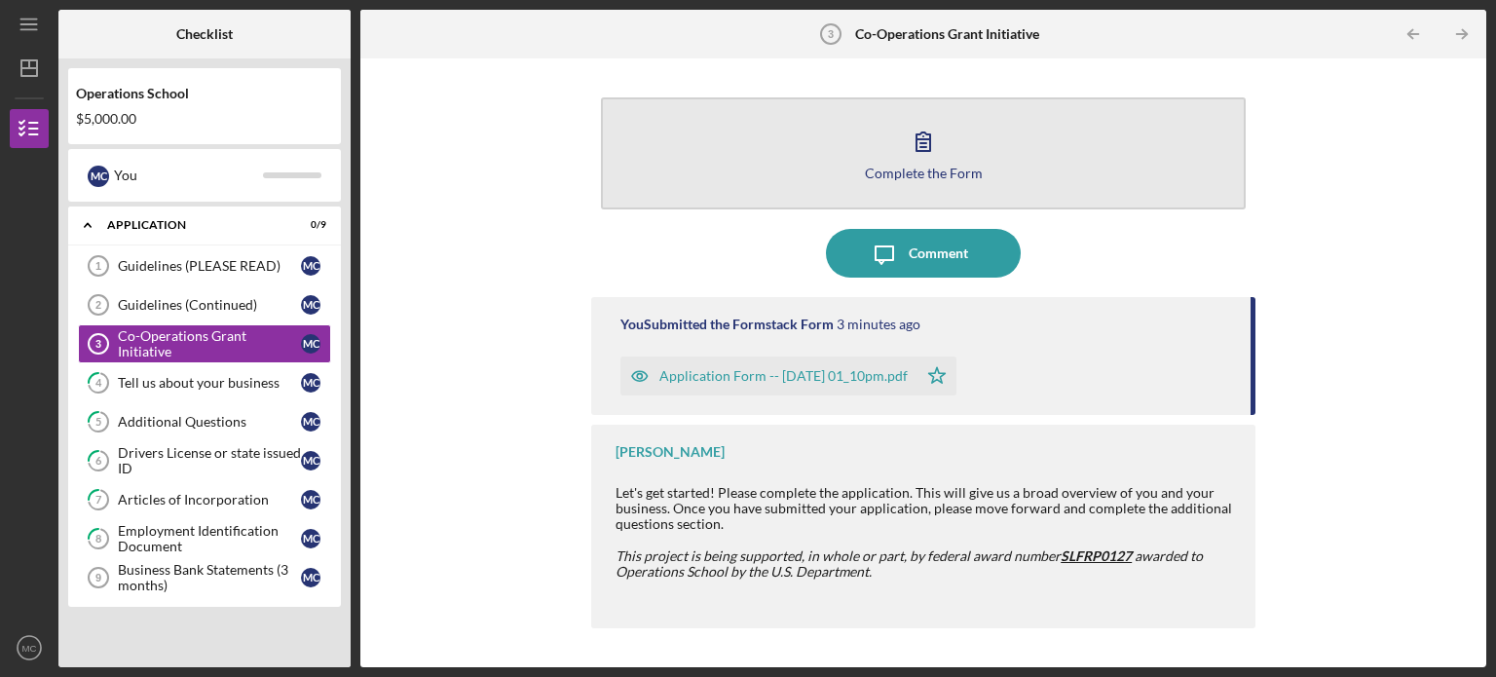
click at [944, 145] on icon "button" at bounding box center [923, 141] width 49 height 49
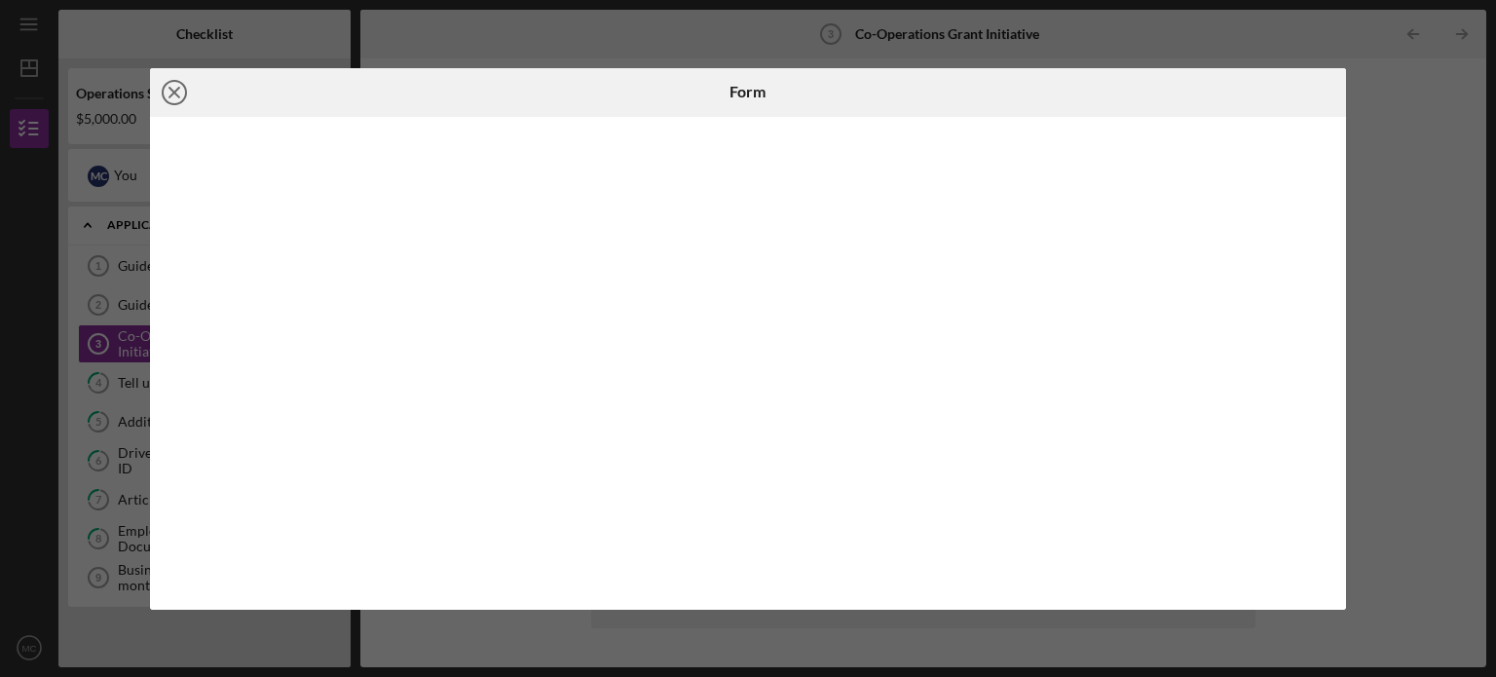
click at [179, 100] on circle at bounding box center [174, 92] width 23 height 23
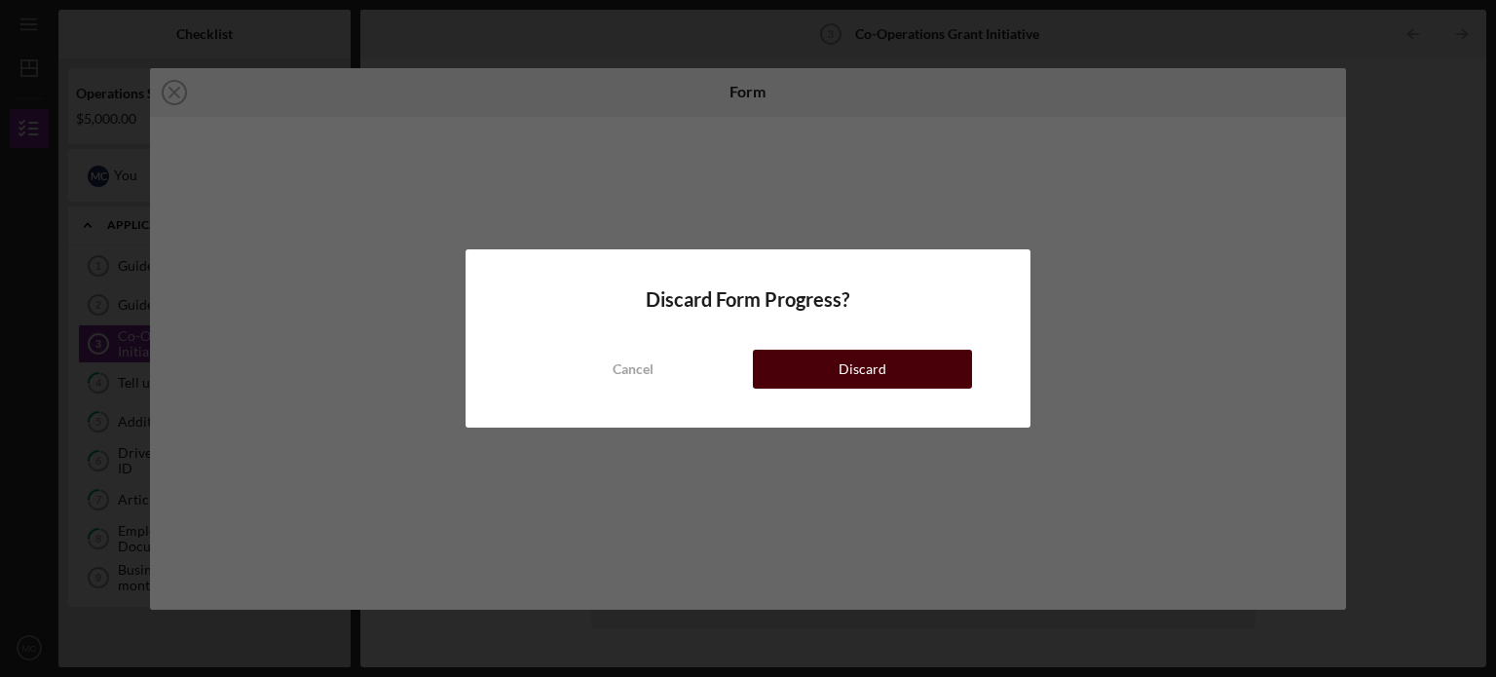
click at [854, 371] on div "Discard" at bounding box center [863, 369] width 48 height 39
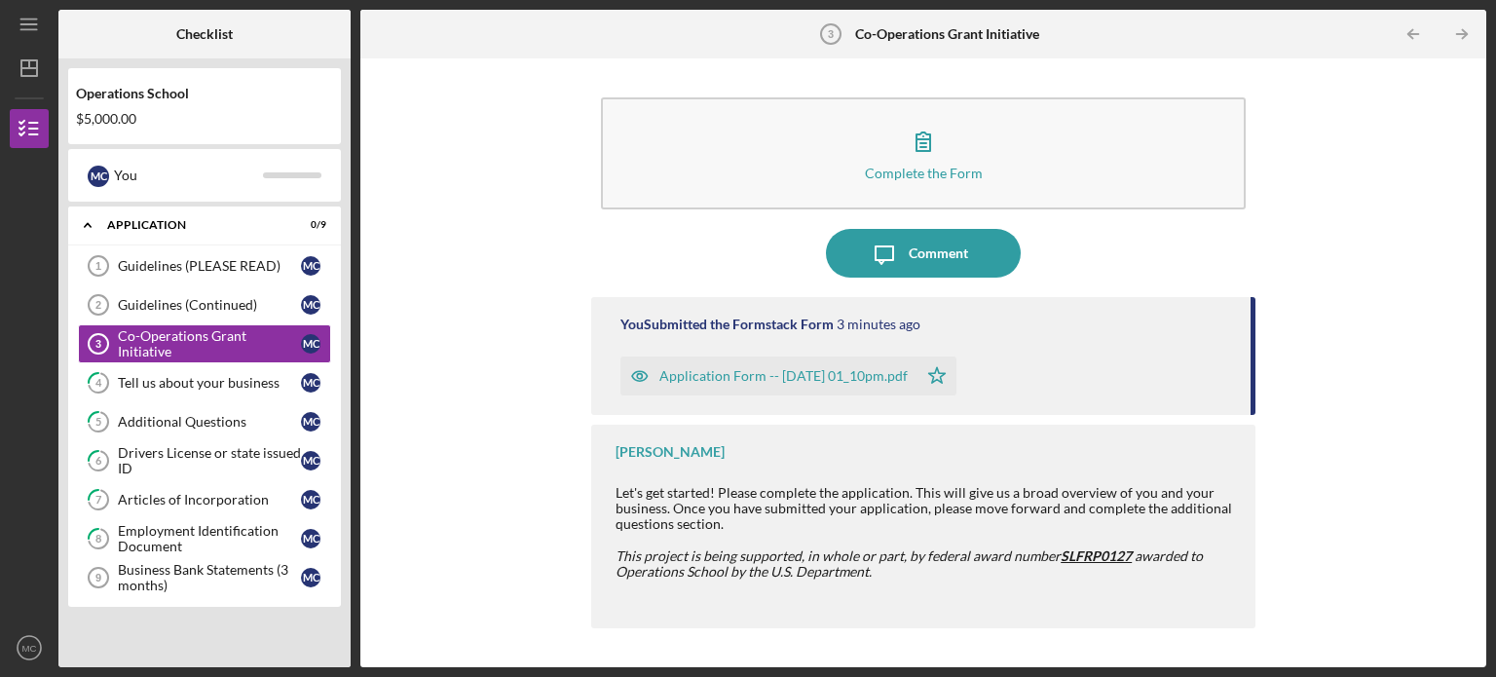
click at [775, 377] on div "Application Form -- [DATE] 01_10pm.pdf" at bounding box center [783, 376] width 248 height 16
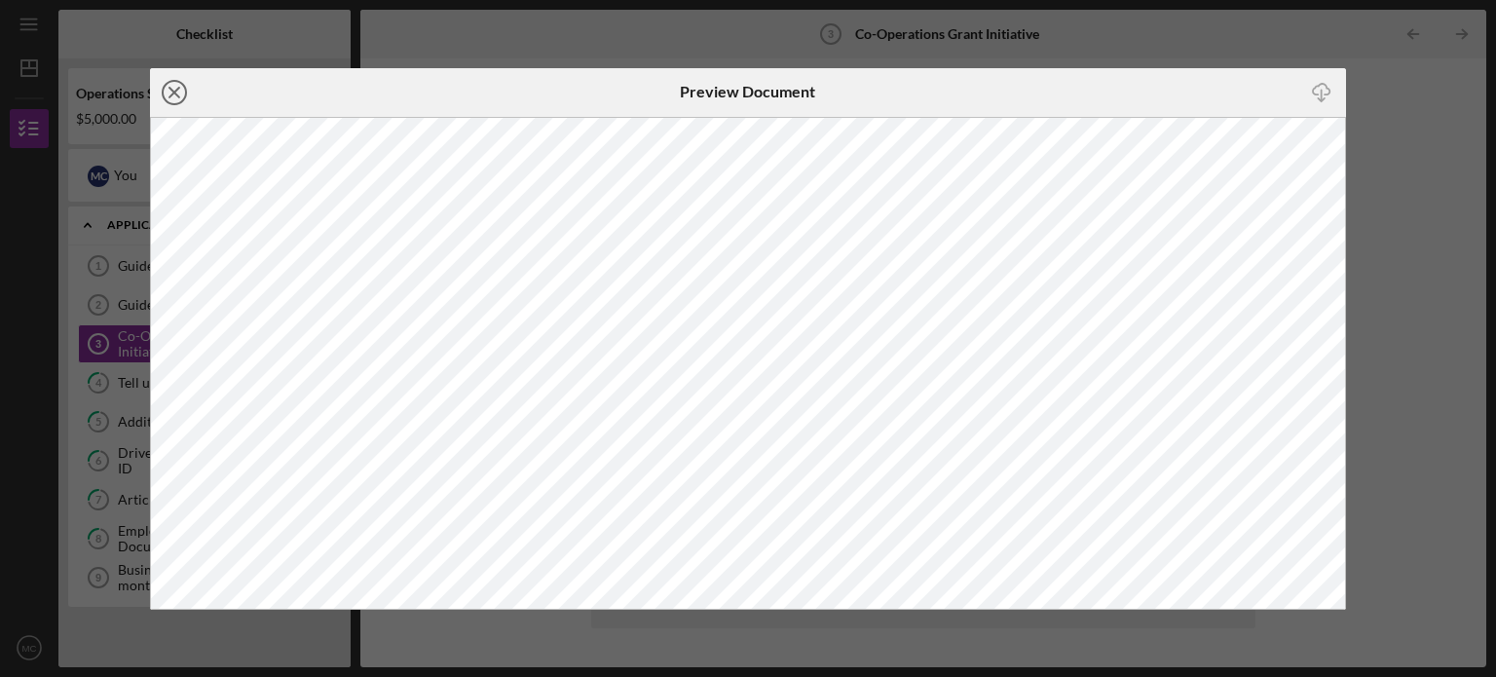
click at [176, 93] on icon "Icon/Close" at bounding box center [174, 92] width 49 height 49
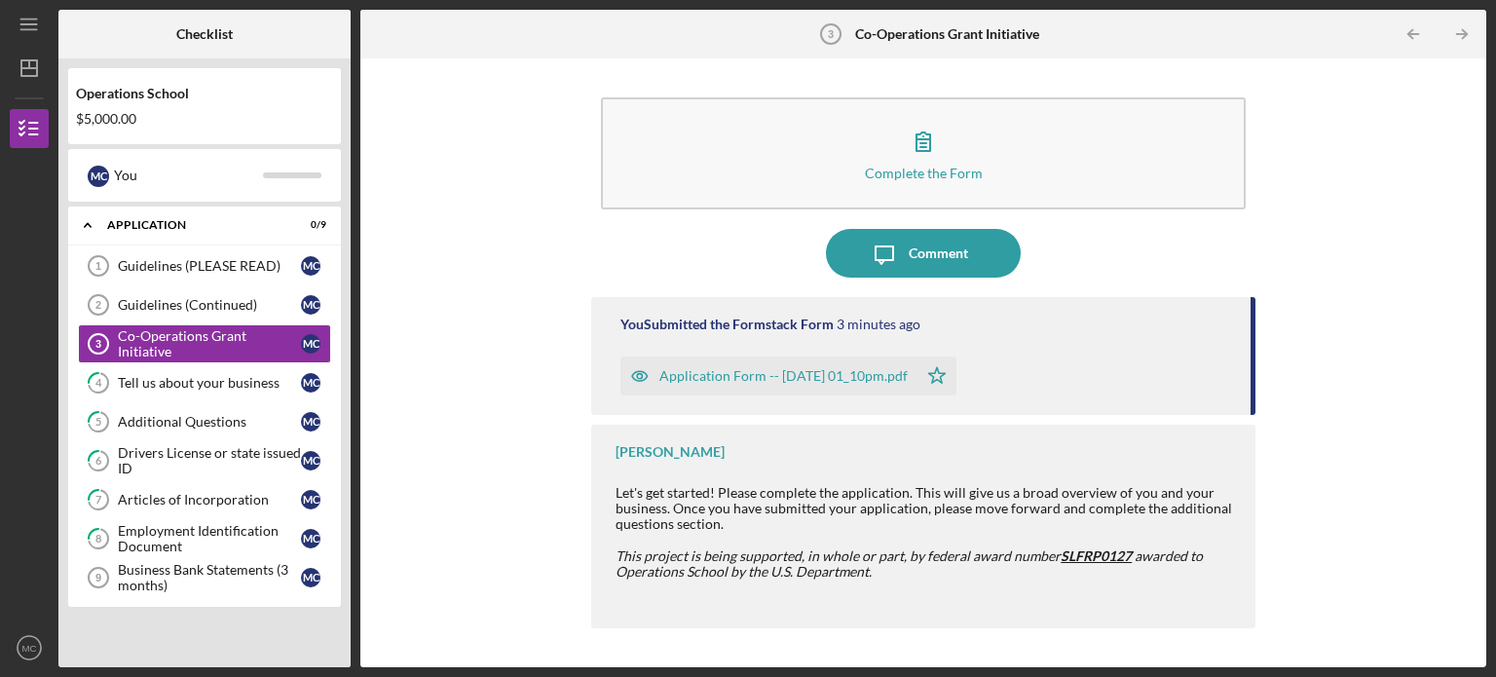
click at [788, 374] on div "Application Form -- [DATE] 01_10pm.pdf" at bounding box center [783, 376] width 248 height 16
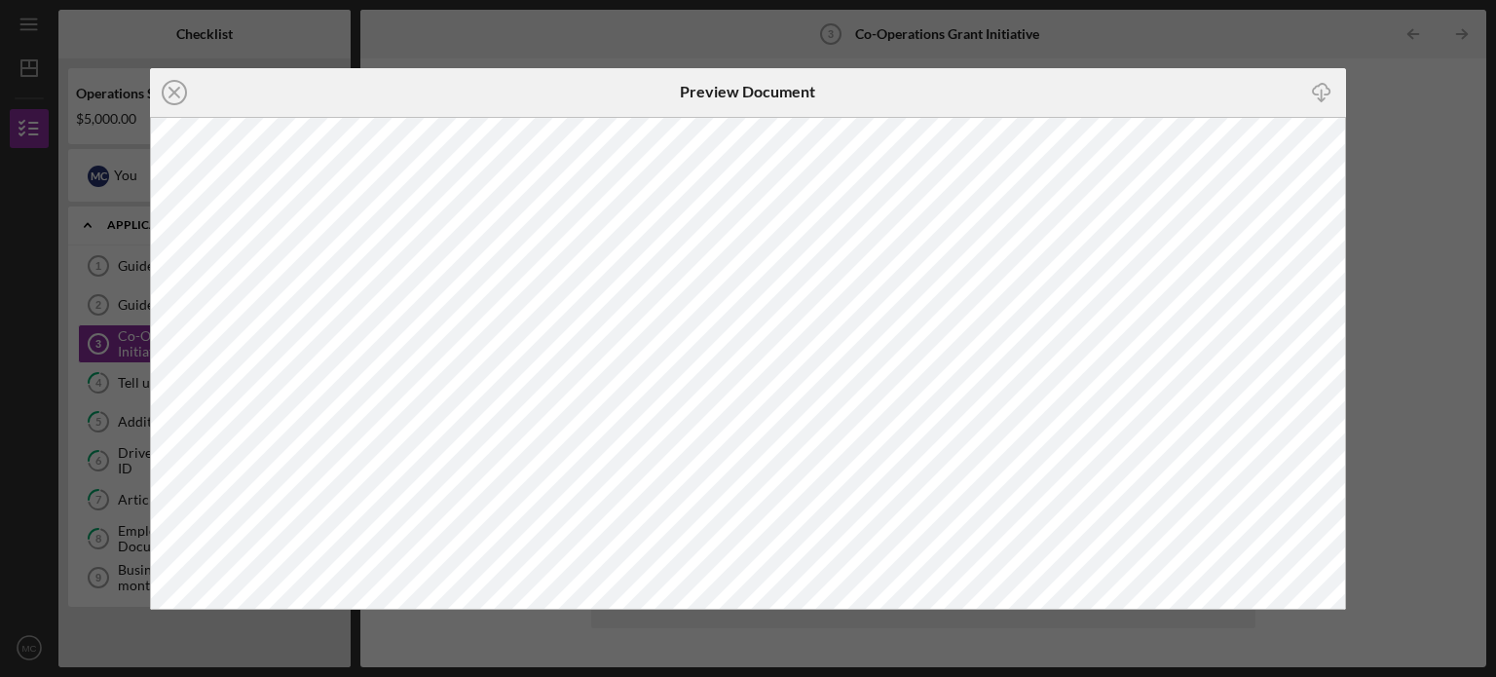
click at [1383, 346] on div "Icon/Close Preview Document Icon/Download" at bounding box center [748, 338] width 1496 height 677
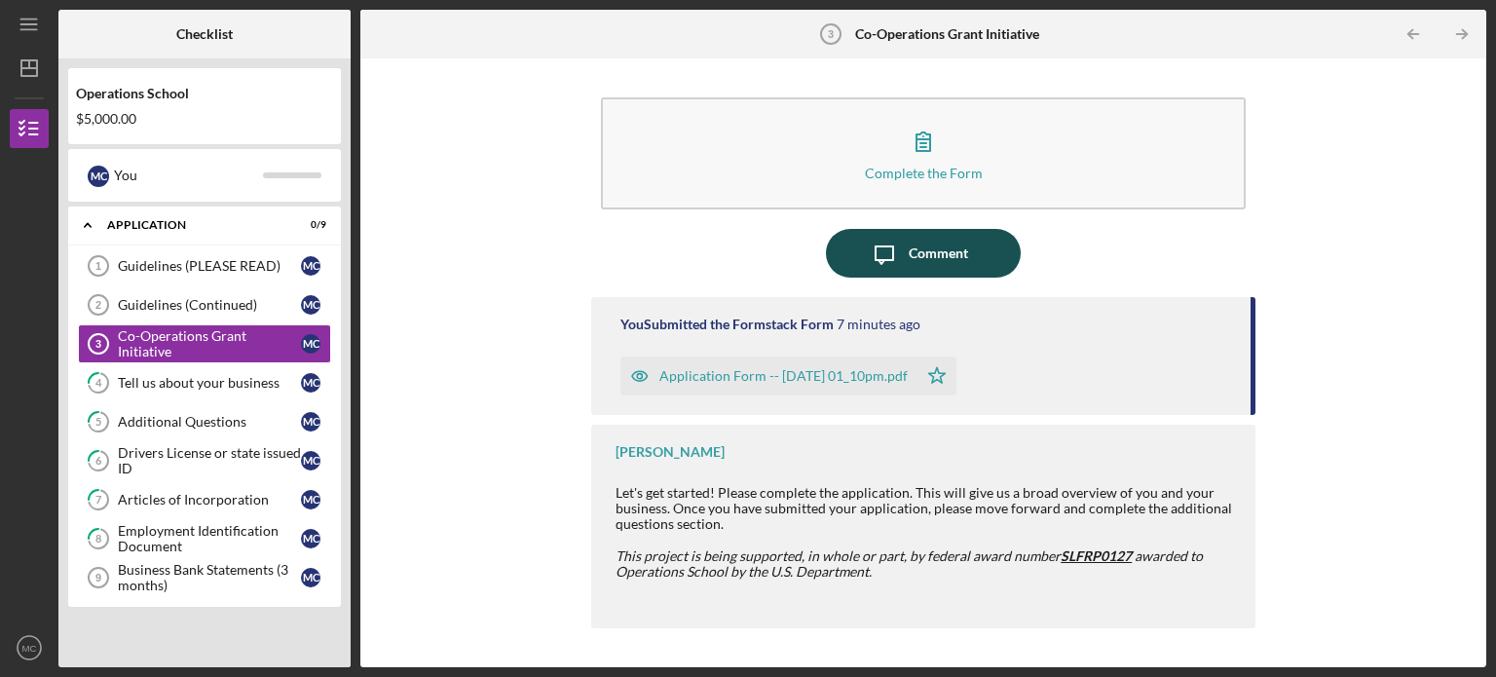
click at [903, 248] on icon "Icon/Message" at bounding box center [884, 253] width 49 height 49
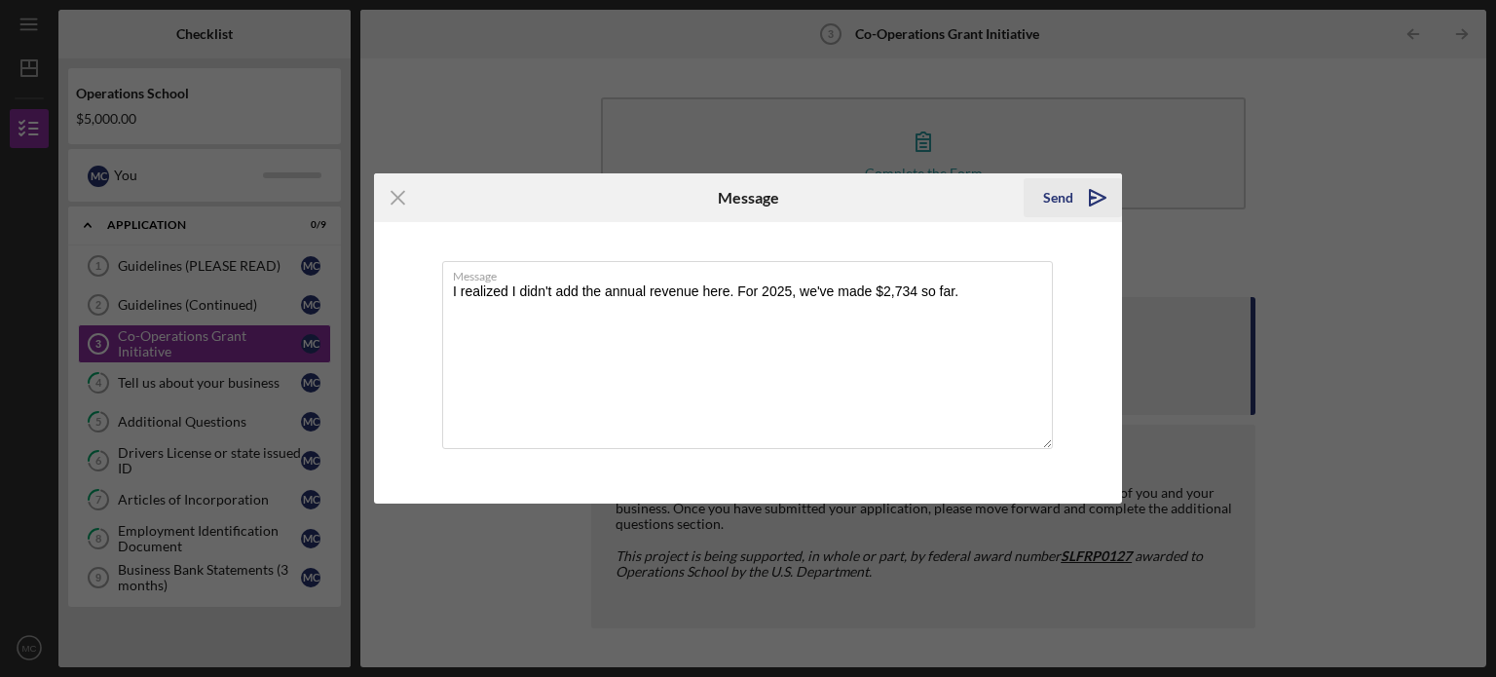
type textarea "I realized I didn't add the annual revenue here. For 2025, we've made $2,734 so…"
click at [1094, 203] on polygon "submit" at bounding box center [1098, 198] width 16 height 16
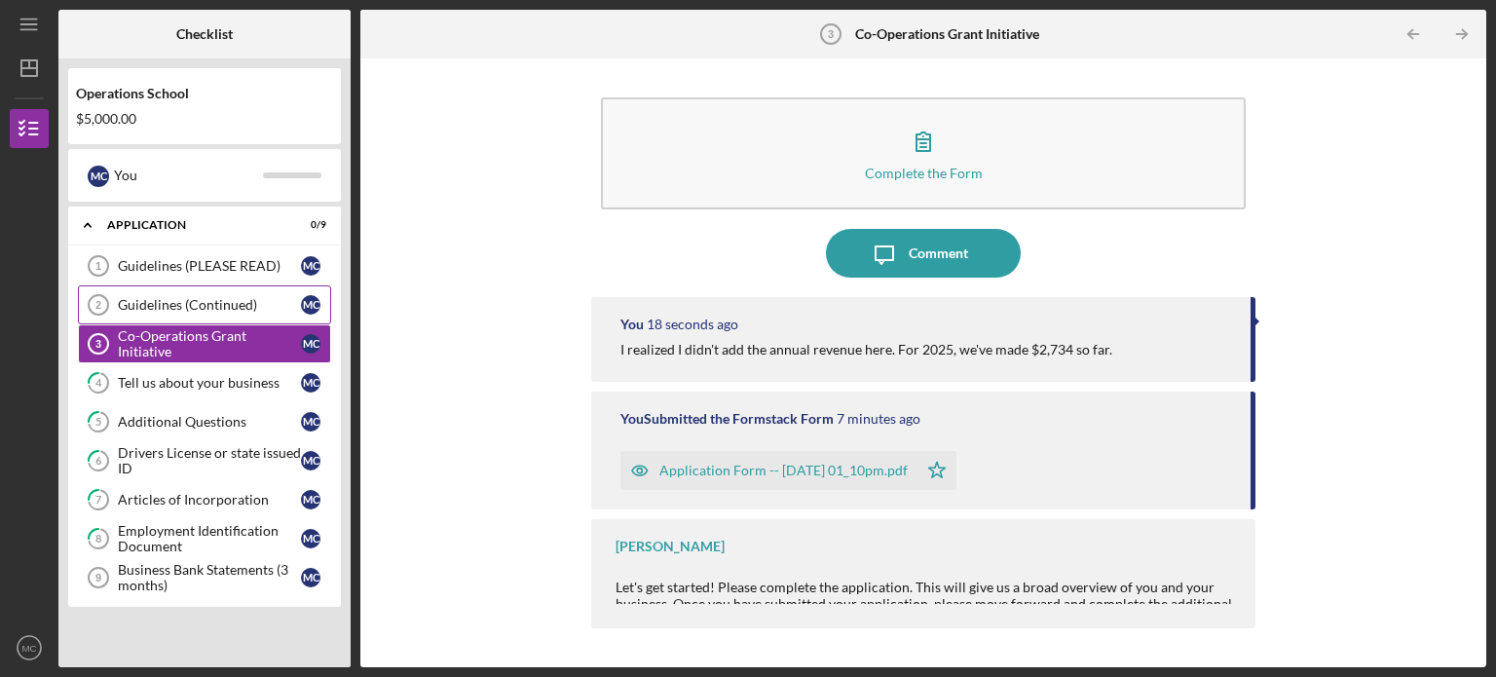
click at [196, 299] on div "Guidelines (Continued)" at bounding box center [209, 305] width 183 height 16
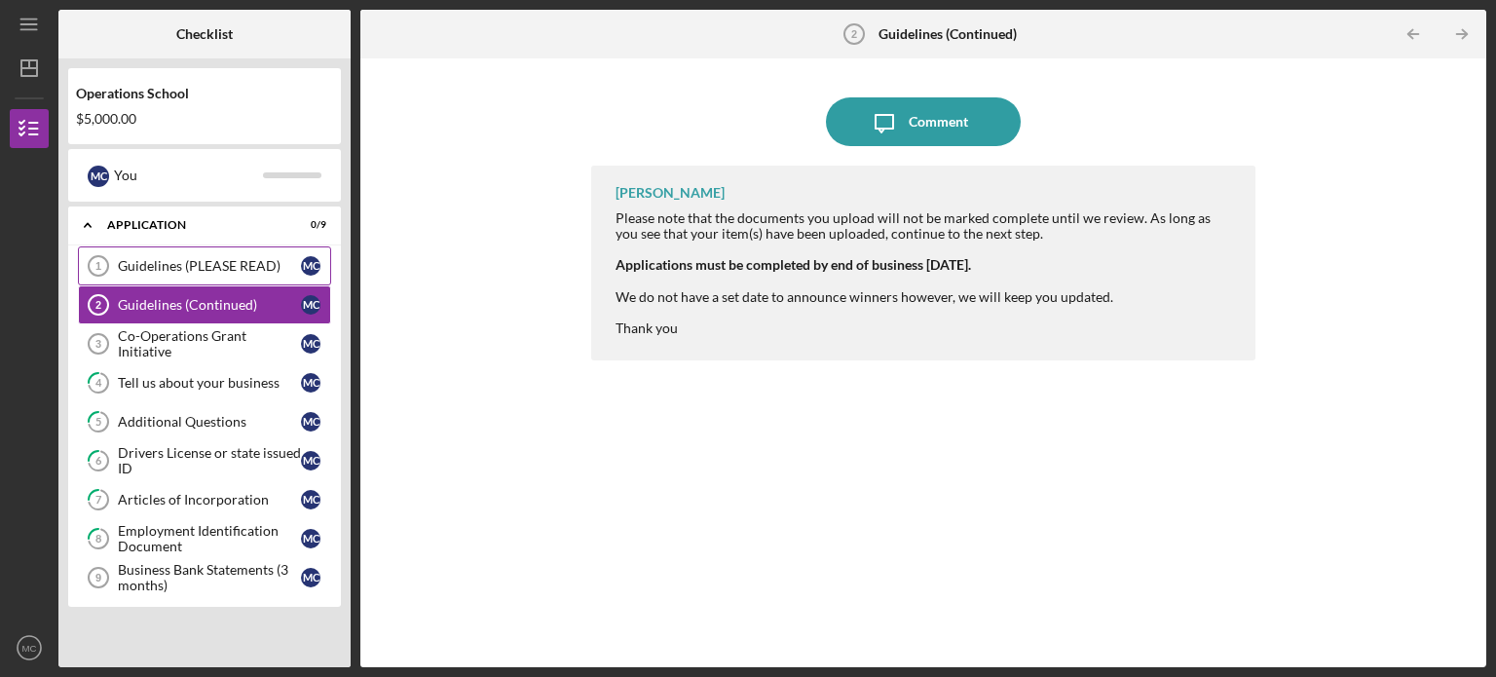
click at [208, 260] on div "Guidelines (PLEASE READ)" at bounding box center [209, 266] width 183 height 16
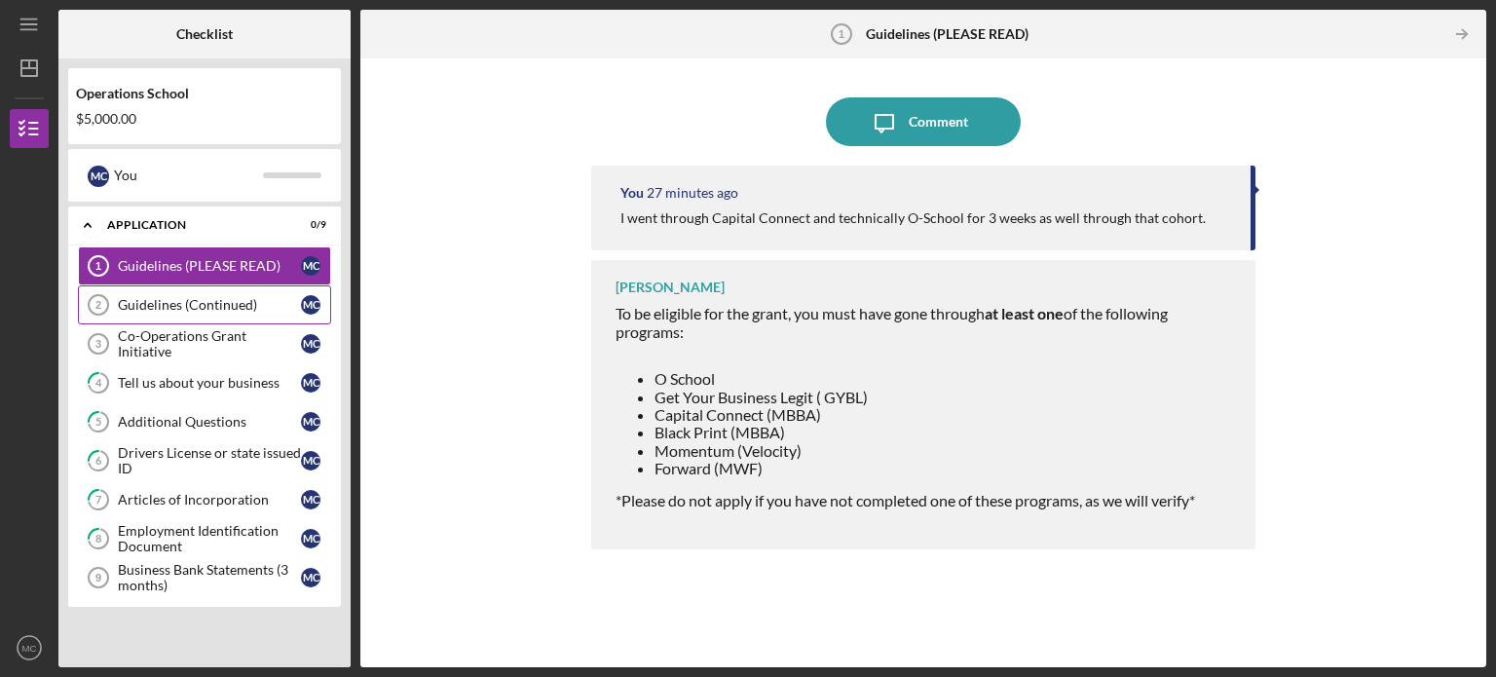
click at [203, 297] on div "Guidelines (Continued)" at bounding box center [209, 305] width 183 height 16
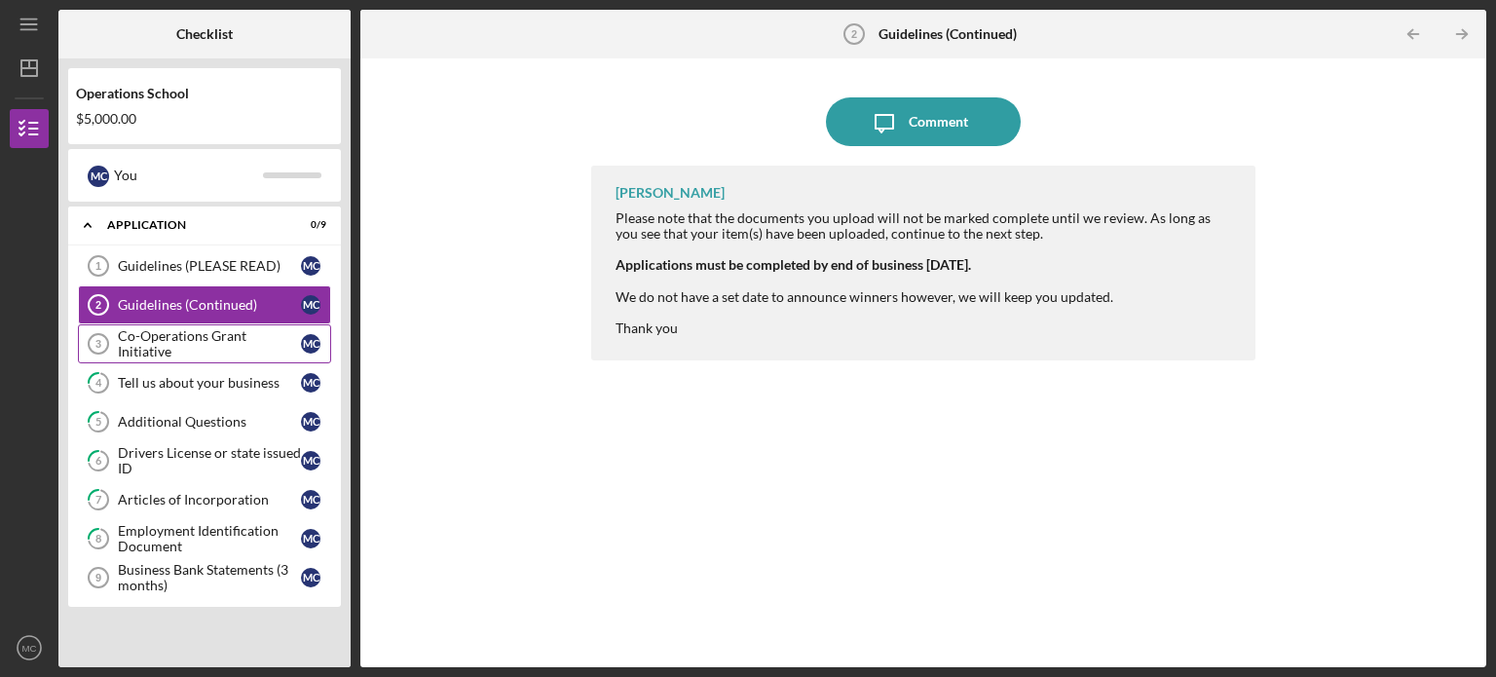
click at [199, 343] on div "Co-Operations Grant Initiative" at bounding box center [209, 343] width 183 height 31
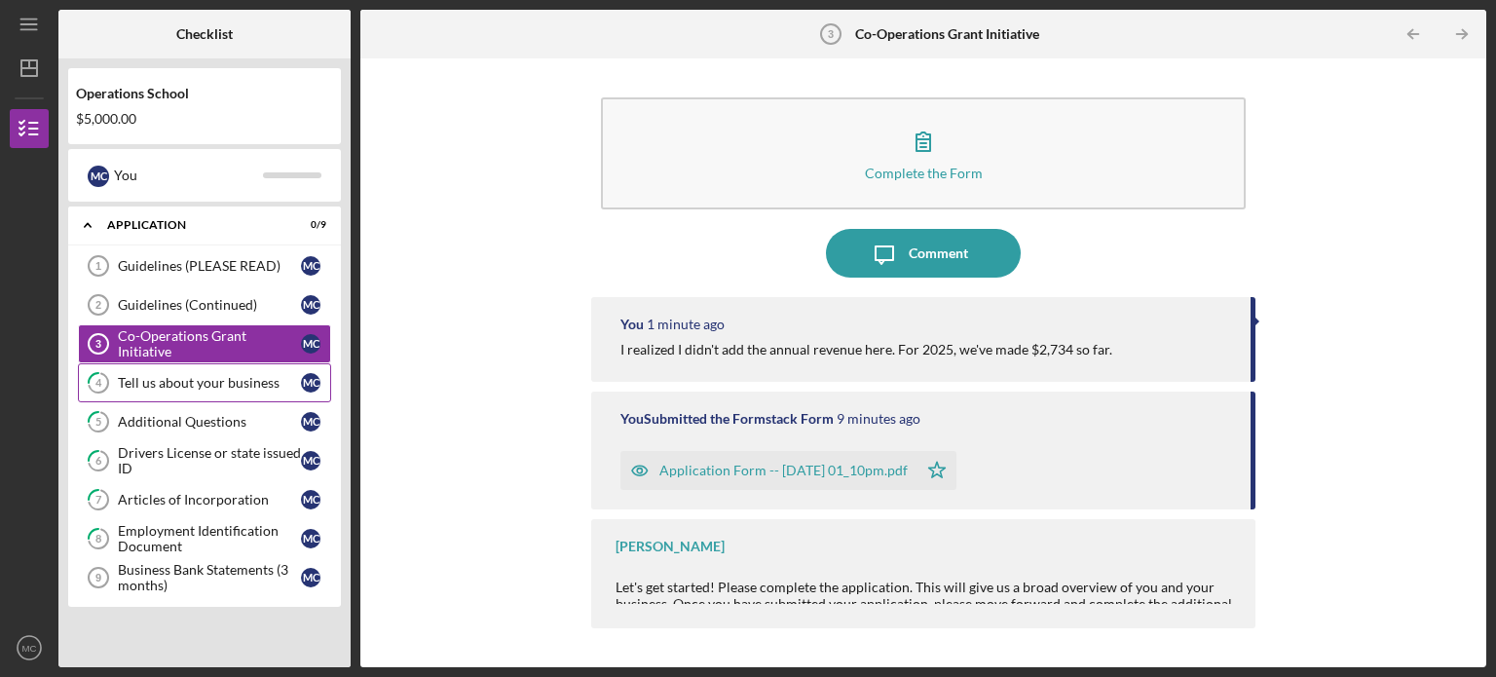
click at [206, 389] on div "Tell us about your business" at bounding box center [209, 383] width 183 height 16
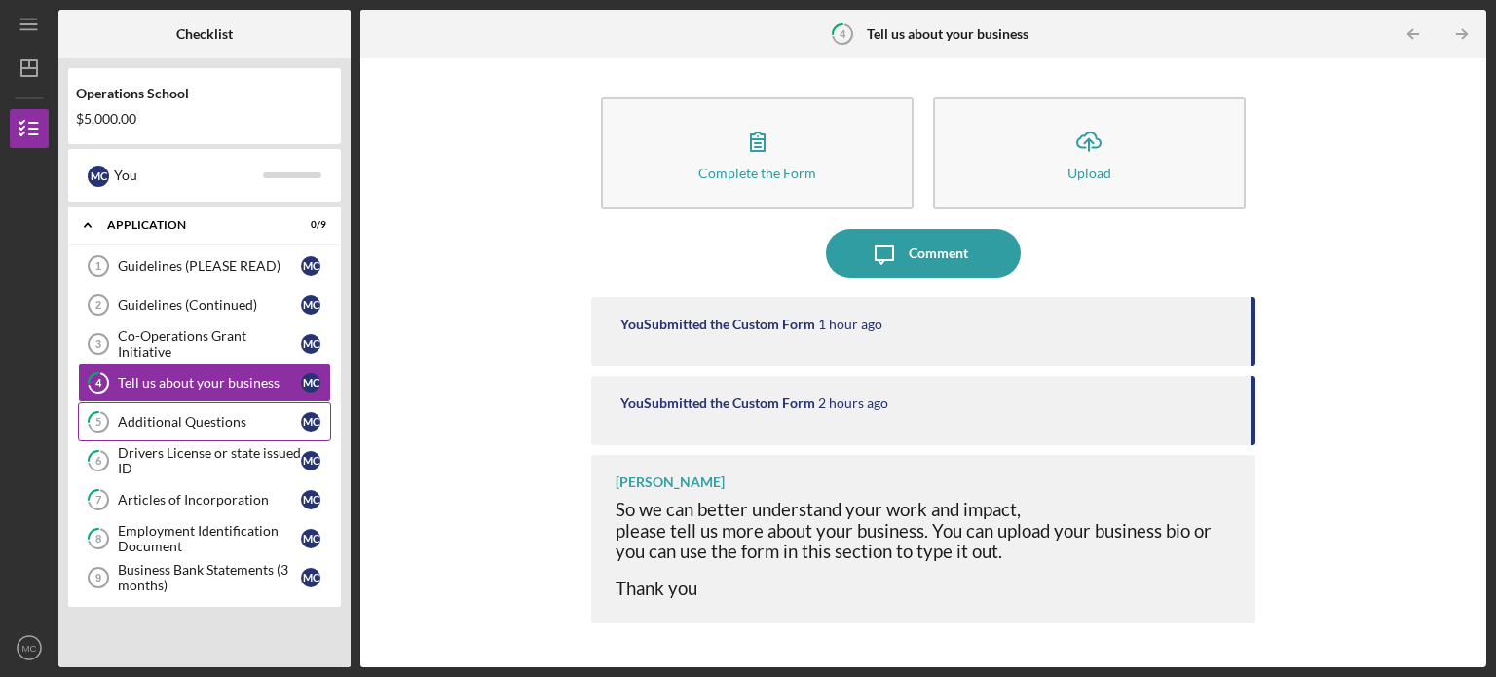
click at [209, 428] on link "5 Additional Questions M C" at bounding box center [204, 421] width 253 height 39
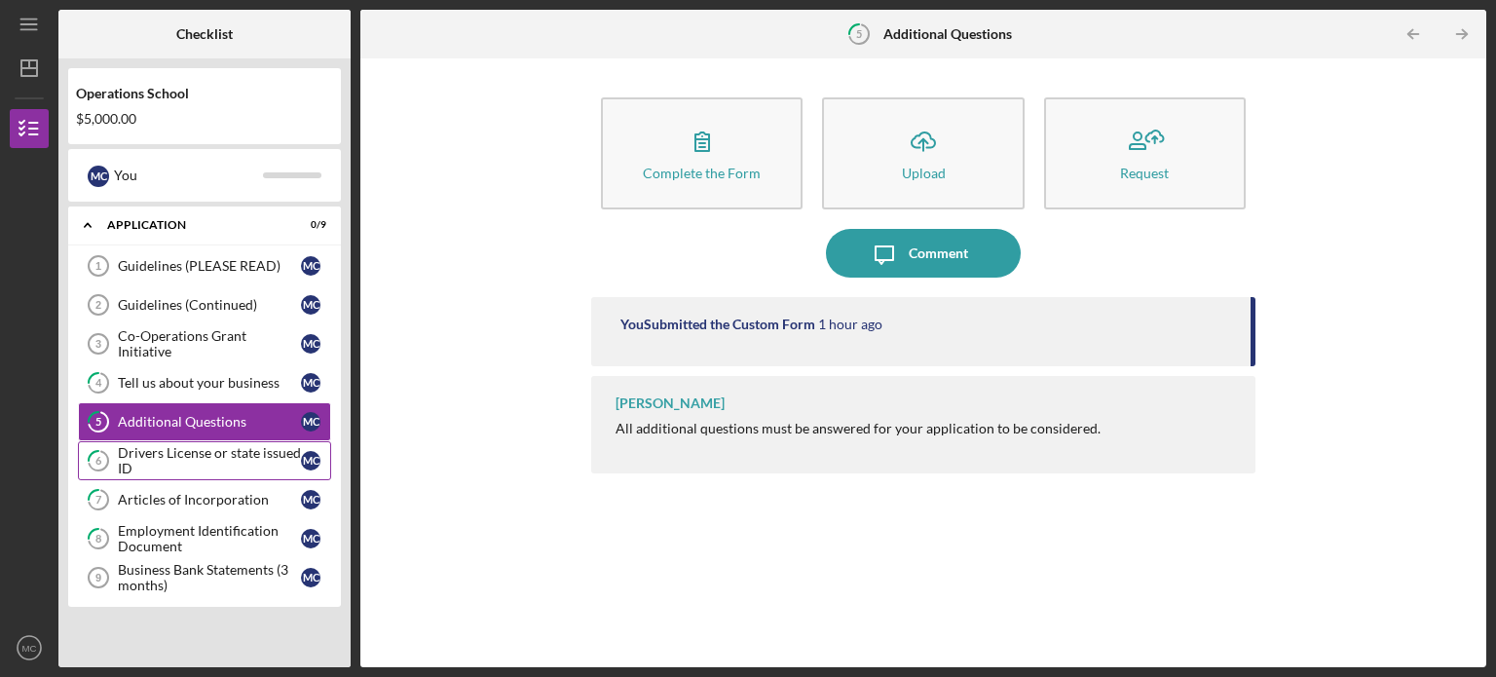
click at [232, 455] on div "Drivers License or state issued ID" at bounding box center [209, 460] width 183 height 31
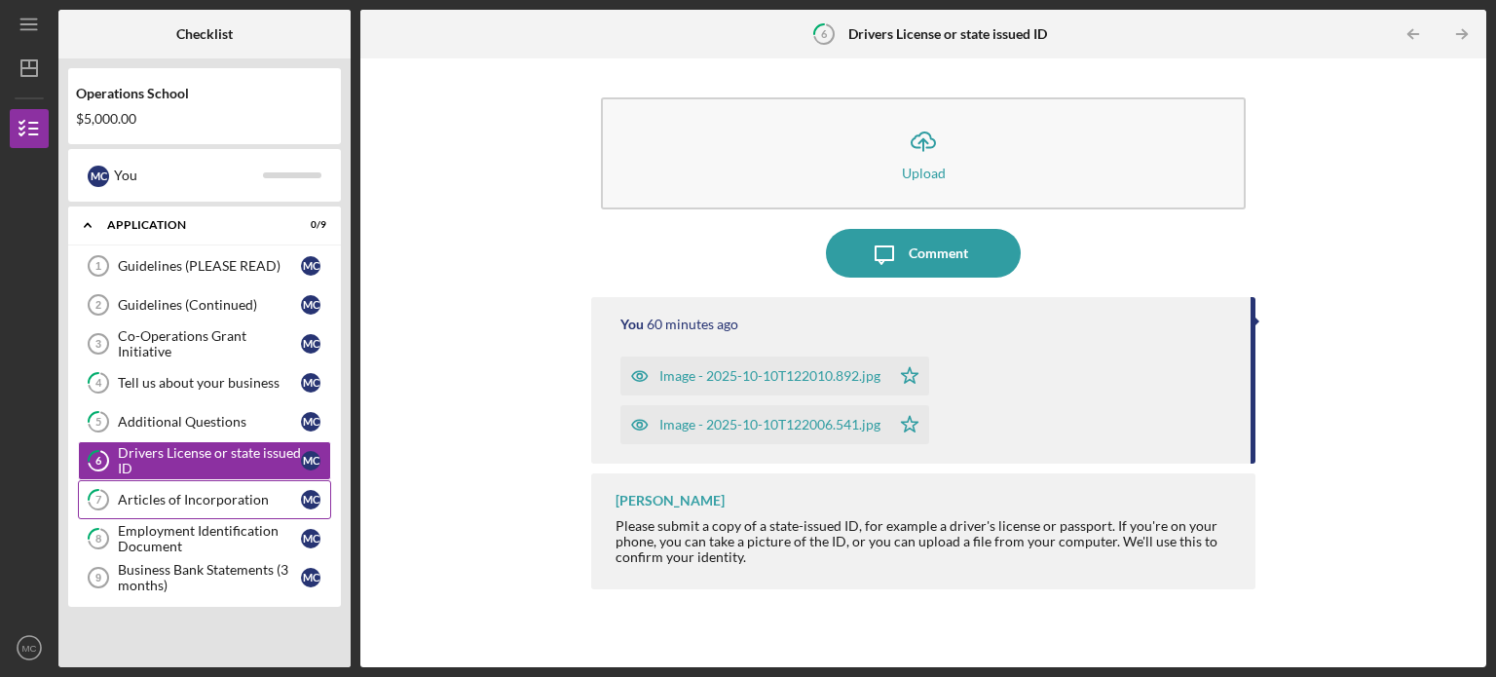
click at [213, 498] on div "Articles of Incorporation" at bounding box center [209, 500] width 183 height 16
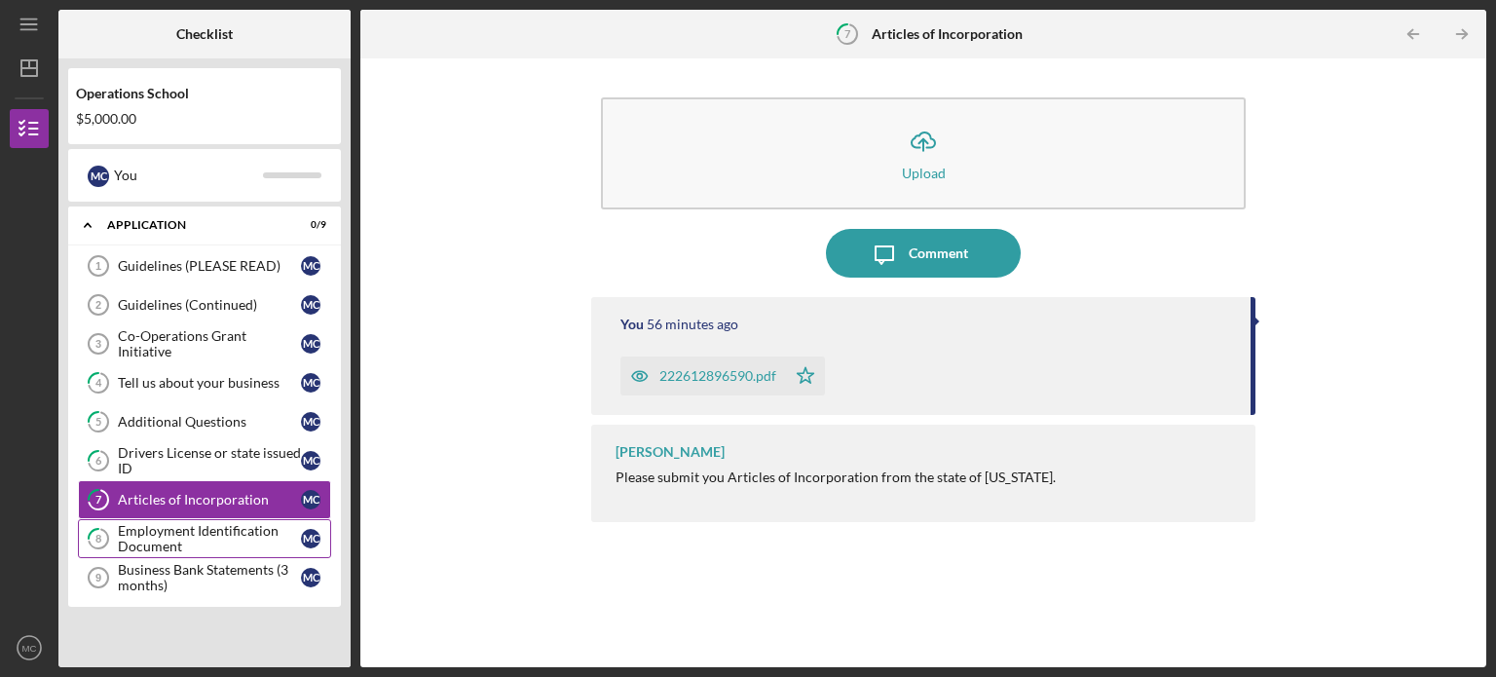
click at [209, 534] on div "Employment Identification Document" at bounding box center [209, 538] width 183 height 31
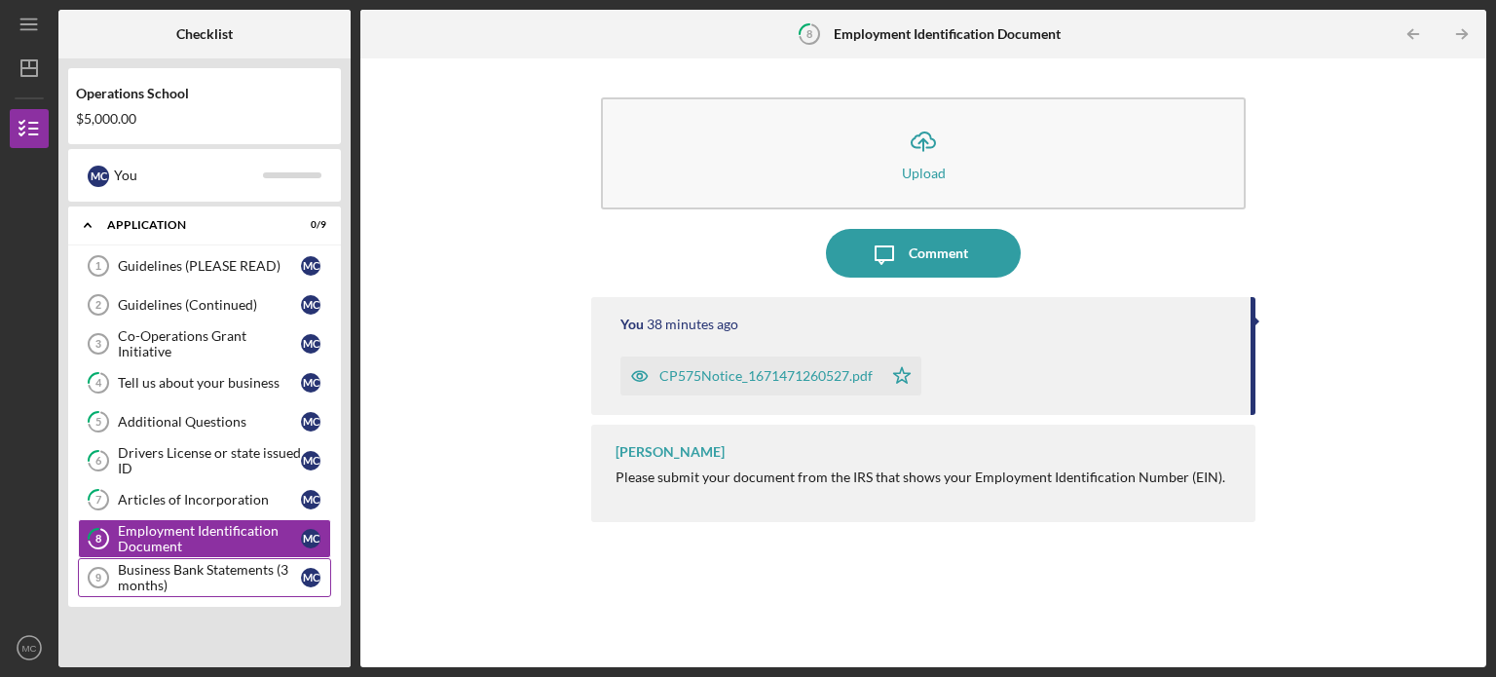
click at [205, 580] on div "Business Bank Statements (3 months)" at bounding box center [209, 577] width 183 height 31
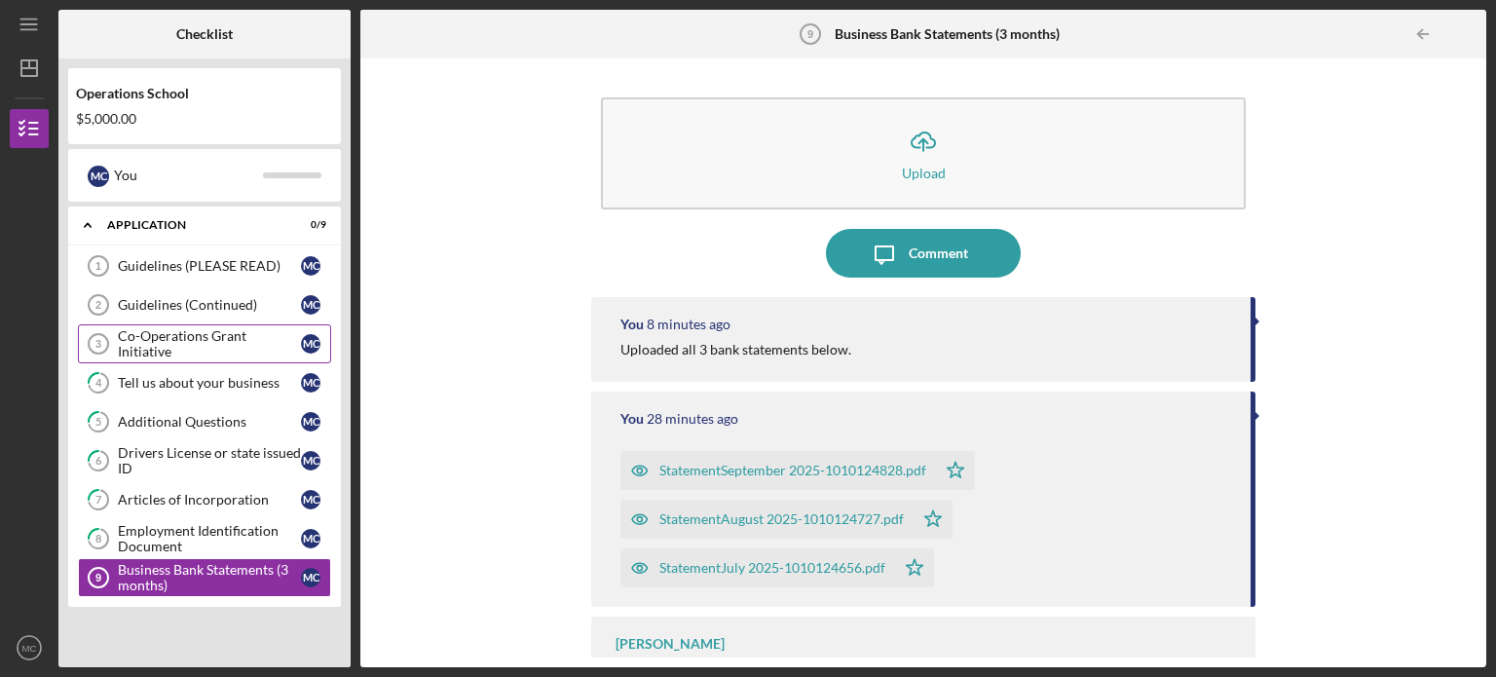
click at [193, 346] on div "Co-Operations Grant Initiative" at bounding box center [209, 343] width 183 height 31
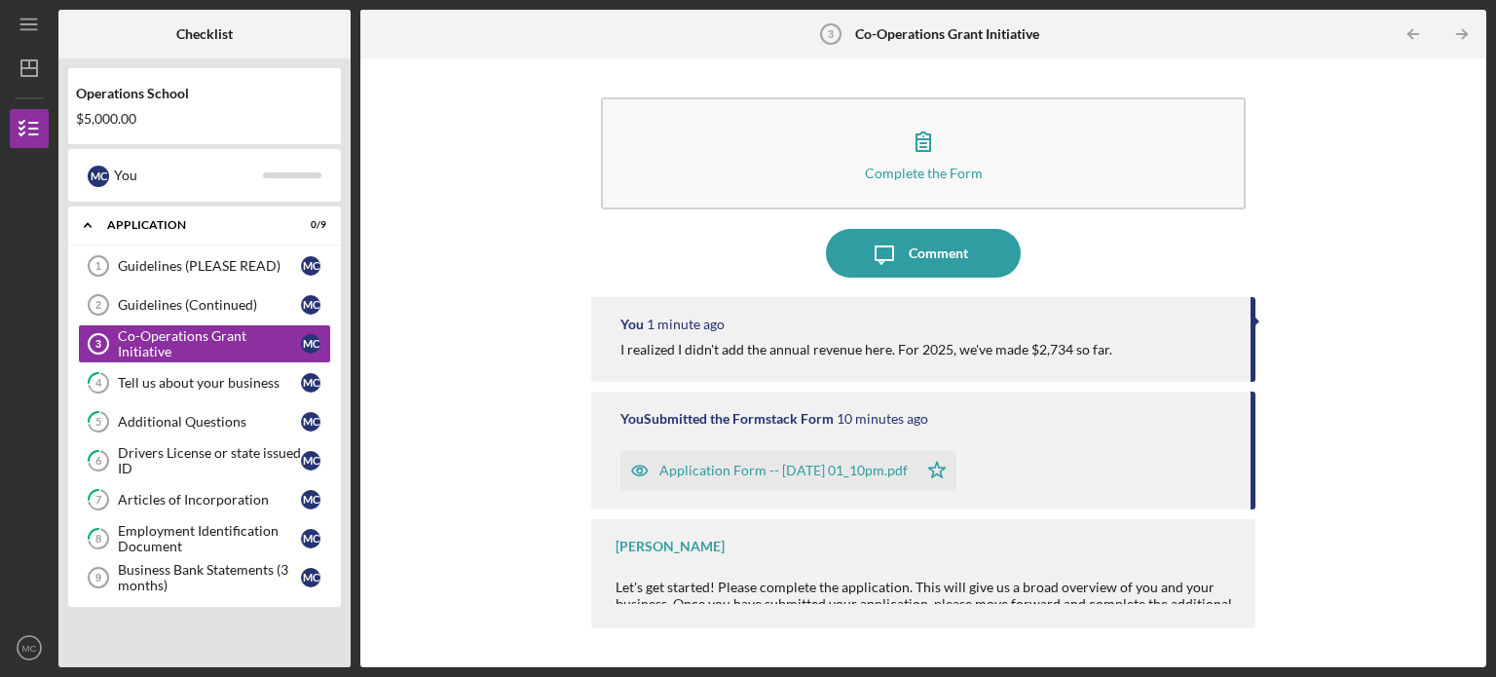
click at [634, 469] on icon "button" at bounding box center [639, 470] width 39 height 39
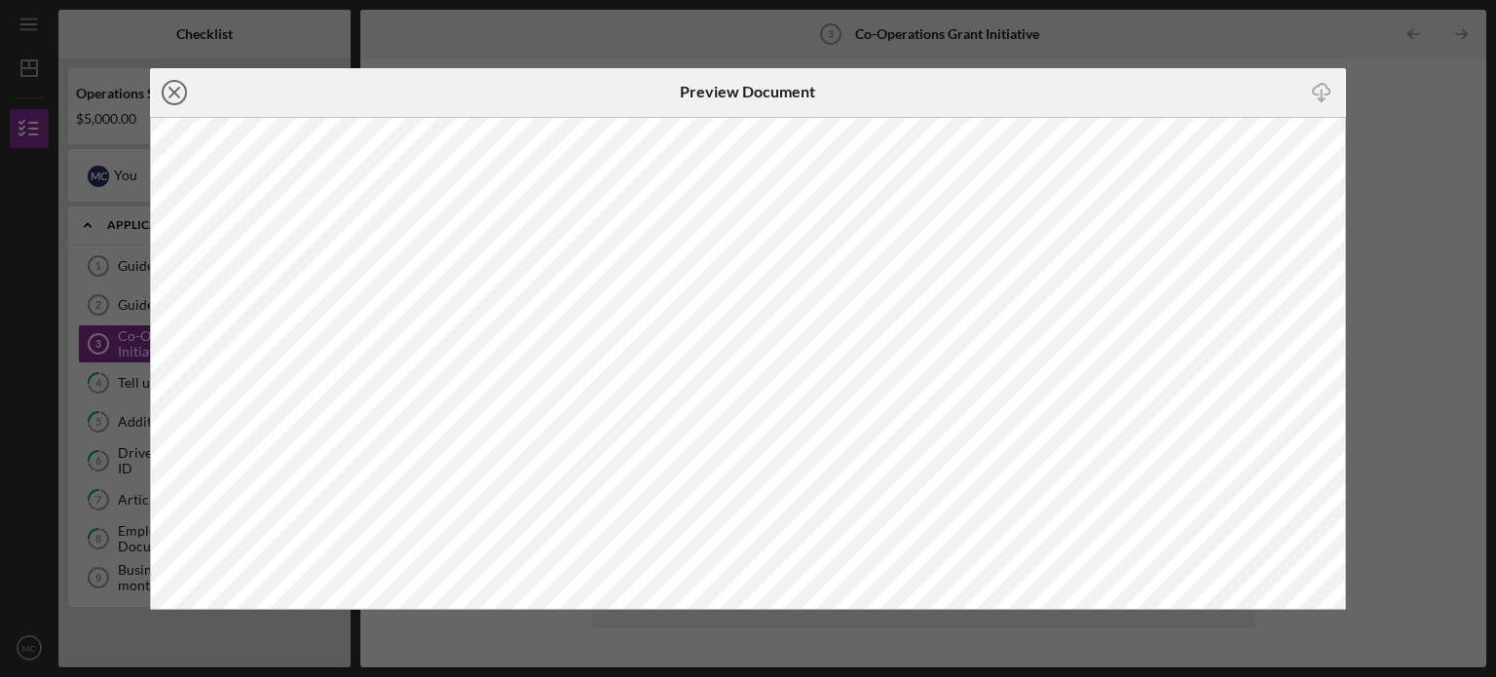
click at [177, 91] on icon "Icon/Close" at bounding box center [174, 92] width 49 height 49
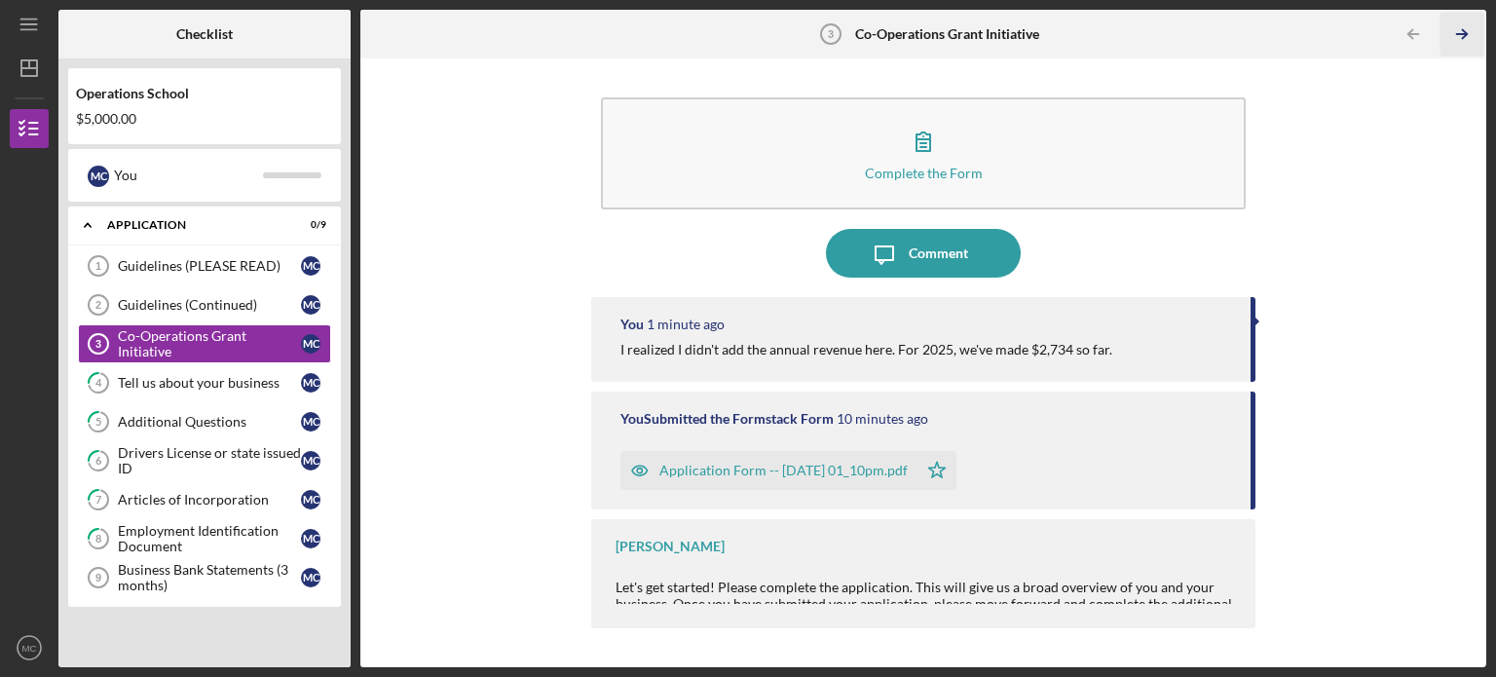
click at [1460, 37] on icon "Icon/Table Pagination Arrow" at bounding box center [1462, 35] width 44 height 44
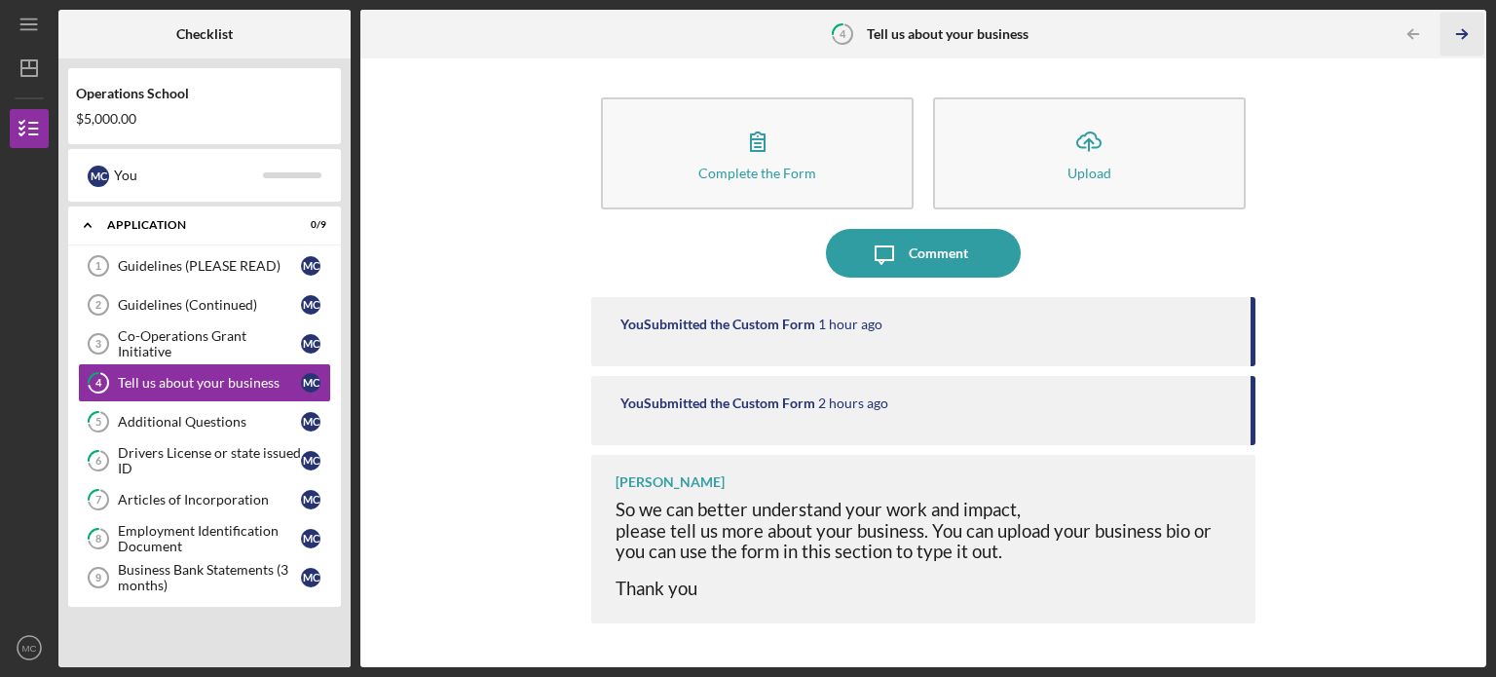
click at [1460, 37] on icon "Icon/Table Pagination Arrow" at bounding box center [1462, 35] width 44 height 44
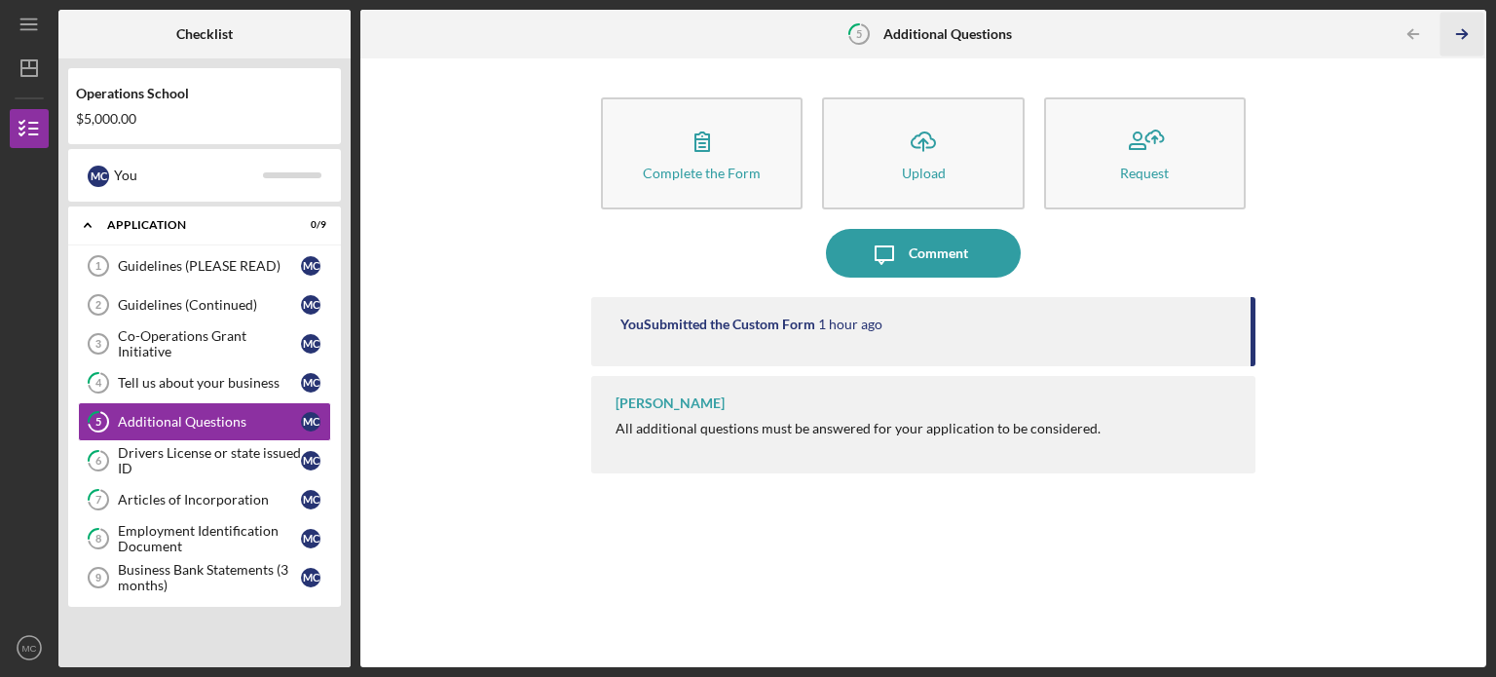
click at [1460, 37] on icon "Icon/Table Pagination Arrow" at bounding box center [1462, 35] width 44 height 44
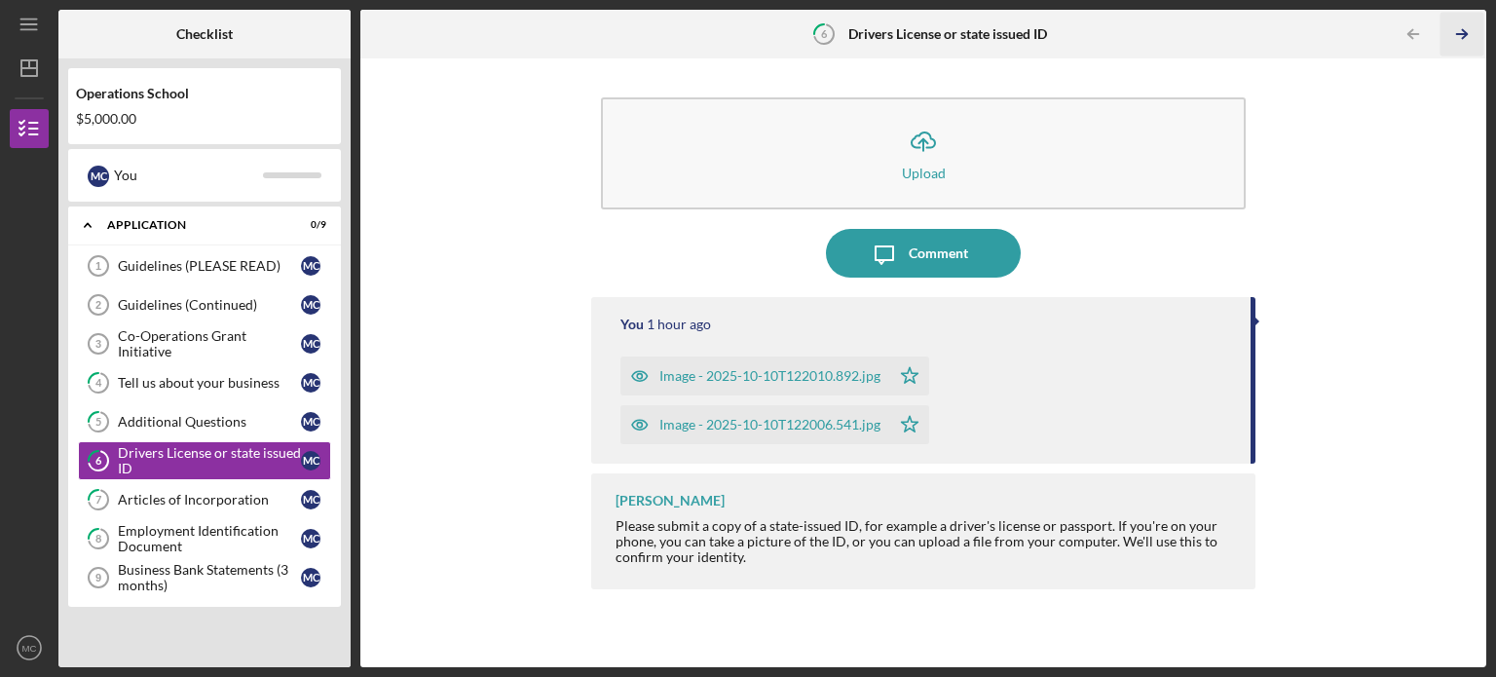
click at [1460, 37] on icon "Icon/Table Pagination Arrow" at bounding box center [1462, 35] width 44 height 44
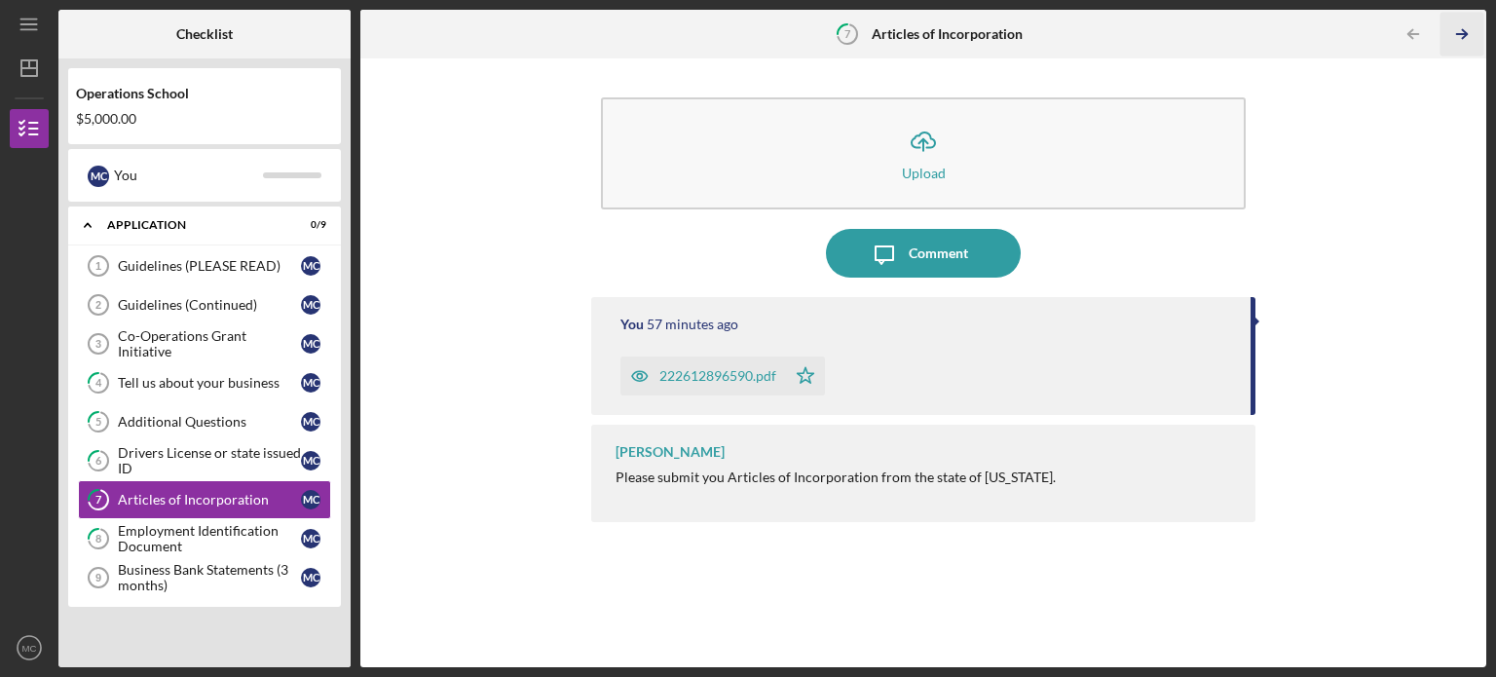
click at [1460, 37] on icon "Icon/Table Pagination Arrow" at bounding box center [1462, 35] width 44 height 44
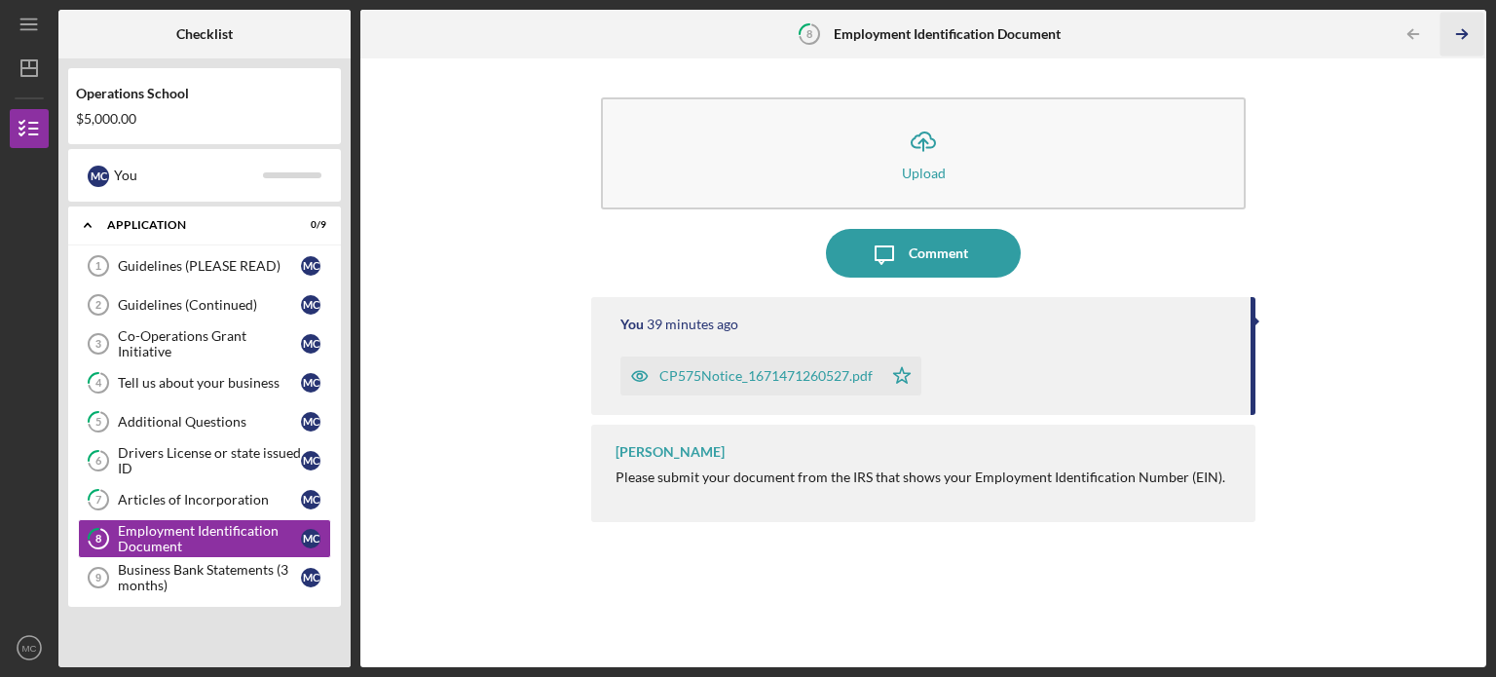
click at [1460, 37] on icon "Icon/Table Pagination Arrow" at bounding box center [1462, 35] width 44 height 44
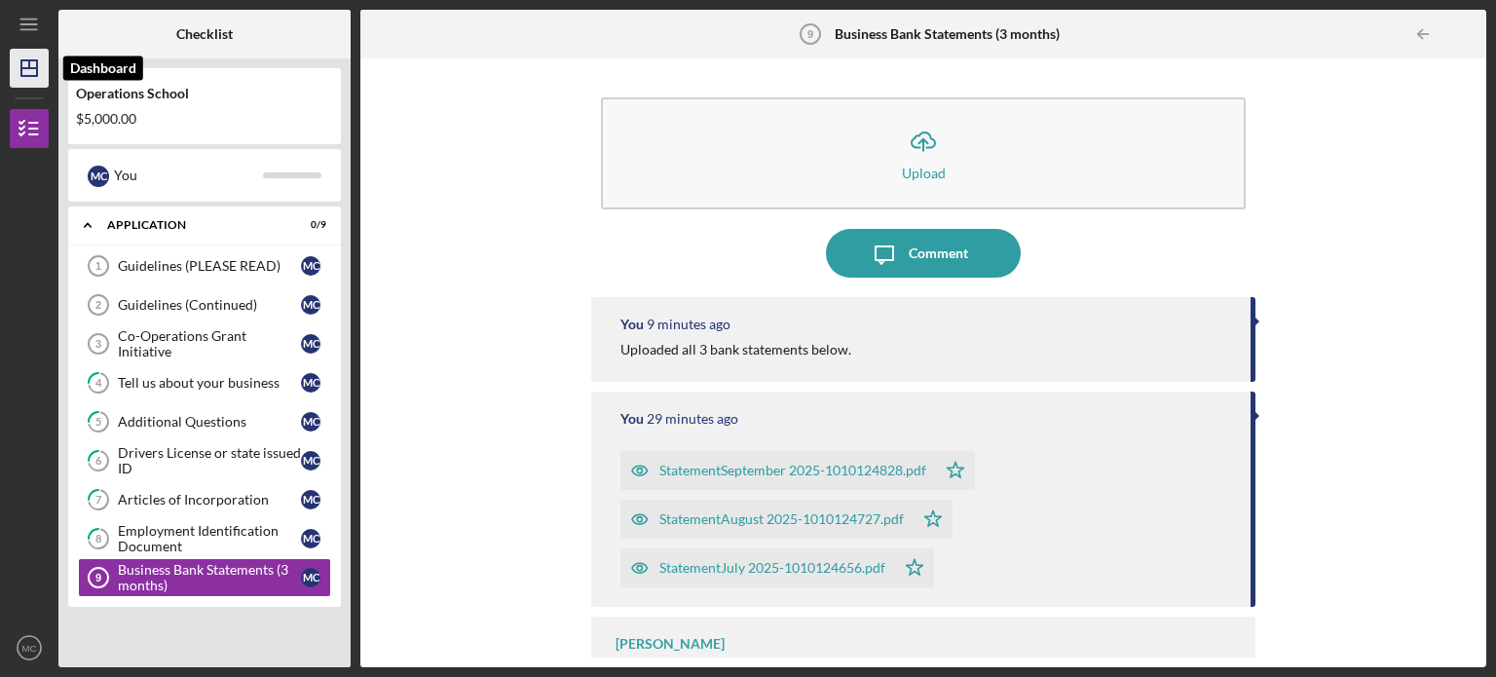
click at [19, 64] on icon "Icon/Dashboard" at bounding box center [29, 68] width 49 height 49
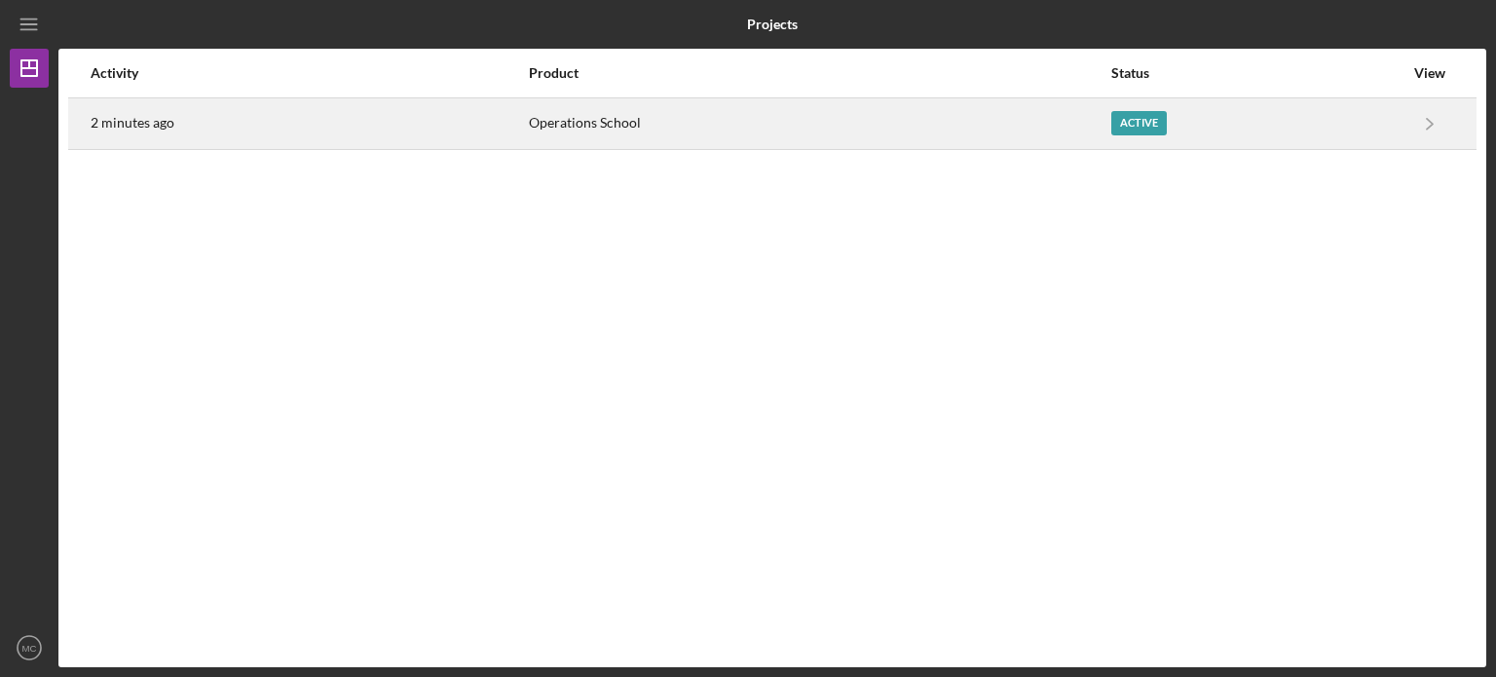
click at [884, 134] on div "Operations School" at bounding box center [819, 123] width 581 height 49
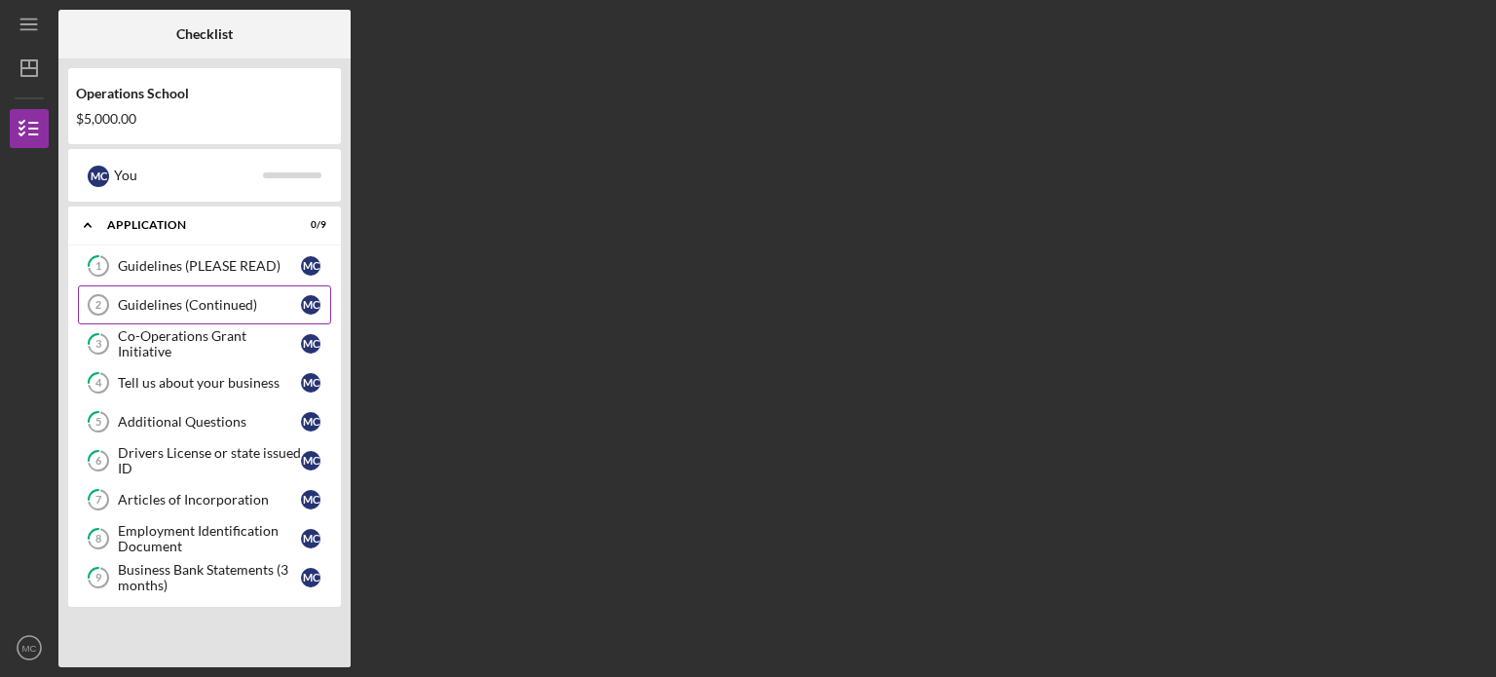
click at [188, 297] on div "Guidelines (Continued)" at bounding box center [209, 305] width 183 height 16
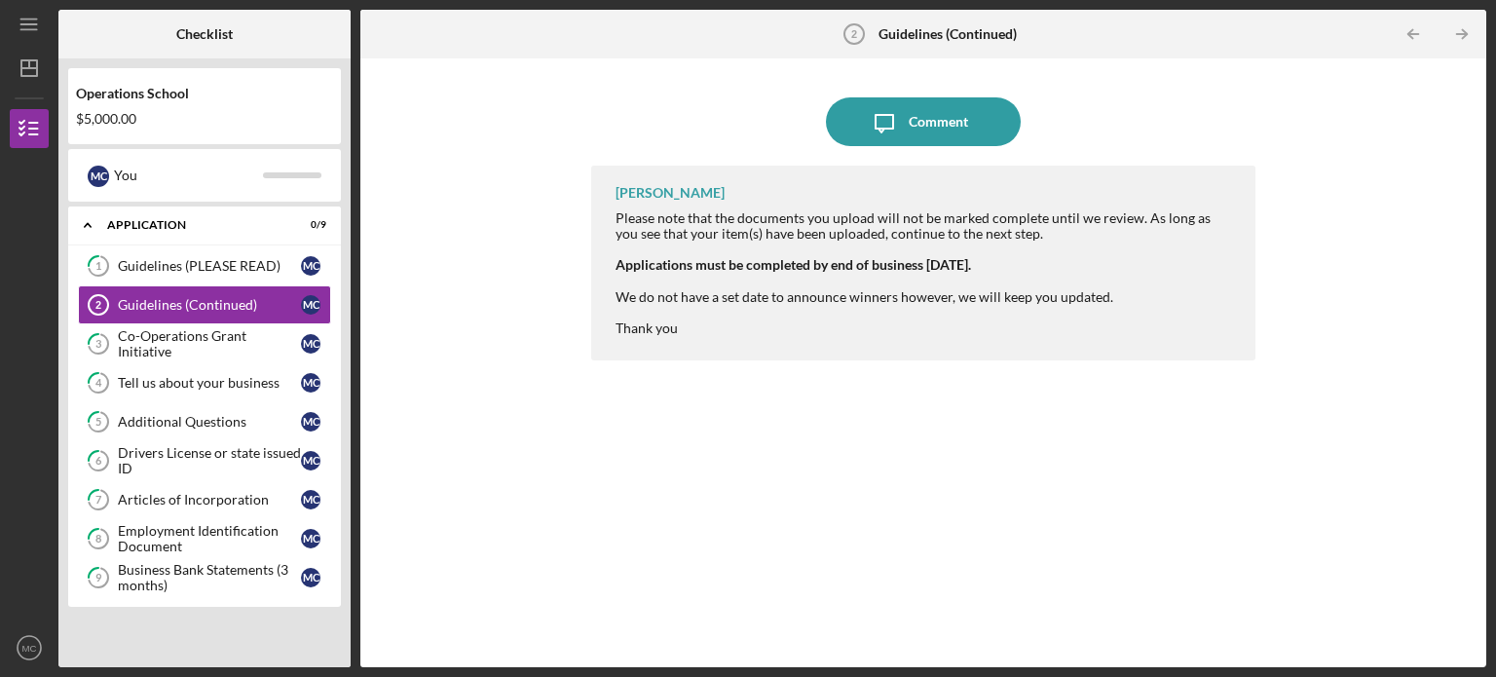
click at [181, 595] on div "1 Guidelines (PLEASE READ) M C Guidelines (Continued) 2 Guidelines (Continued) …" at bounding box center [204, 426] width 273 height 360
click at [175, 578] on div "Business Bank Statements (3 months)" at bounding box center [209, 577] width 183 height 31
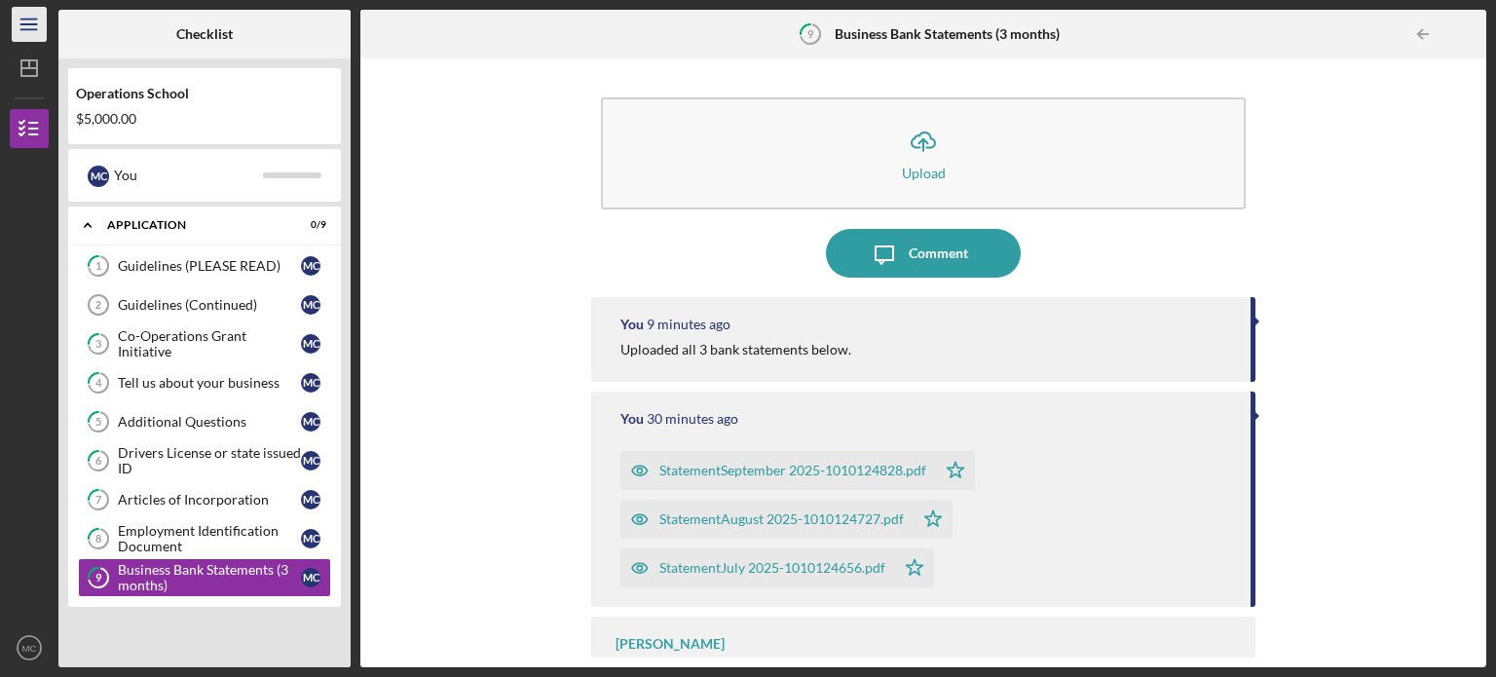
click at [27, 22] on icon "Icon/Menu" at bounding box center [30, 25] width 44 height 44
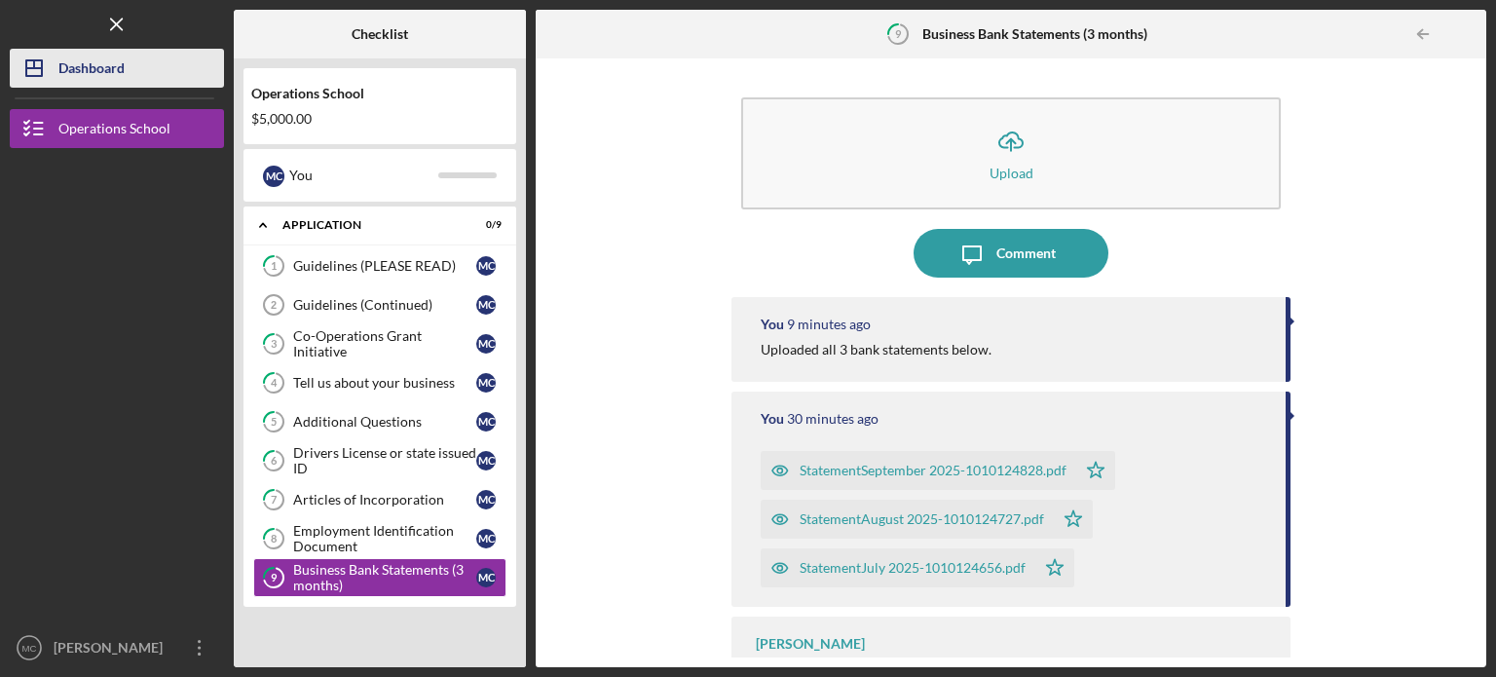
click at [84, 71] on div "Dashboard" at bounding box center [91, 71] width 66 height 44
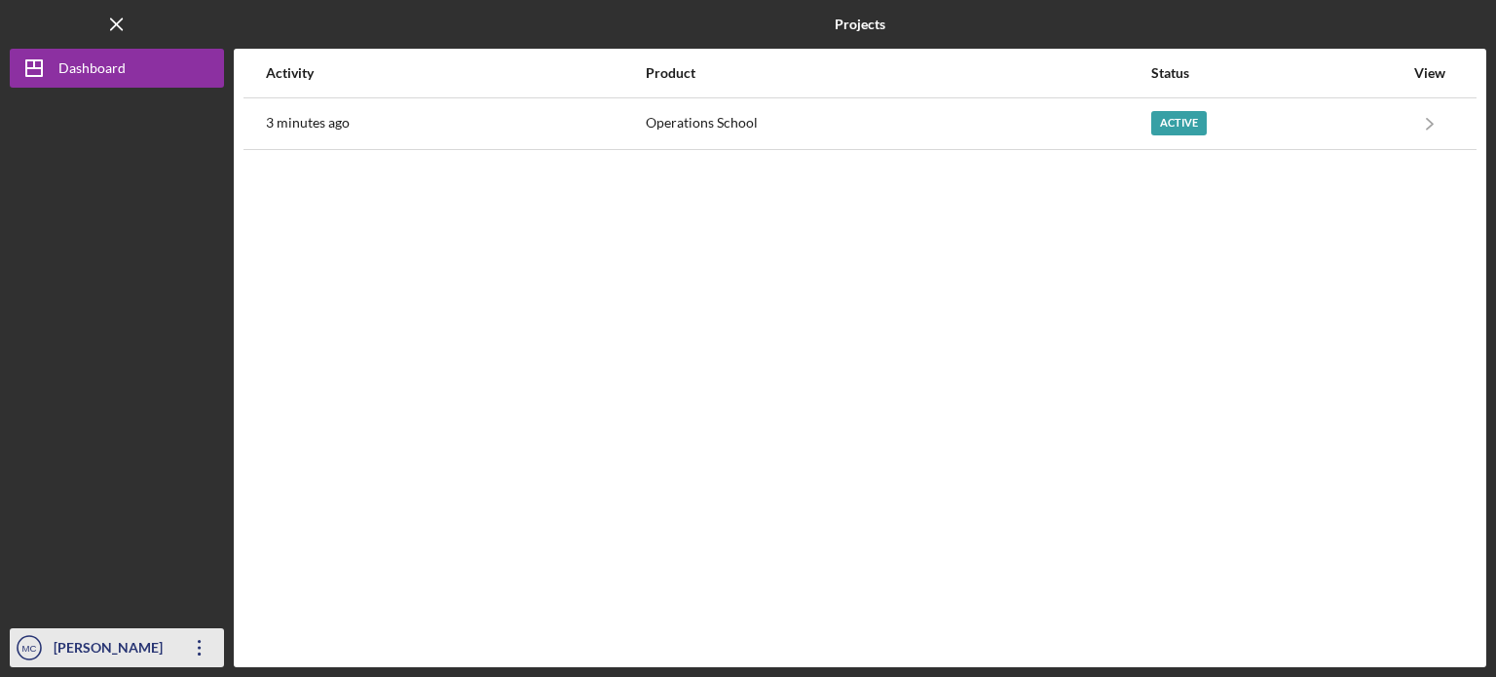
click at [192, 650] on icon "Icon/Overflow" at bounding box center [199, 647] width 49 height 49
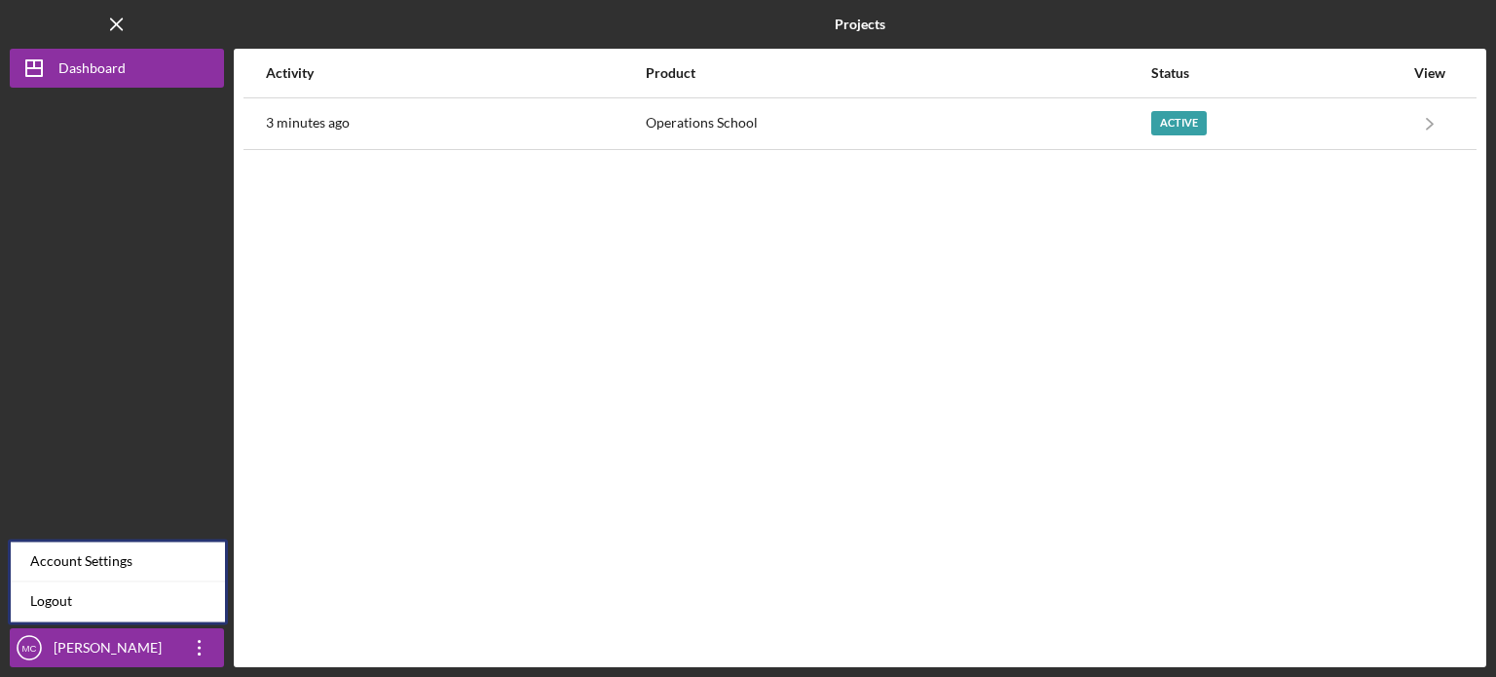
click at [357, 378] on div "Activity Product Status View 3 minutes ago Operations School Active Icon/Naviga…" at bounding box center [860, 358] width 1253 height 618
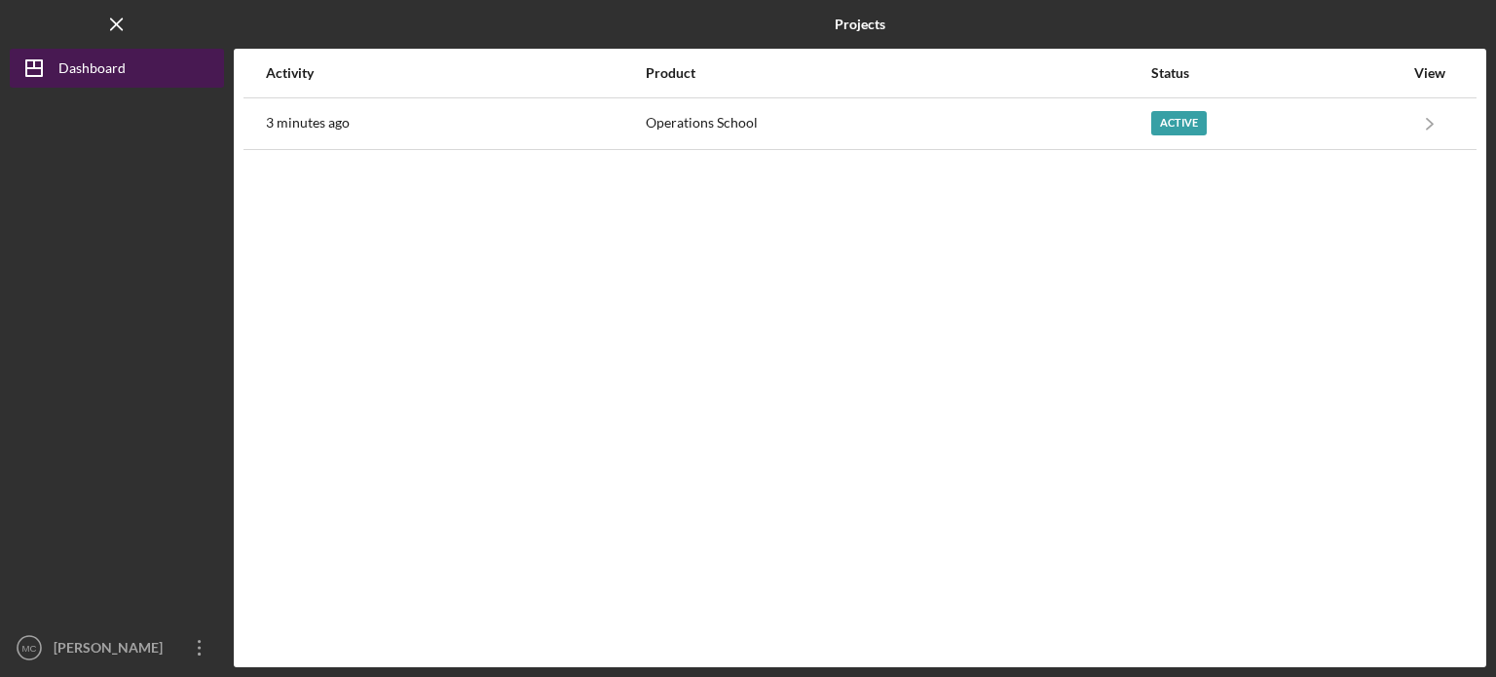
click at [50, 68] on icon "Icon/Dashboard" at bounding box center [34, 68] width 49 height 49
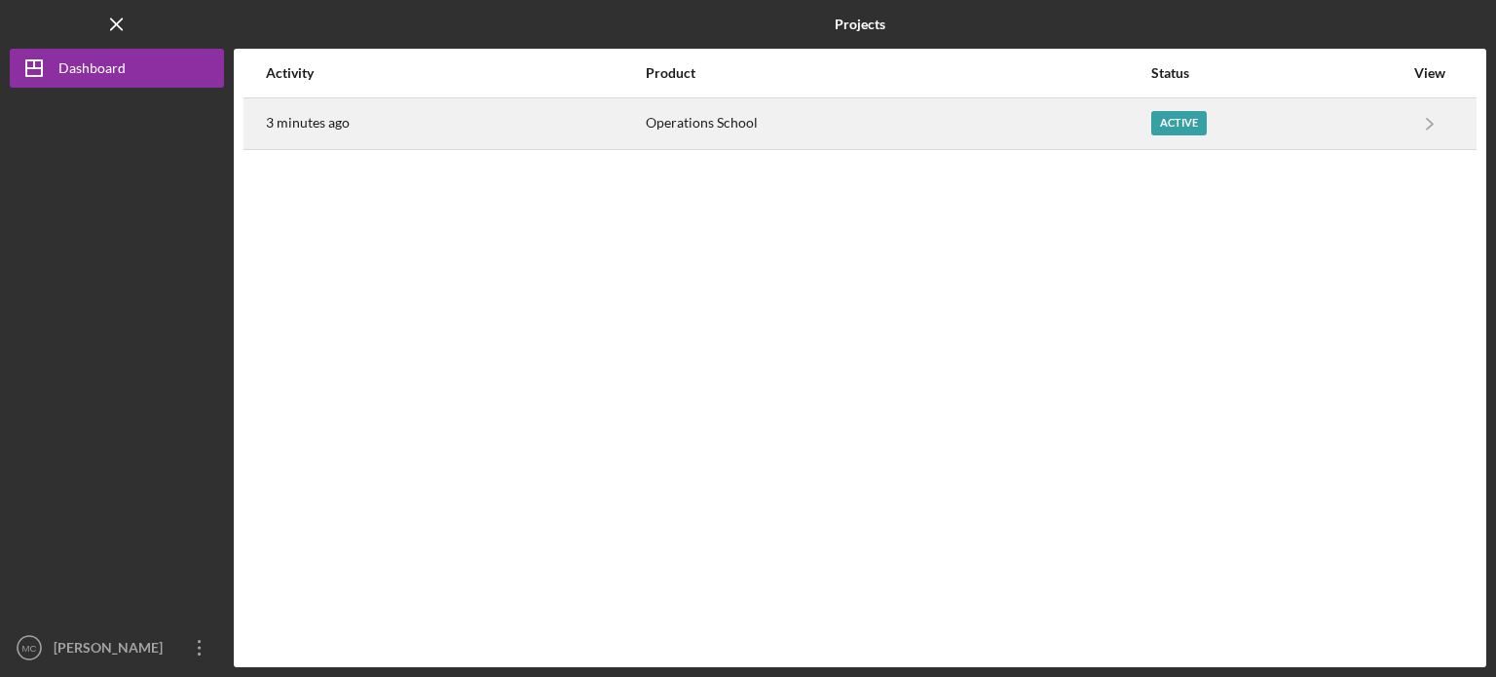
click at [1066, 131] on div "Operations School" at bounding box center [898, 123] width 504 height 49
